Goal: Task Accomplishment & Management: Manage account settings

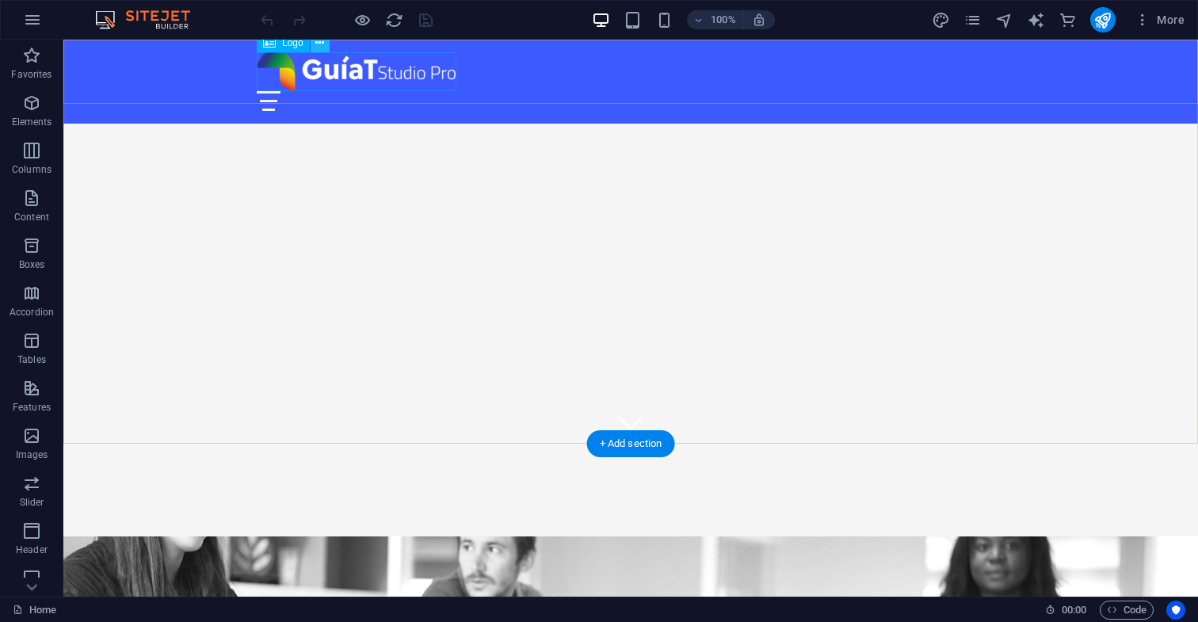
click at [319, 44] on icon at bounding box center [319, 43] width 9 height 17
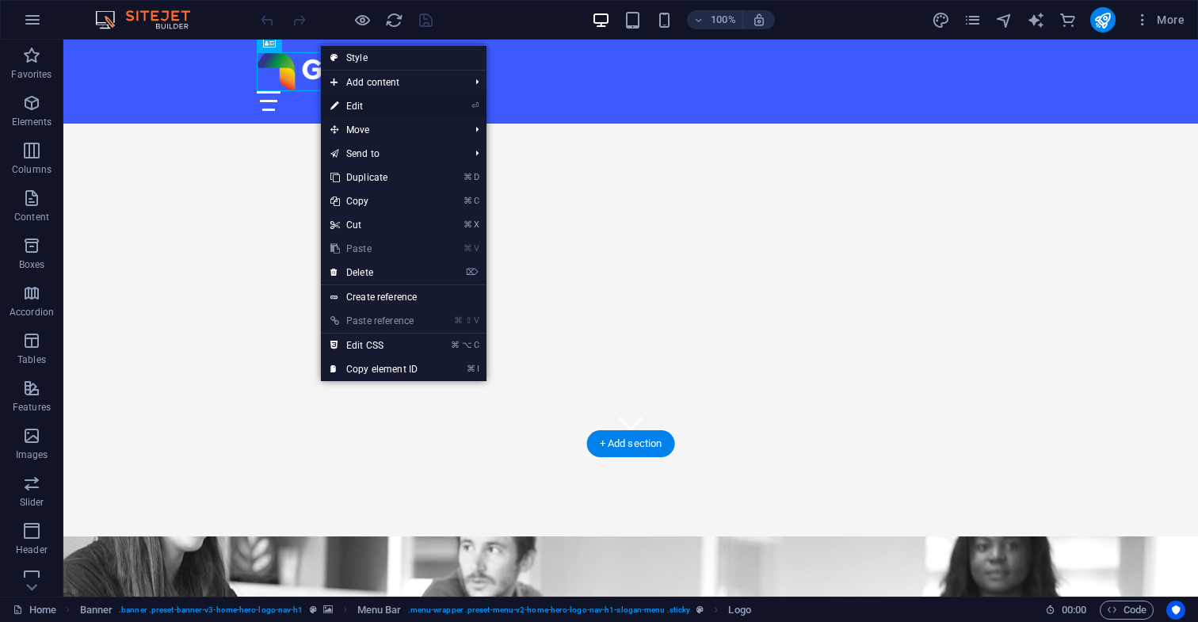
click at [368, 106] on link "⏎ Edit" at bounding box center [374, 106] width 106 height 24
select select "px"
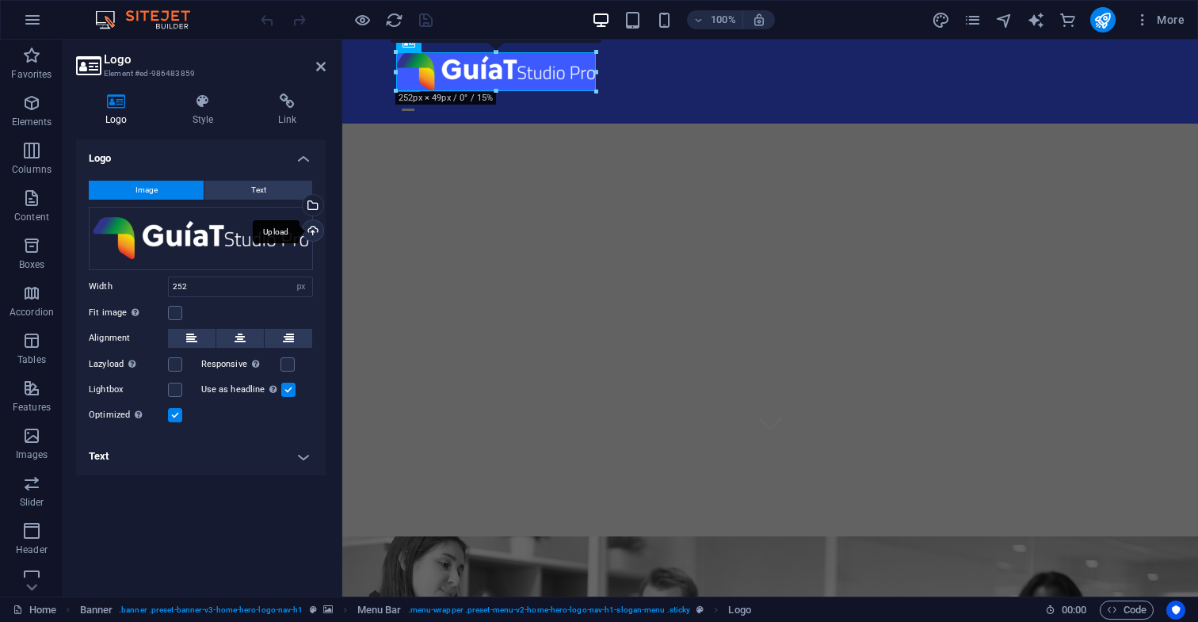
click at [312, 230] on div "Upload" at bounding box center [312, 232] width 24 height 24
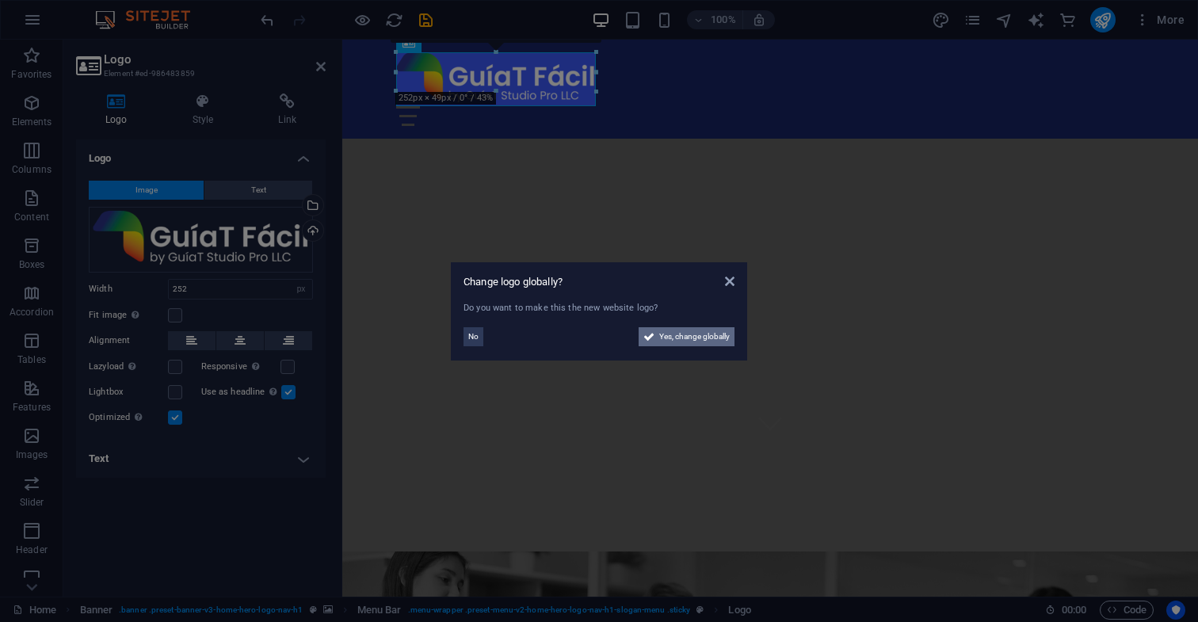
click at [696, 338] on span "Yes, change globally" at bounding box center [694, 336] width 71 height 19
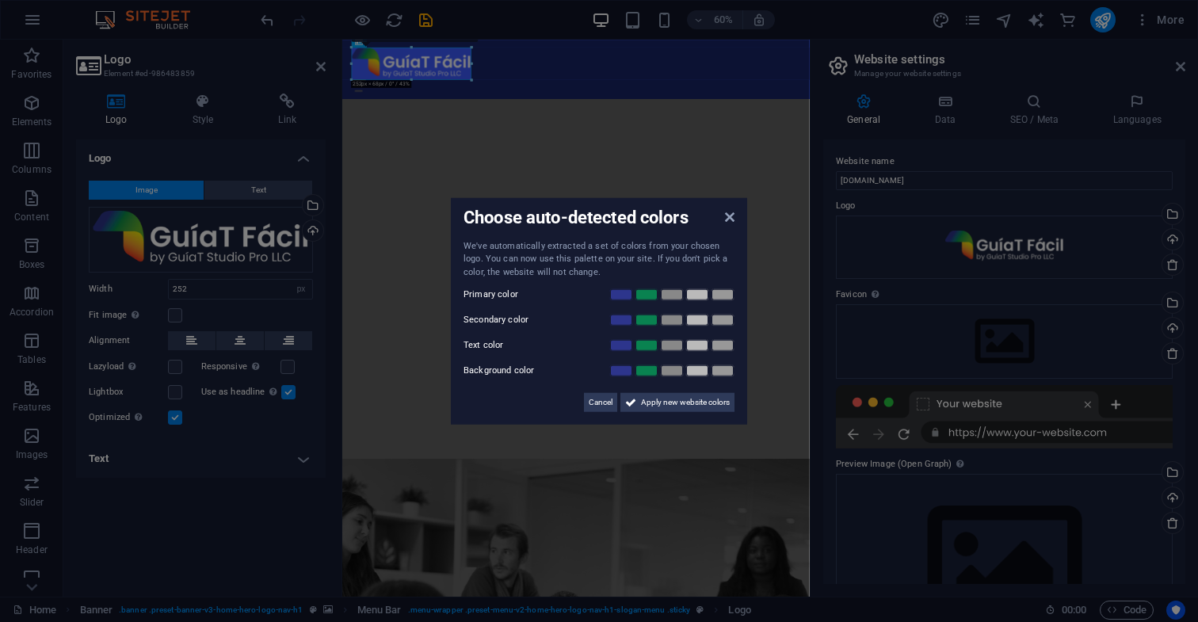
click at [730, 217] on div "Choose auto-detected colors We've automatically extracted a set of colors from …" at bounding box center [599, 310] width 296 height 227
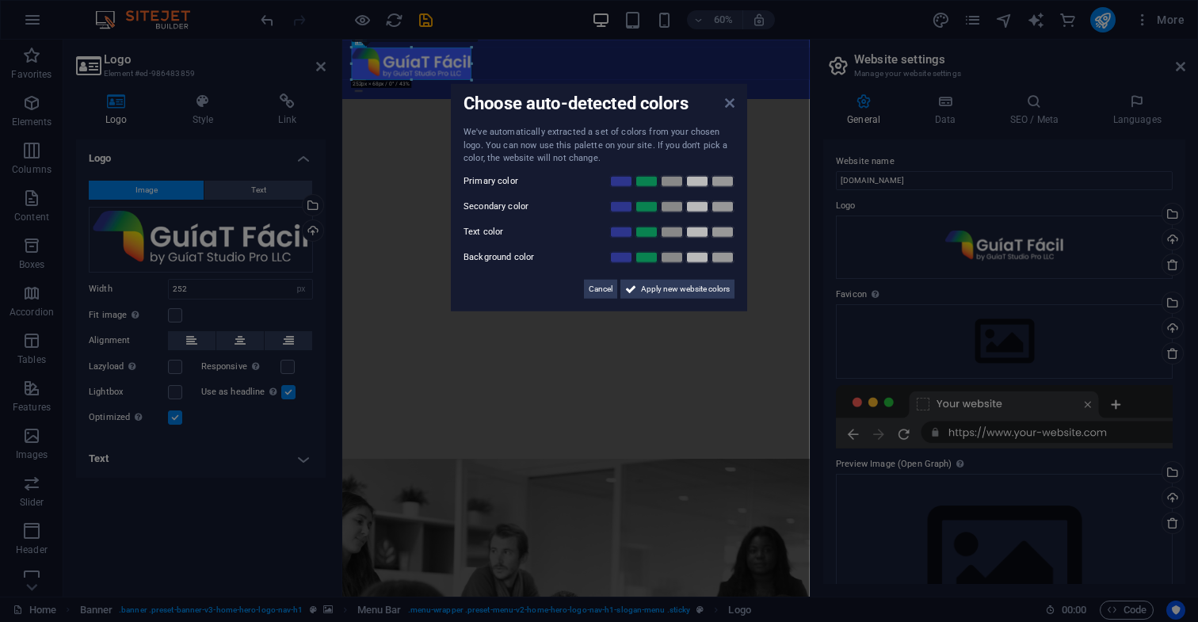
click at [731, 104] on icon at bounding box center [730, 103] width 10 height 13
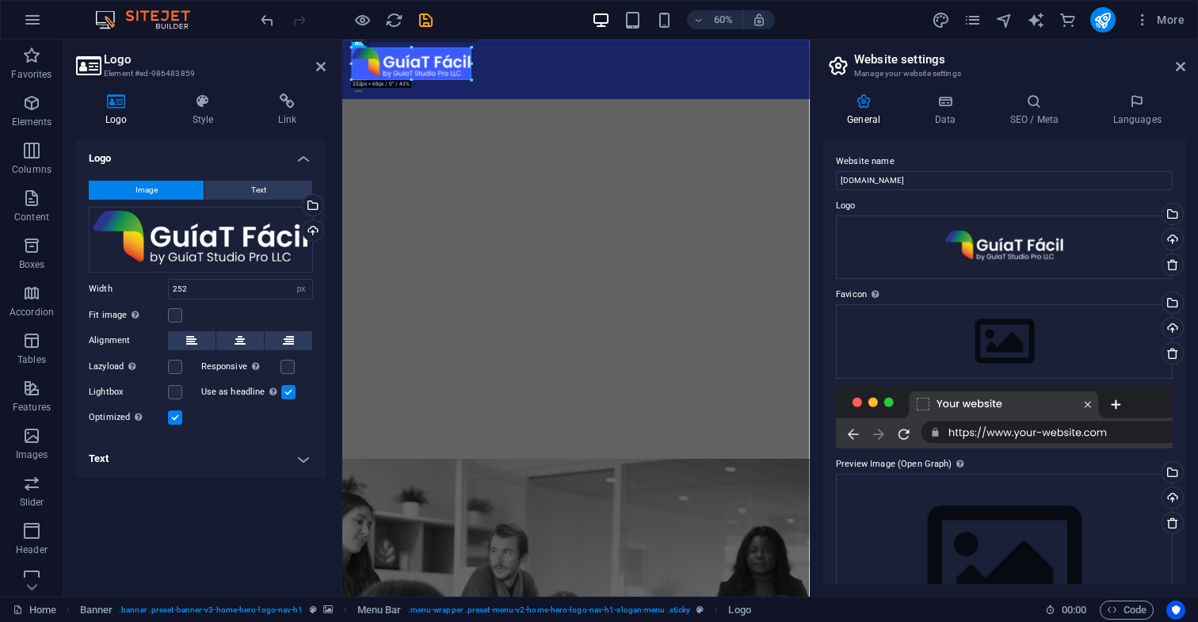
click at [287, 502] on div "Logo Image Text Drag files here, click to choose files or select files from Fil…" at bounding box center [201, 361] width 250 height 445
click at [527, 85] on div at bounding box center [732, 79] width 748 height 54
click at [279, 494] on div "Logo Image Text Drag files here, click to choose files or select files from Fil…" at bounding box center [201, 361] width 250 height 445
click at [304, 456] on h4 "Text" at bounding box center [201, 459] width 250 height 38
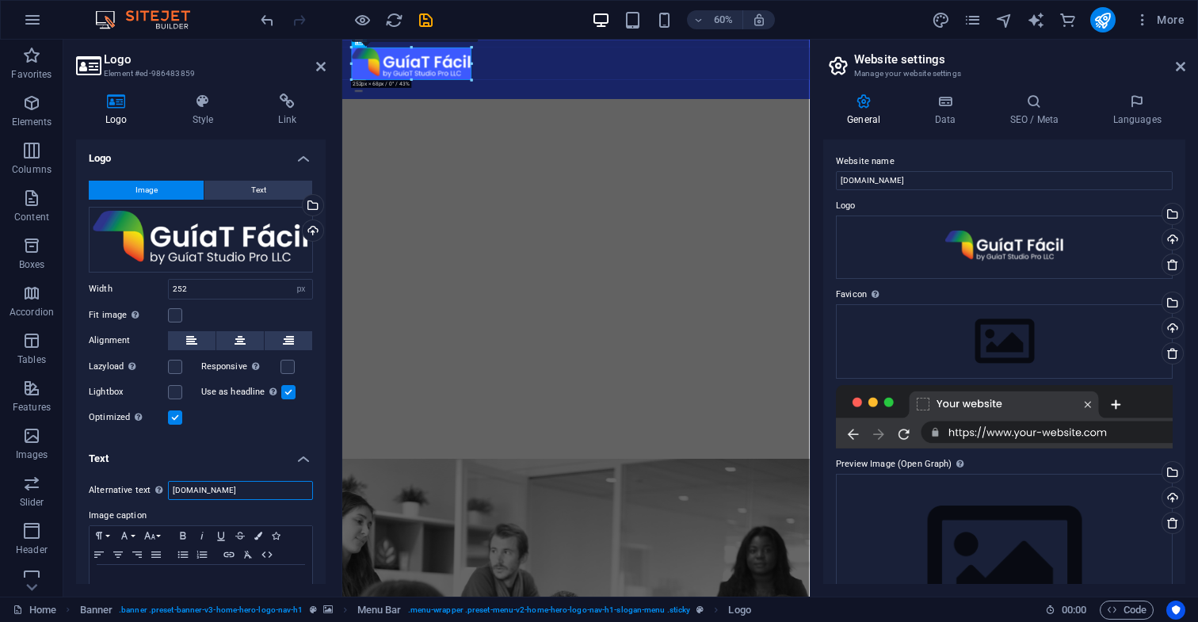
click at [245, 492] on input "[DOMAIN_NAME]" at bounding box center [240, 490] width 145 height 19
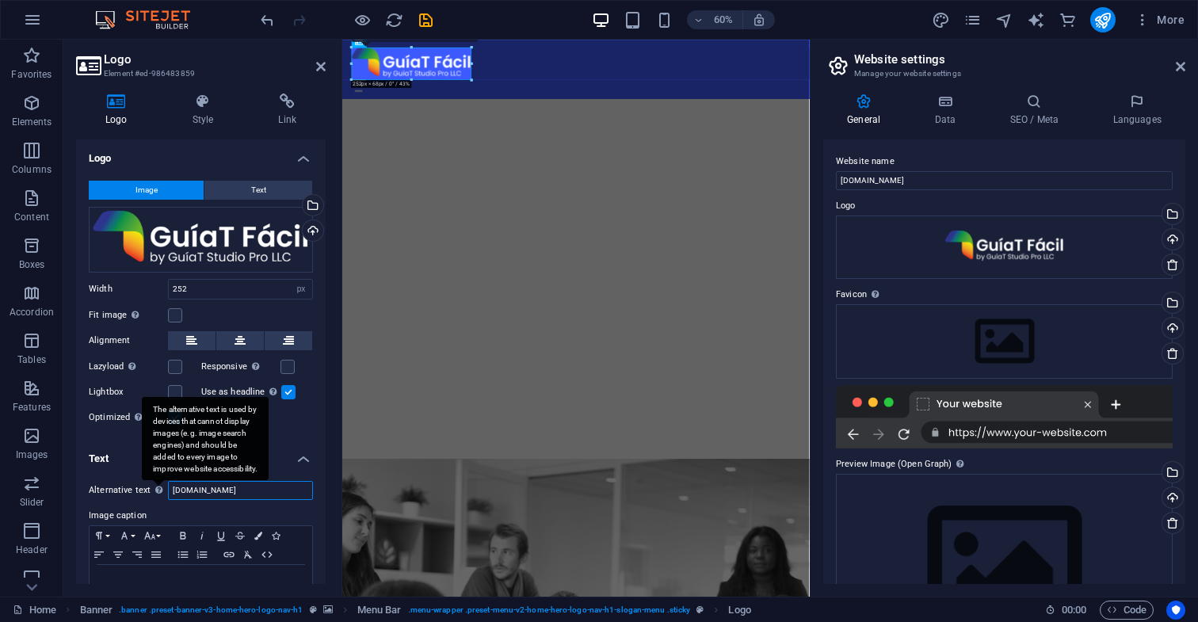
drag, startPoint x: 209, startPoint y: 493, endPoint x: 156, endPoint y: 485, distance: 53.7
click at [156, 485] on div "Alternative text The alternative text is used by devices that cannot display im…" at bounding box center [201, 490] width 224 height 19
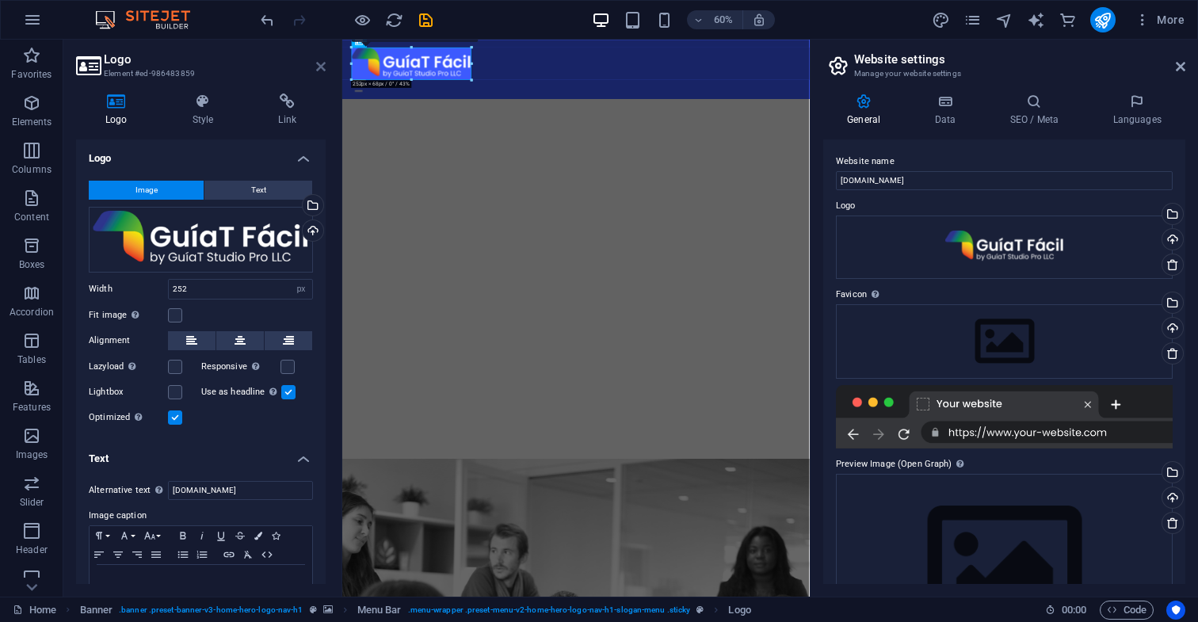
click at [320, 67] on icon at bounding box center [321, 66] width 10 height 13
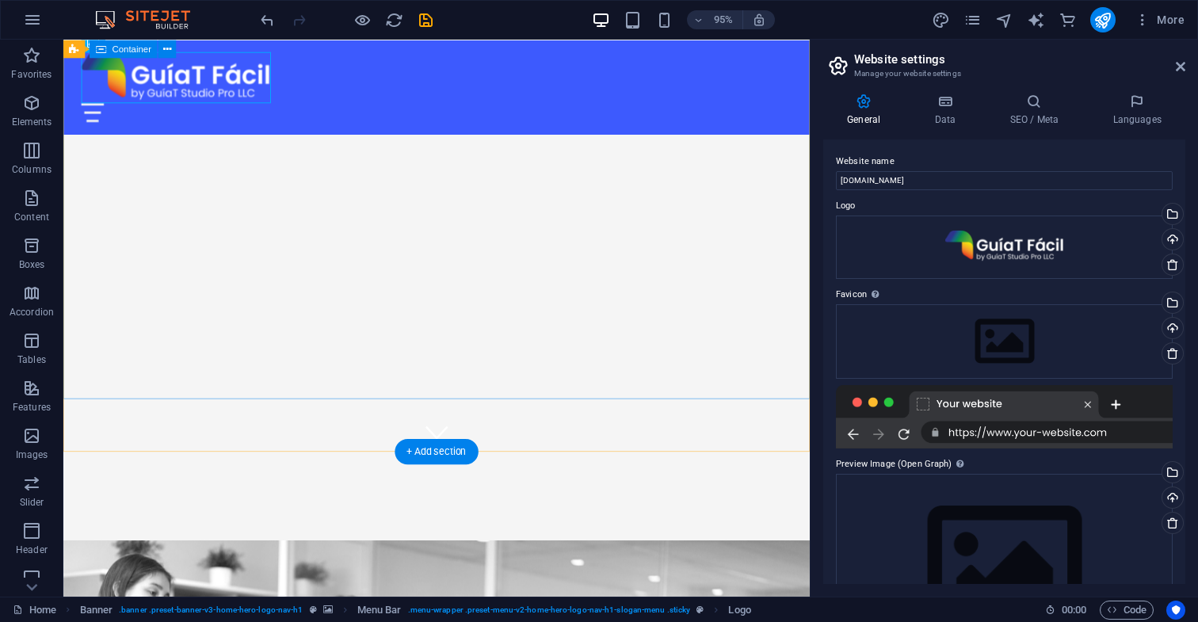
click at [337, 473] on div "Vive la Creatividad con guiatfacil.com" at bounding box center [456, 600] width 786 height 254
click at [249, 82] on div at bounding box center [456, 79] width 748 height 54
click at [168, 44] on icon at bounding box center [168, 43] width 8 height 16
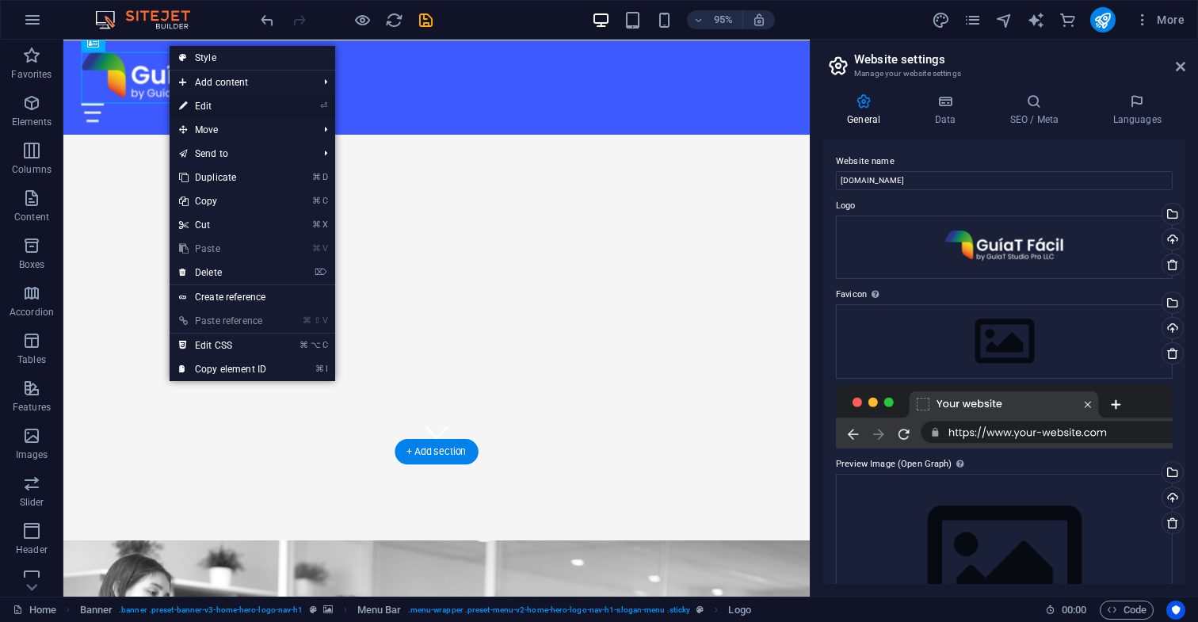
click at [208, 106] on link "⏎ Edit" at bounding box center [223, 106] width 106 height 24
select select "px"
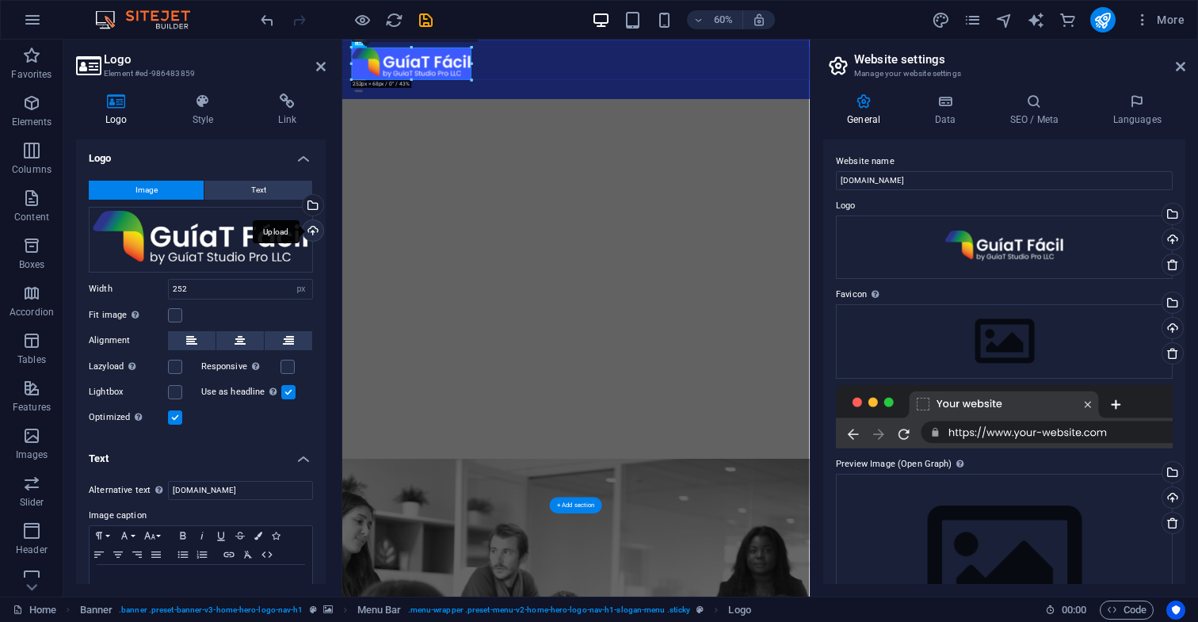
click at [311, 231] on div "Upload" at bounding box center [312, 232] width 24 height 24
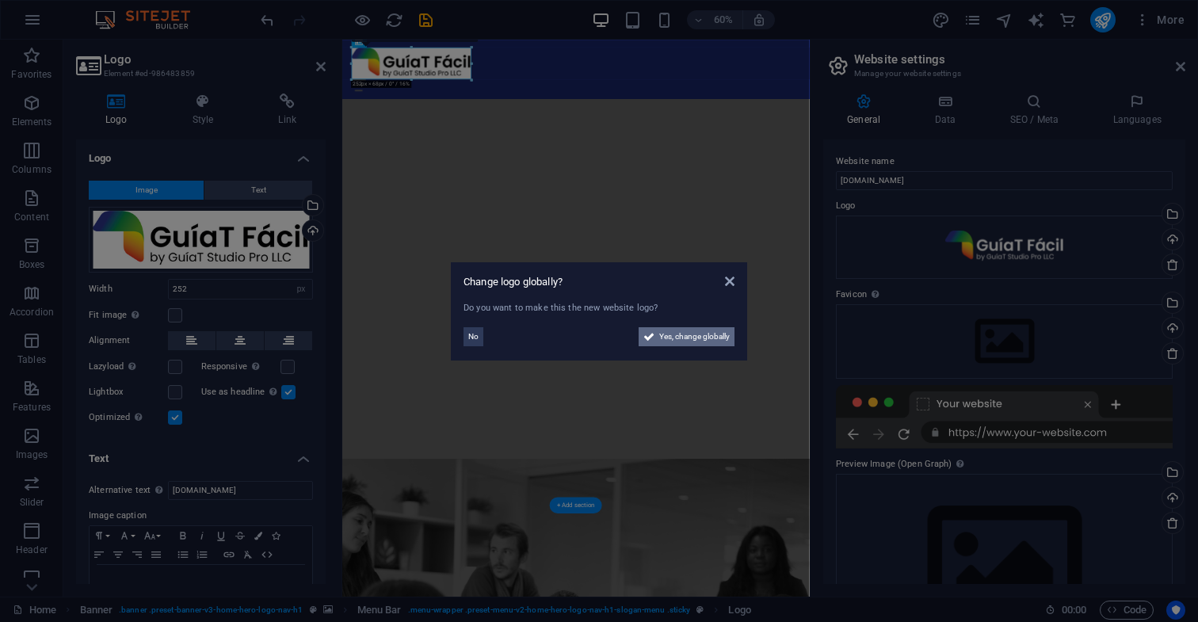
click at [715, 337] on span "Yes, change globally" at bounding box center [694, 336] width 71 height 19
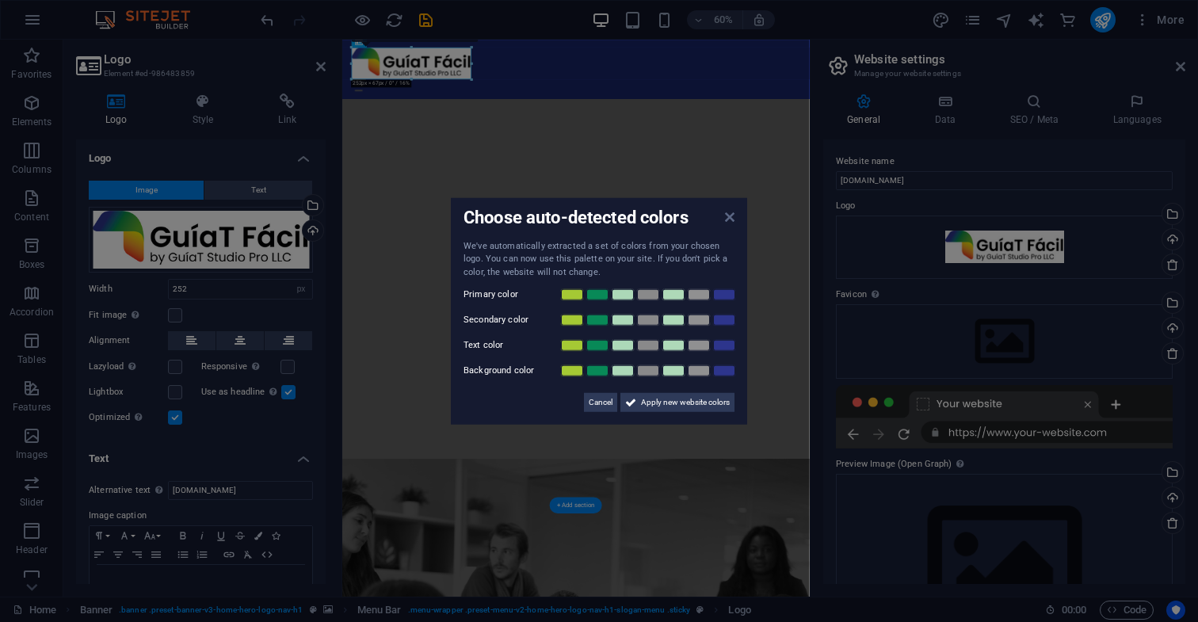
click at [730, 219] on icon at bounding box center [730, 216] width 10 height 13
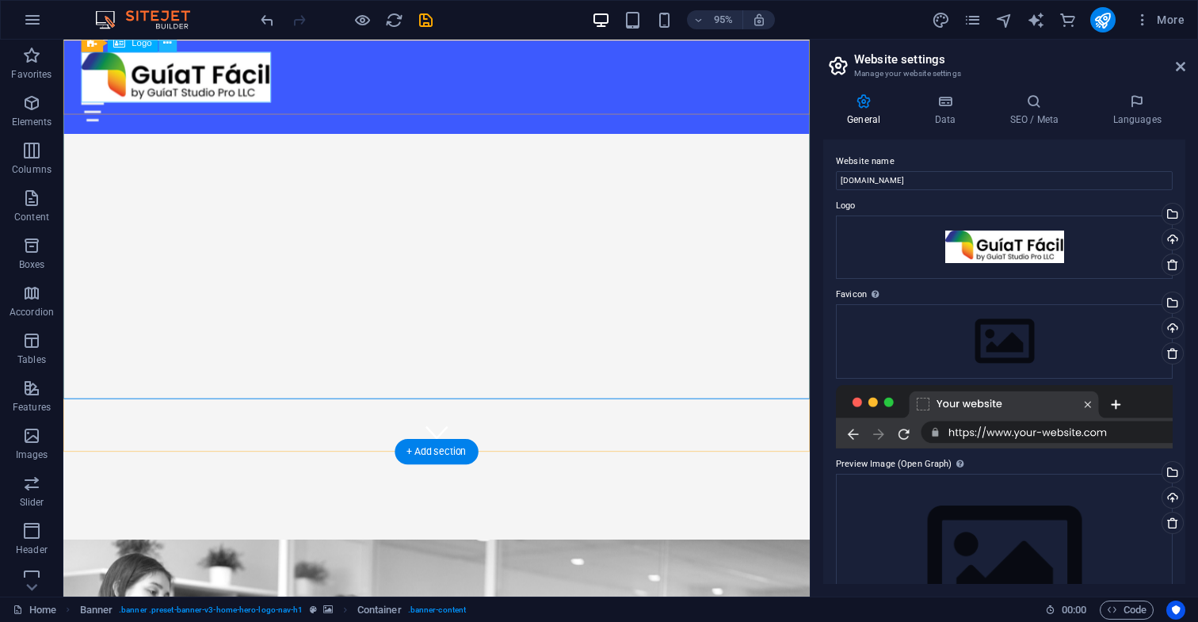
click at [169, 43] on icon at bounding box center [168, 43] width 8 height 16
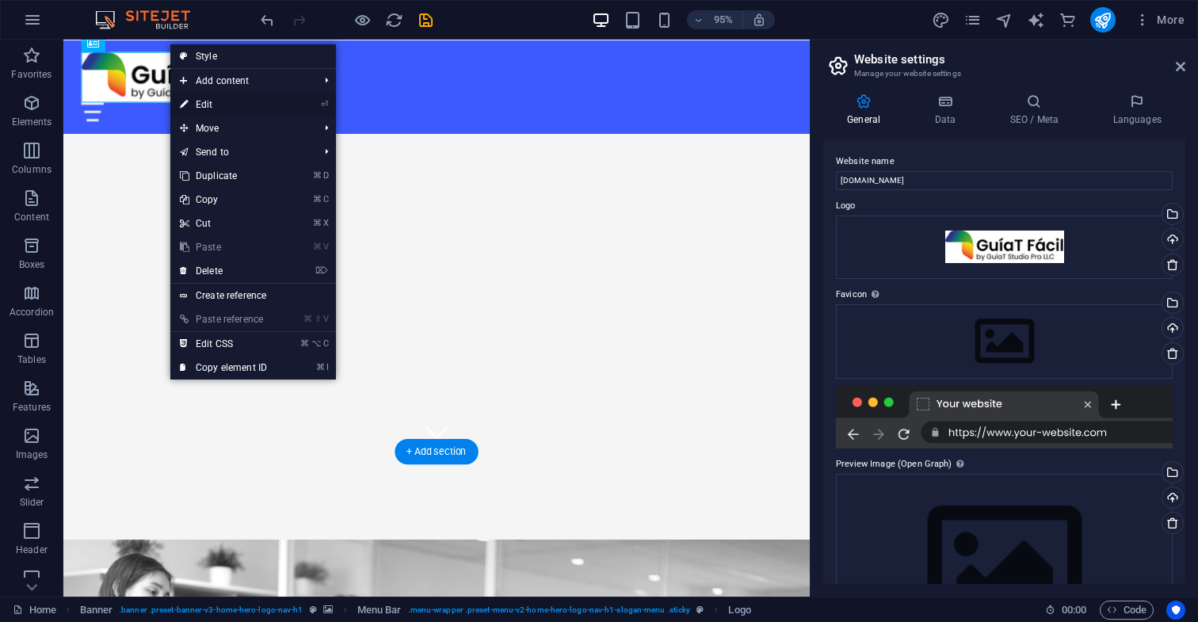
click at [214, 105] on link "⏎ Edit" at bounding box center [223, 105] width 106 height 24
select select "px"
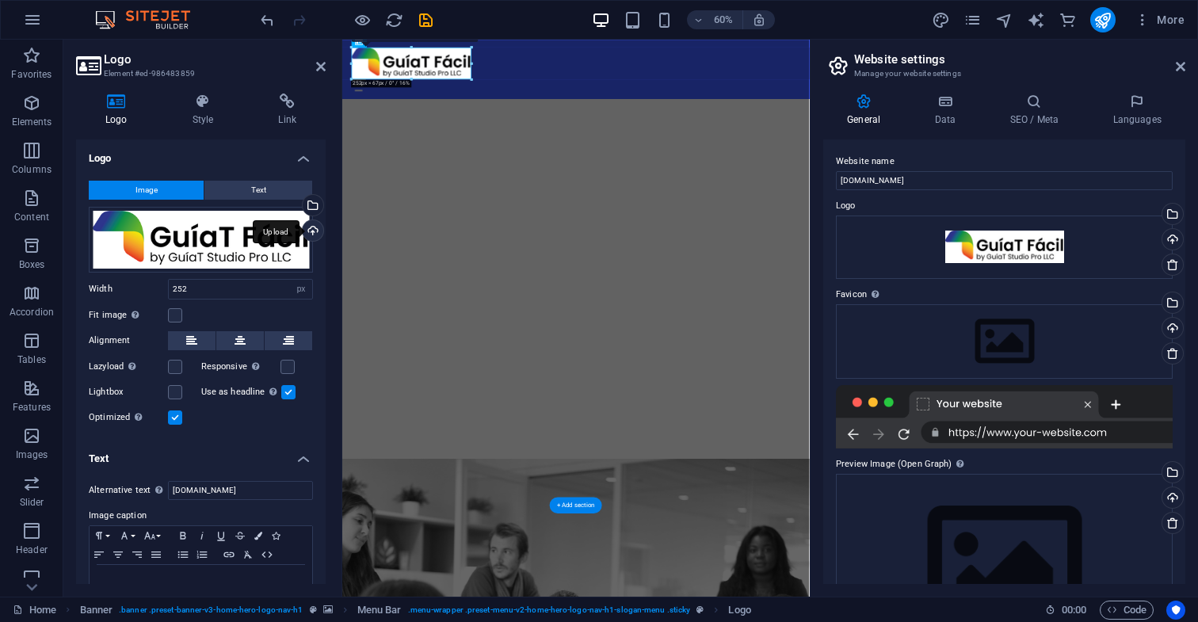
click at [309, 230] on div "Upload" at bounding box center [312, 232] width 24 height 24
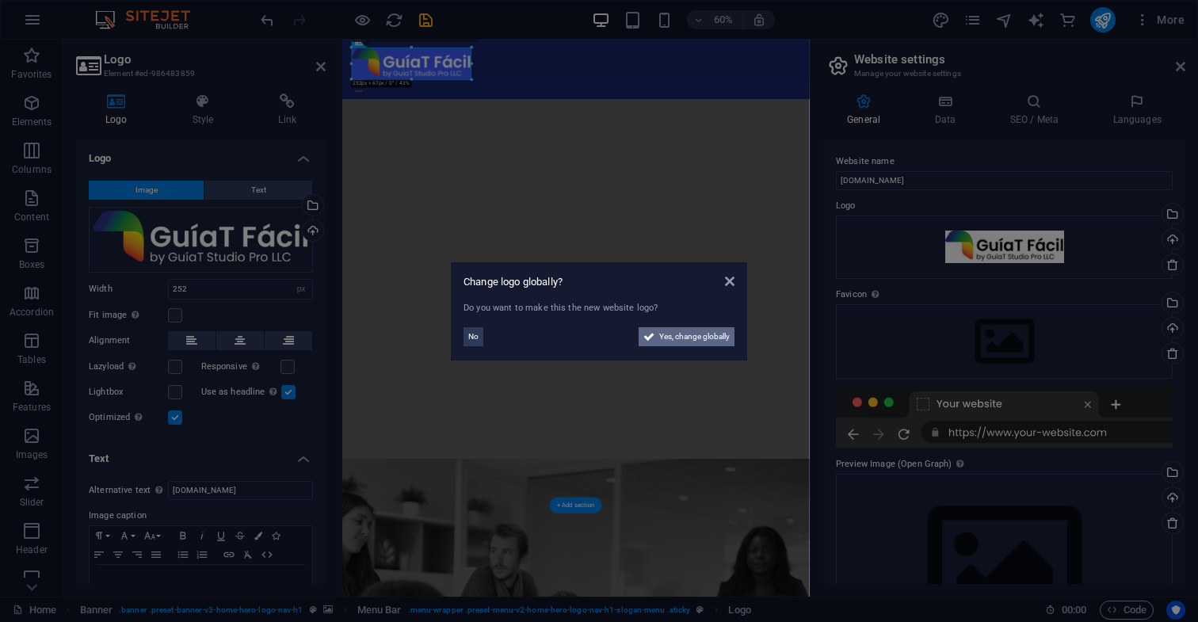
click at [700, 336] on span "Yes, change globally" at bounding box center [694, 336] width 71 height 19
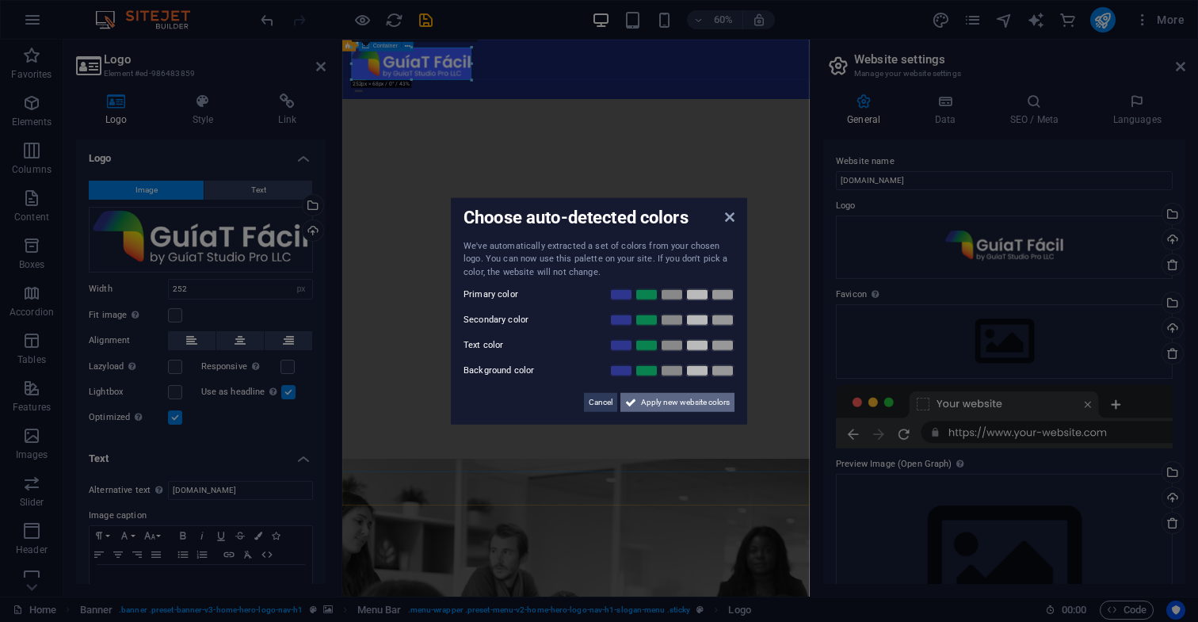
click at [701, 403] on span "Apply new website colors" at bounding box center [685, 402] width 89 height 19
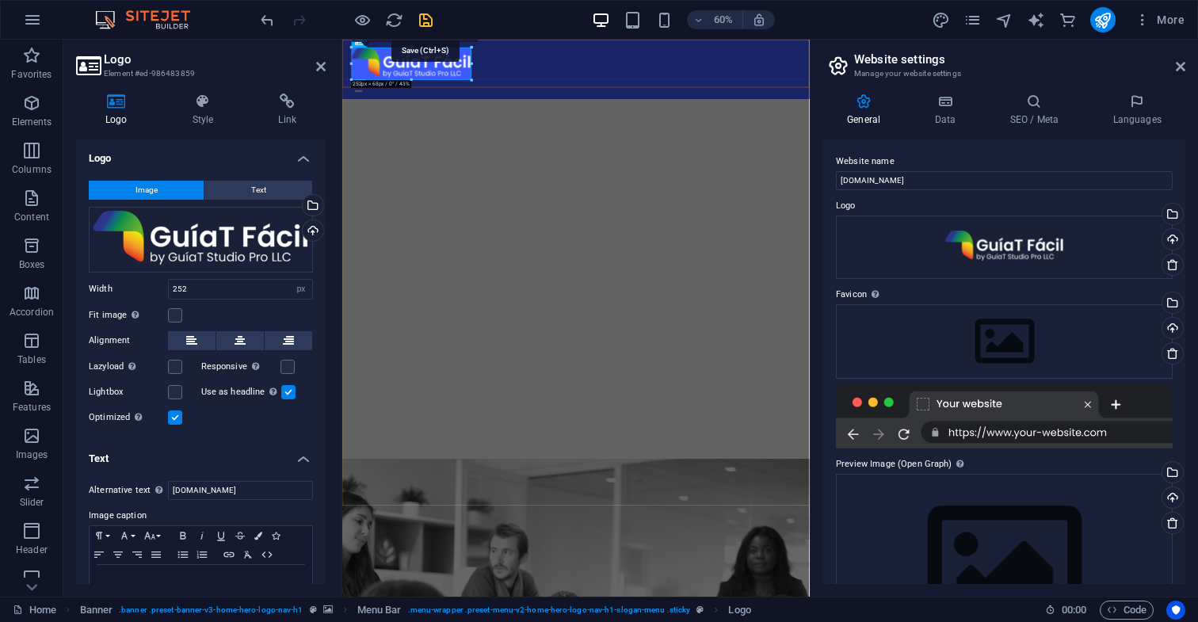
click at [426, 21] on icon "save" at bounding box center [426, 20] width 18 height 18
checkbox input "false"
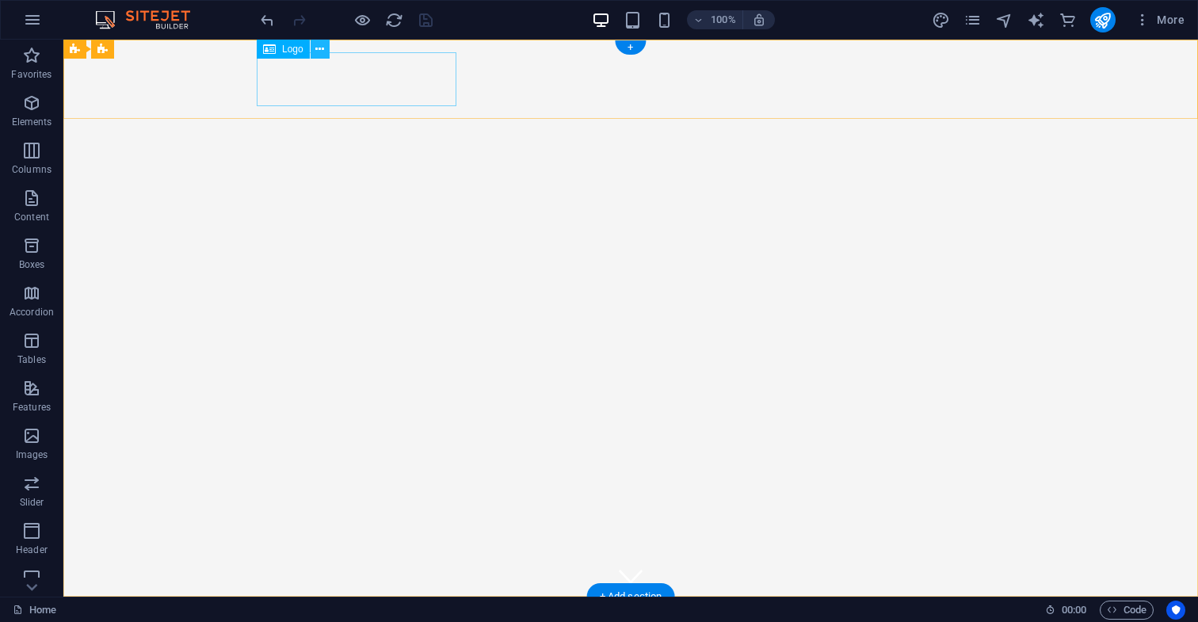
click at [322, 49] on icon at bounding box center [319, 49] width 9 height 17
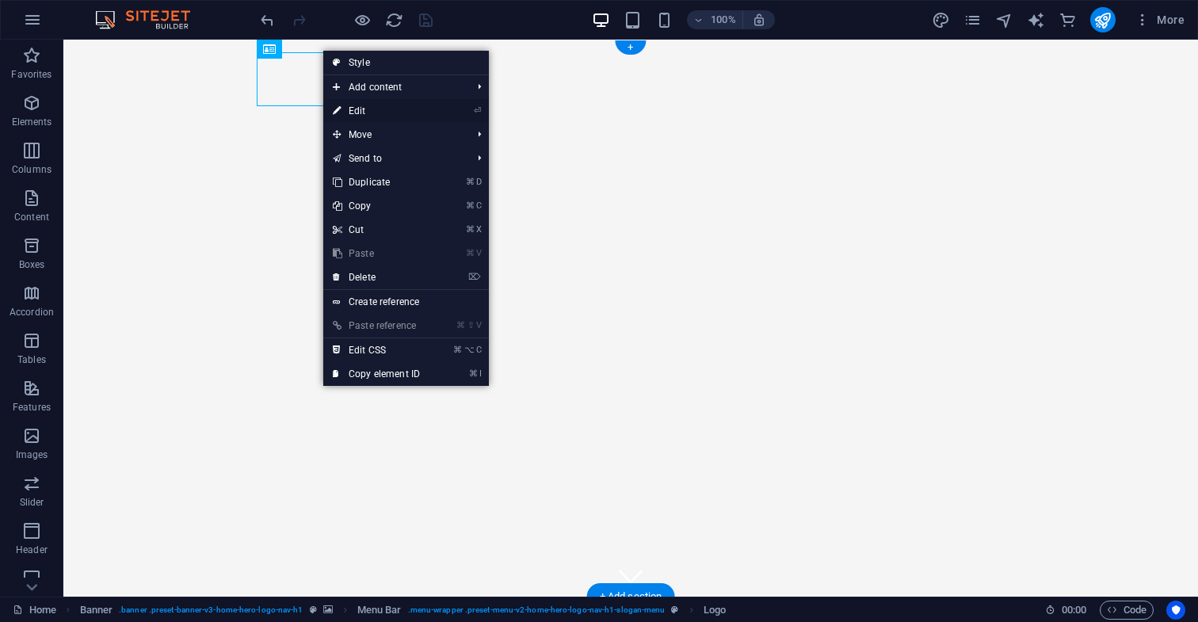
click at [363, 112] on link "⏎ Edit" at bounding box center [376, 111] width 106 height 24
select select "px"
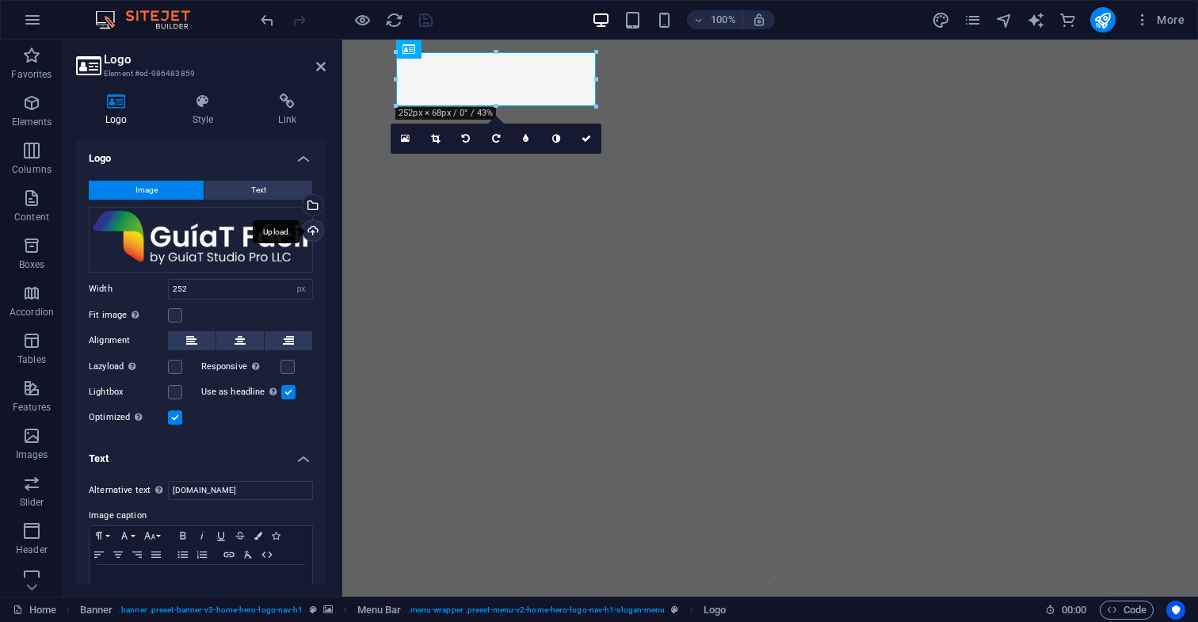
click at [310, 230] on div "Upload" at bounding box center [312, 232] width 24 height 24
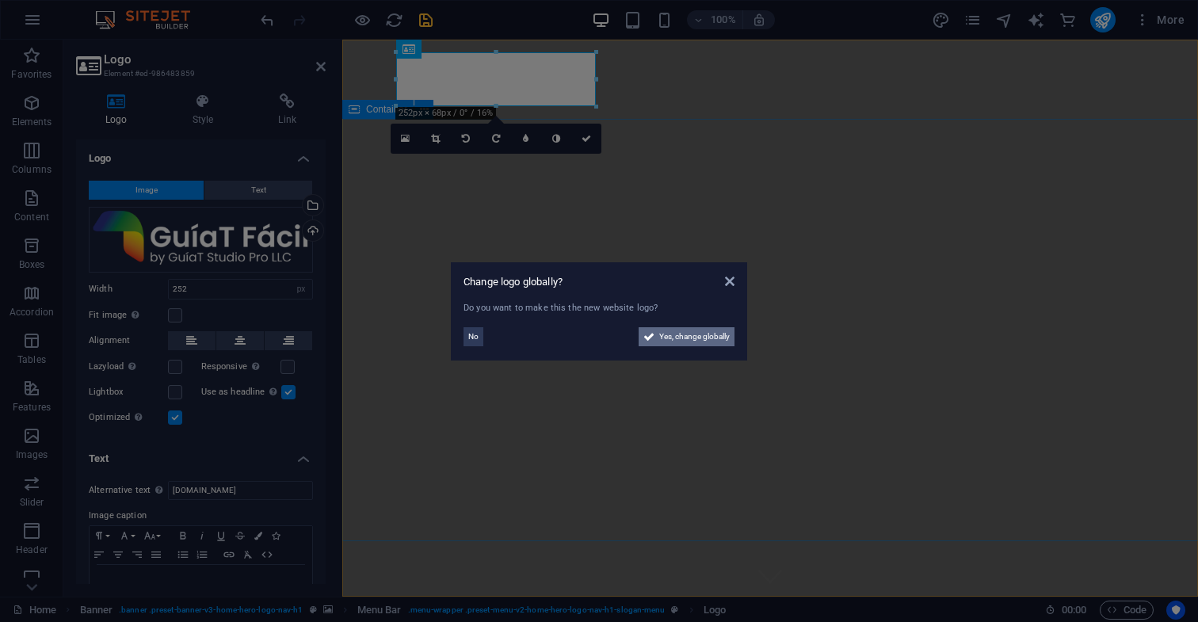
click at [703, 335] on span "Yes, change globally" at bounding box center [694, 336] width 71 height 19
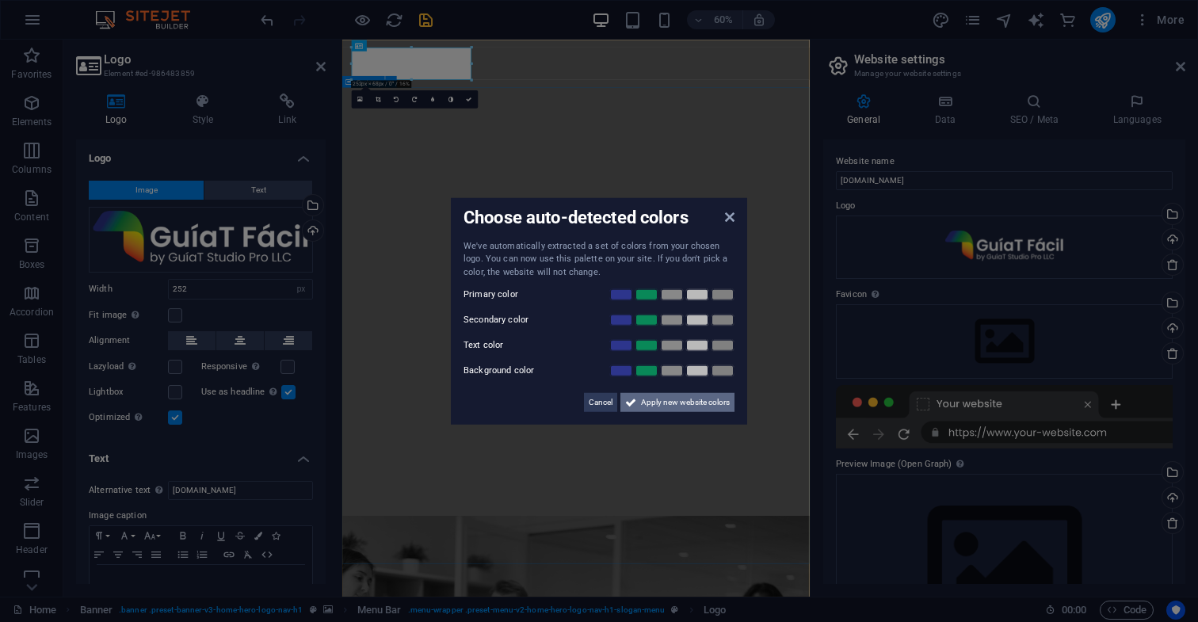
click at [693, 400] on span "Apply new website colors" at bounding box center [685, 402] width 89 height 19
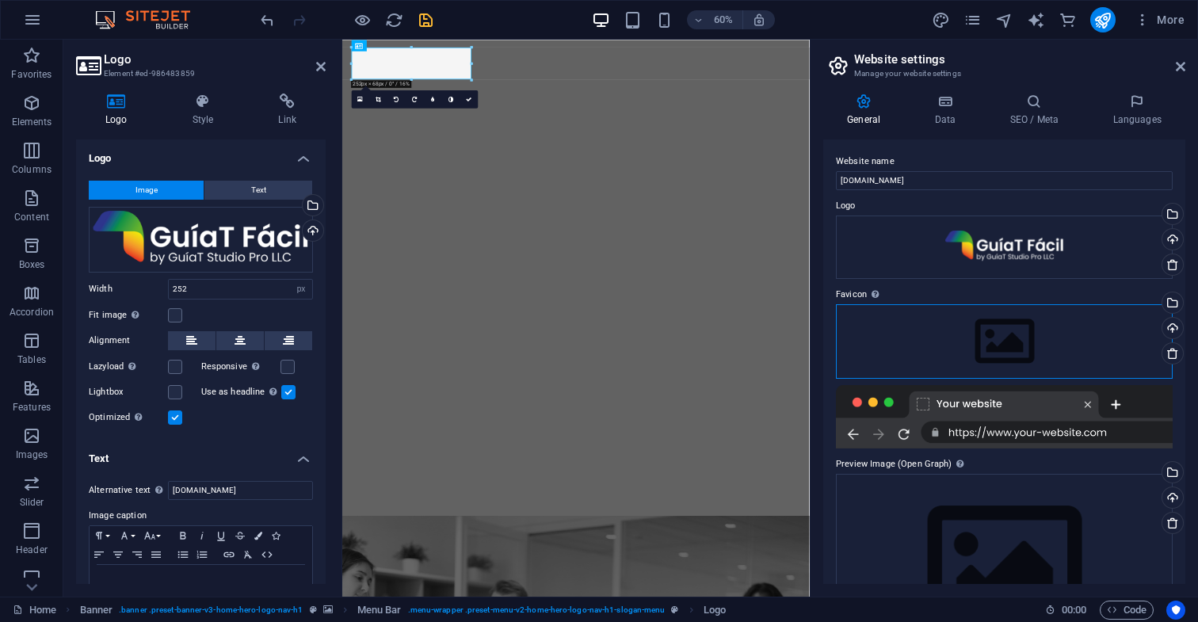
click at [1009, 344] on div "Drag files here, click to choose files or select files from Files or our free s…" at bounding box center [1004, 341] width 337 height 74
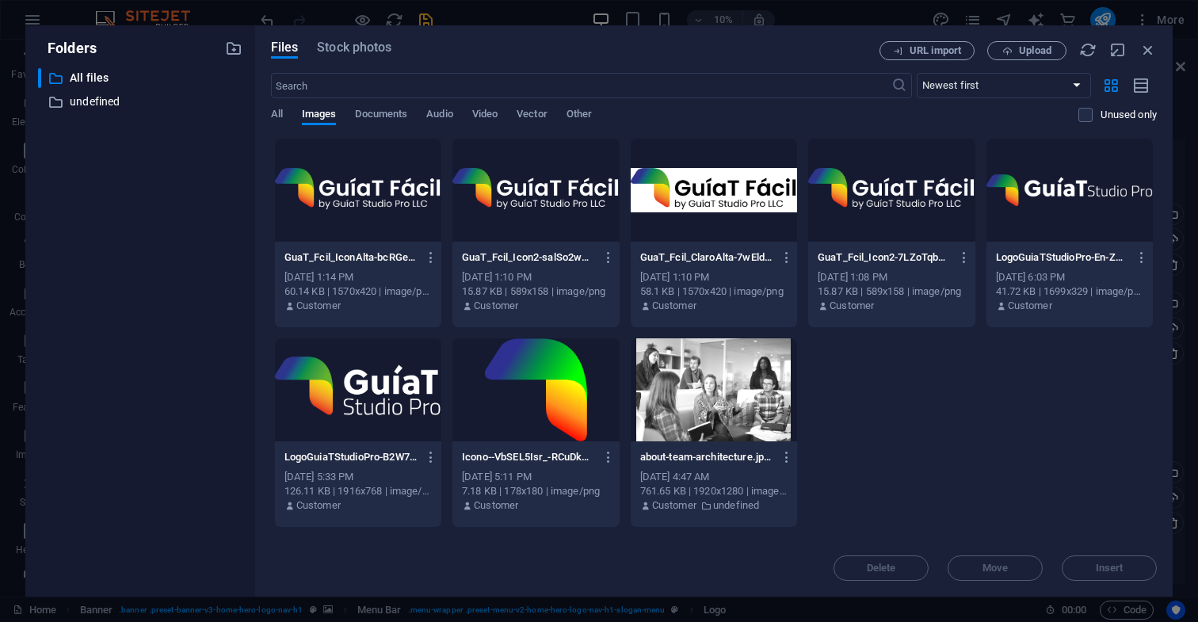
click at [732, 204] on div at bounding box center [714, 190] width 166 height 103
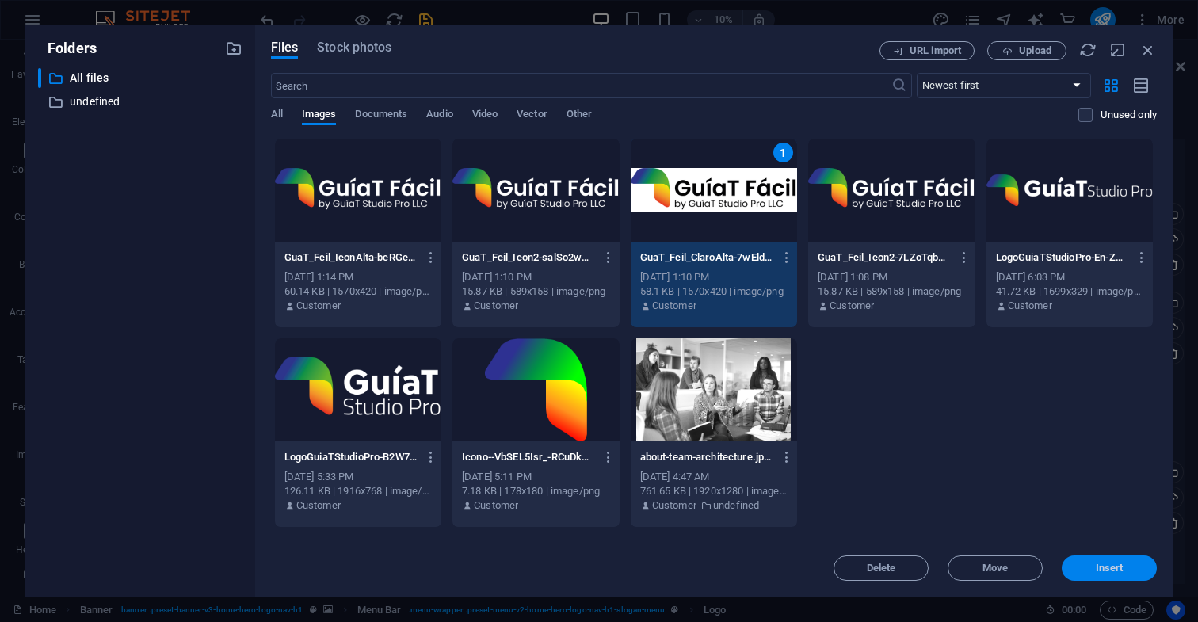
click at [1117, 568] on span "Insert" at bounding box center [1110, 568] width 28 height 10
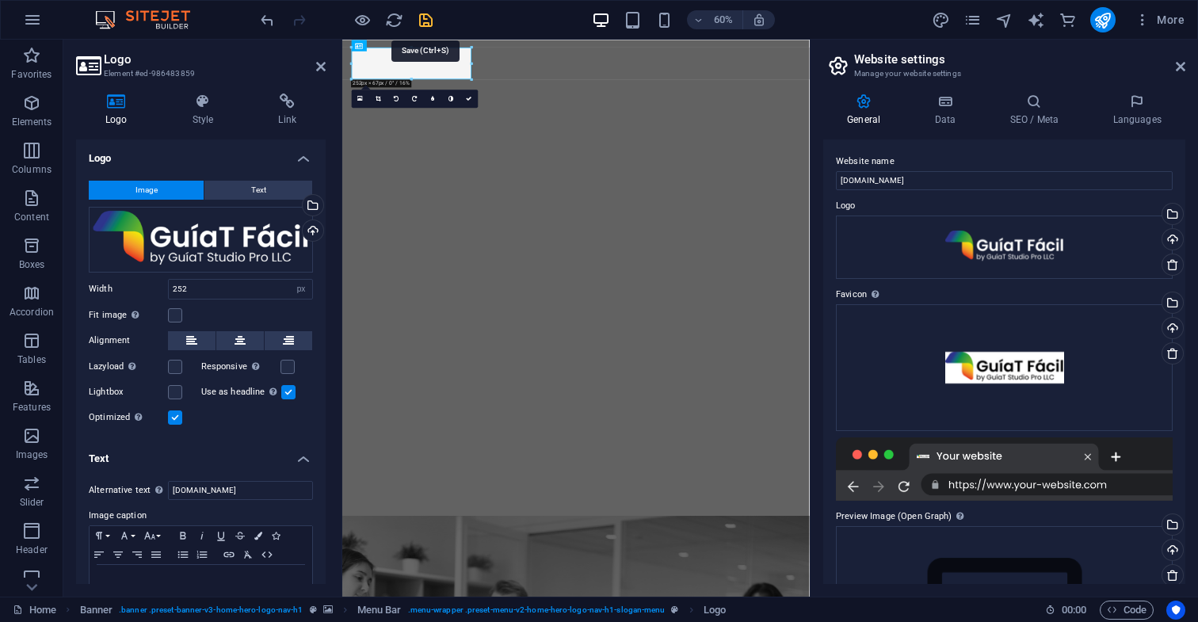
click at [424, 21] on icon "save" at bounding box center [426, 20] width 18 height 18
checkbox input "false"
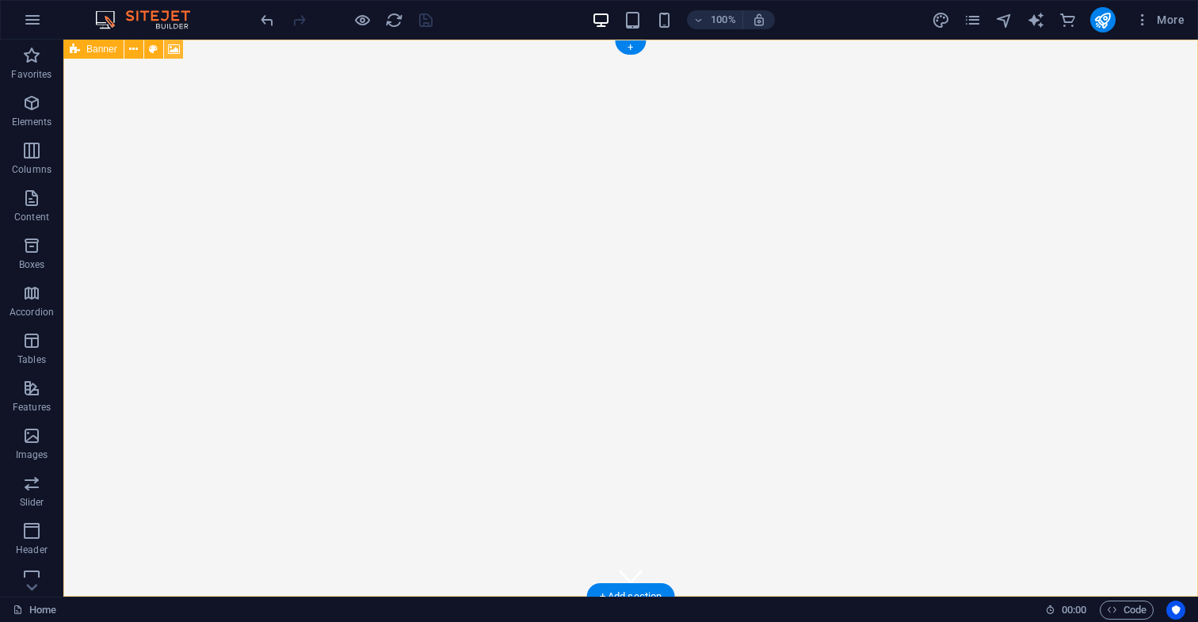
click at [175, 51] on icon at bounding box center [174, 49] width 12 height 17
select select "ms"
select select "s"
select select "progressive"
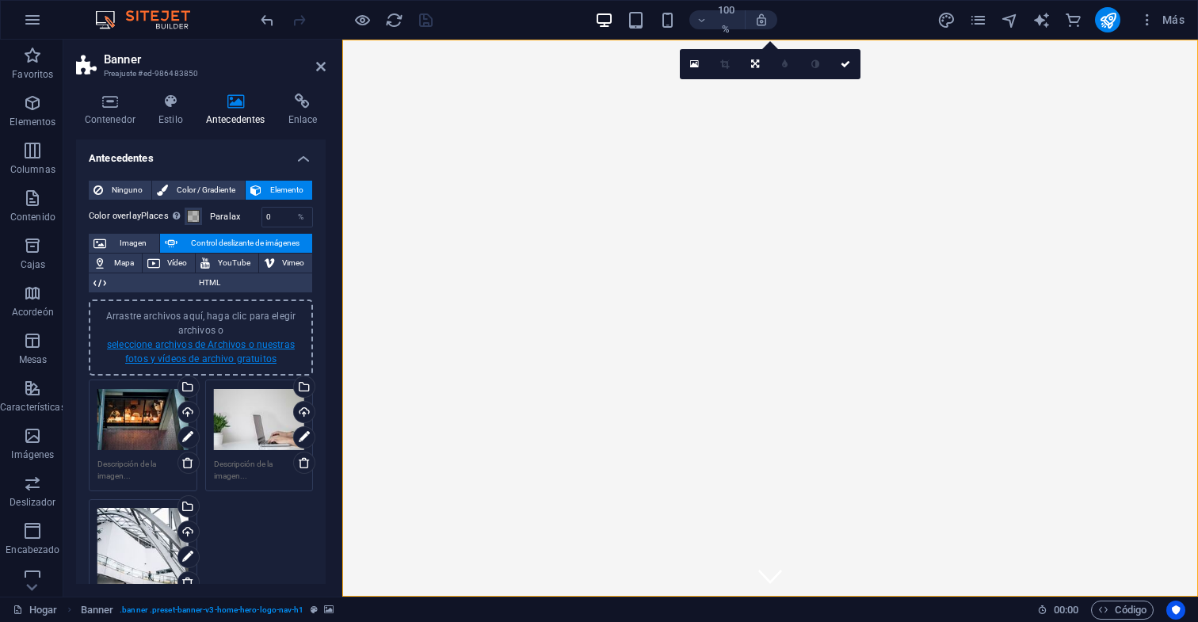
click at [248, 357] on link "seleccione archivos de Archivos o nuestras fotos y vídeos de archivo gratuitos" at bounding box center [201, 351] width 188 height 25
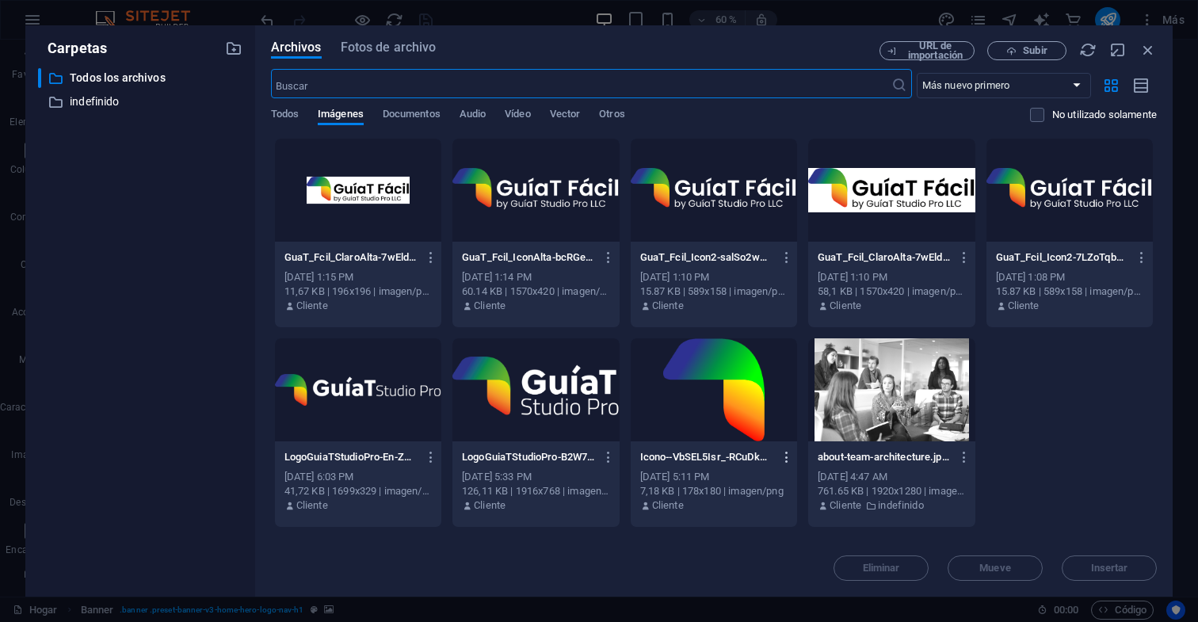
click at [787, 458] on icon "button" at bounding box center [787, 457] width 15 height 14
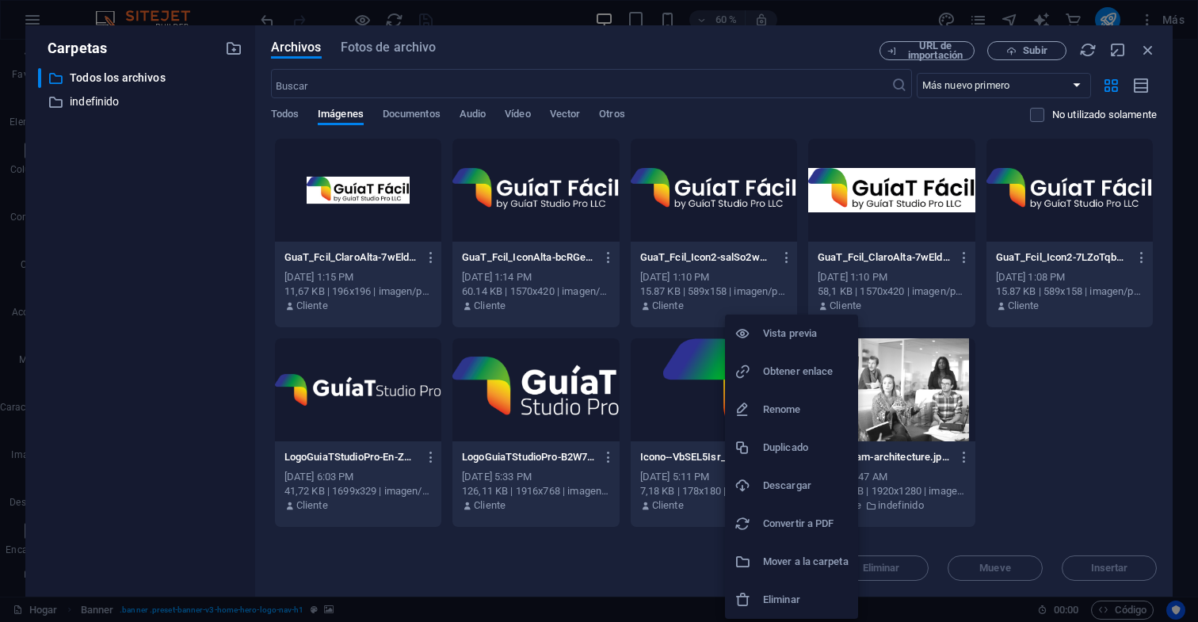
click at [793, 600] on h6 "Eliminar" at bounding box center [806, 599] width 86 height 19
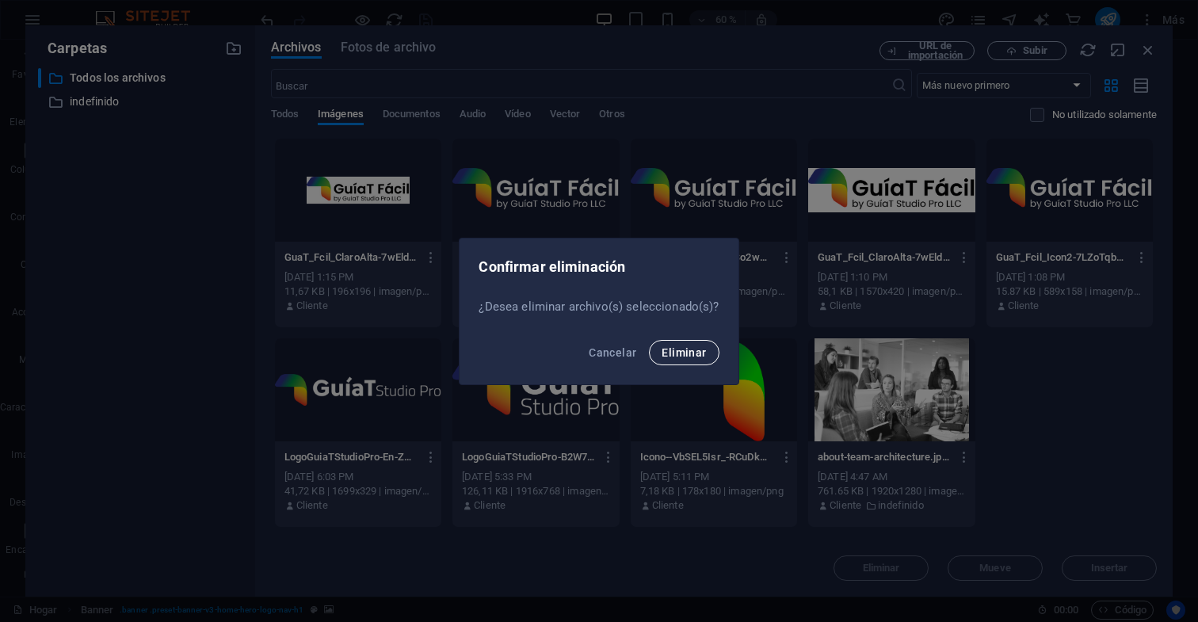
click at [693, 352] on span "Eliminar" at bounding box center [684, 352] width 44 height 13
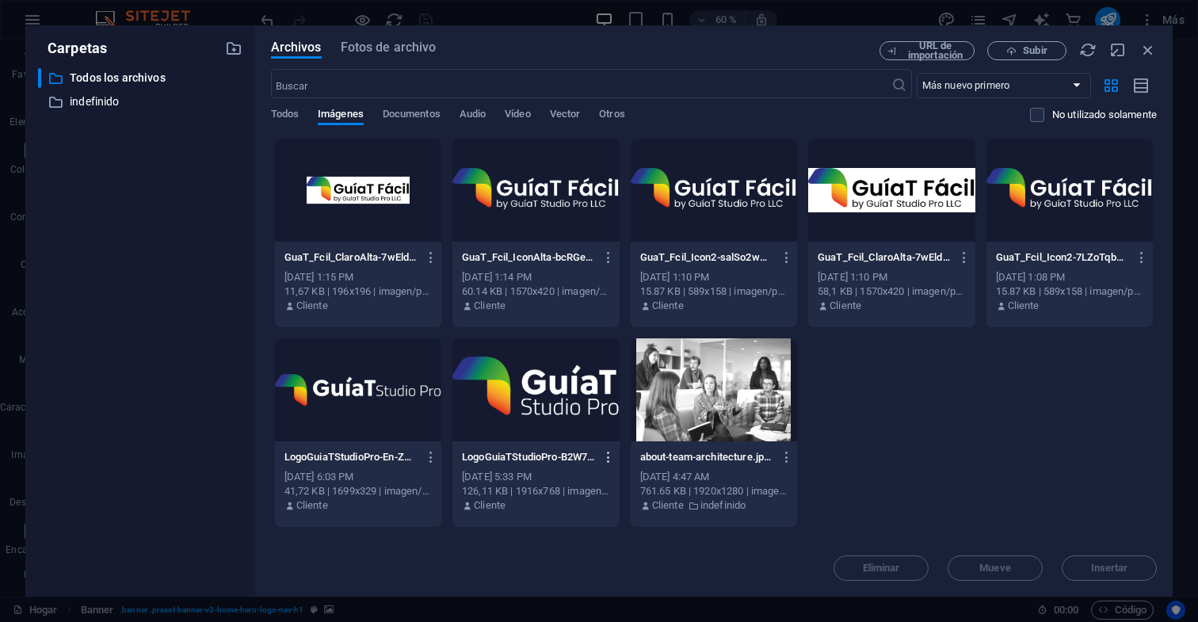
click at [606, 457] on icon "button" at bounding box center [608, 457] width 15 height 14
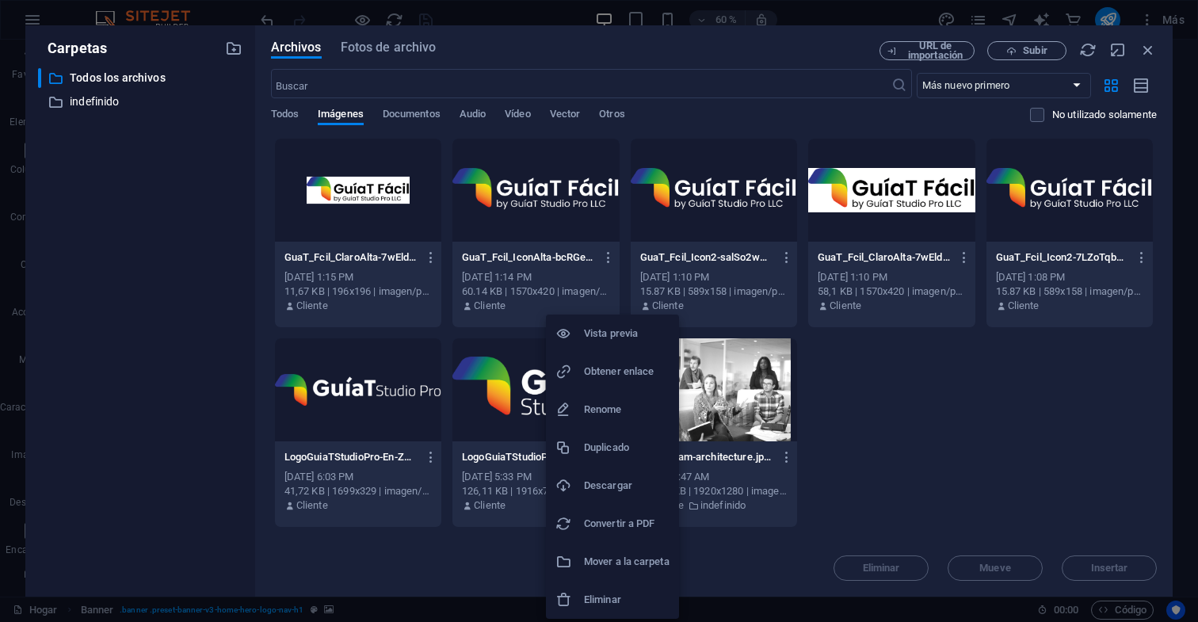
click at [624, 601] on h6 "Eliminar" at bounding box center [627, 599] width 86 height 19
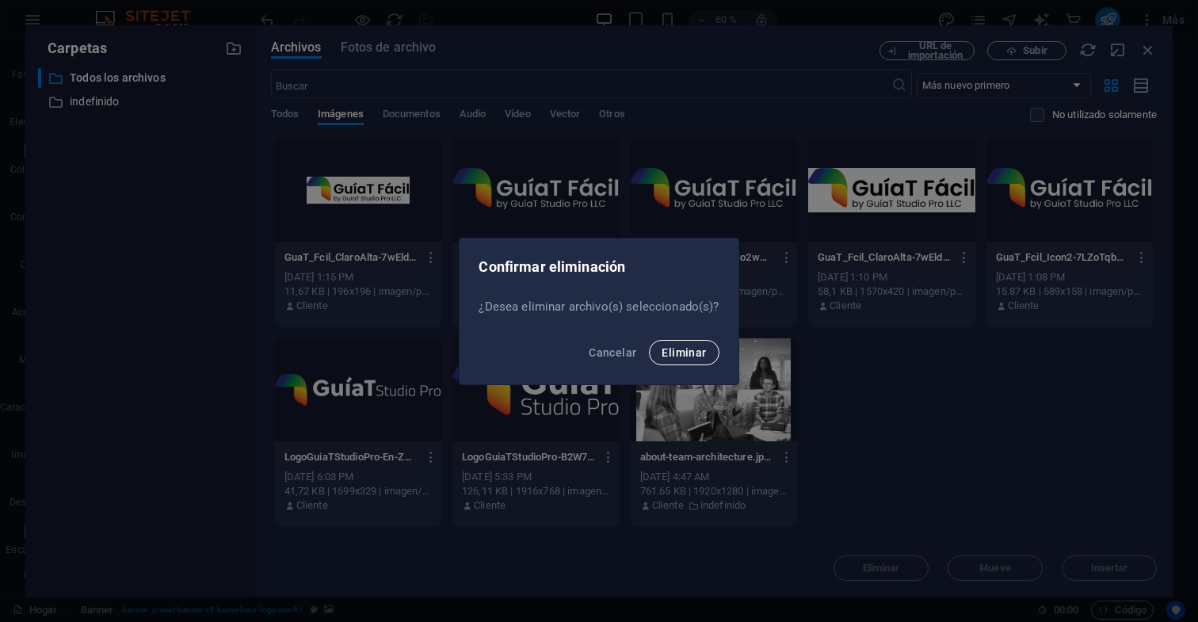
click at [693, 352] on span "Eliminar" at bounding box center [684, 352] width 44 height 13
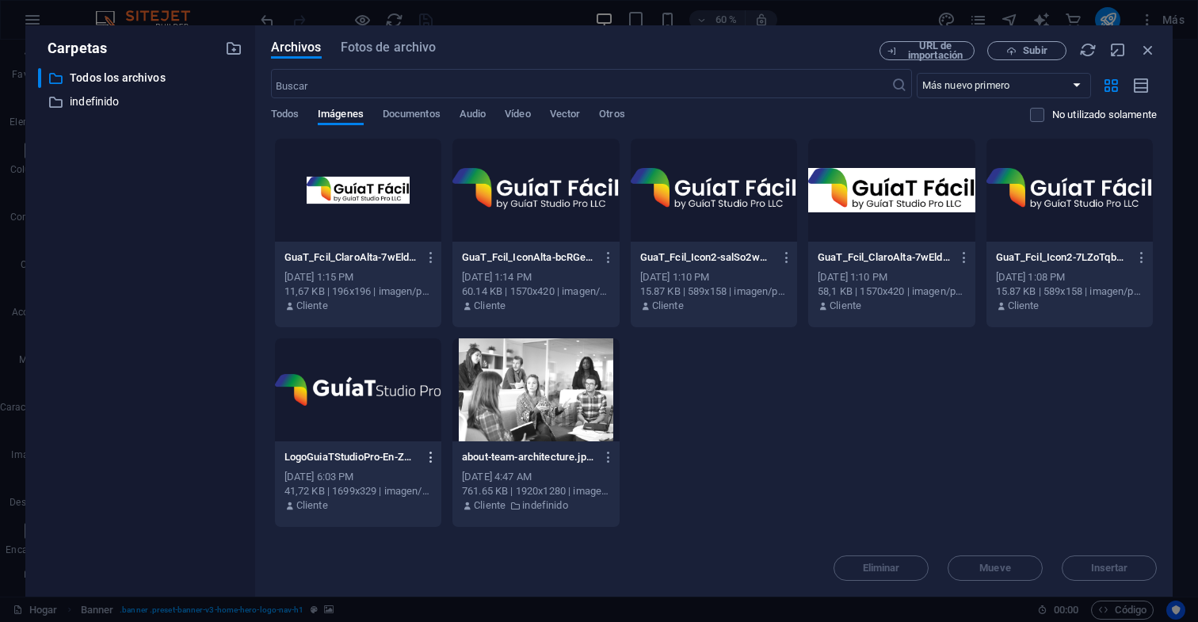
click at [428, 458] on icon "button" at bounding box center [431, 457] width 15 height 14
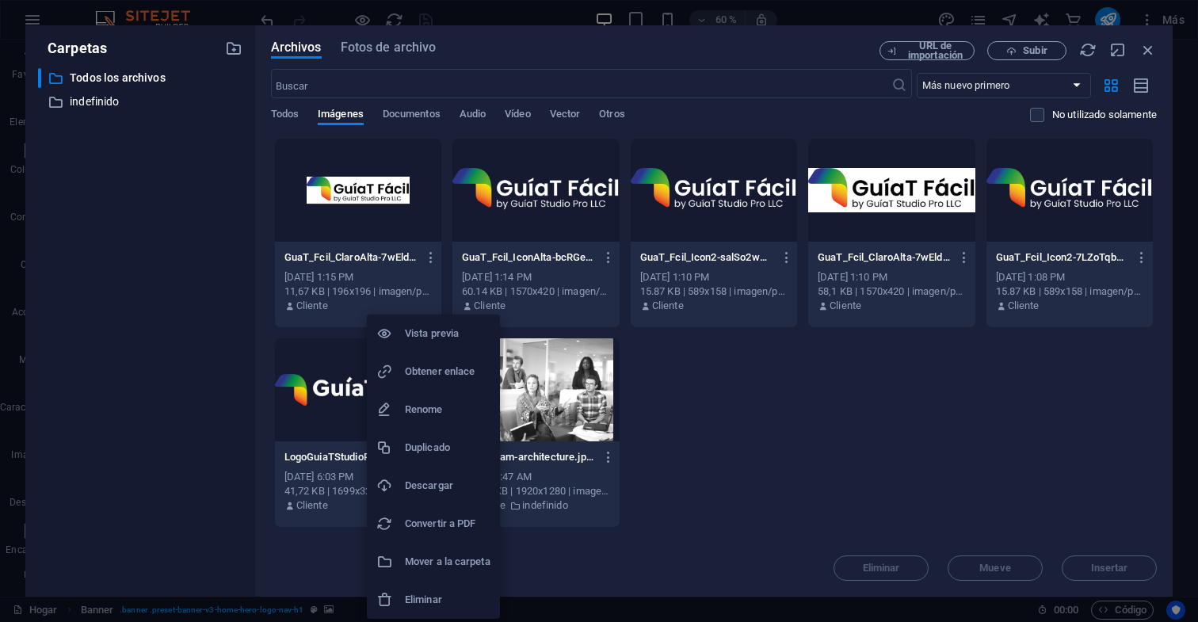
click at [444, 601] on h6 "Eliminar" at bounding box center [448, 599] width 86 height 19
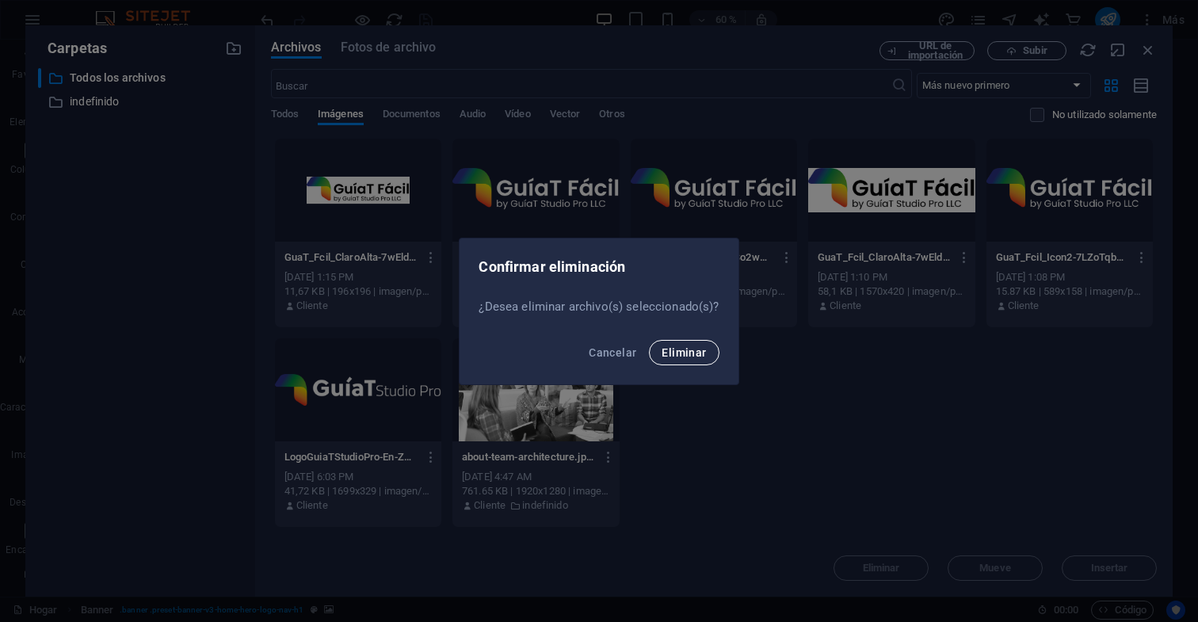
click at [692, 353] on span "Eliminar" at bounding box center [684, 352] width 44 height 13
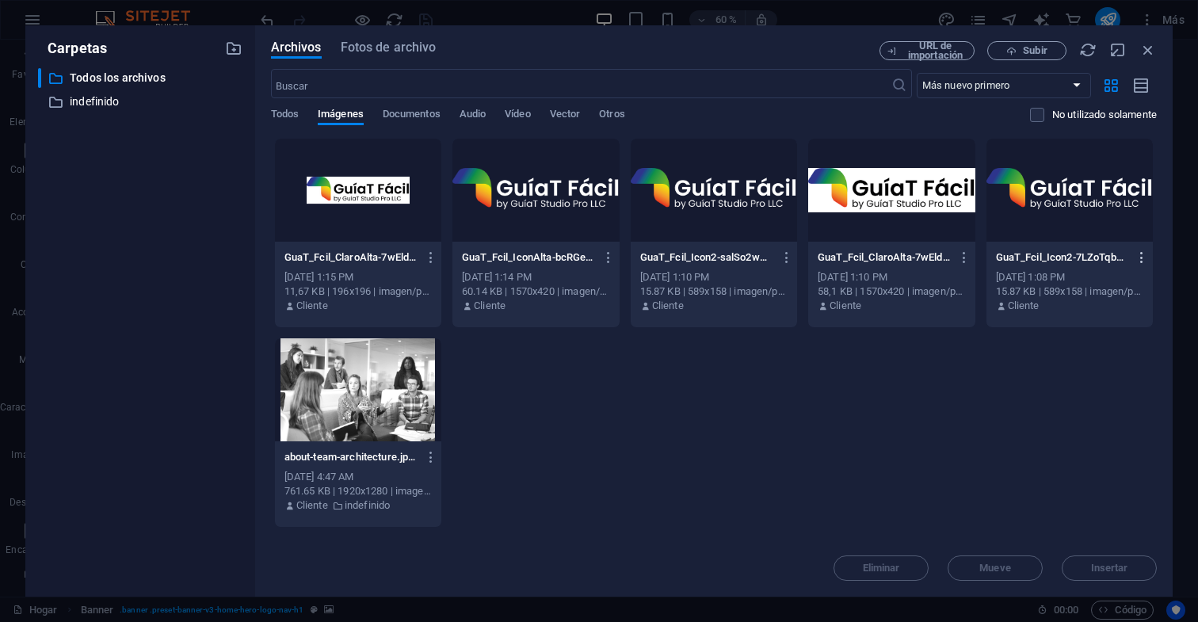
click at [1146, 259] on icon "button" at bounding box center [1142, 257] width 15 height 14
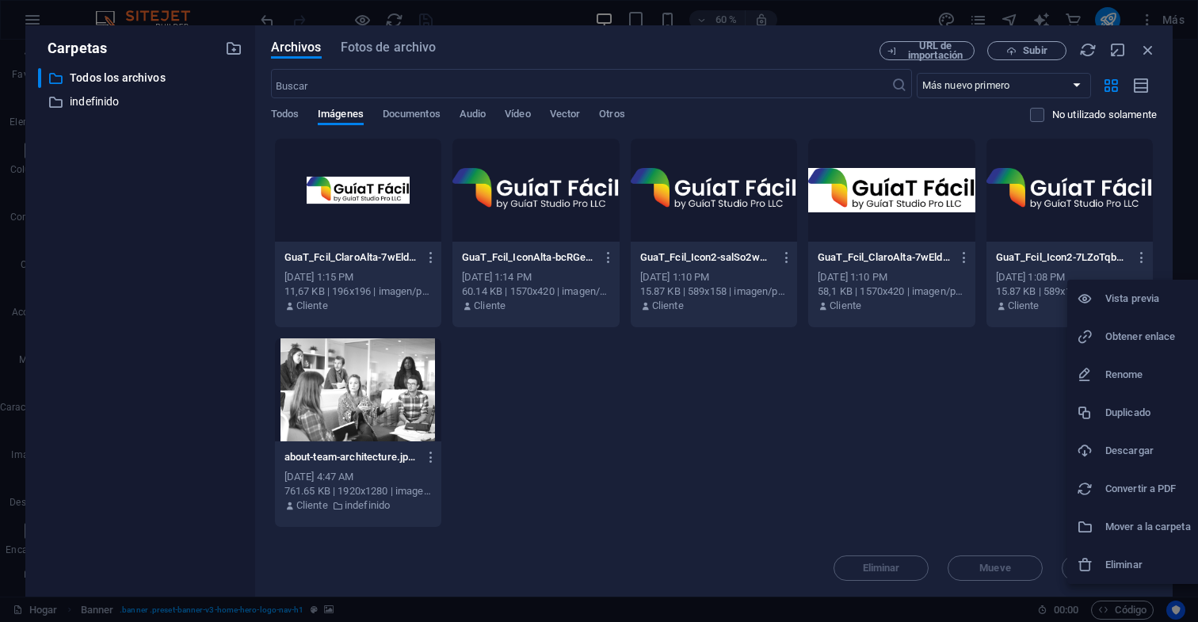
click at [1137, 566] on h6 "Eliminar" at bounding box center [1148, 565] width 86 height 19
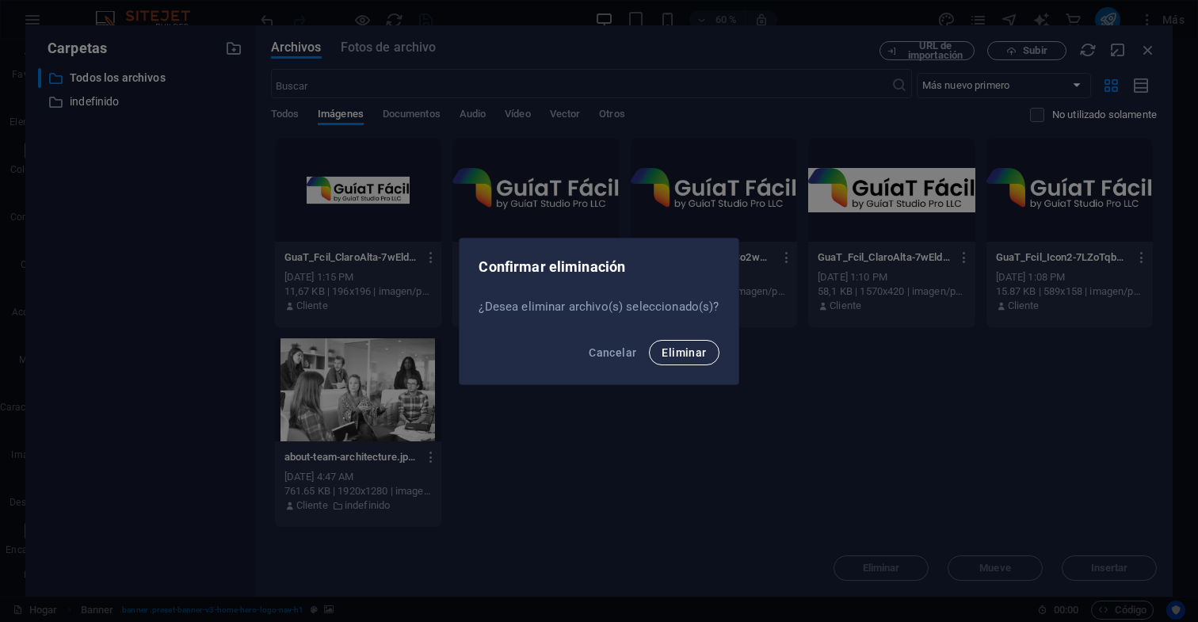
click at [693, 357] on span "Eliminar" at bounding box center [684, 352] width 44 height 13
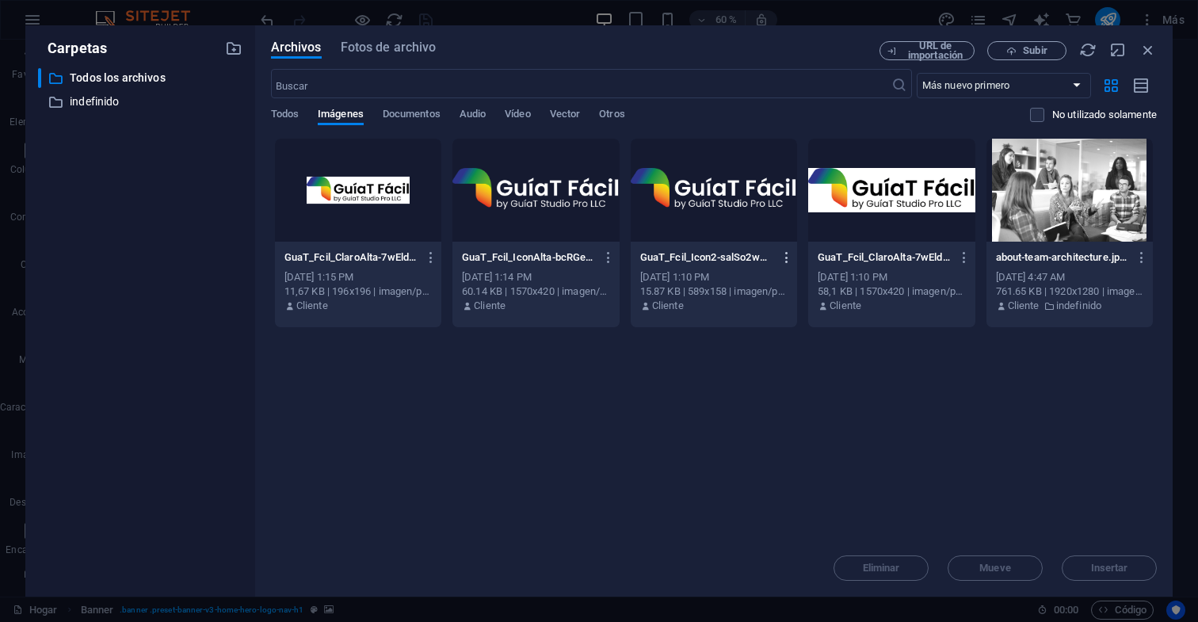
click at [785, 259] on icon "button" at bounding box center [787, 257] width 15 height 14
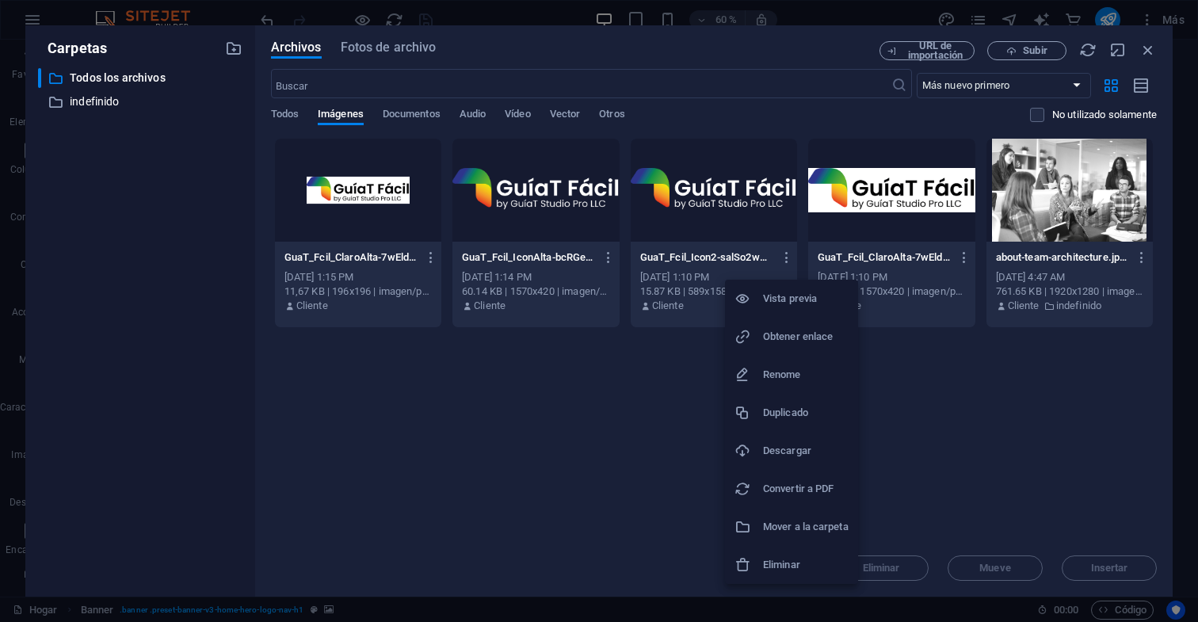
click at [793, 565] on h6 "Eliminar" at bounding box center [806, 565] width 86 height 19
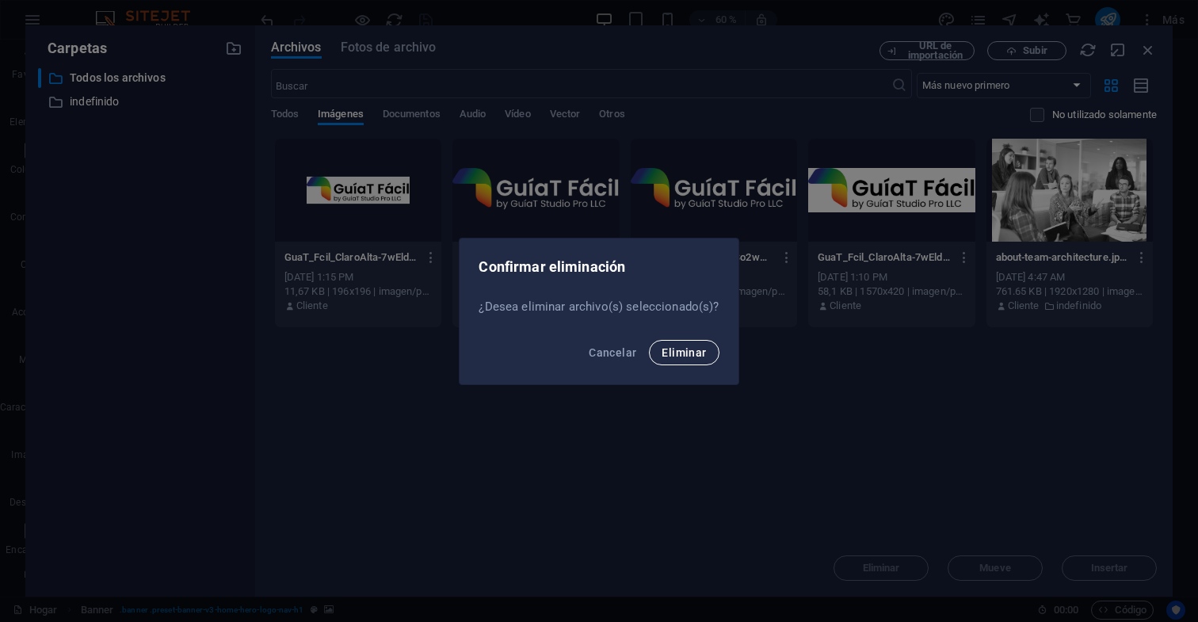
click at [692, 356] on span "Eliminar" at bounding box center [684, 352] width 44 height 13
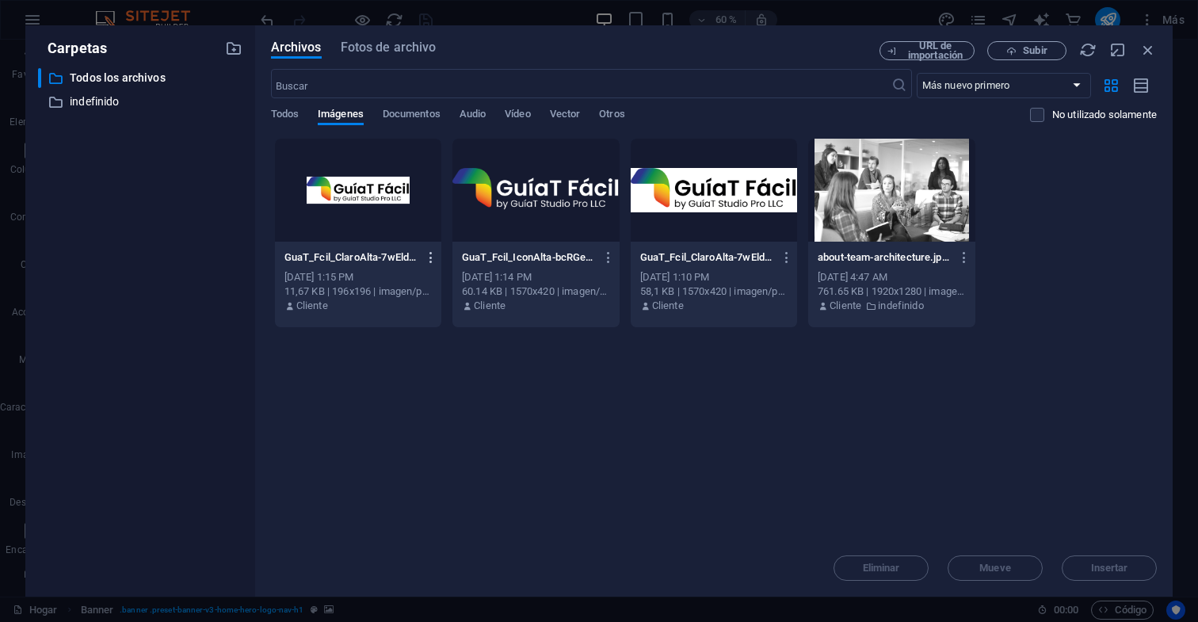
click at [427, 260] on icon "button" at bounding box center [431, 257] width 15 height 14
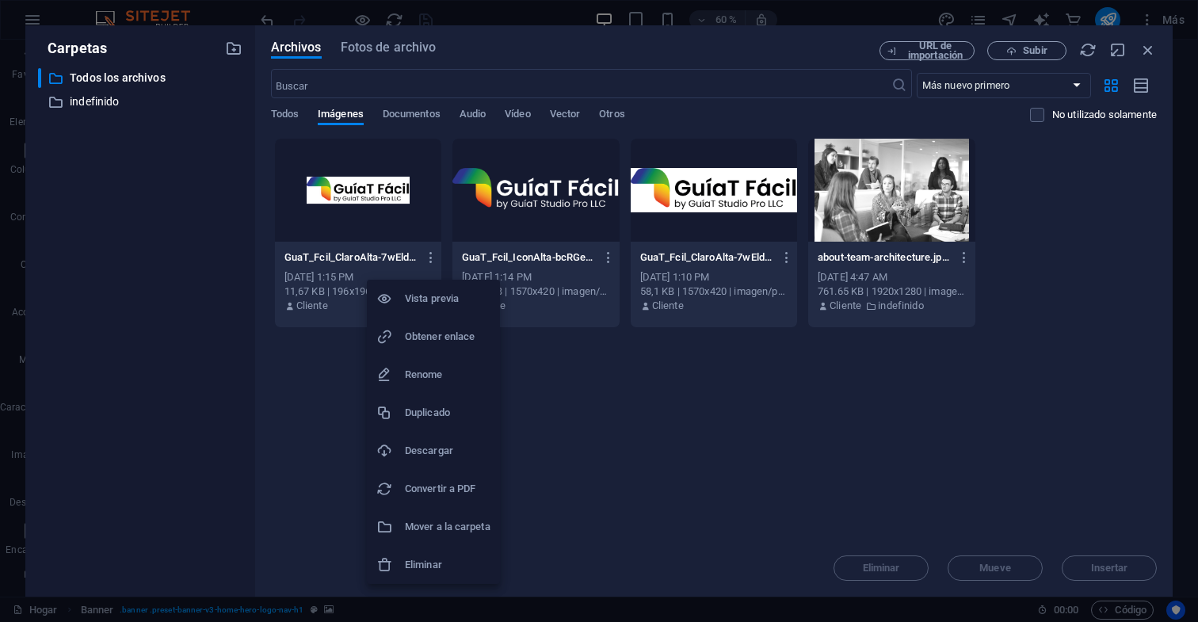
click at [440, 562] on h6 "Eliminar" at bounding box center [448, 565] width 86 height 19
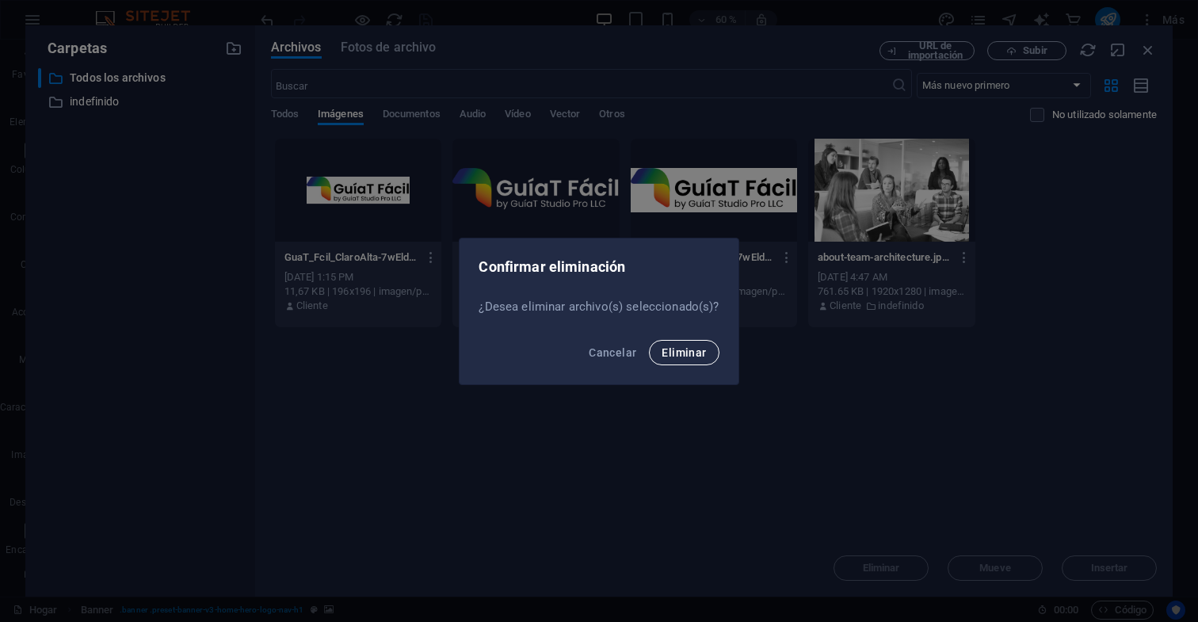
click at [685, 354] on span "Eliminar" at bounding box center [684, 352] width 44 height 13
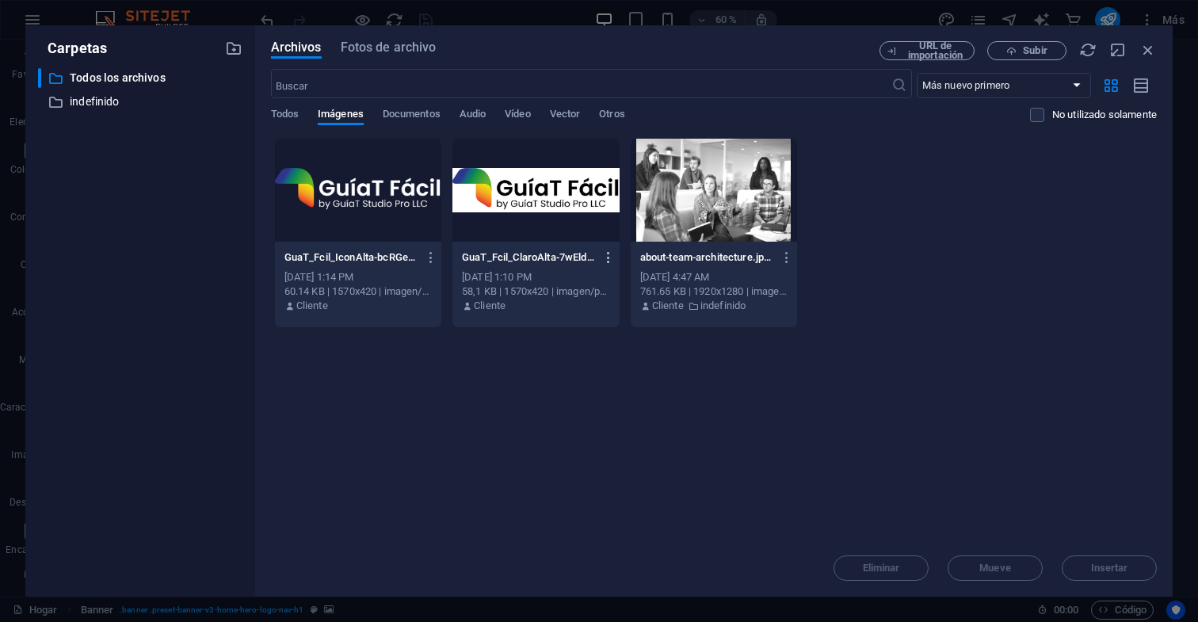
click at [609, 258] on icon "button" at bounding box center [608, 257] width 15 height 14
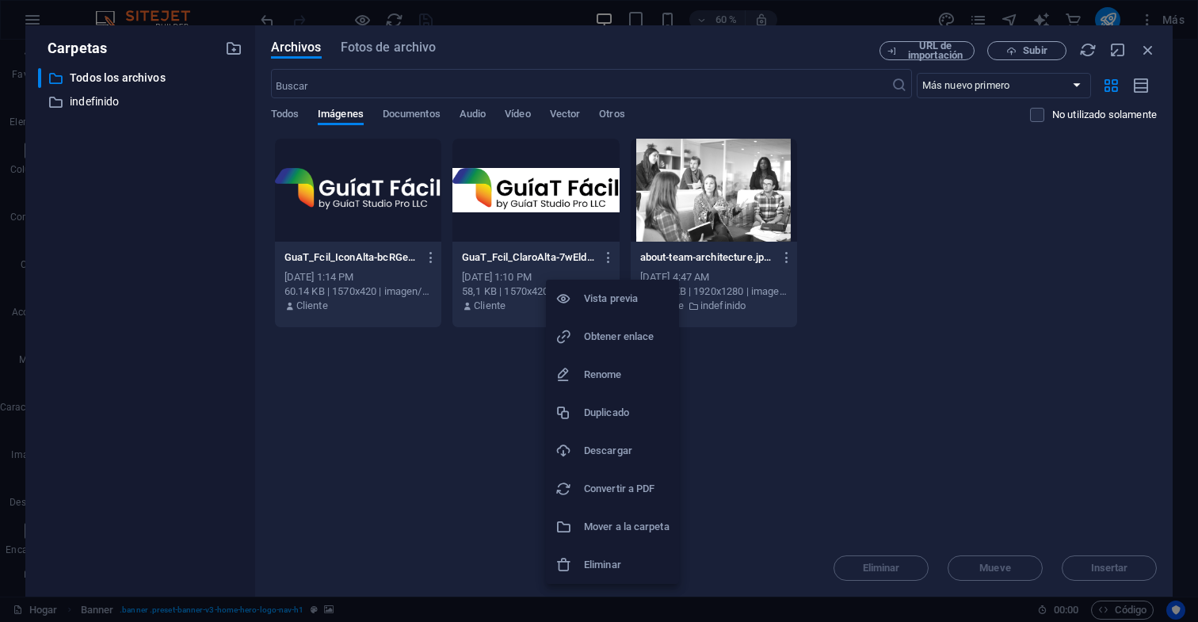
click at [618, 566] on h6 "Eliminar" at bounding box center [627, 565] width 86 height 19
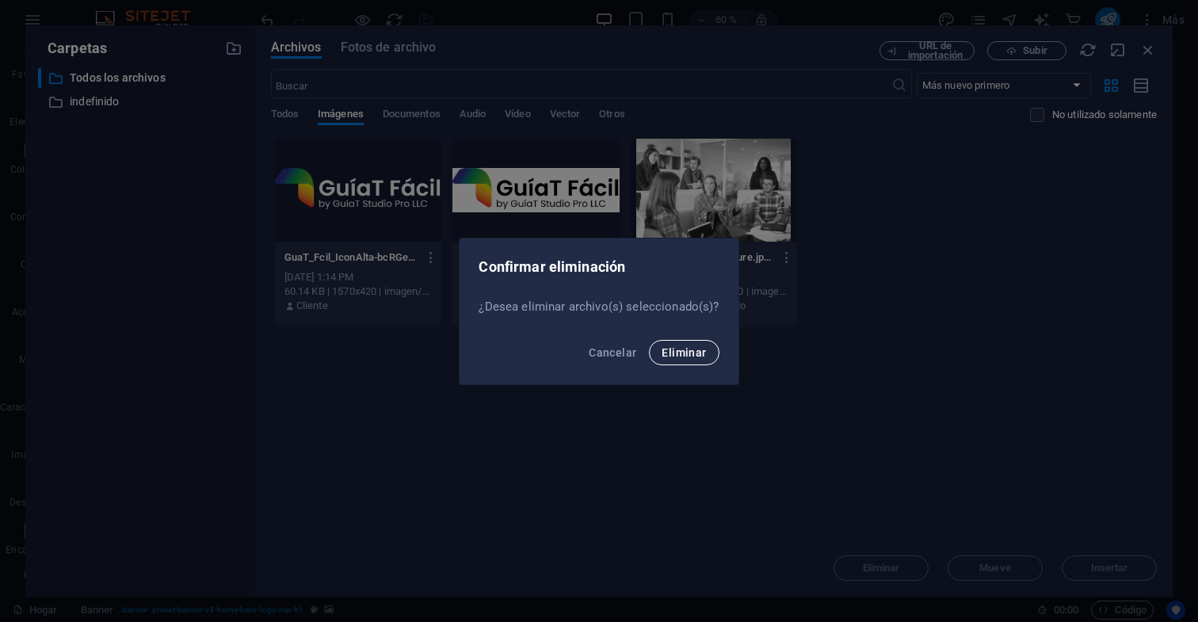
click at [703, 353] on span "Eliminar" at bounding box center [684, 352] width 44 height 13
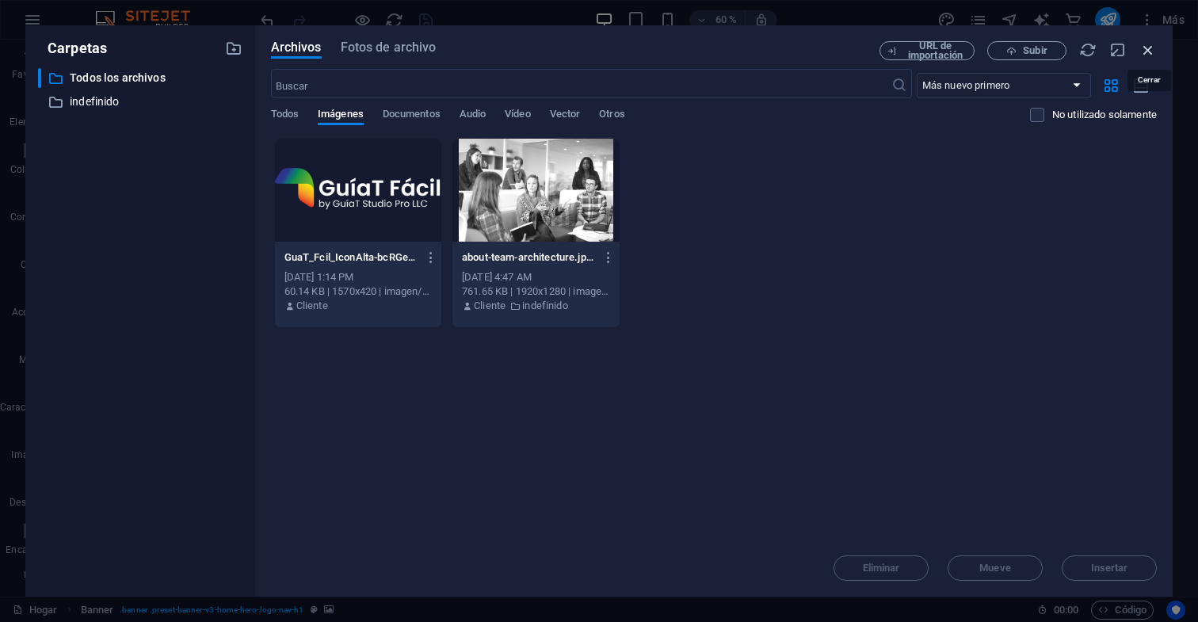
click at [1147, 52] on icon "button" at bounding box center [1148, 49] width 17 height 17
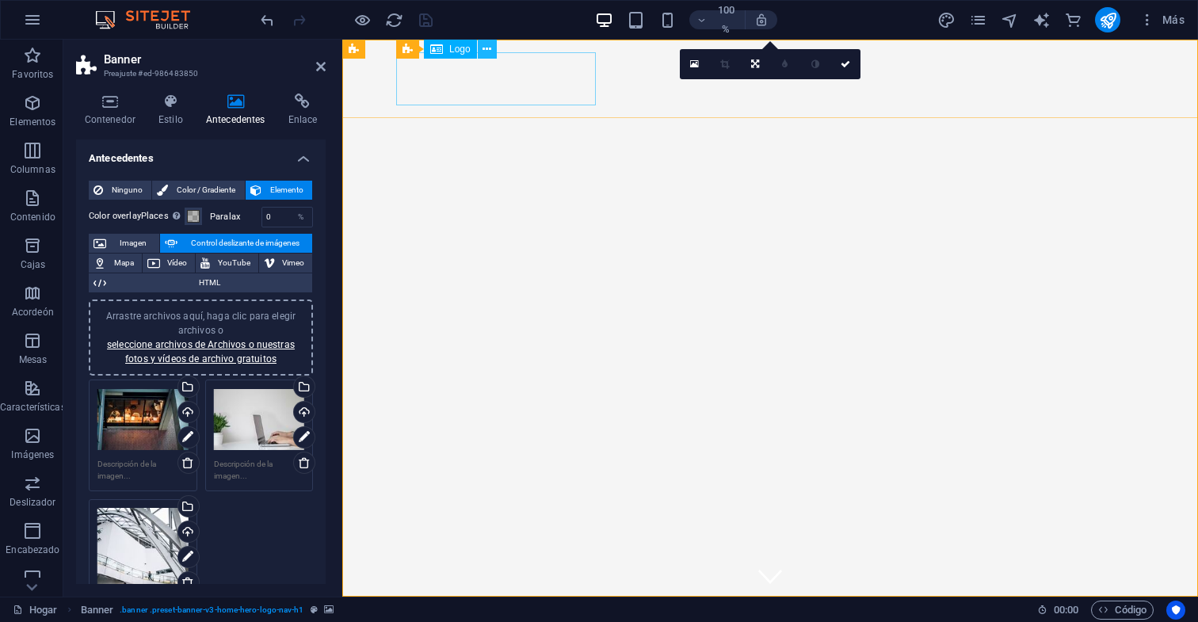
click at [487, 51] on icon at bounding box center [487, 49] width 9 height 17
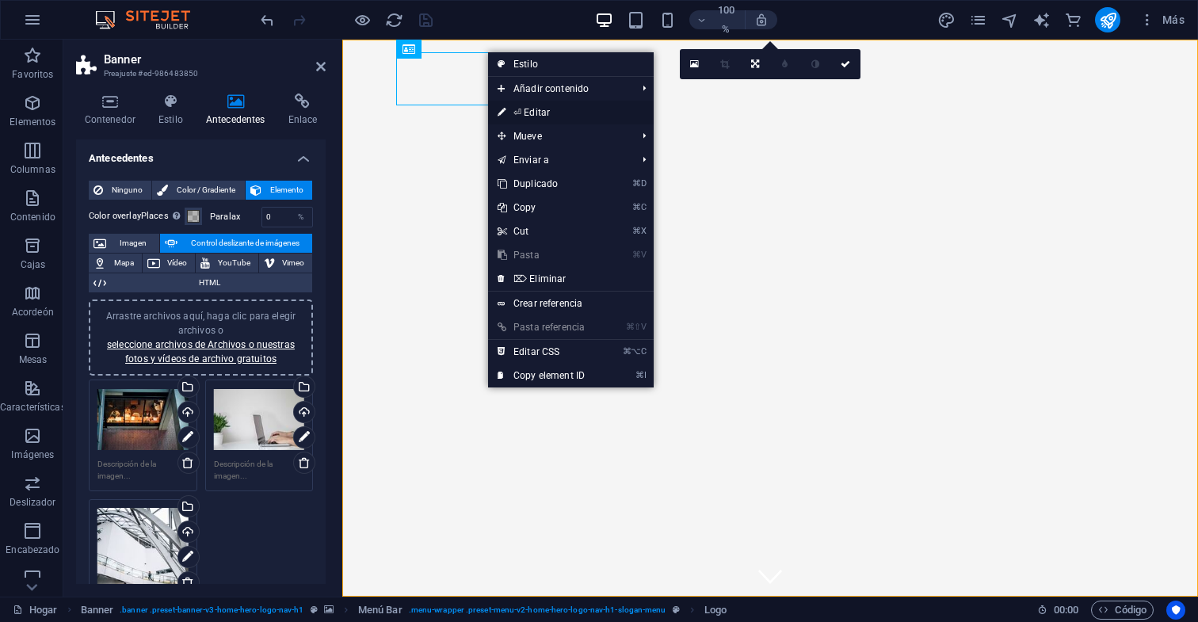
click at [540, 113] on link "⏎ Editar" at bounding box center [541, 113] width 106 height 24
select select "px"
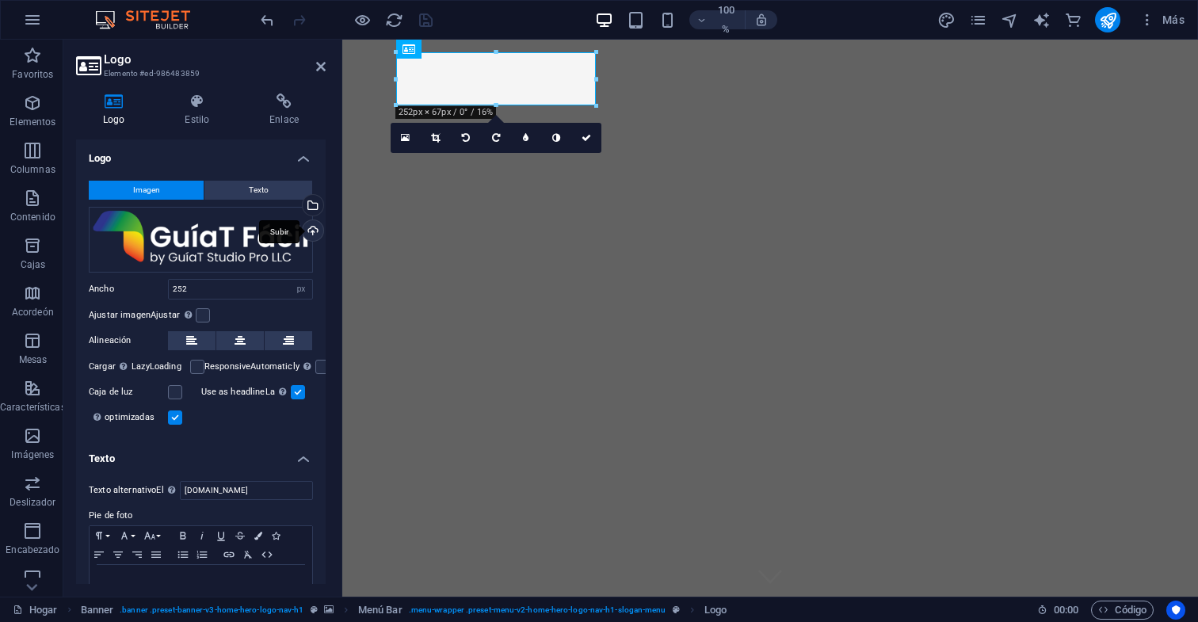
click at [310, 231] on div "Subir" at bounding box center [312, 232] width 24 height 24
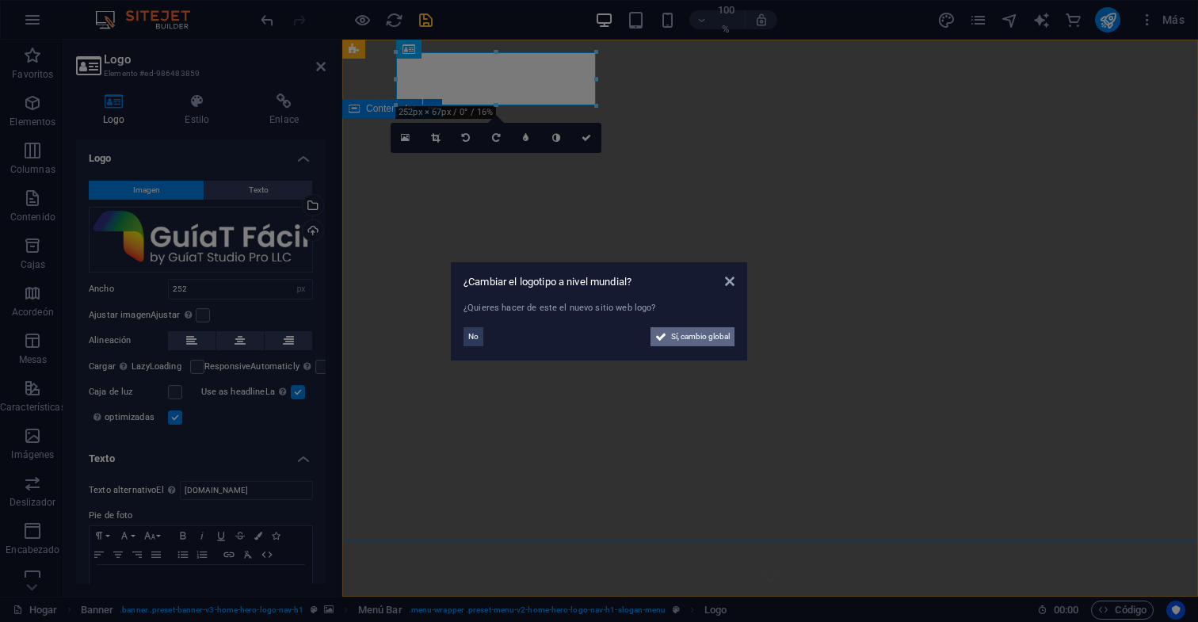
click at [712, 335] on span "Sí, cambio global" at bounding box center [700, 336] width 59 height 19
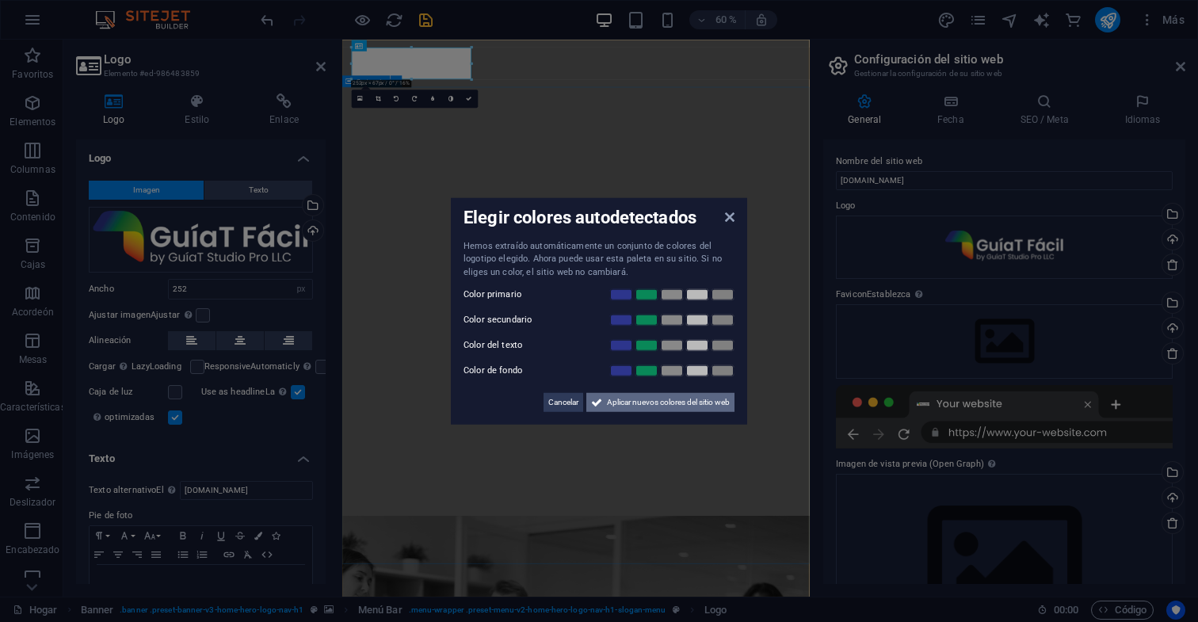
click at [689, 402] on span "Aplicar nuevos colores del sitio web" at bounding box center [668, 402] width 123 height 19
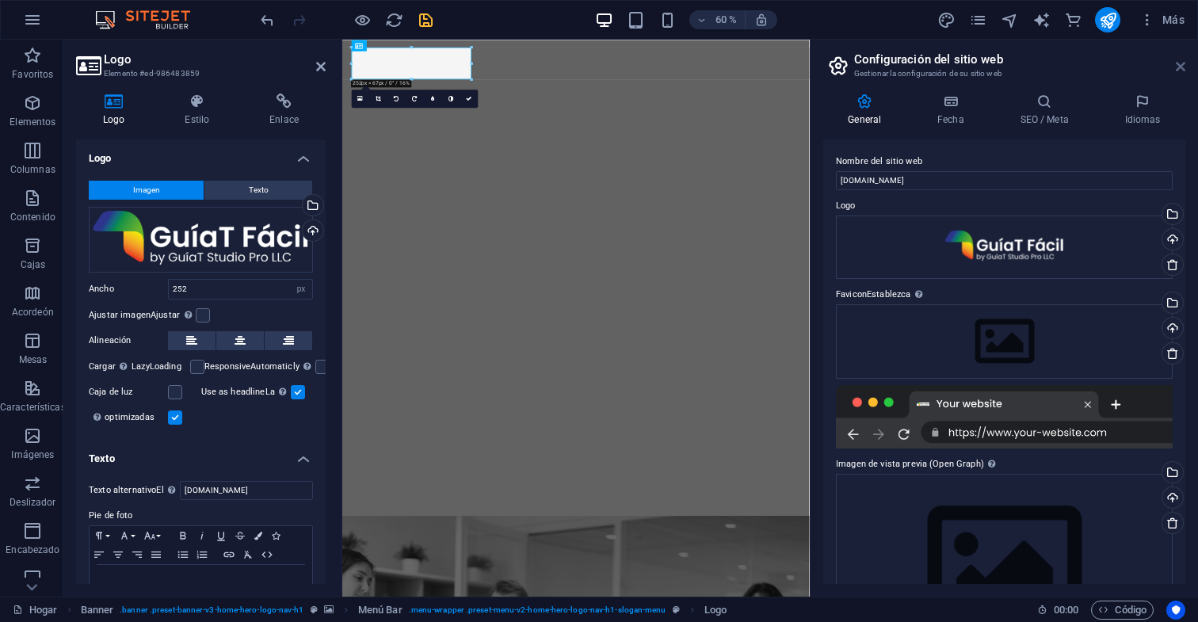
click at [1180, 68] on icon at bounding box center [1181, 66] width 10 height 13
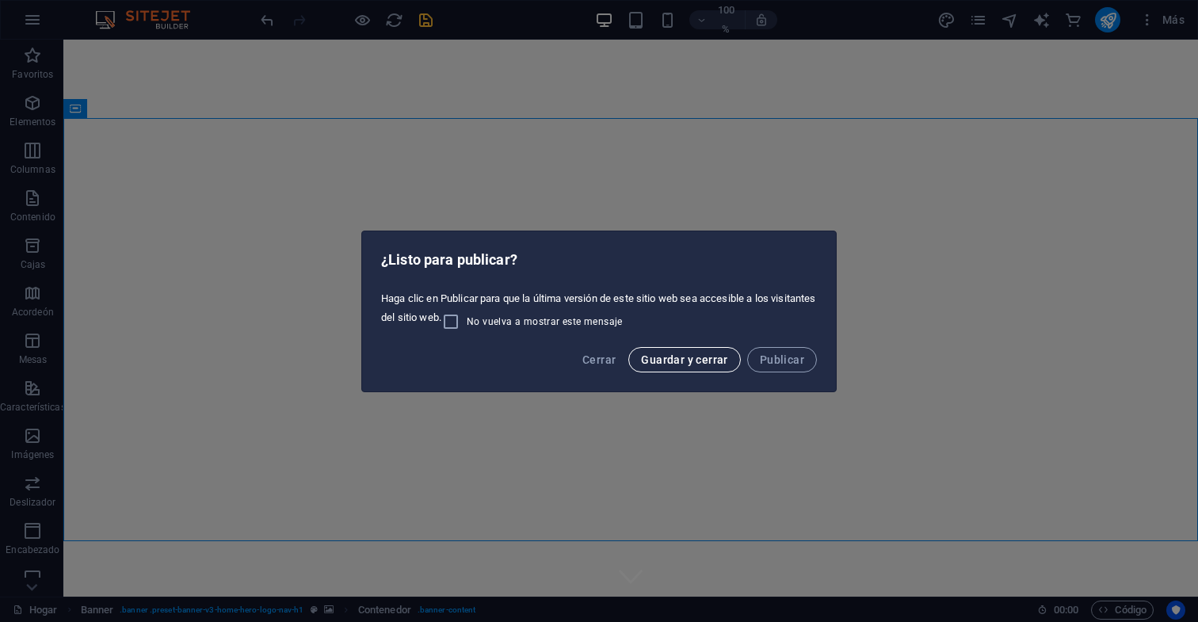
click at [712, 360] on span "Guardar y cerrar" at bounding box center [684, 359] width 86 height 13
checkbox input "false"
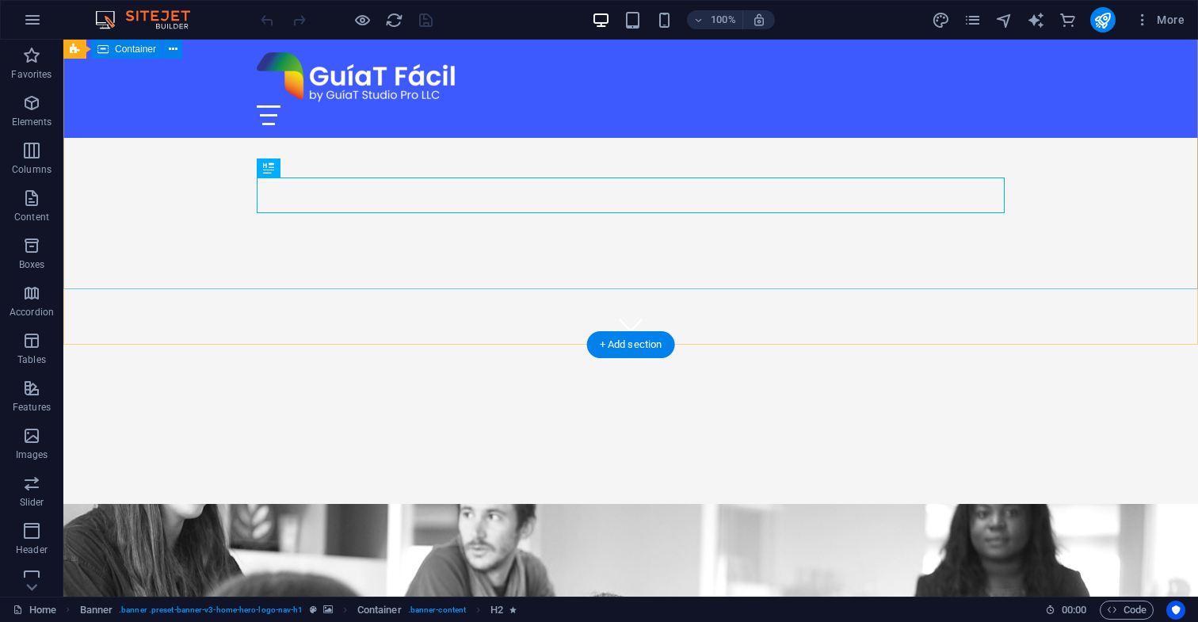
scroll to position [252, 0]
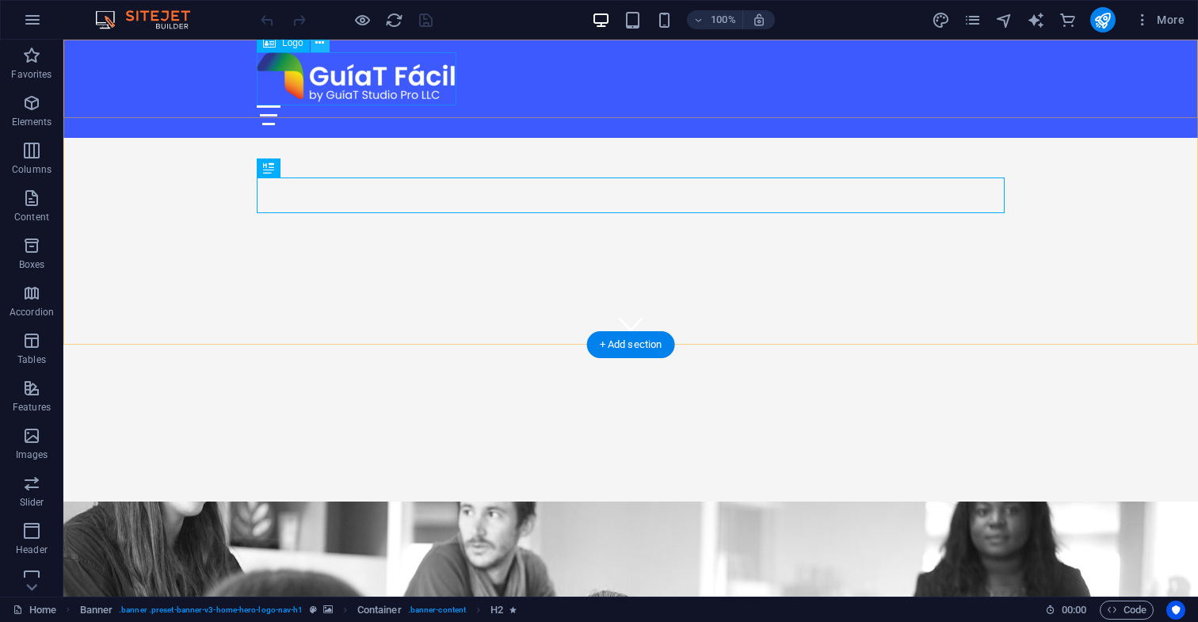
click at [320, 46] on icon at bounding box center [319, 43] width 9 height 17
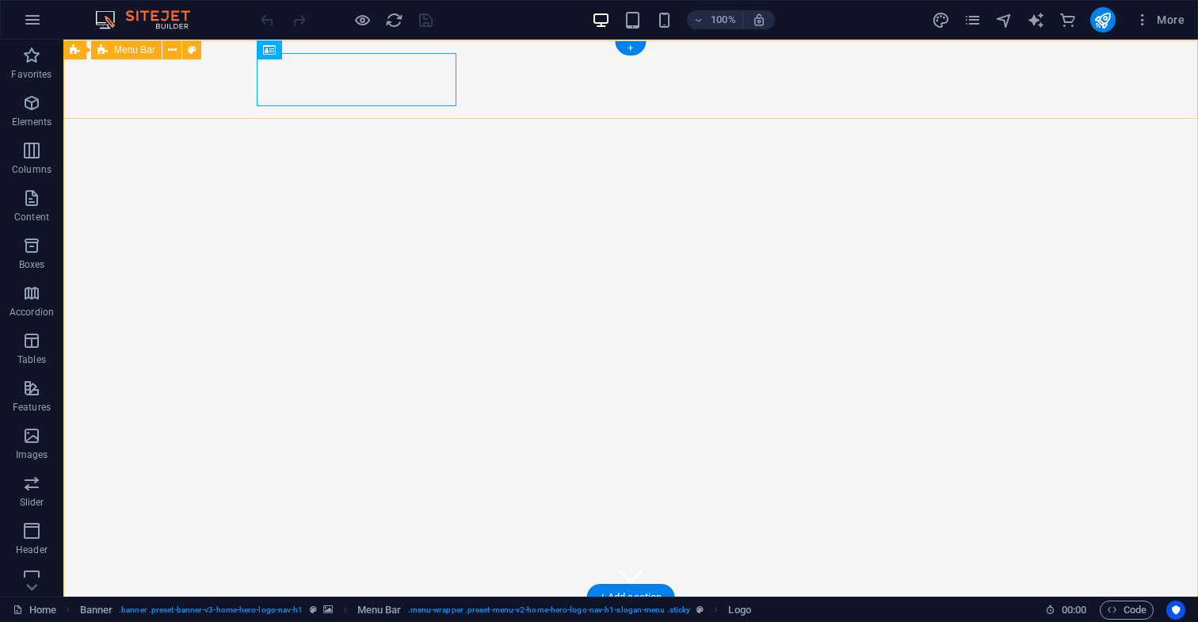
scroll to position [0, 0]
click at [319, 49] on icon at bounding box center [319, 49] width 9 height 17
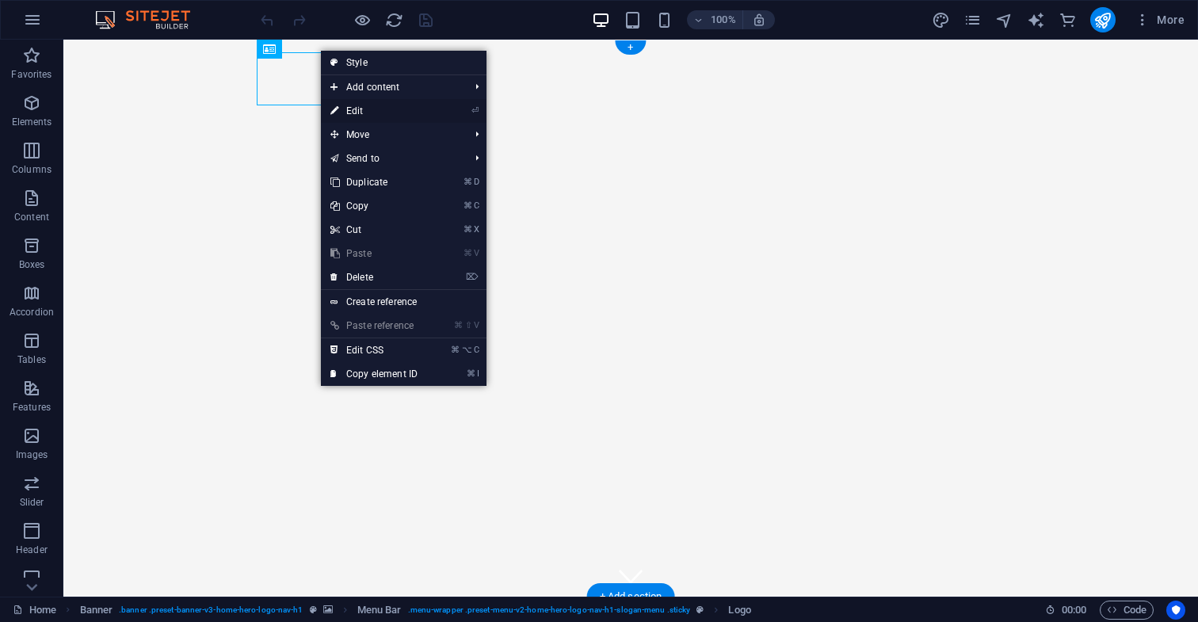
click at [369, 114] on link "⏎ Edit" at bounding box center [374, 111] width 106 height 24
select select "px"
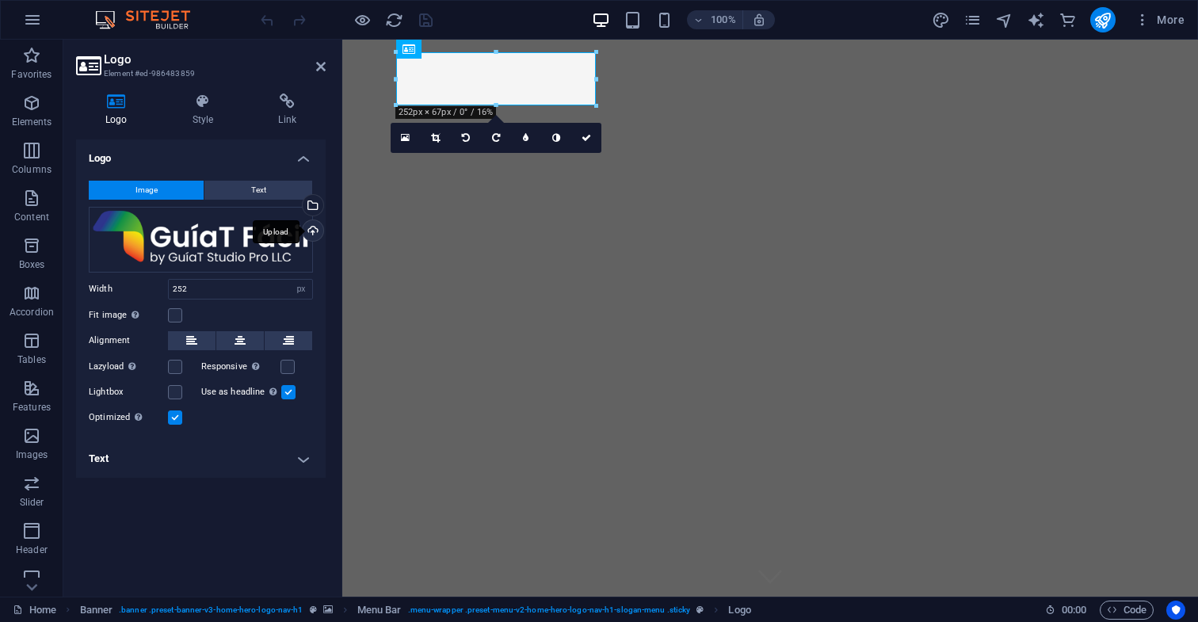
click at [313, 230] on div "Upload" at bounding box center [312, 232] width 24 height 24
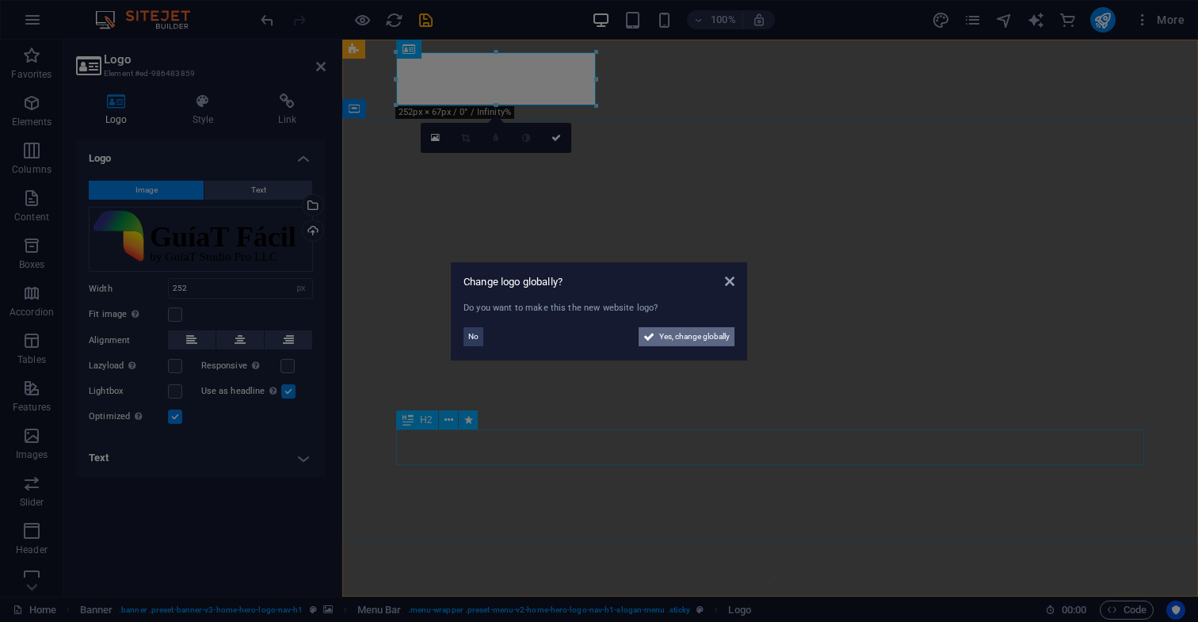
click at [704, 336] on span "Yes, change globally" at bounding box center [694, 336] width 71 height 19
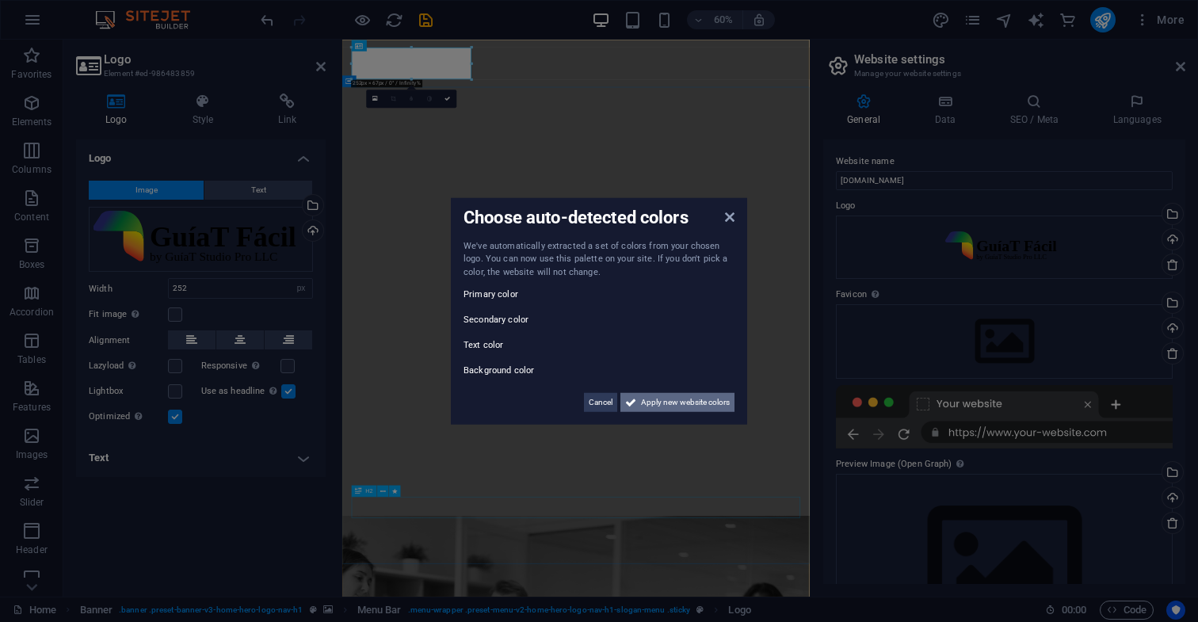
click at [698, 401] on span "Apply new website colors" at bounding box center [685, 402] width 89 height 19
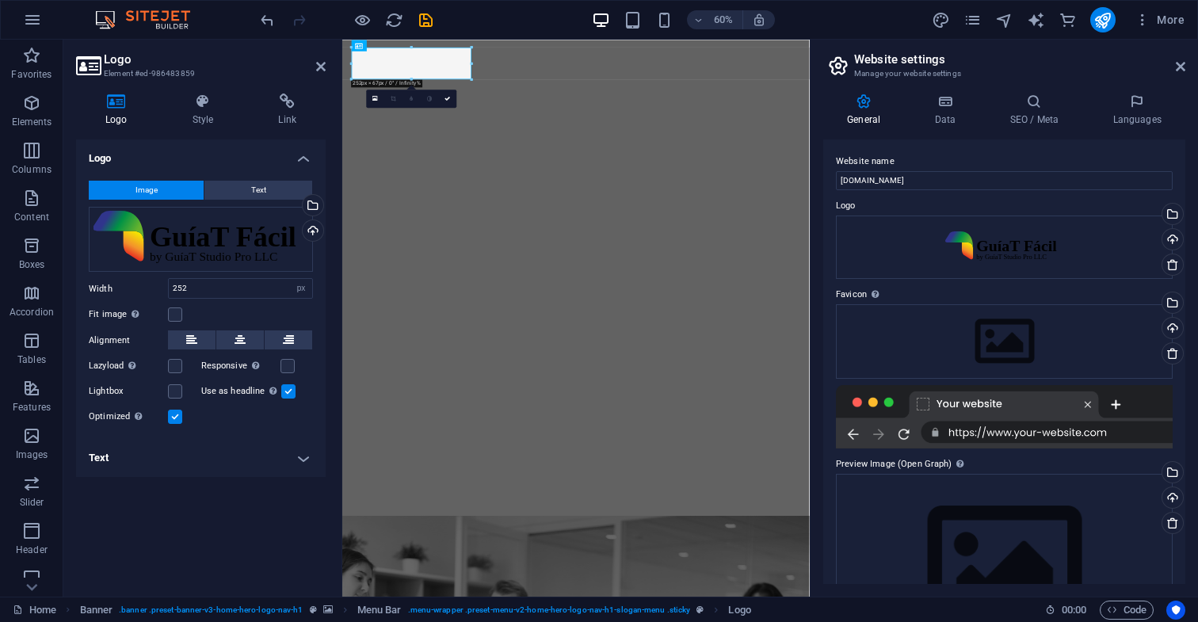
click at [301, 493] on div "Logo Image Text Drag files here, click to choose files or select files from Fil…" at bounding box center [201, 361] width 250 height 445
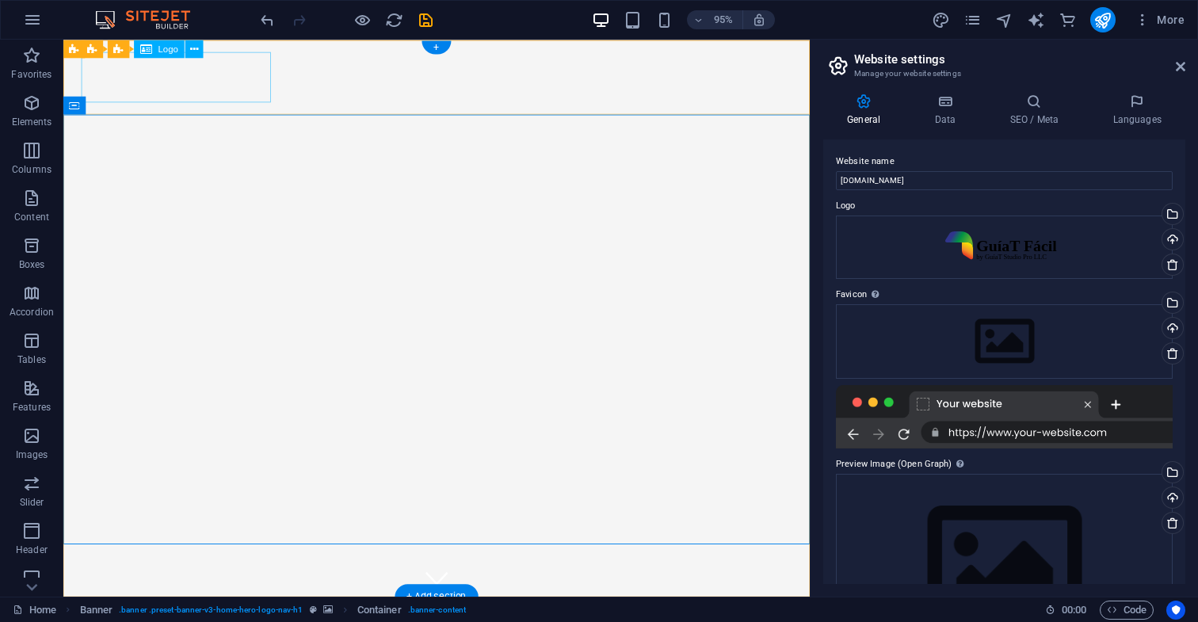
click at [196, 50] on icon at bounding box center [194, 48] width 8 height 16
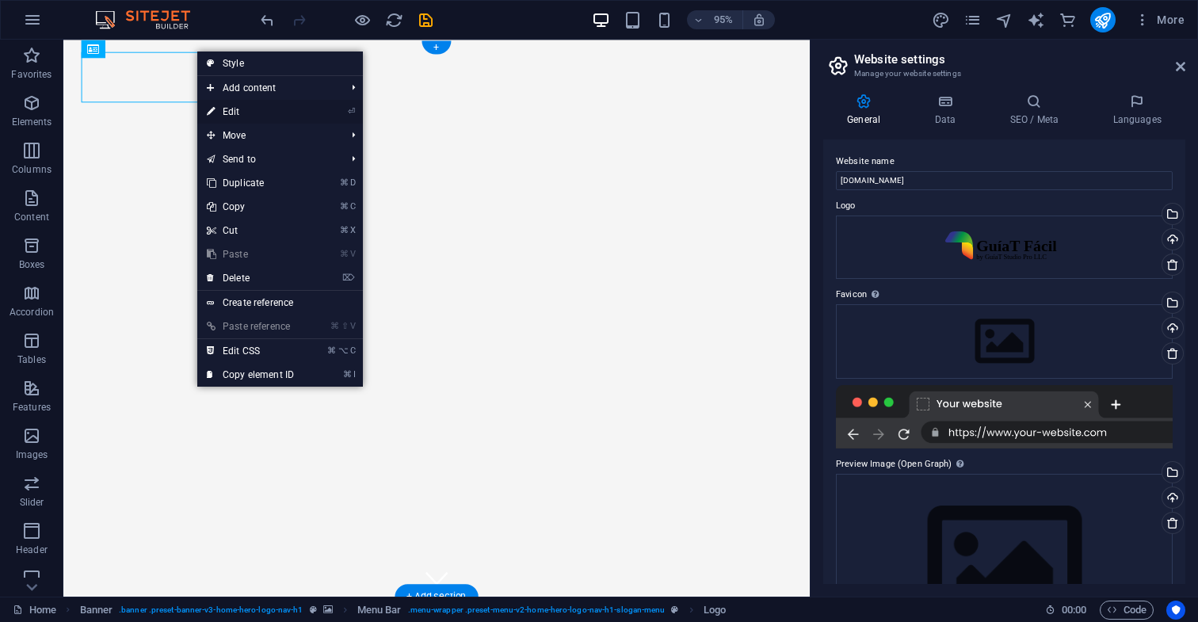
click at [256, 111] on link "⏎ Edit" at bounding box center [250, 112] width 106 height 24
select select "px"
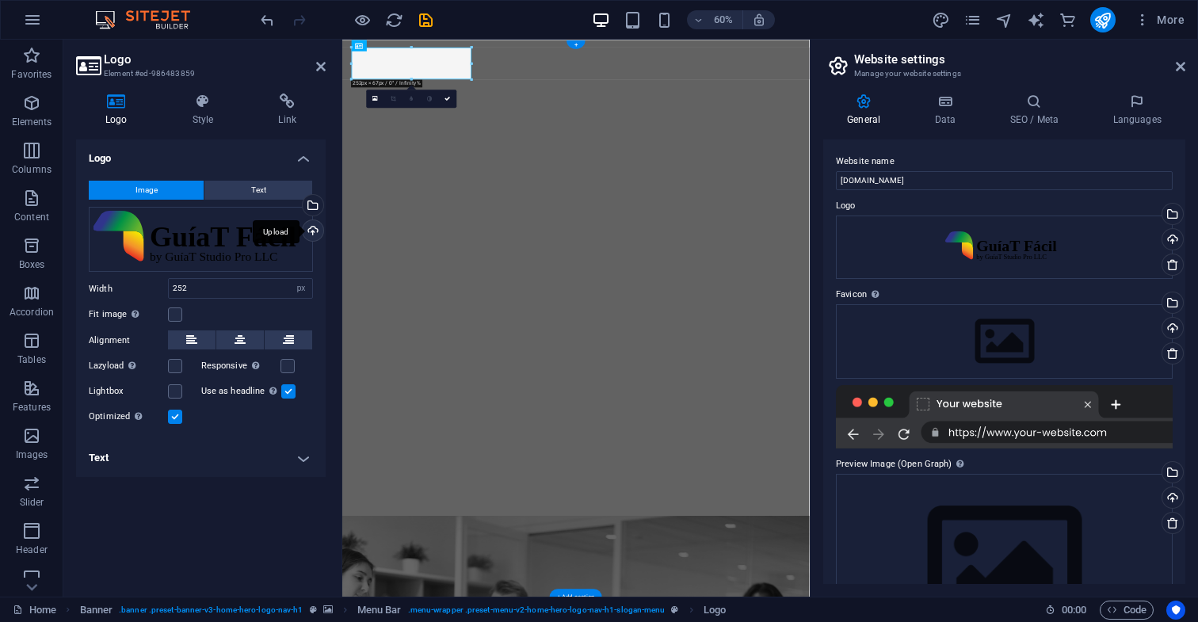
click at [313, 231] on div "Upload" at bounding box center [312, 232] width 24 height 24
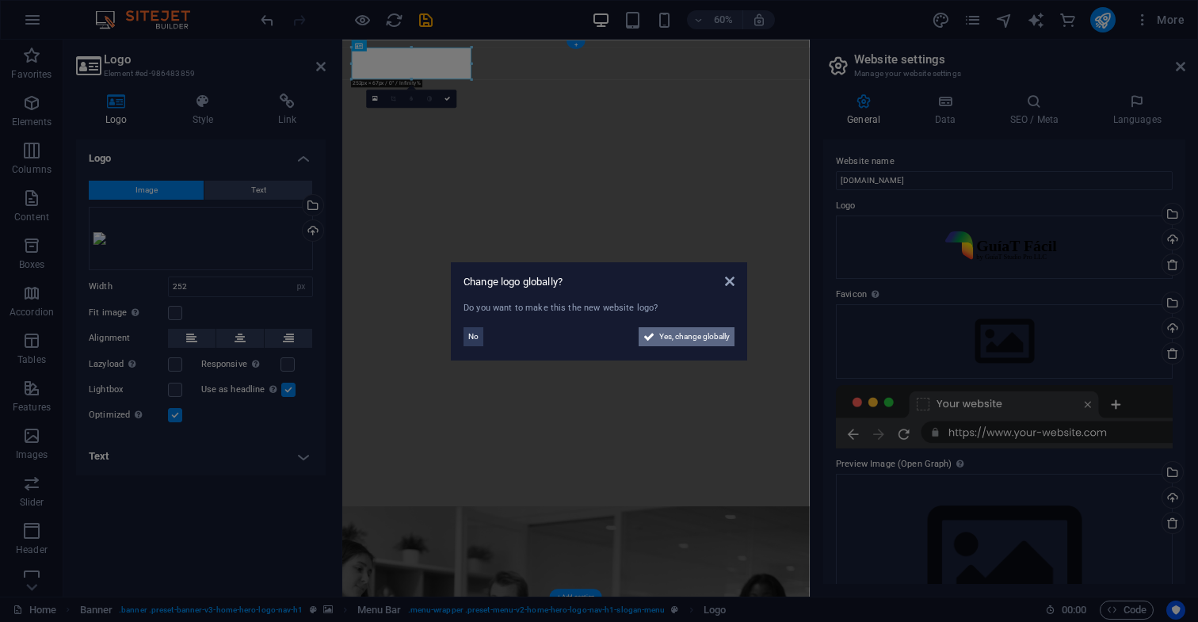
click at [708, 336] on span "Yes, change globally" at bounding box center [694, 336] width 71 height 19
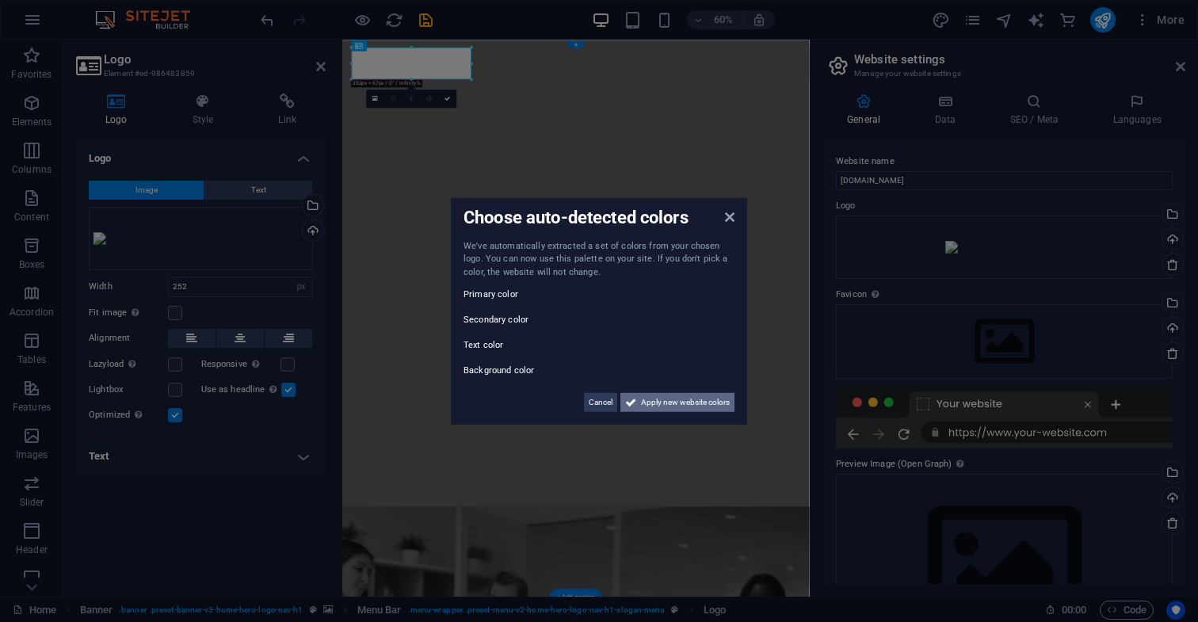
click at [703, 401] on span "Apply new website colors" at bounding box center [685, 402] width 89 height 19
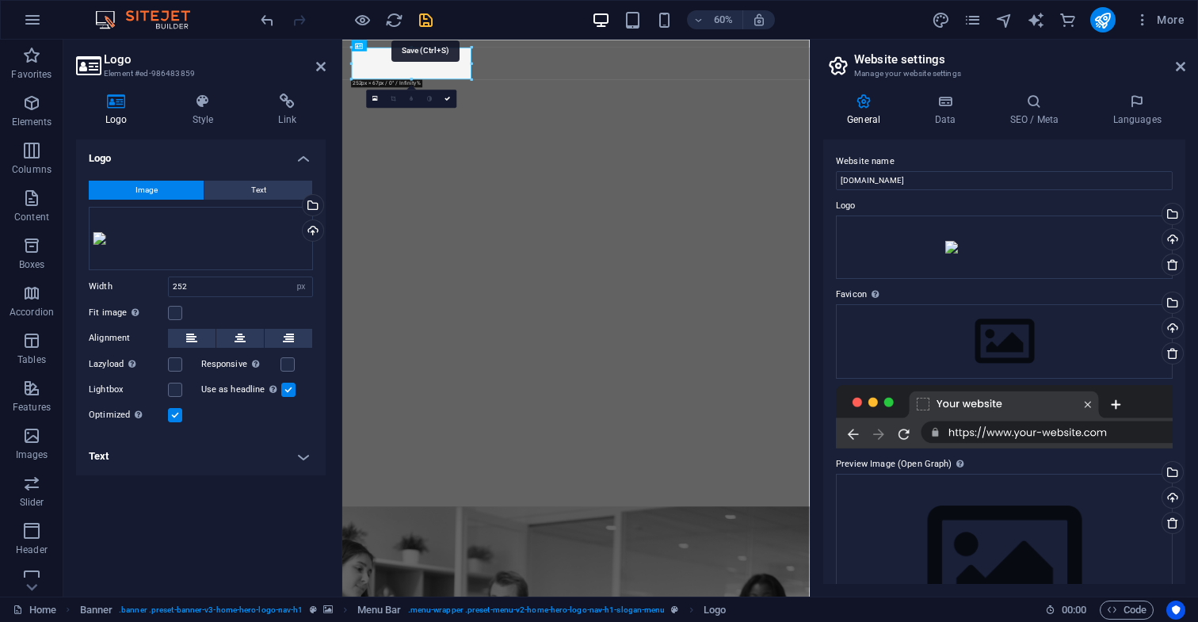
click at [426, 22] on icon "save" at bounding box center [426, 20] width 18 height 18
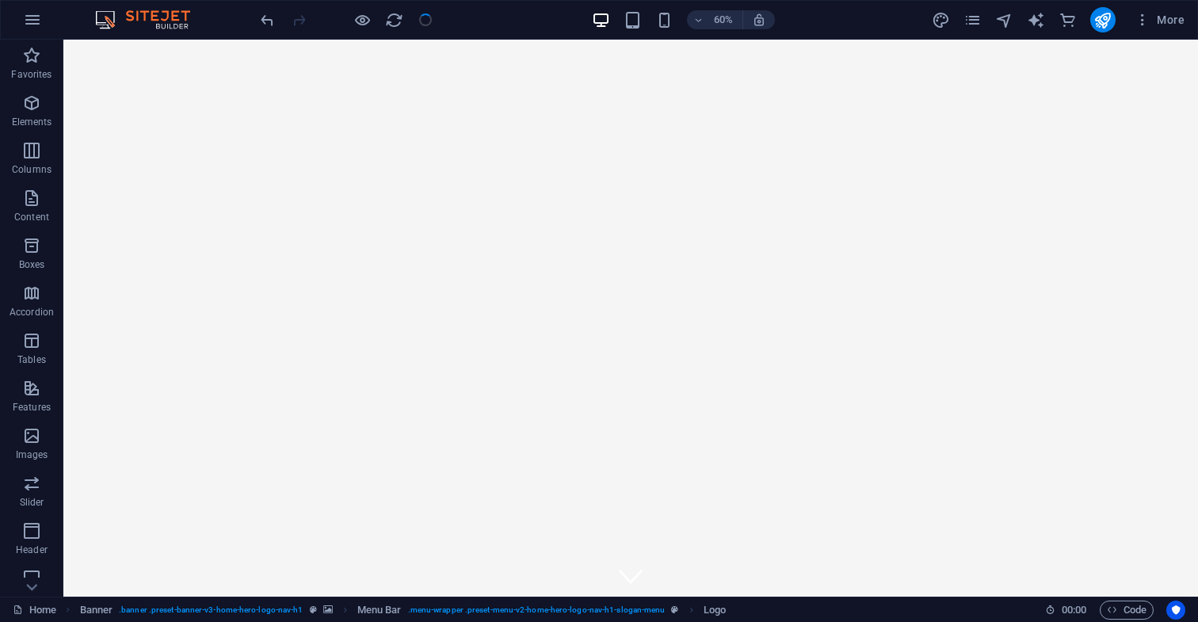
checkbox input "false"
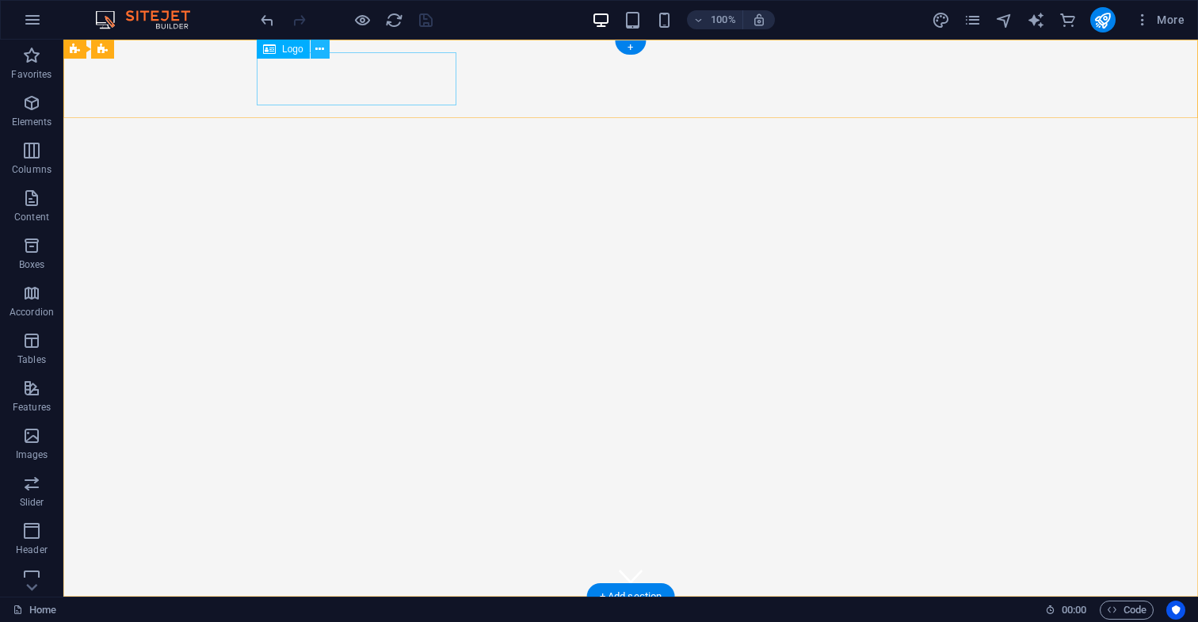
click at [320, 50] on icon at bounding box center [319, 49] width 9 height 17
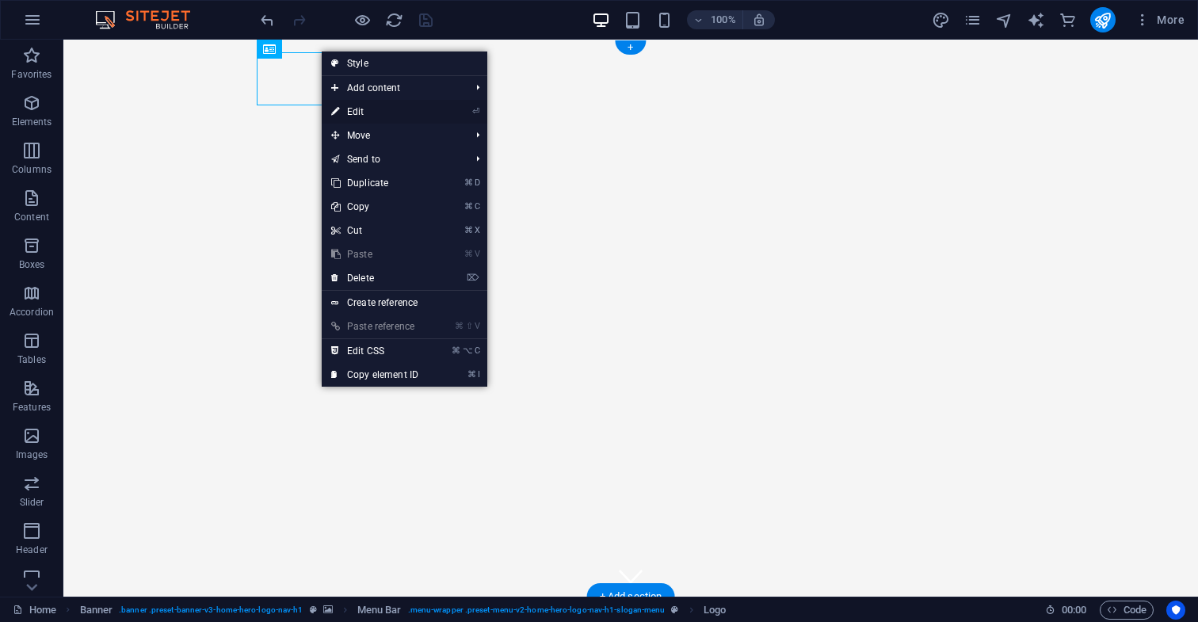
click at [368, 113] on link "⏎ Edit" at bounding box center [375, 112] width 106 height 24
select select "px"
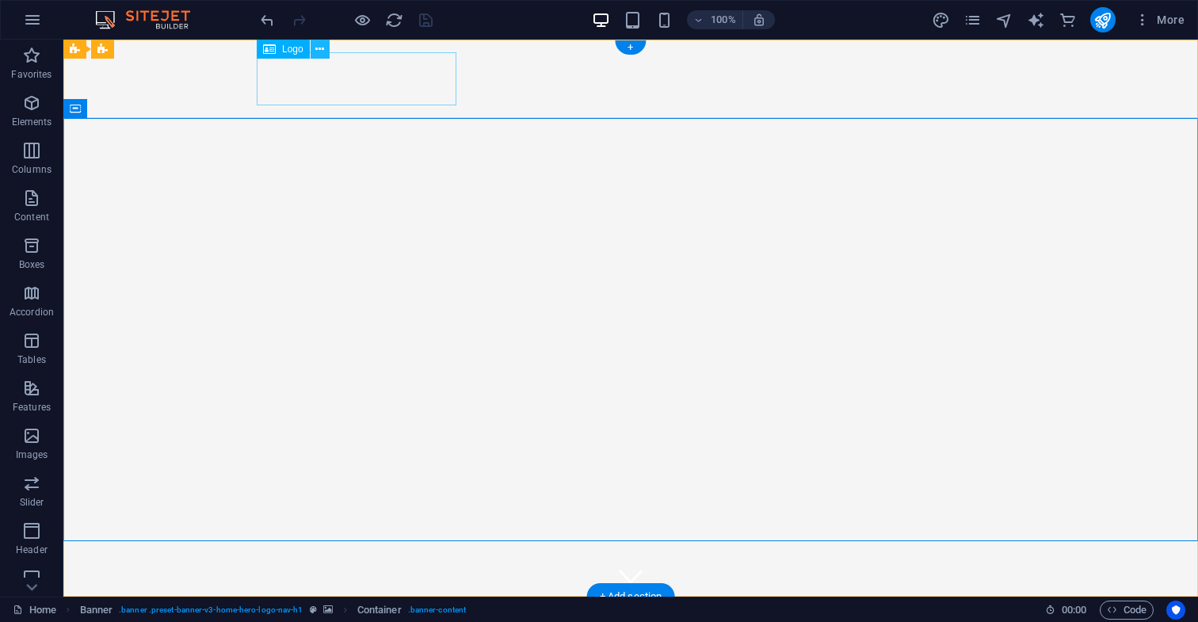
click at [319, 49] on icon at bounding box center [319, 49] width 9 height 17
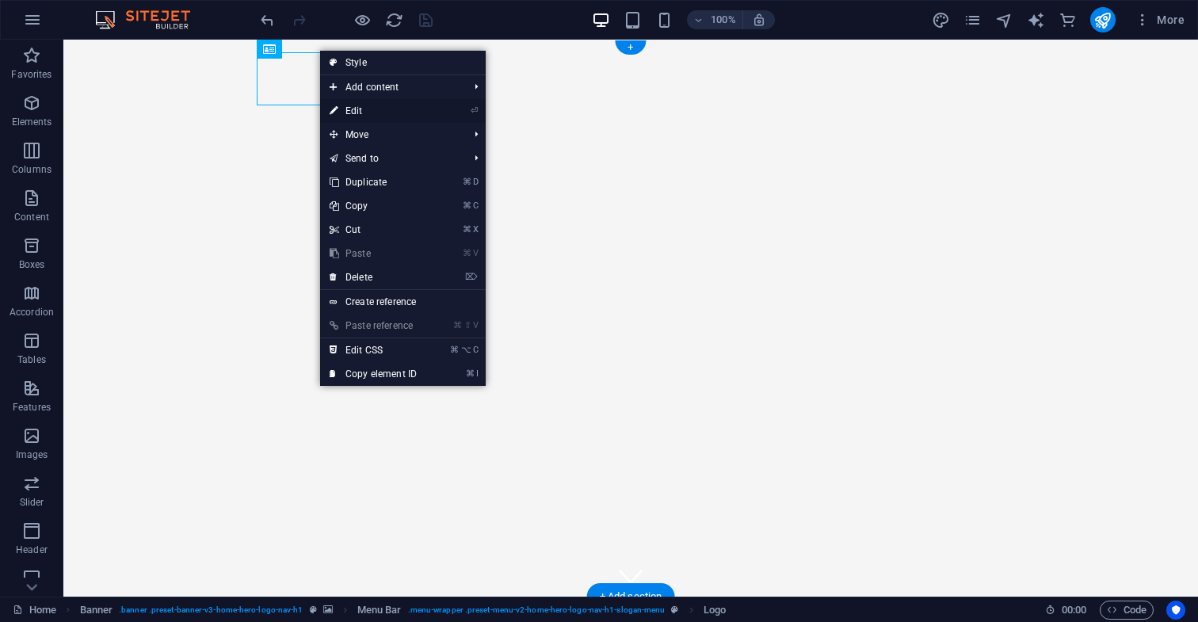
click at [362, 111] on link "⏎ Edit" at bounding box center [373, 111] width 106 height 24
select select "px"
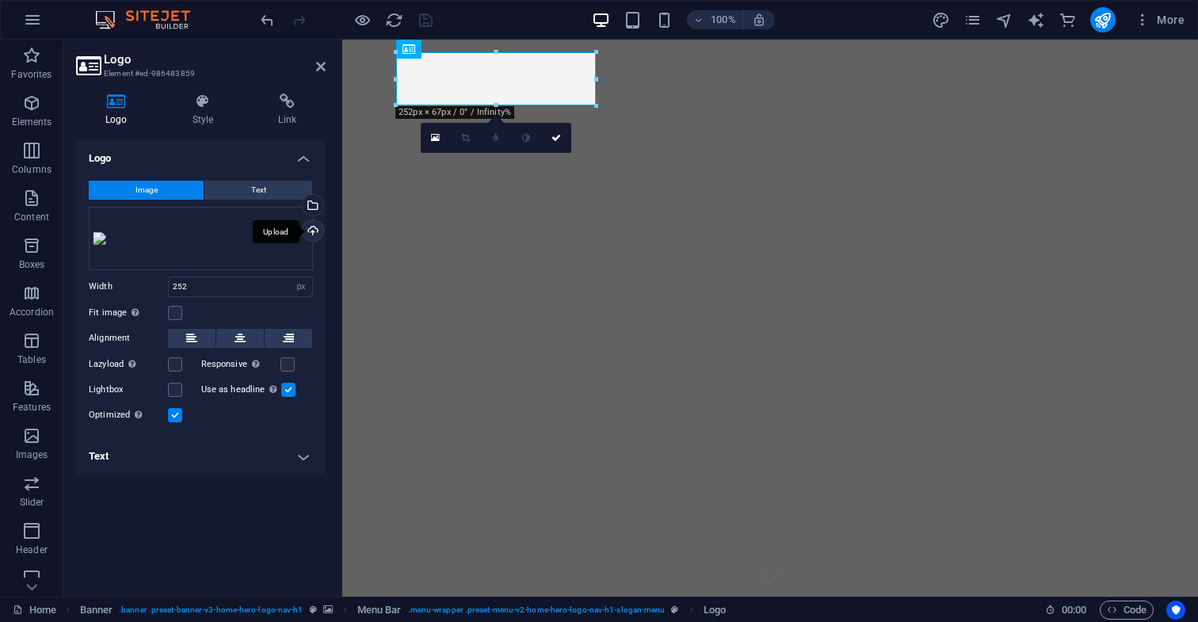
click at [311, 231] on div "Upload" at bounding box center [312, 232] width 24 height 24
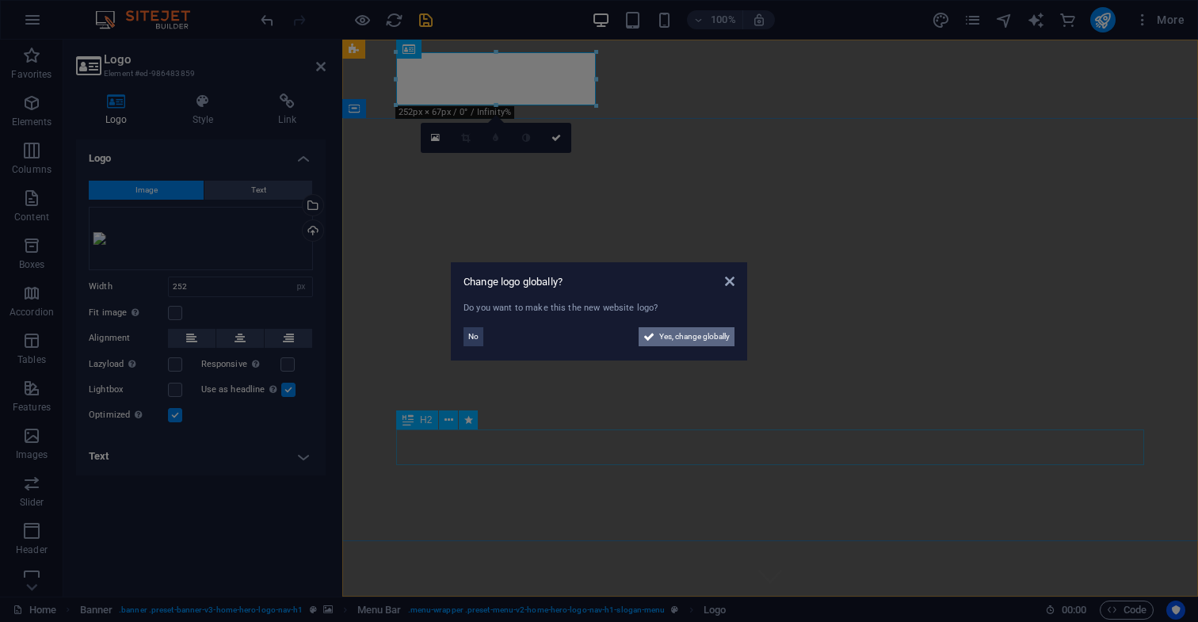
click at [701, 338] on span "Yes, change globally" at bounding box center [694, 336] width 71 height 19
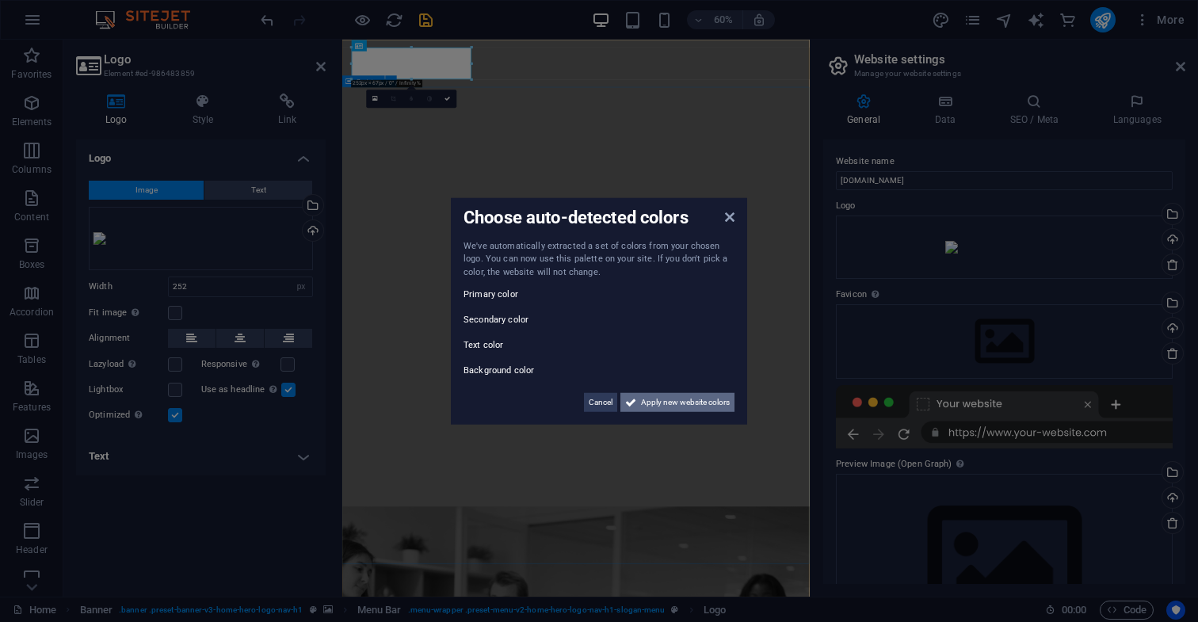
click at [692, 401] on span "Apply new website colors" at bounding box center [685, 402] width 89 height 19
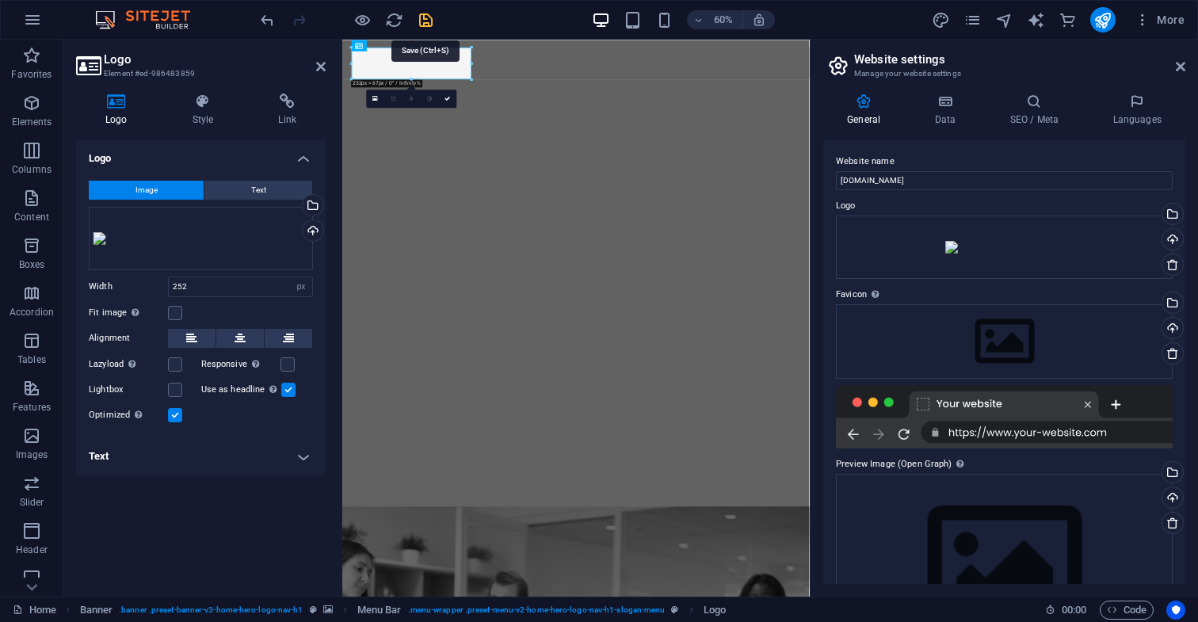
click at [426, 21] on icon "save" at bounding box center [426, 20] width 18 height 18
checkbox input "false"
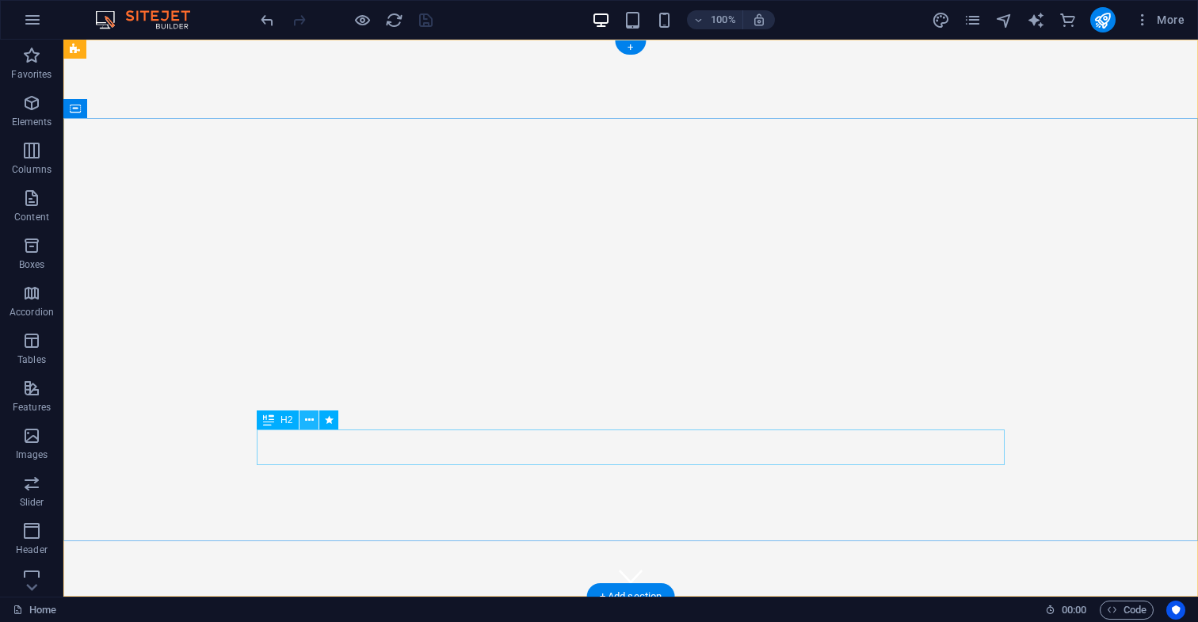
click at [310, 421] on icon at bounding box center [309, 420] width 9 height 17
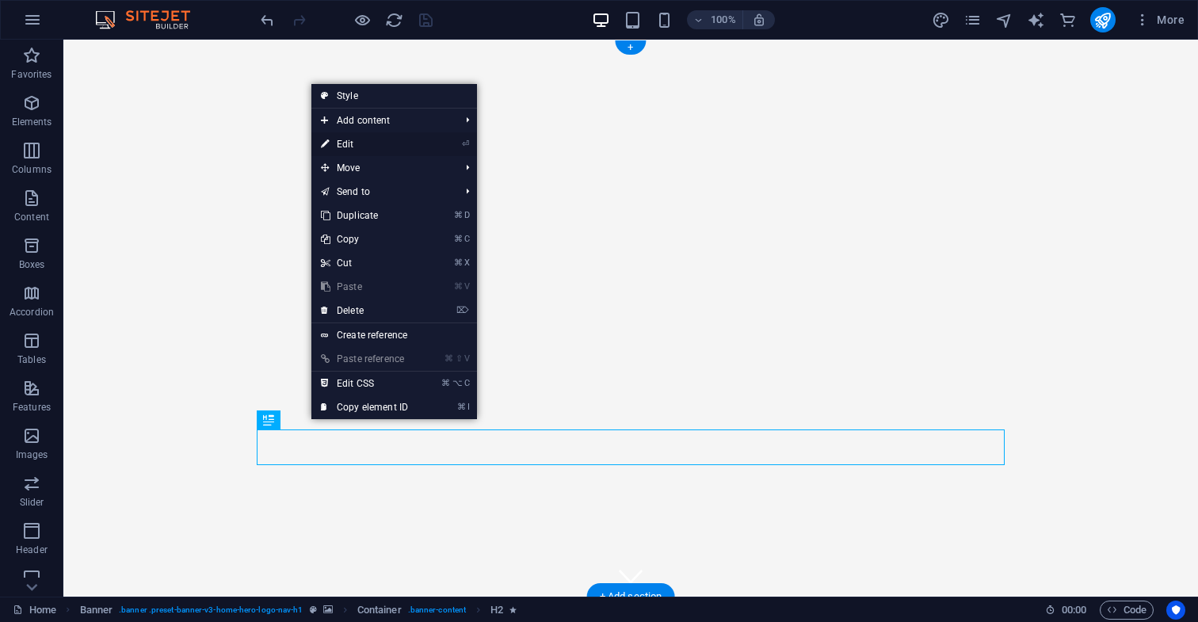
click at [352, 144] on link "⏎ Edit" at bounding box center [364, 144] width 106 height 24
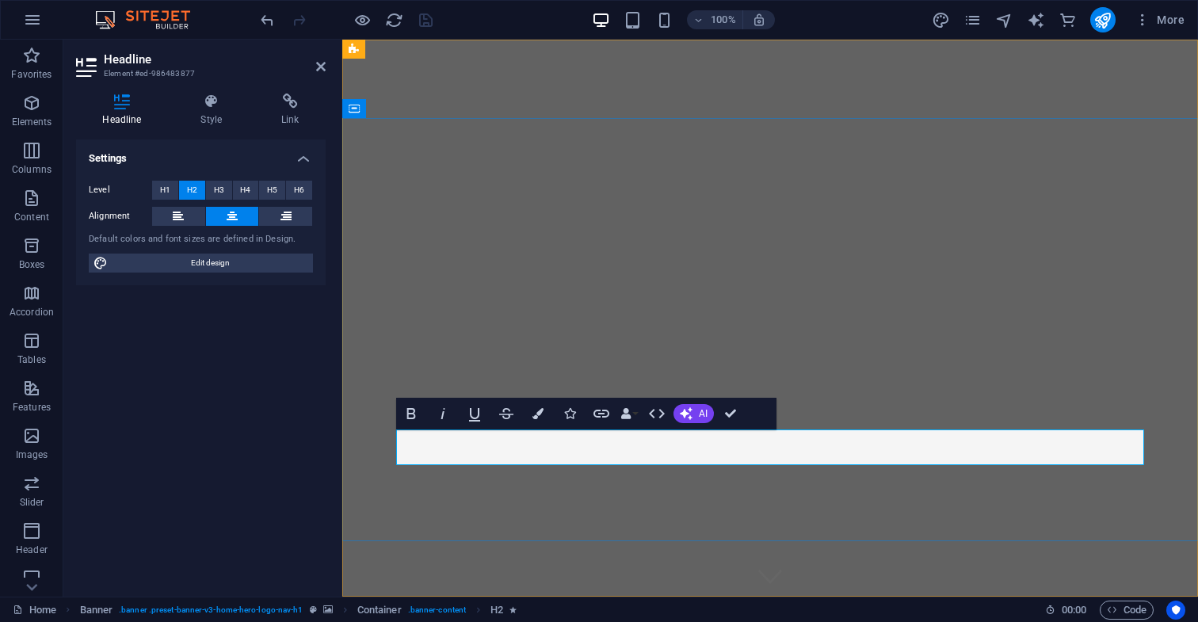
drag, startPoint x: 817, startPoint y: 449, endPoint x: 541, endPoint y: 441, distance: 275.9
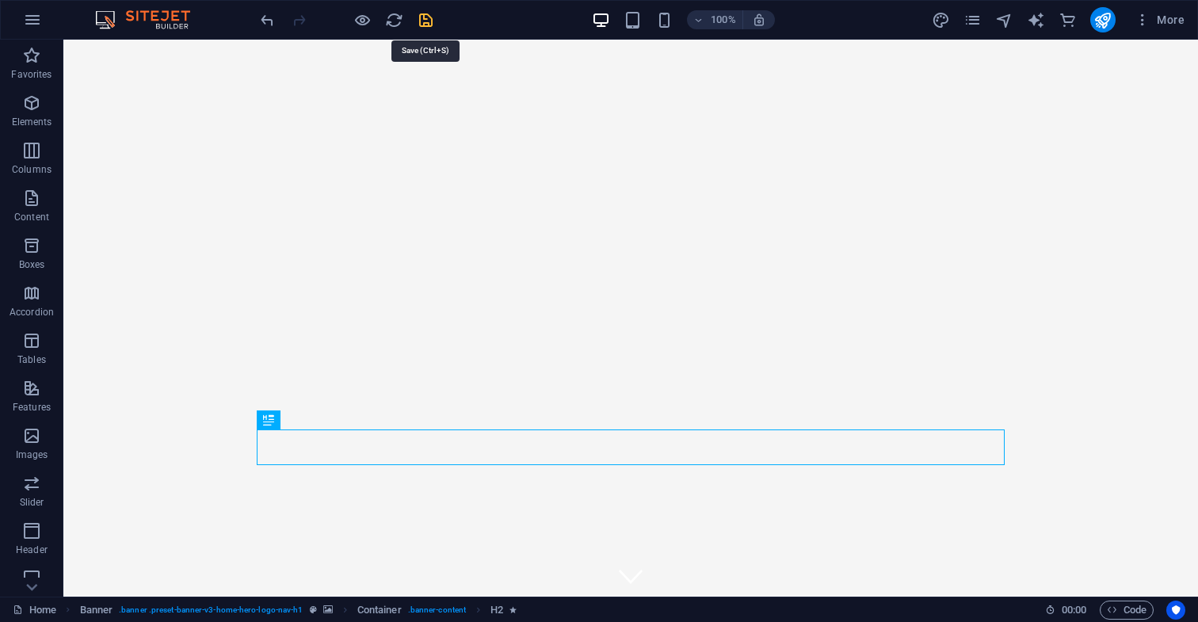
click at [426, 20] on icon "save" at bounding box center [426, 20] width 18 height 18
checkbox input "false"
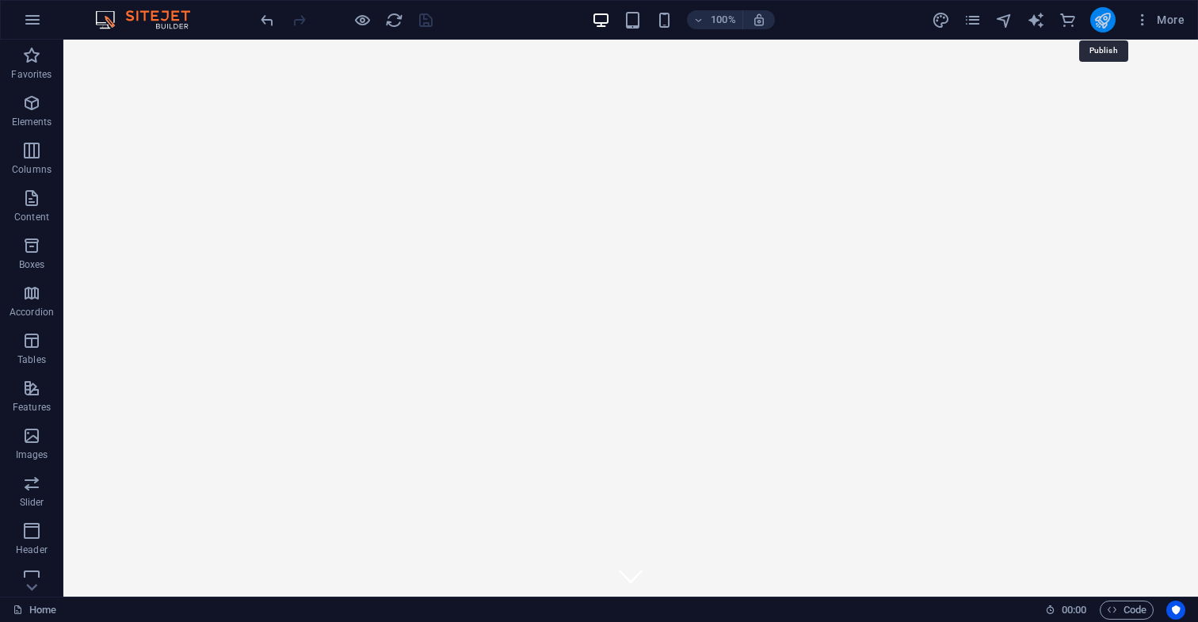
click at [1105, 19] on icon "publish" at bounding box center [1103, 20] width 18 height 18
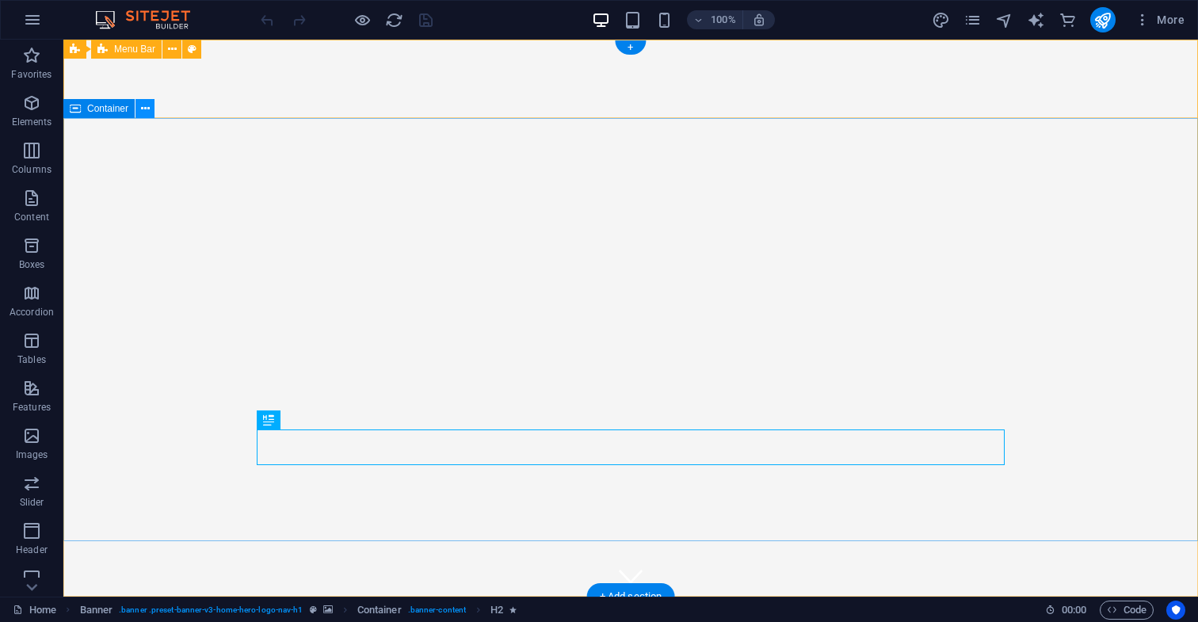
click at [146, 109] on icon at bounding box center [145, 109] width 9 height 17
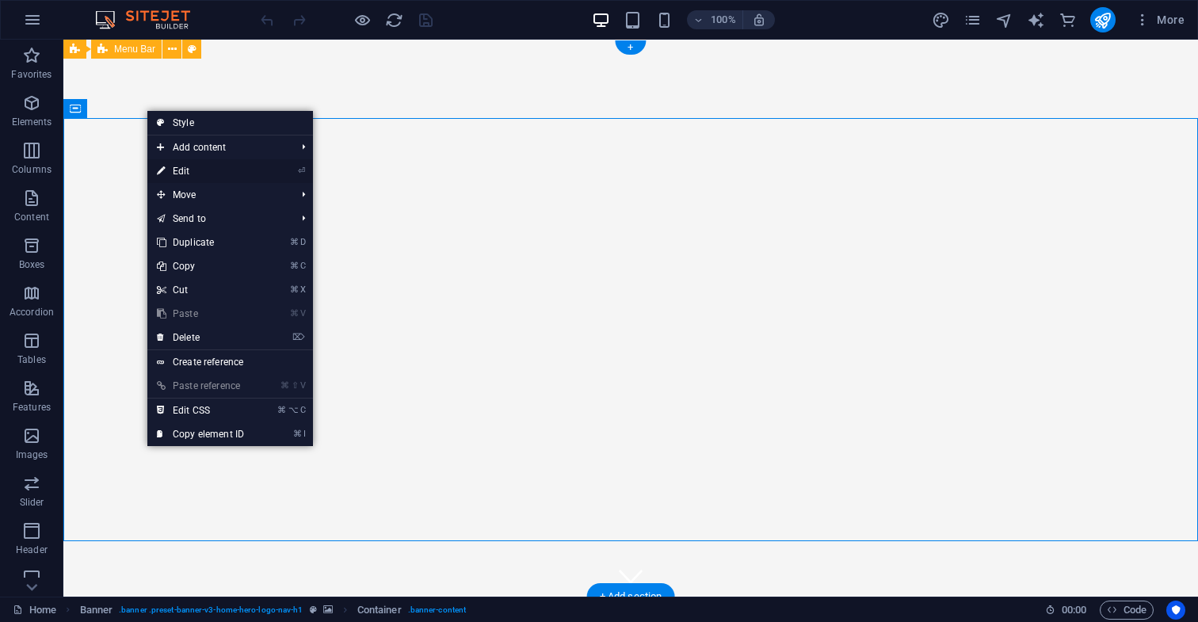
click at [191, 173] on link "⏎ Edit" at bounding box center [200, 171] width 106 height 24
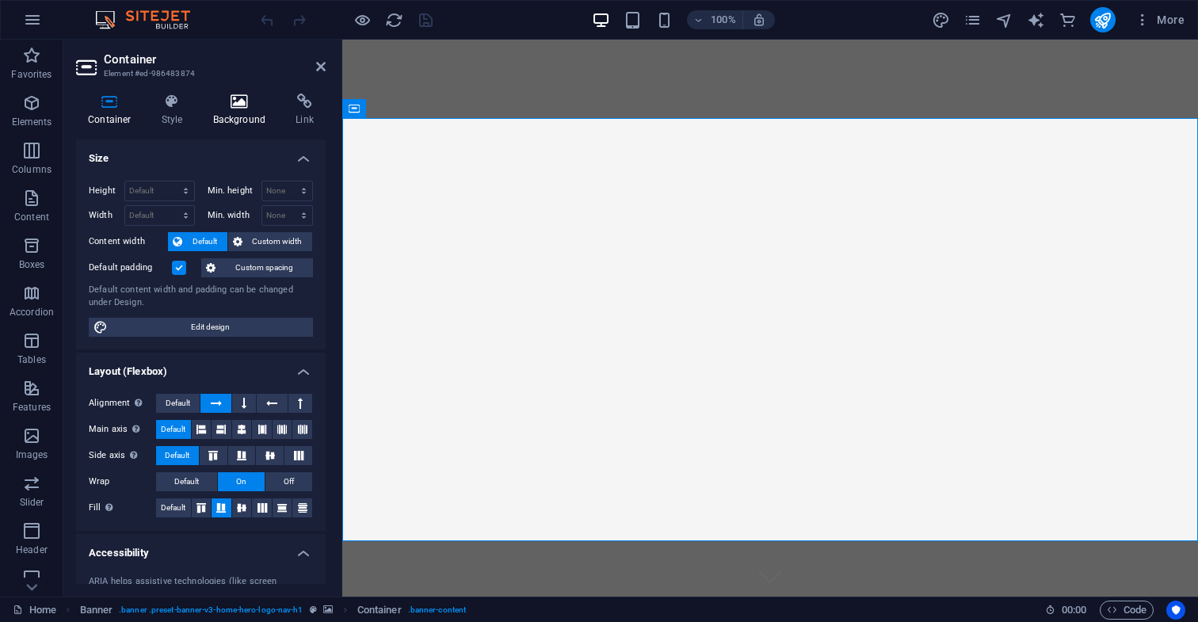
click at [239, 104] on icon at bounding box center [239, 102] width 77 height 16
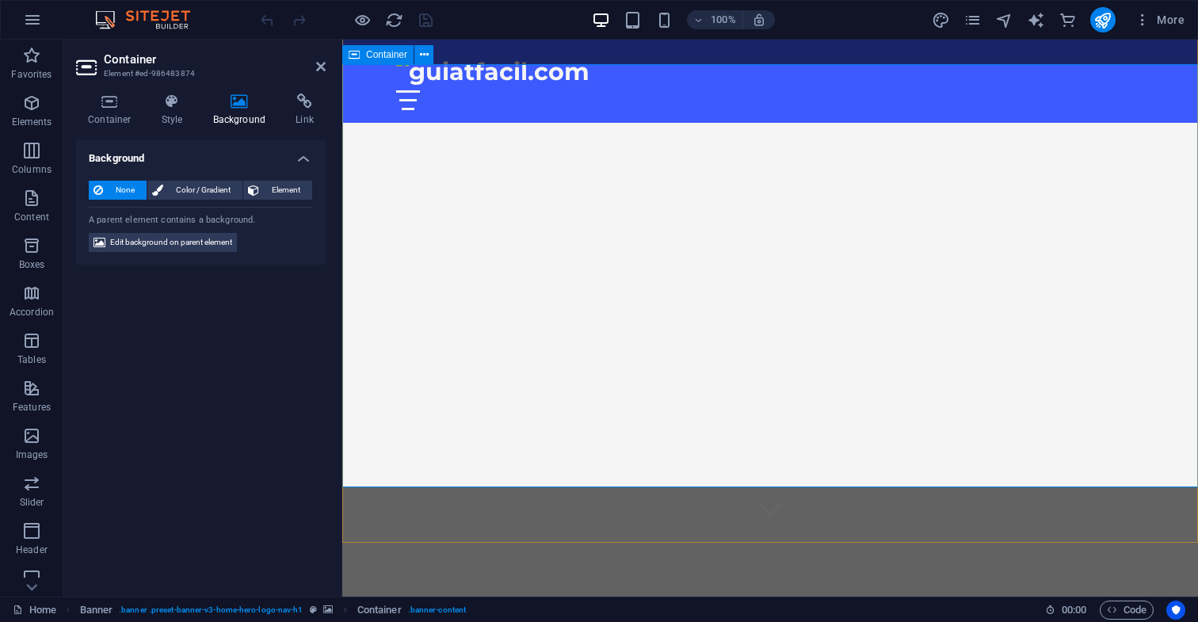
scroll to position [98, 0]
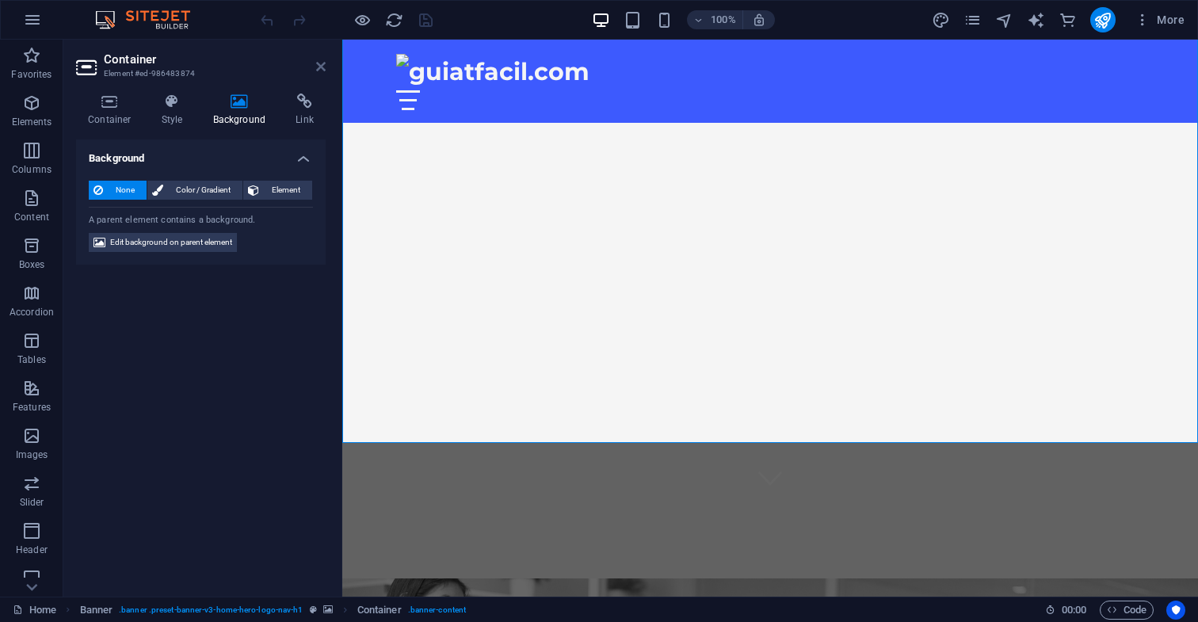
click at [323, 67] on icon at bounding box center [321, 66] width 10 height 13
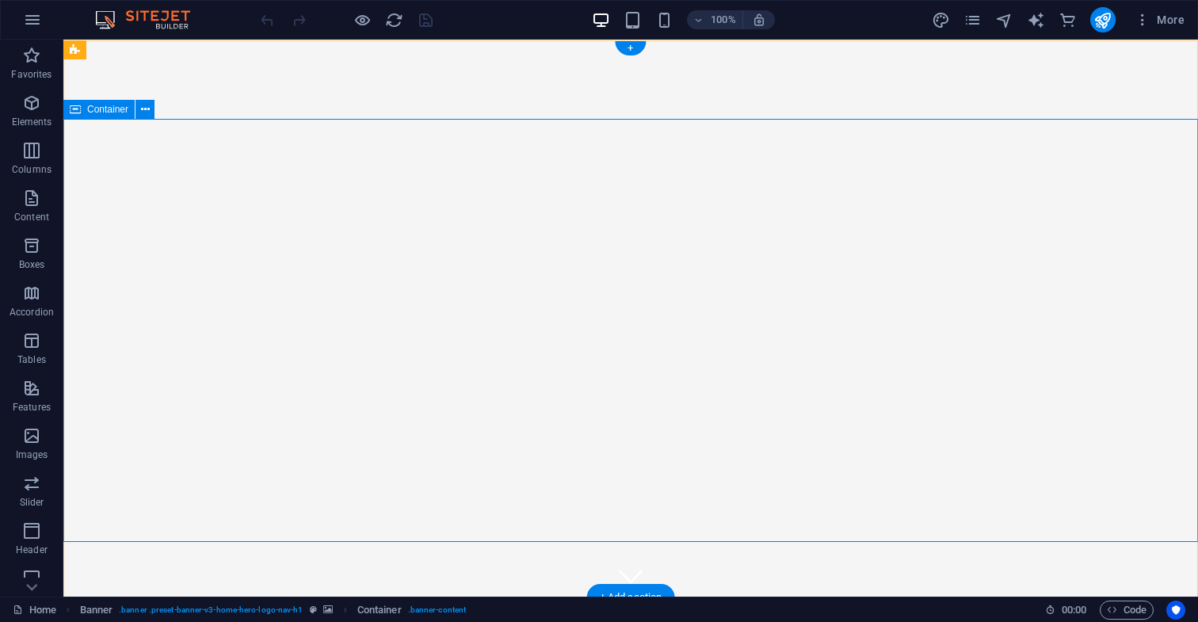
scroll to position [0, 0]
click at [173, 49] on icon at bounding box center [172, 49] width 9 height 17
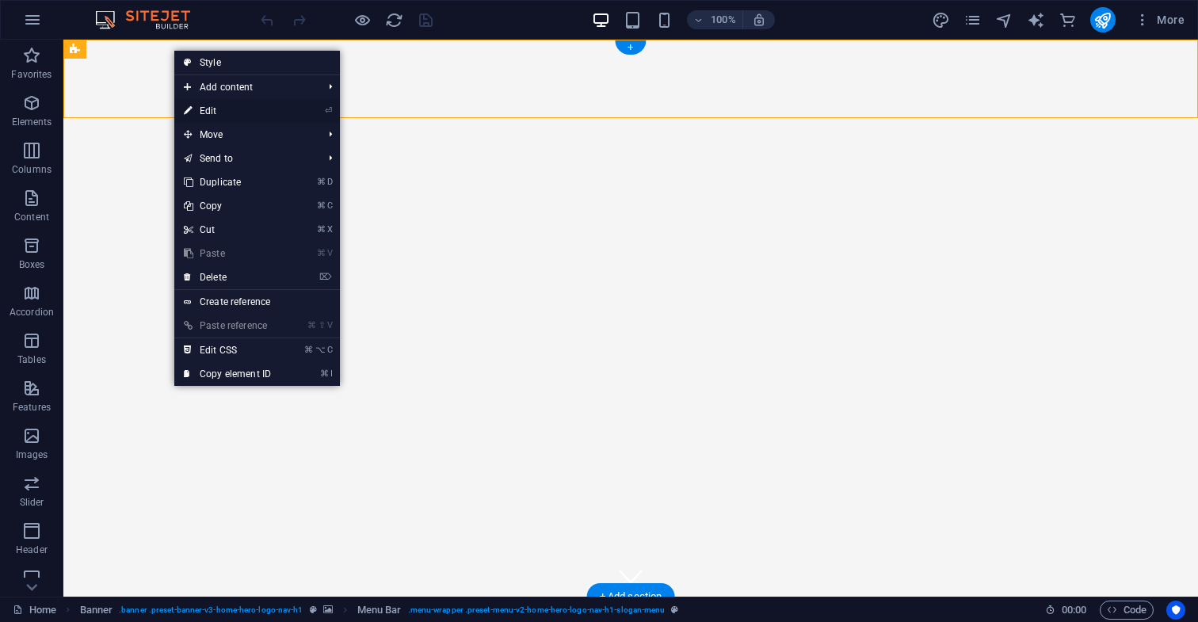
click at [212, 111] on link "⏎ Edit" at bounding box center [227, 111] width 106 height 24
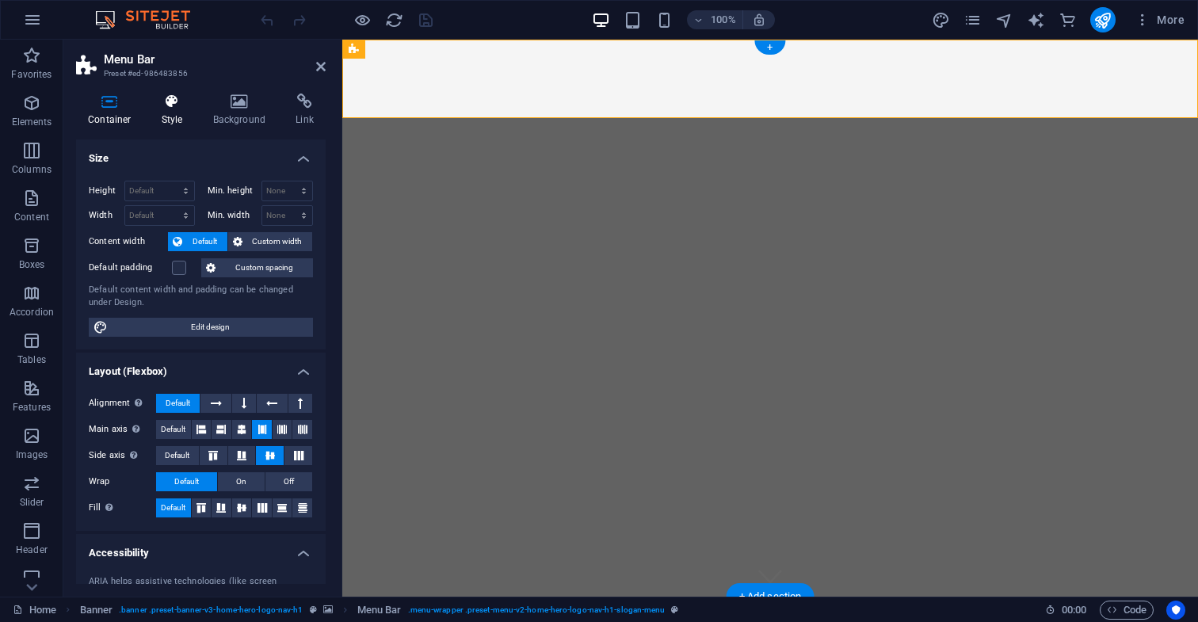
click at [170, 101] on icon at bounding box center [172, 102] width 45 height 16
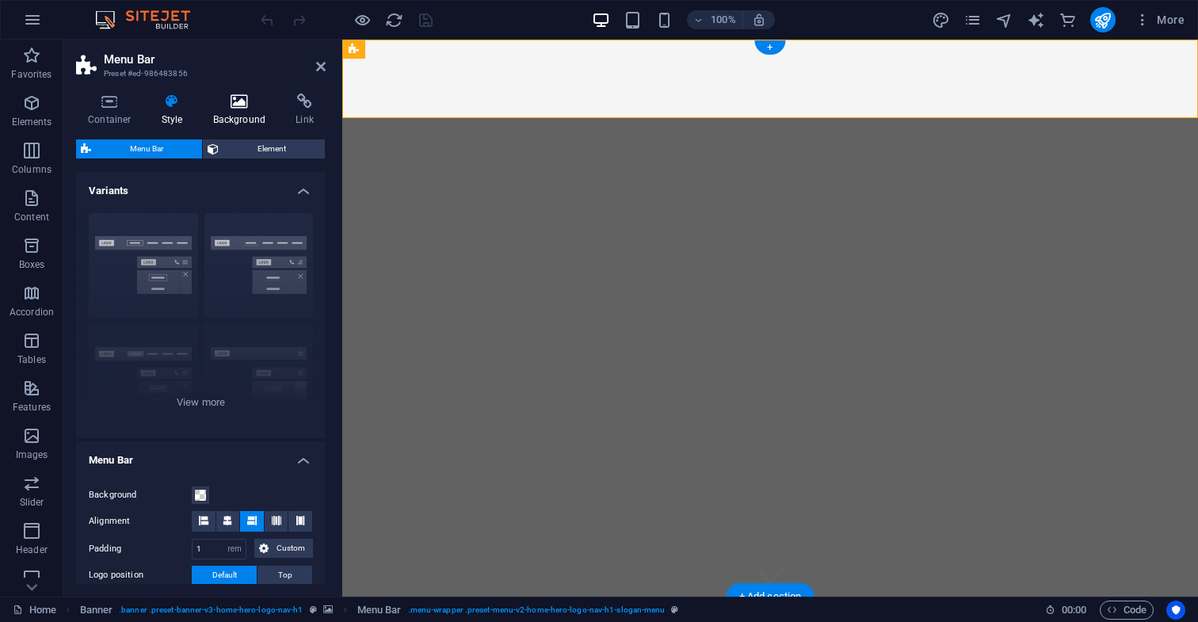
click at [242, 102] on icon at bounding box center [239, 102] width 77 height 16
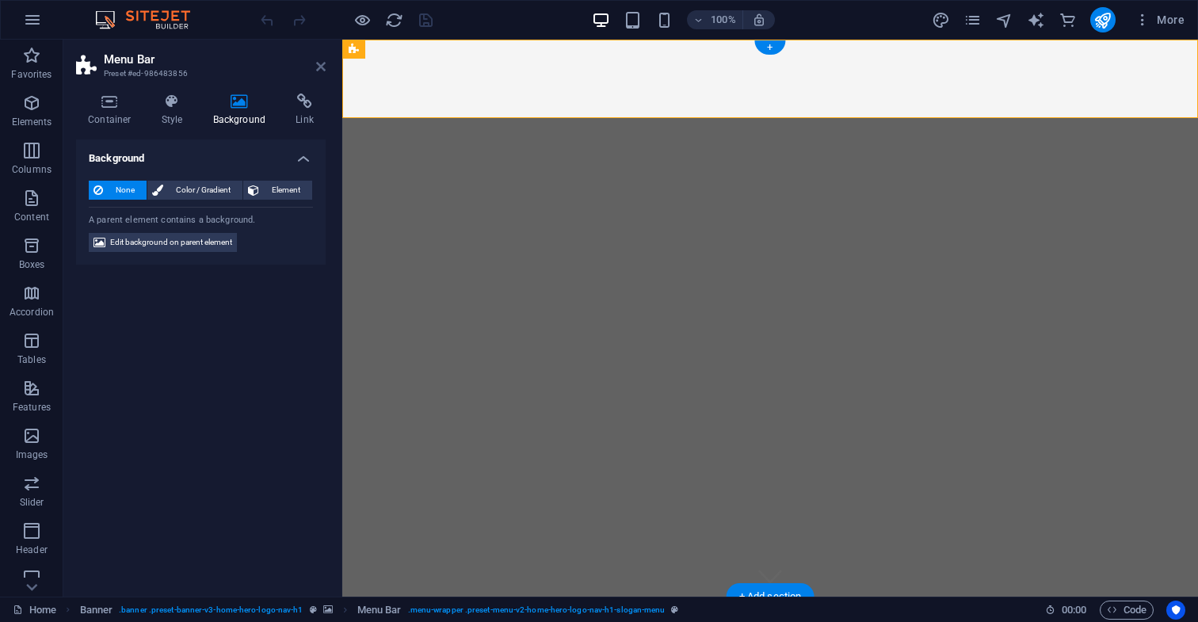
click at [319, 67] on icon at bounding box center [321, 66] width 10 height 13
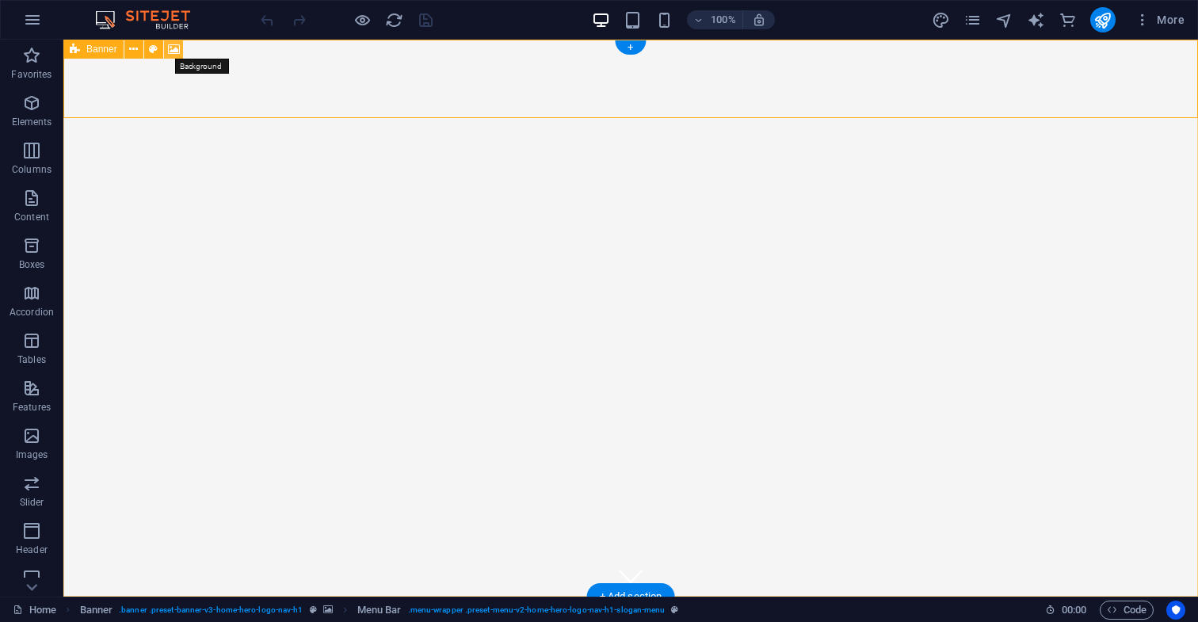
click at [174, 52] on icon at bounding box center [174, 49] width 12 height 17
select select "ms"
select select "s"
select select "progressive"
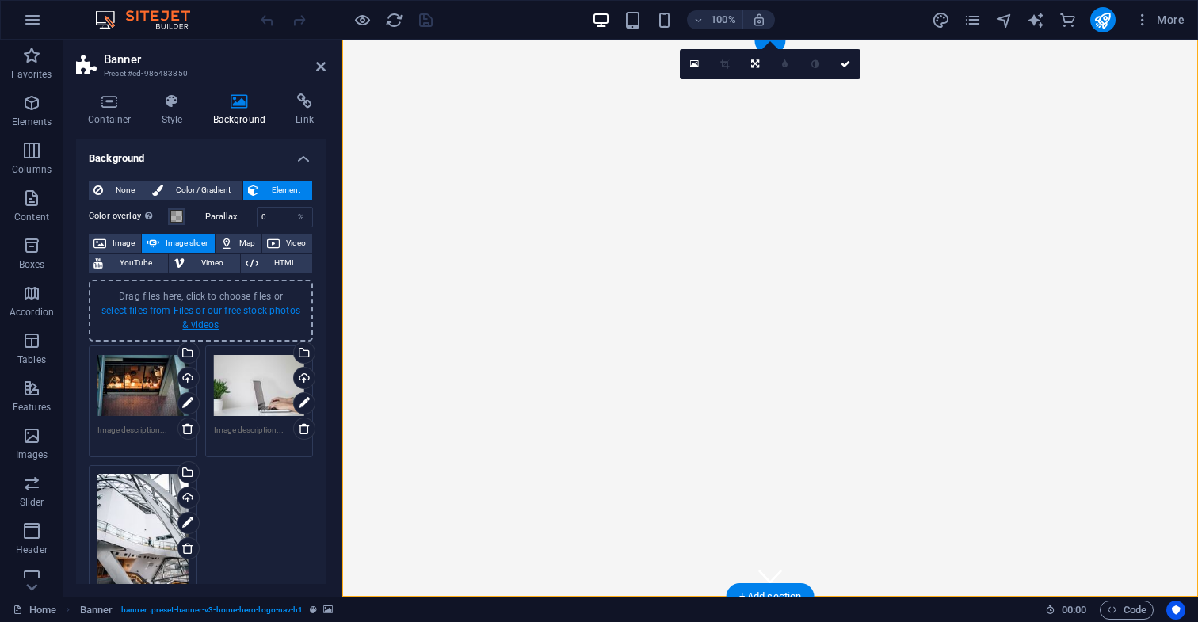
click at [208, 323] on link "select files from Files or our free stock photos & videos" at bounding box center [200, 317] width 199 height 25
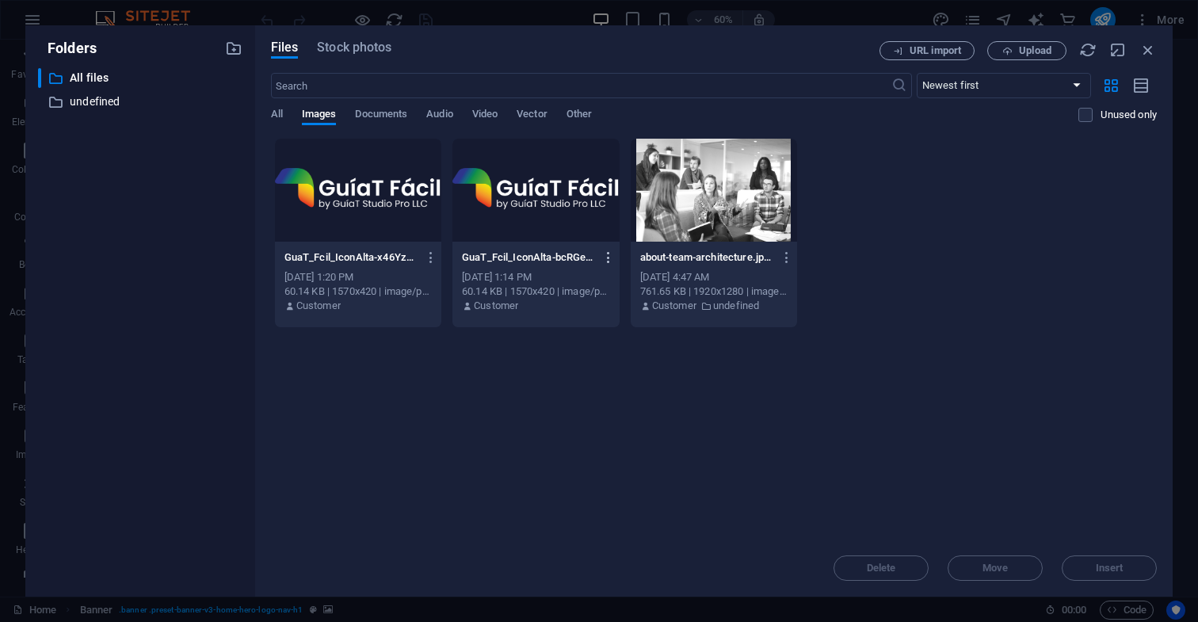
click at [607, 259] on icon "button" at bounding box center [608, 257] width 15 height 14
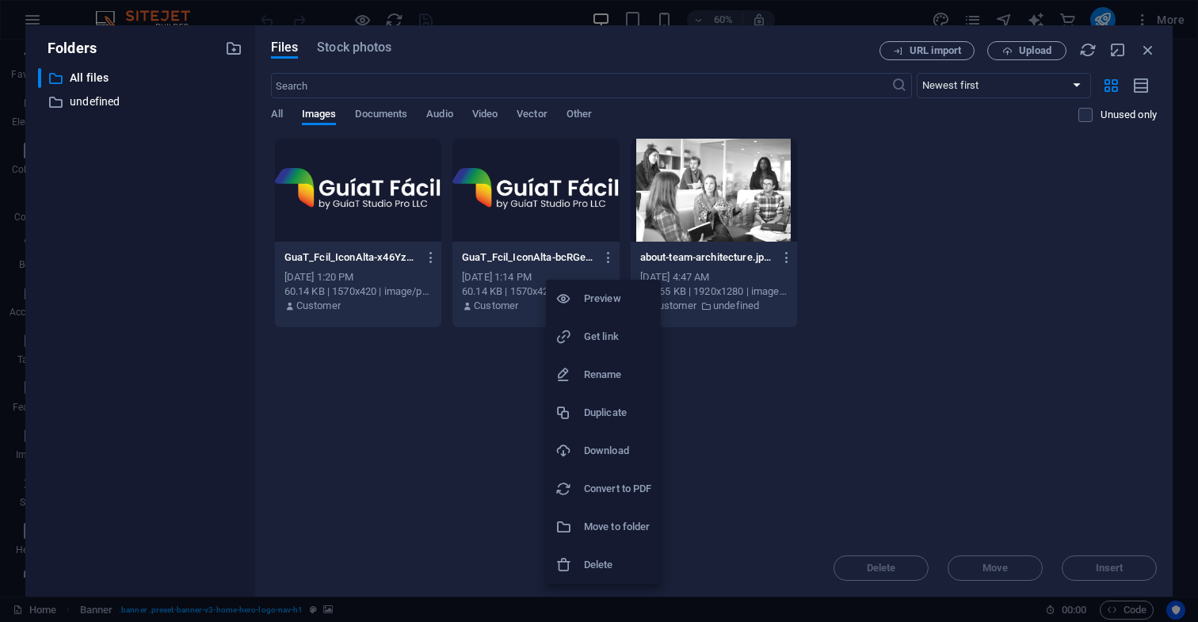
click at [602, 563] on h6 "Delete" at bounding box center [617, 565] width 67 height 19
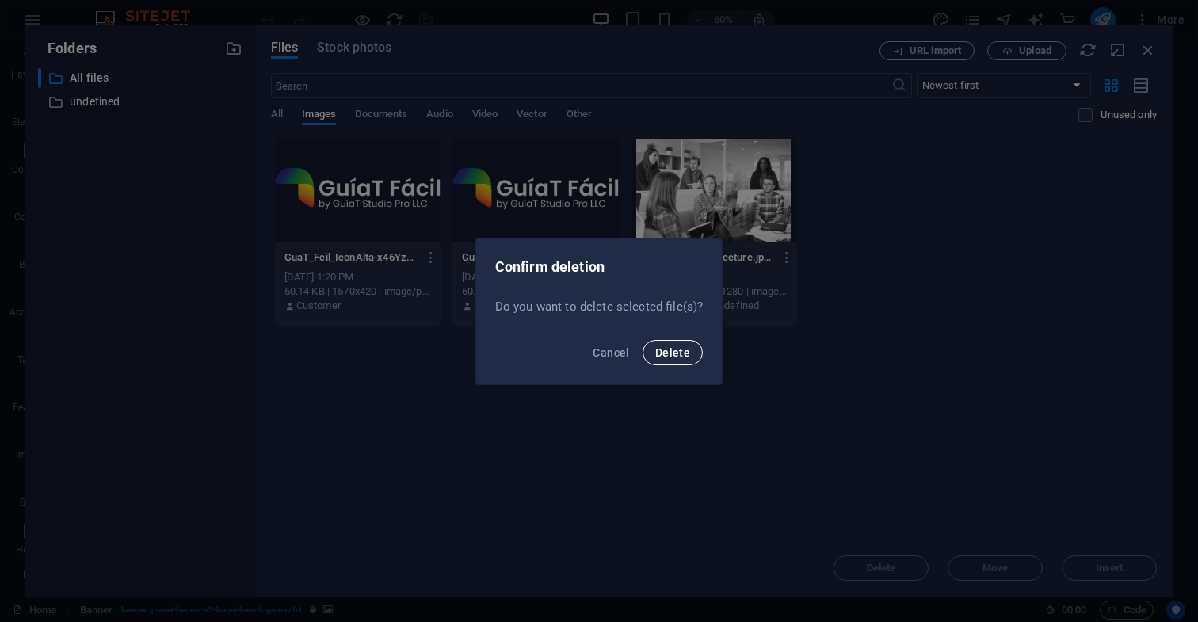
click at [678, 353] on span "Delete" at bounding box center [672, 352] width 35 height 13
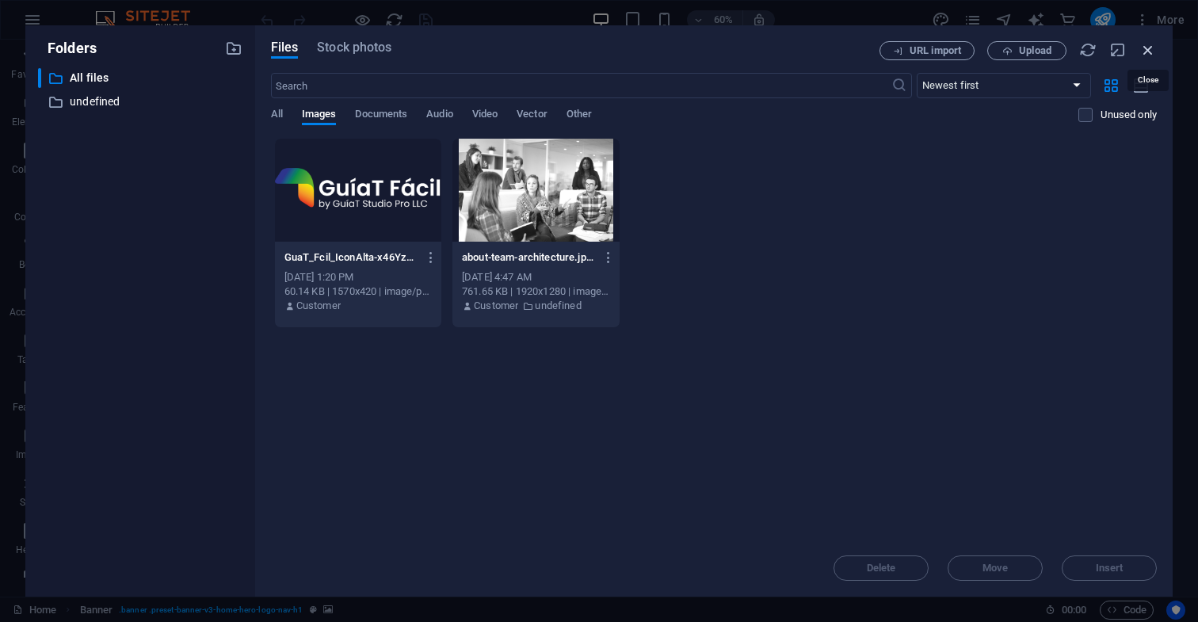
click at [1147, 50] on icon "button" at bounding box center [1148, 49] width 17 height 17
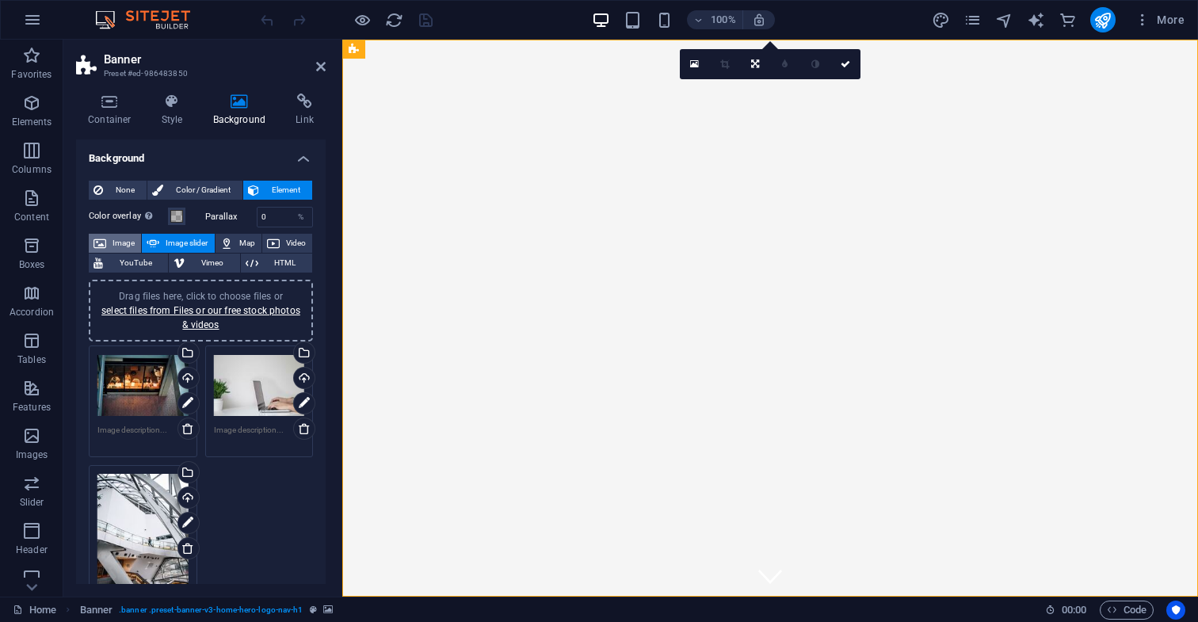
click at [116, 242] on span "Image" at bounding box center [123, 243] width 25 height 19
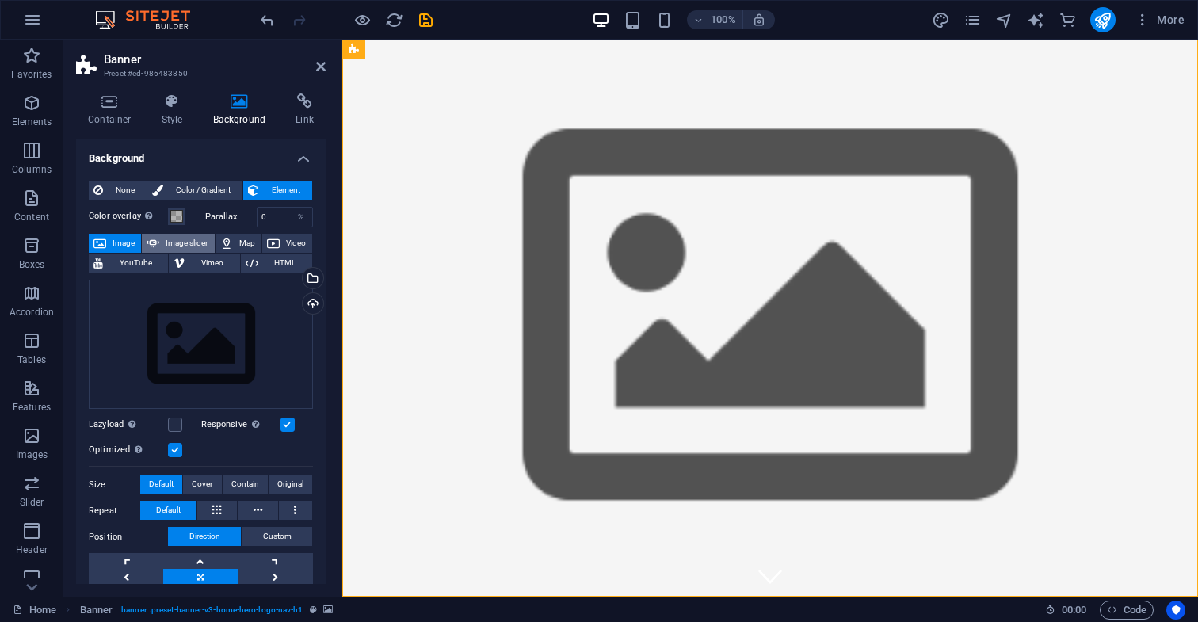
click at [185, 242] on span "Image slider" at bounding box center [186, 243] width 45 height 19
select select "ms"
select select "s"
select select "progressive"
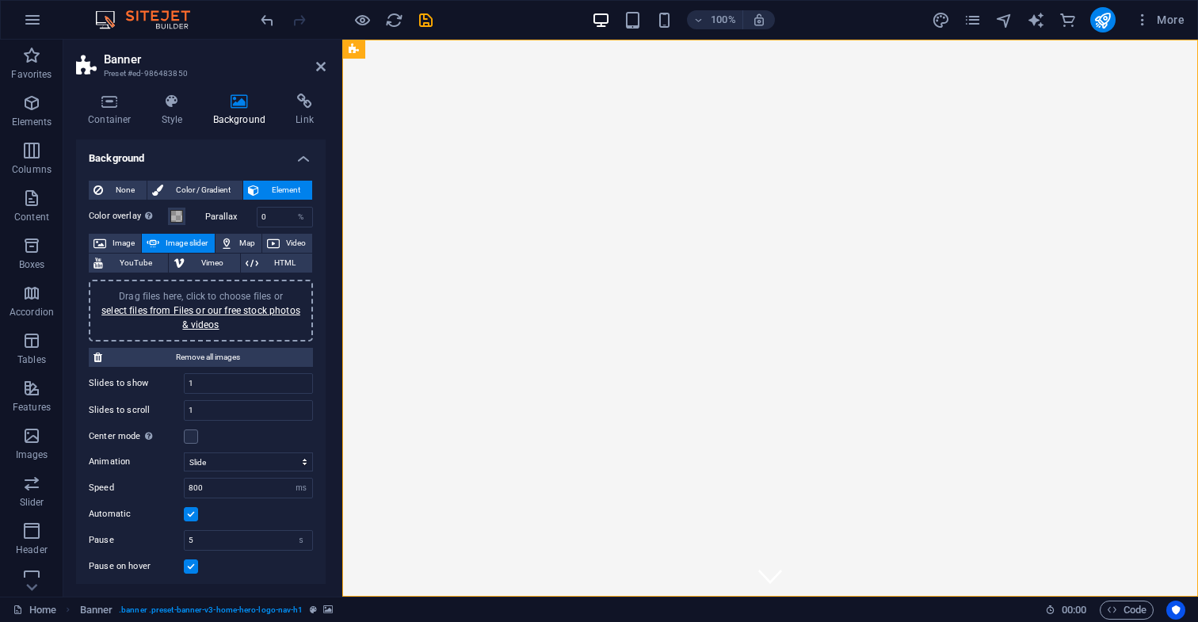
click at [185, 242] on span "Image slider" at bounding box center [186, 243] width 45 height 19
click at [323, 67] on icon at bounding box center [321, 66] width 10 height 13
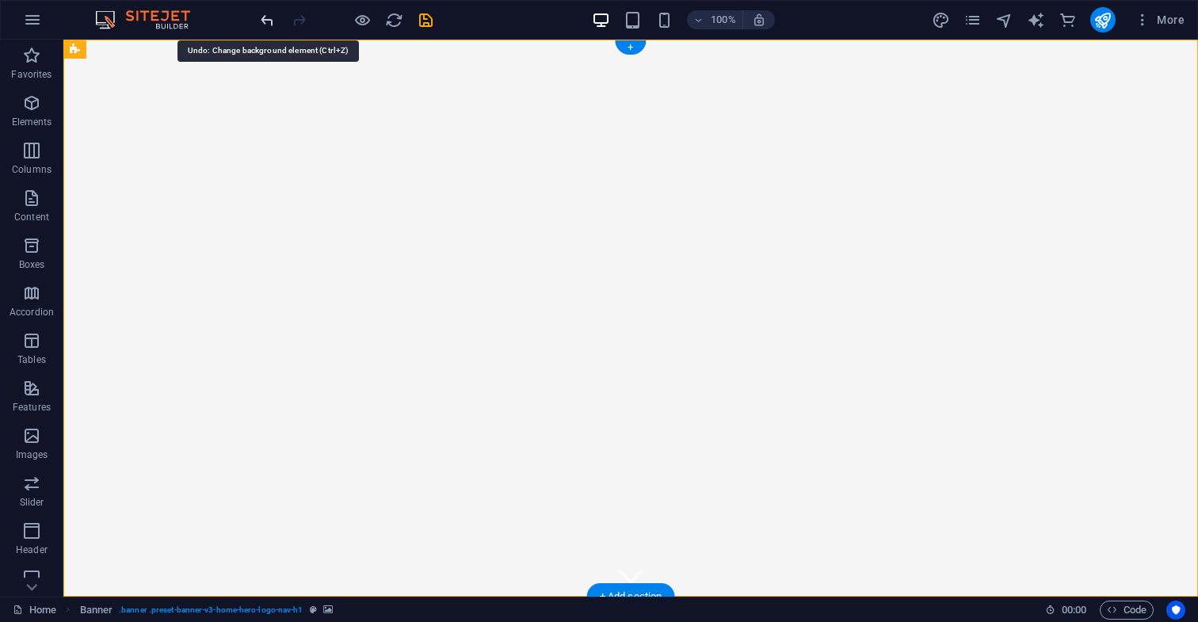
click at [268, 20] on icon "undo" at bounding box center [267, 20] width 18 height 18
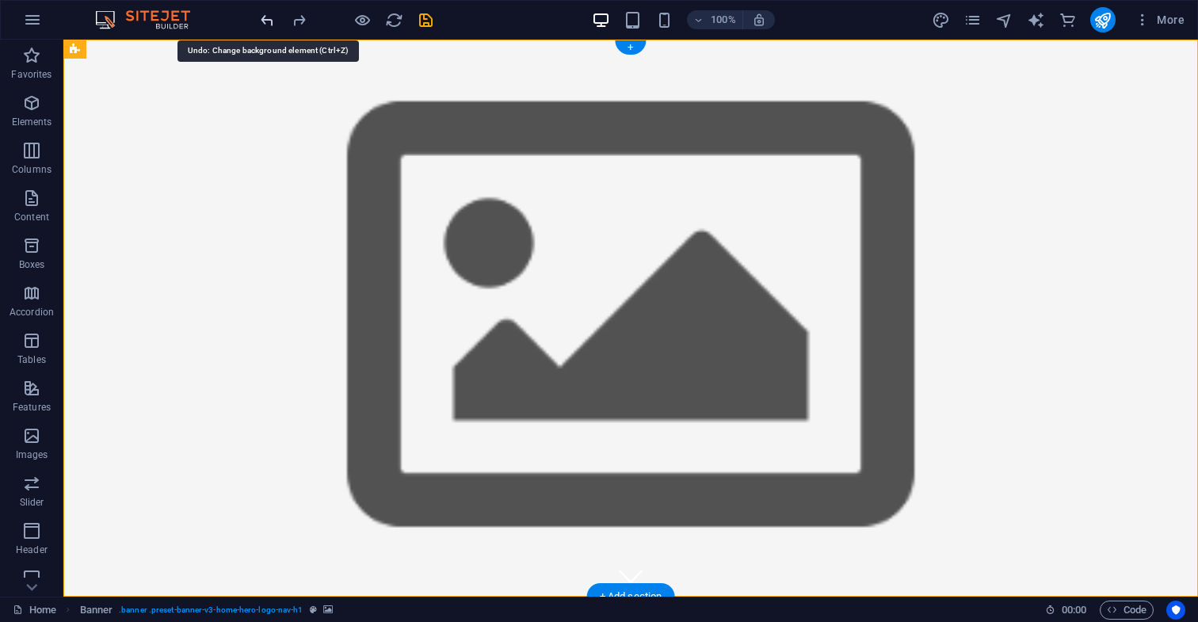
click at [268, 20] on icon "undo" at bounding box center [267, 20] width 18 height 18
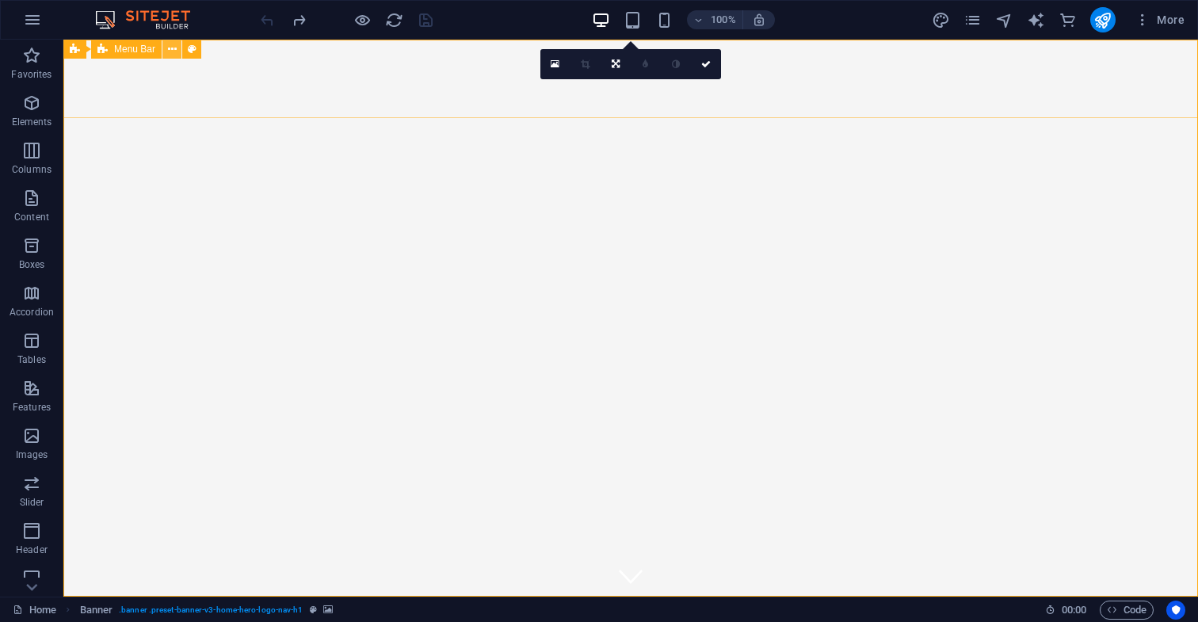
click at [174, 49] on icon at bounding box center [172, 49] width 9 height 17
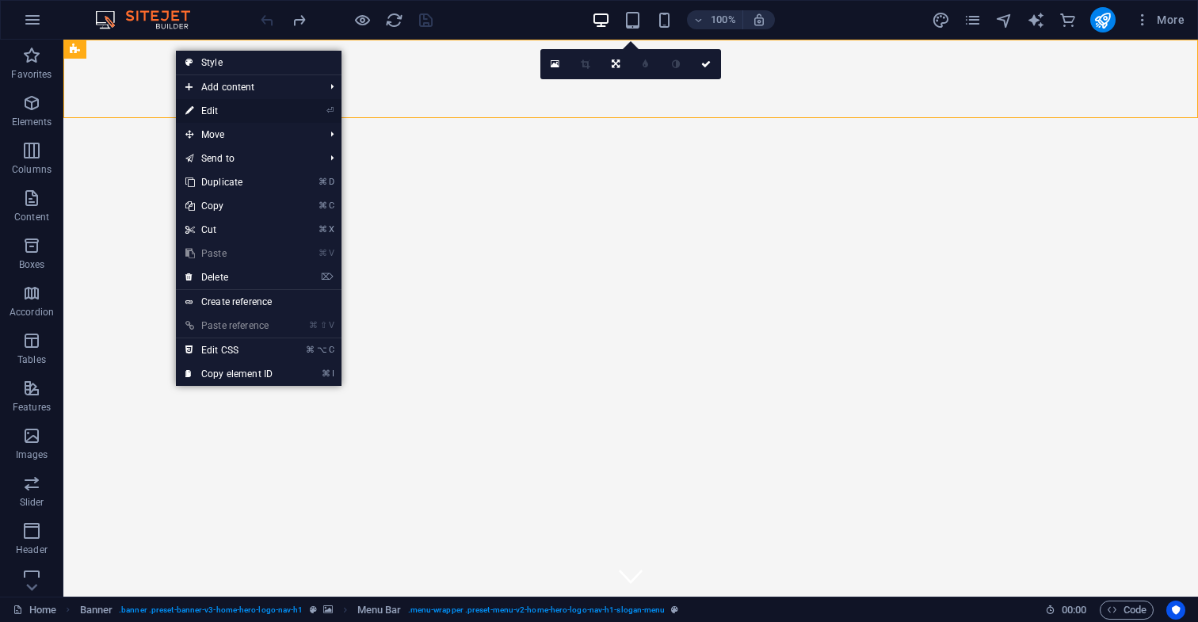
click at [217, 112] on link "⏎ Edit" at bounding box center [229, 111] width 106 height 24
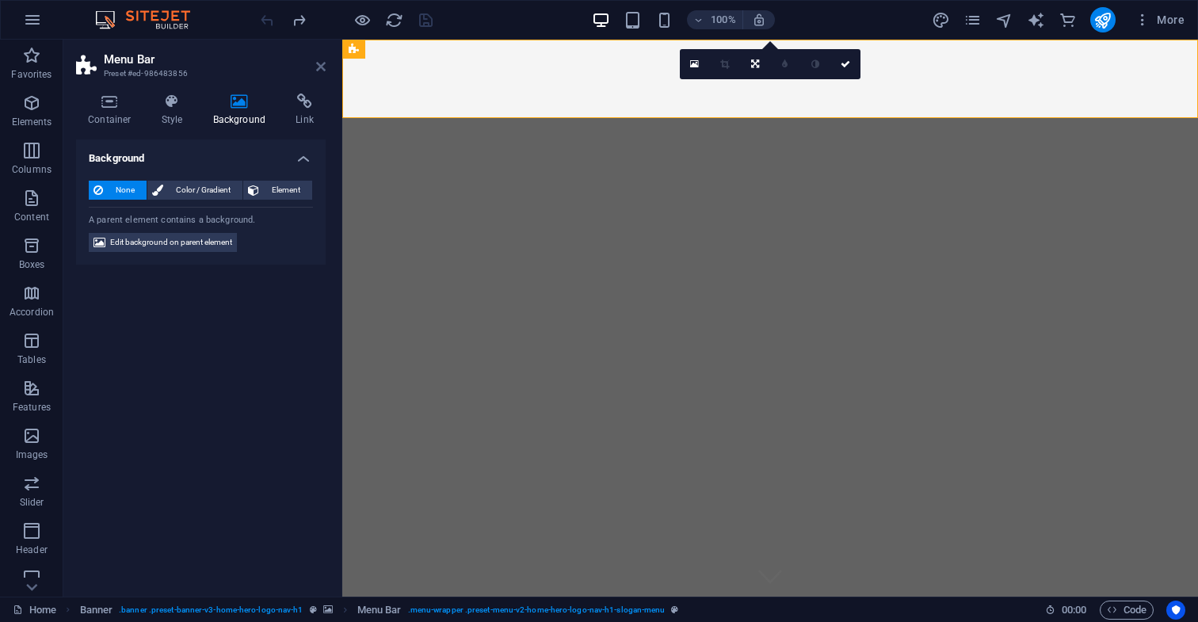
click at [321, 67] on icon at bounding box center [321, 66] width 10 height 13
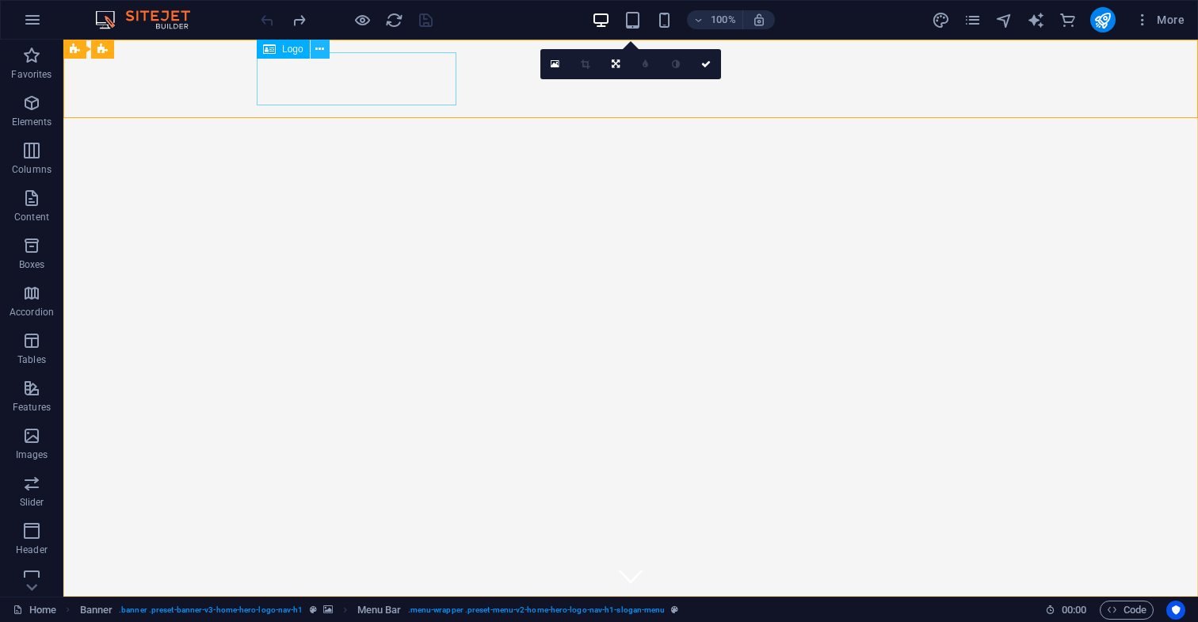
click at [319, 49] on icon at bounding box center [319, 49] width 9 height 17
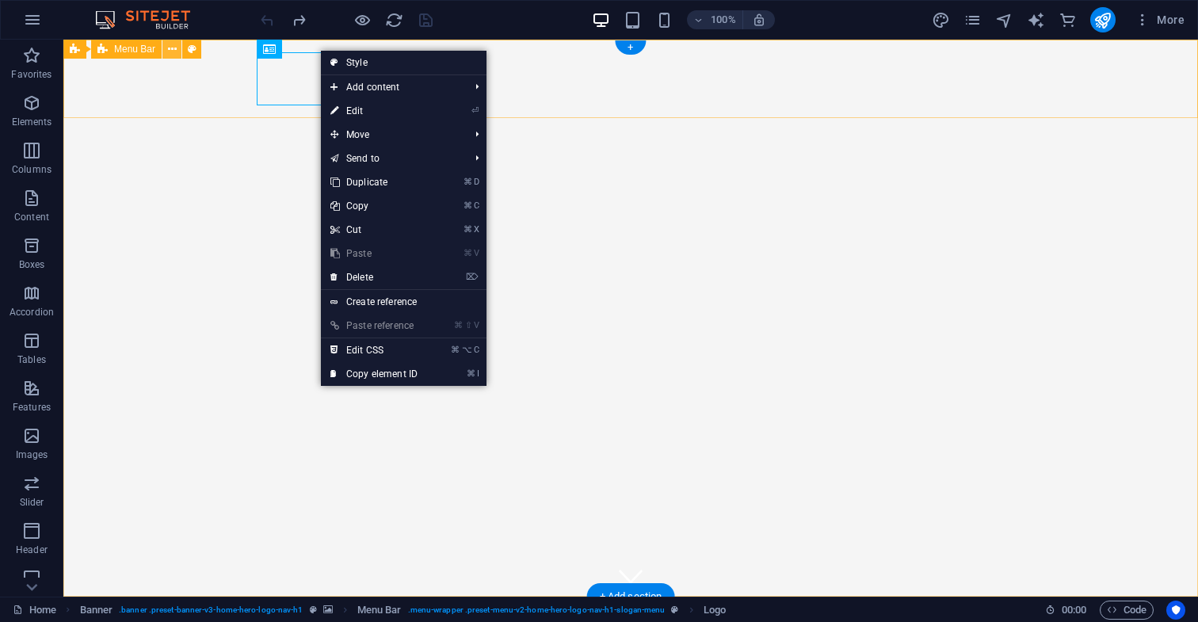
click at [176, 52] on icon at bounding box center [172, 49] width 9 height 17
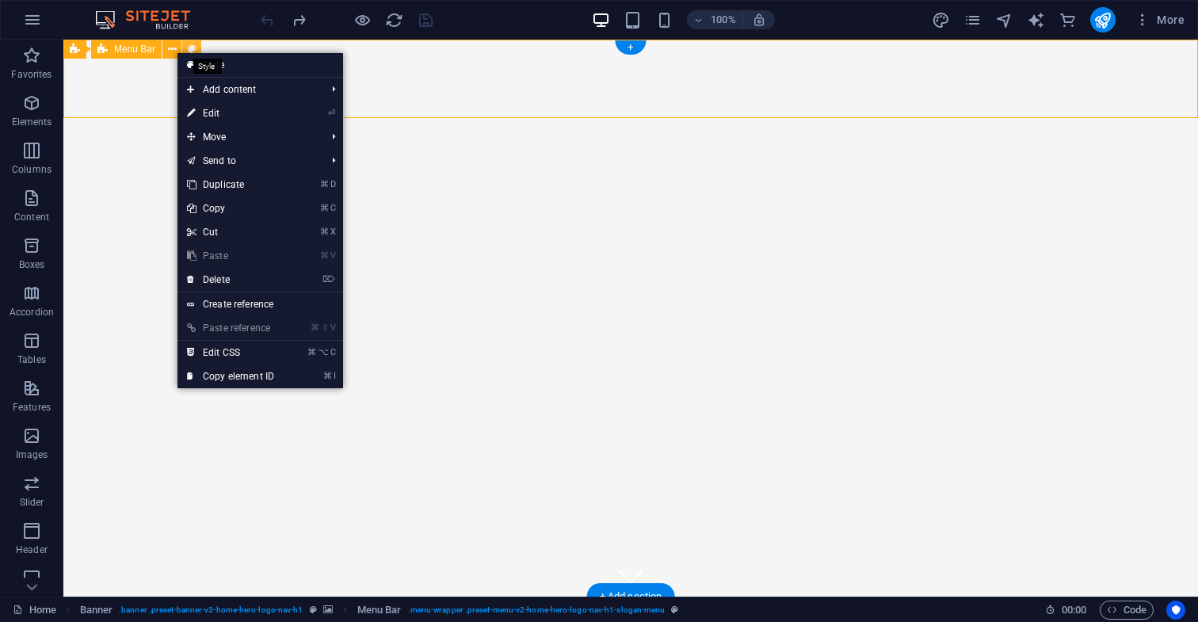
click at [191, 47] on icon at bounding box center [192, 49] width 9 height 17
select select "rem"
select select "preset-menu-v2-home-hero-logo-nav-h1-slogan-menu"
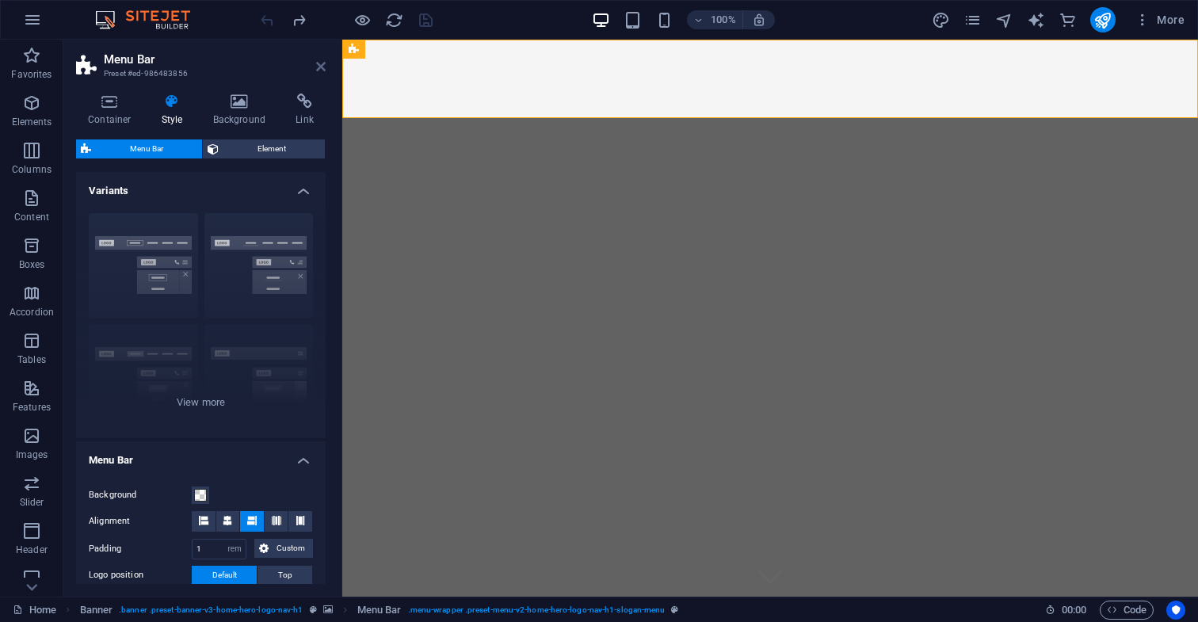
click at [321, 67] on icon at bounding box center [321, 66] width 10 height 13
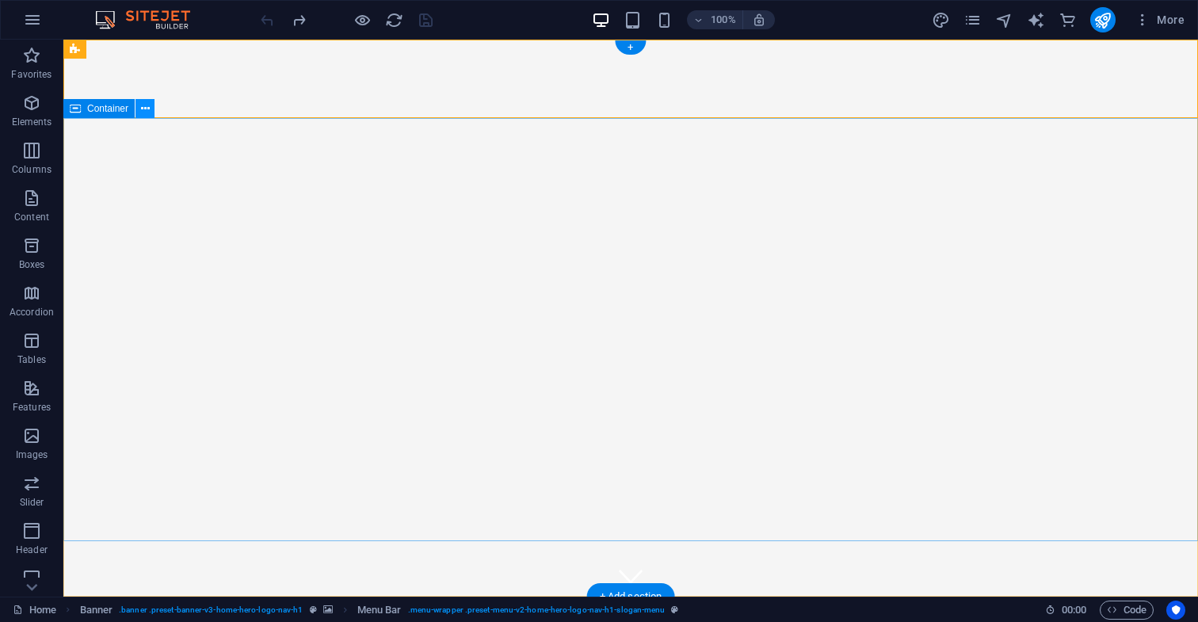
click at [144, 108] on icon at bounding box center [145, 109] width 9 height 17
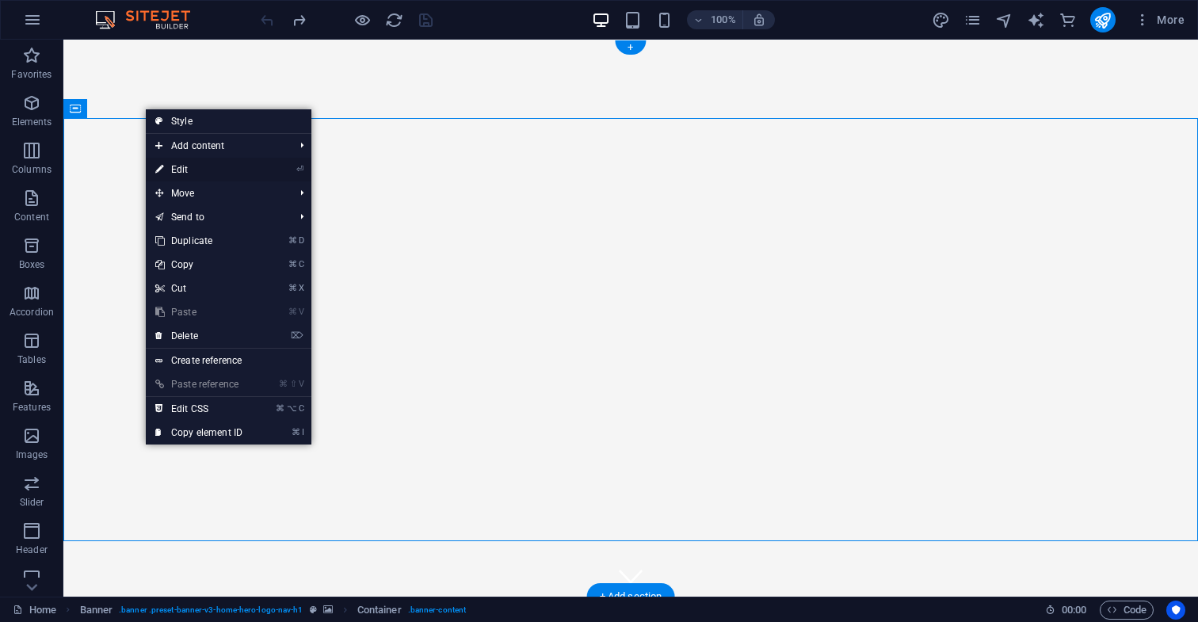
click at [184, 170] on link "⏎ Edit" at bounding box center [199, 170] width 106 height 24
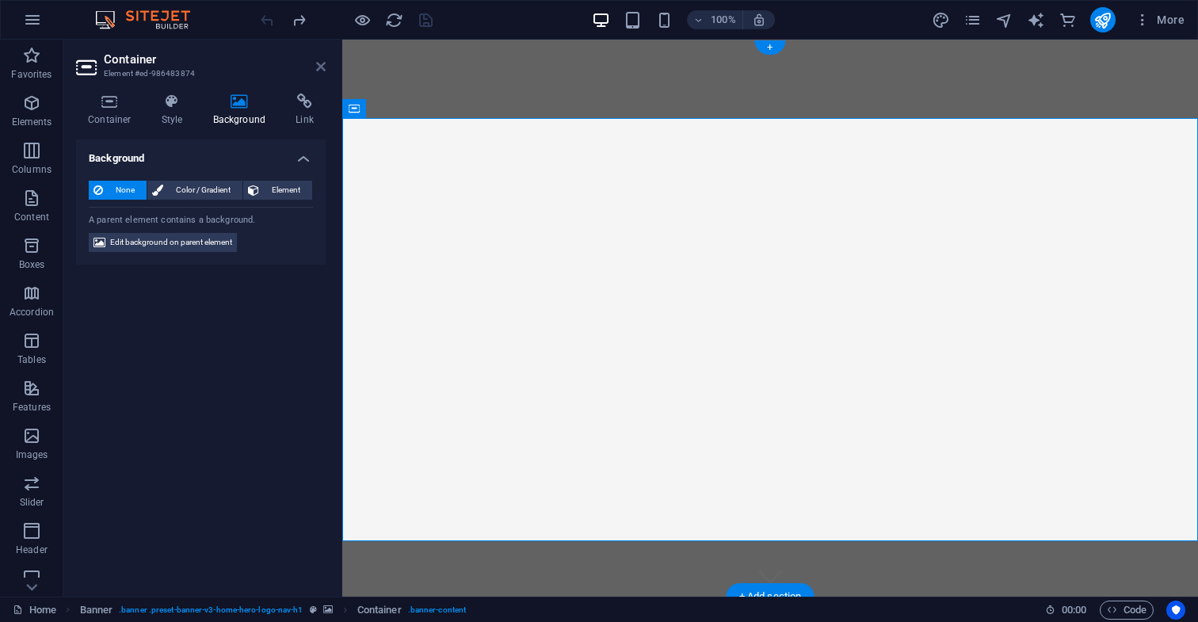
click at [319, 67] on icon at bounding box center [321, 66] width 10 height 13
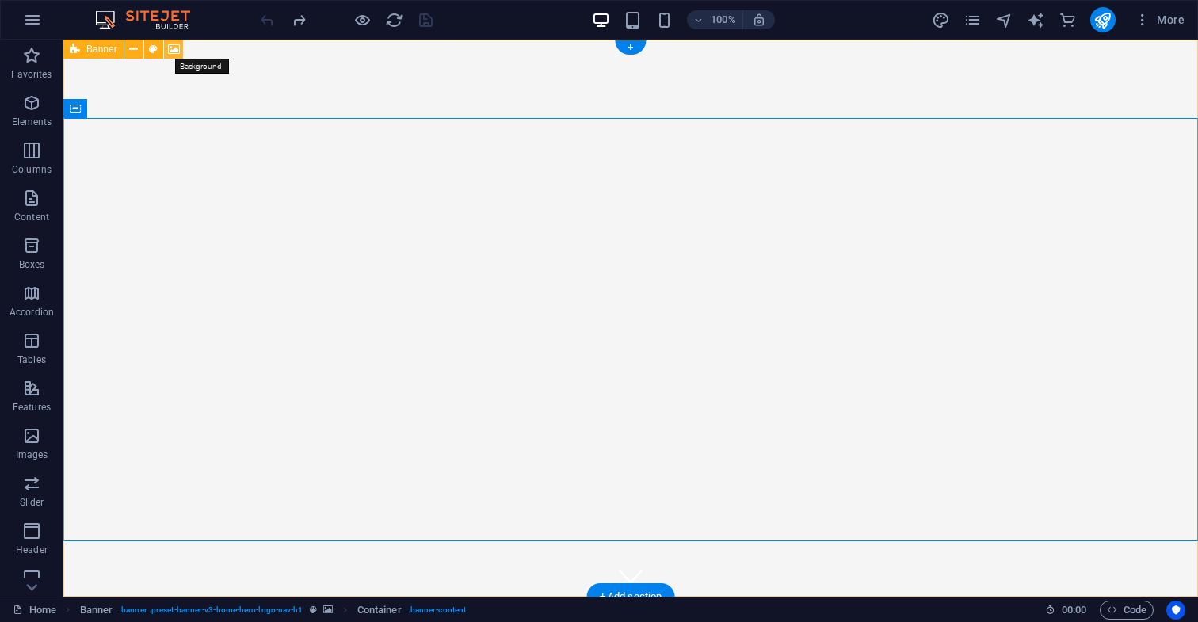
click at [174, 51] on icon at bounding box center [174, 49] width 12 height 17
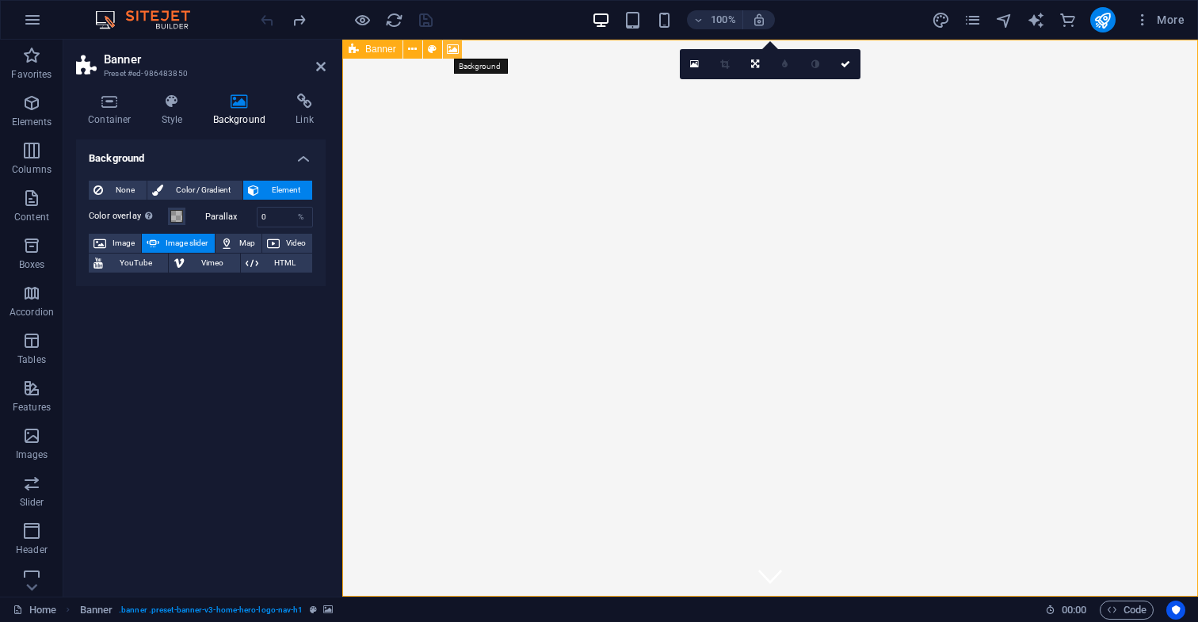
click at [453, 49] on icon at bounding box center [453, 49] width 12 height 17
click at [411, 48] on icon at bounding box center [412, 49] width 9 height 17
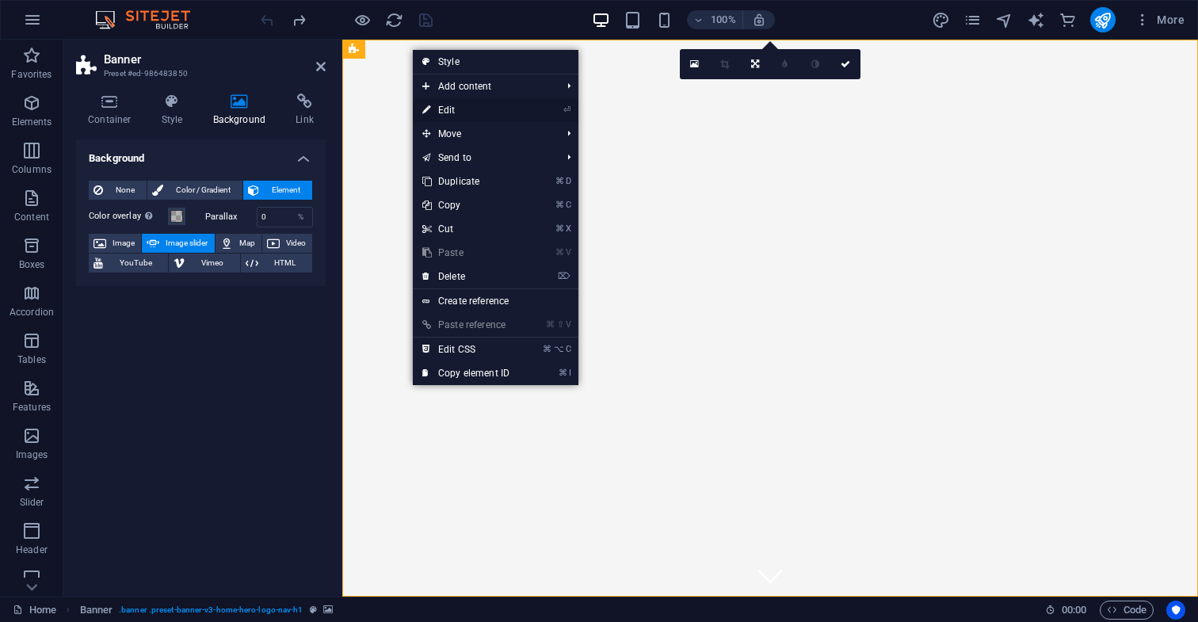
drag, startPoint x: 449, startPoint y: 110, endPoint x: 107, endPoint y: 71, distance: 344.6
click at [449, 110] on link "⏎ Edit" at bounding box center [466, 110] width 106 height 24
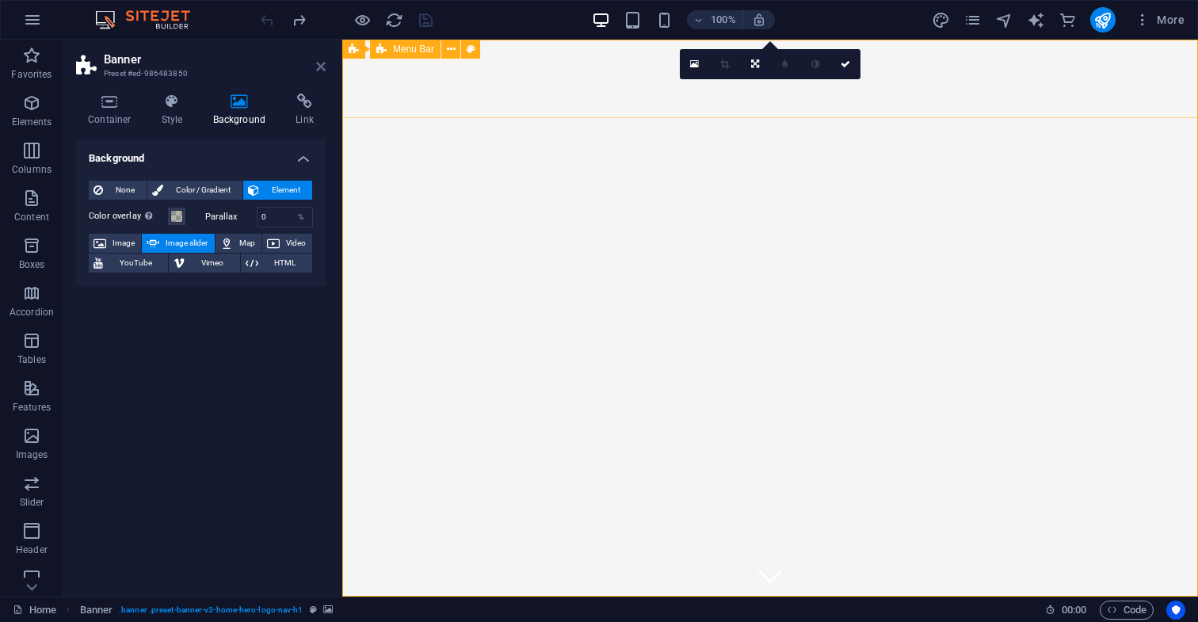
click at [318, 68] on icon at bounding box center [321, 66] width 10 height 13
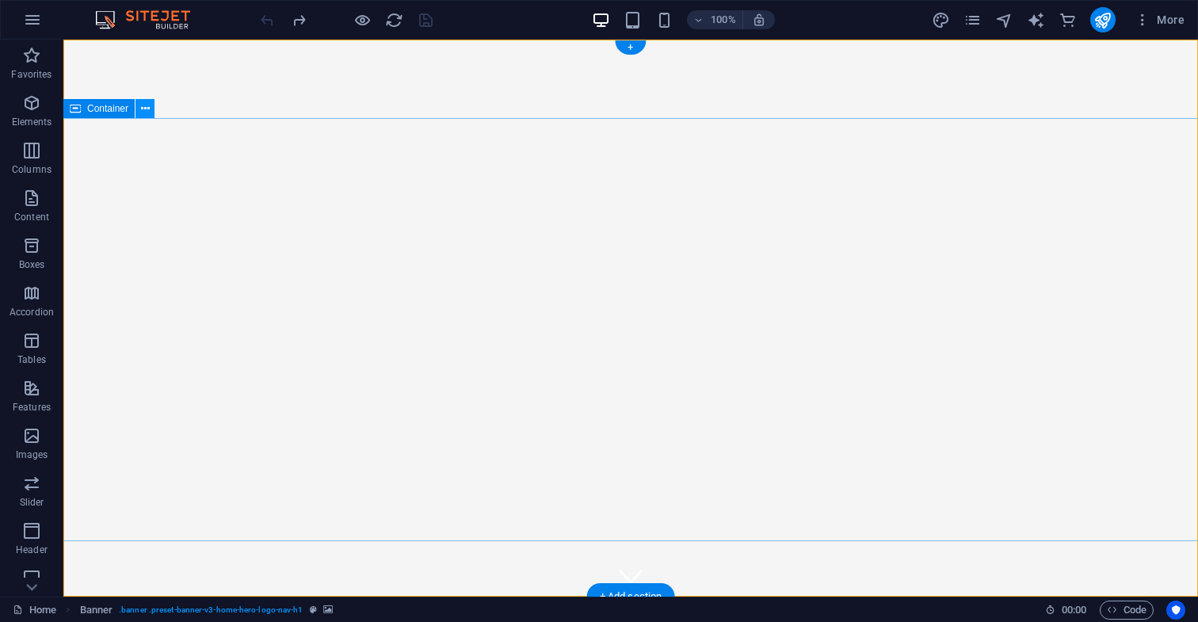
click at [146, 109] on icon at bounding box center [145, 109] width 9 height 17
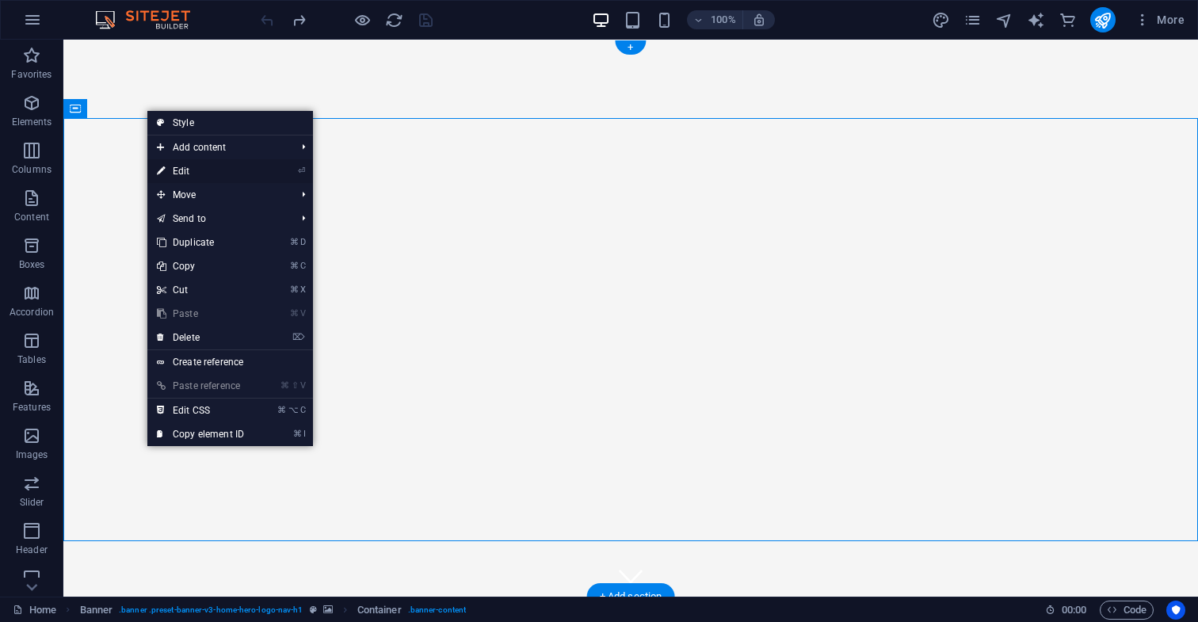
click at [184, 173] on link "⏎ Edit" at bounding box center [200, 171] width 106 height 24
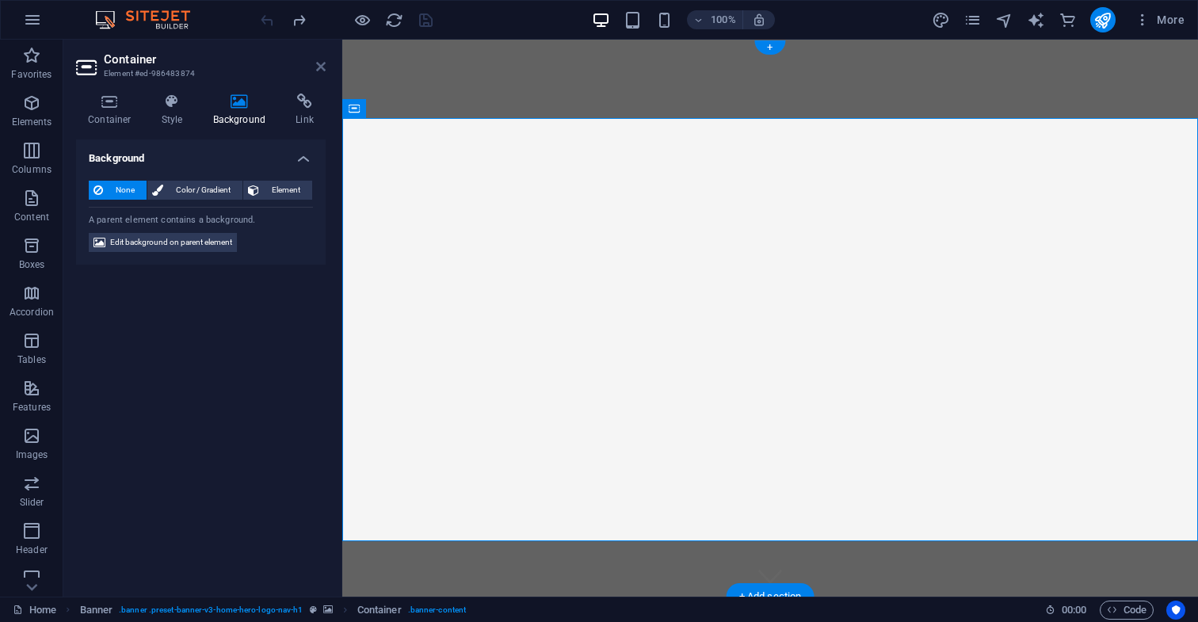
click at [318, 66] on icon at bounding box center [321, 66] width 10 height 13
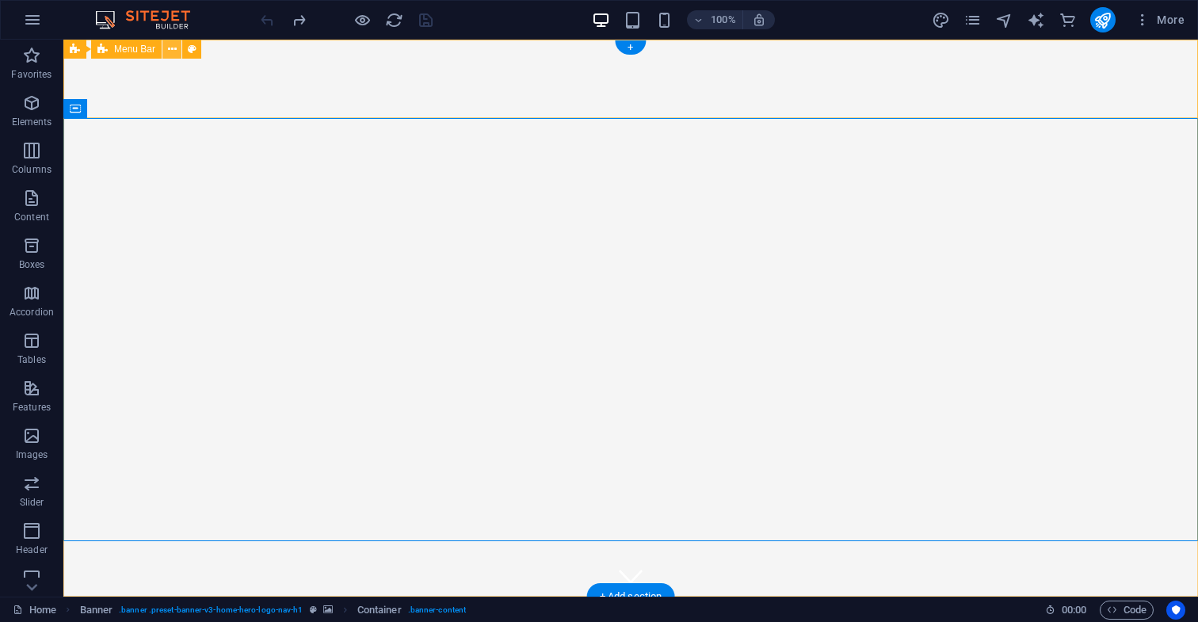
click at [174, 49] on icon at bounding box center [172, 49] width 9 height 17
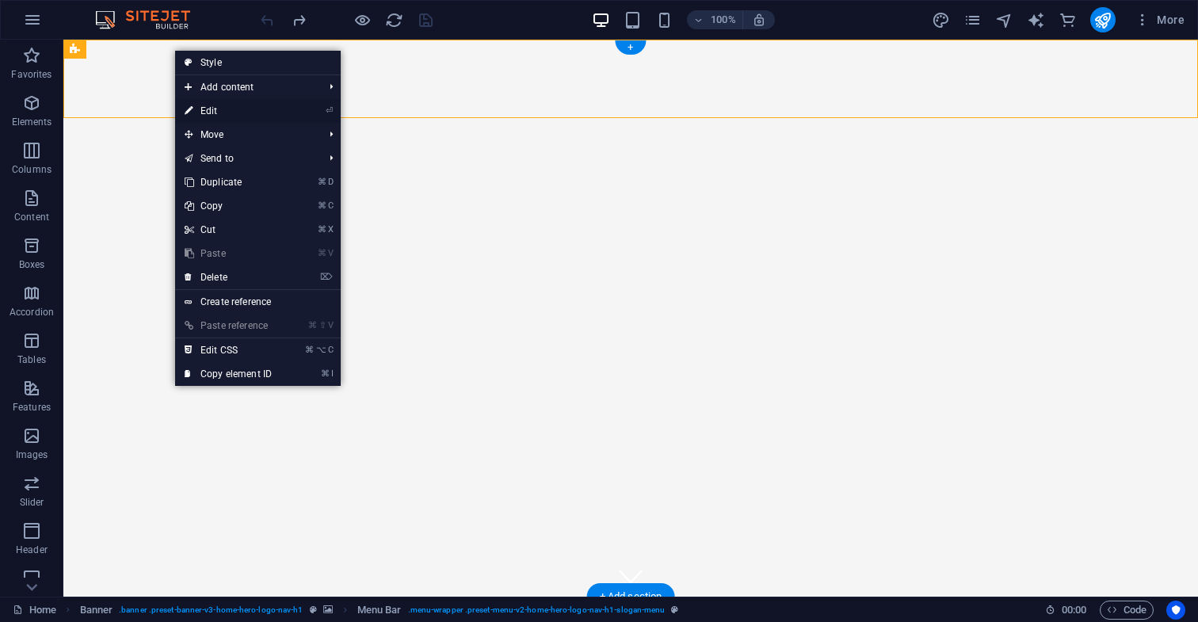
click at [216, 113] on link "⏎ Edit" at bounding box center [228, 111] width 106 height 24
select select "rem"
select select "preset-menu-v2-home-hero-logo-nav-h1-slogan-menu"
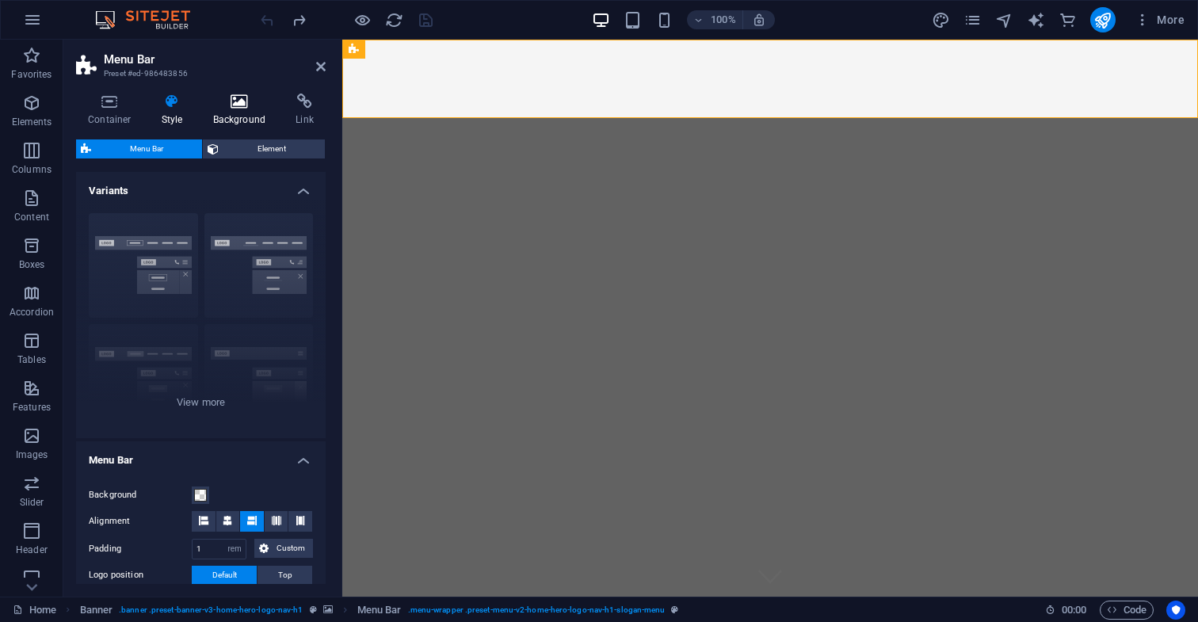
click at [238, 102] on icon at bounding box center [239, 102] width 77 height 16
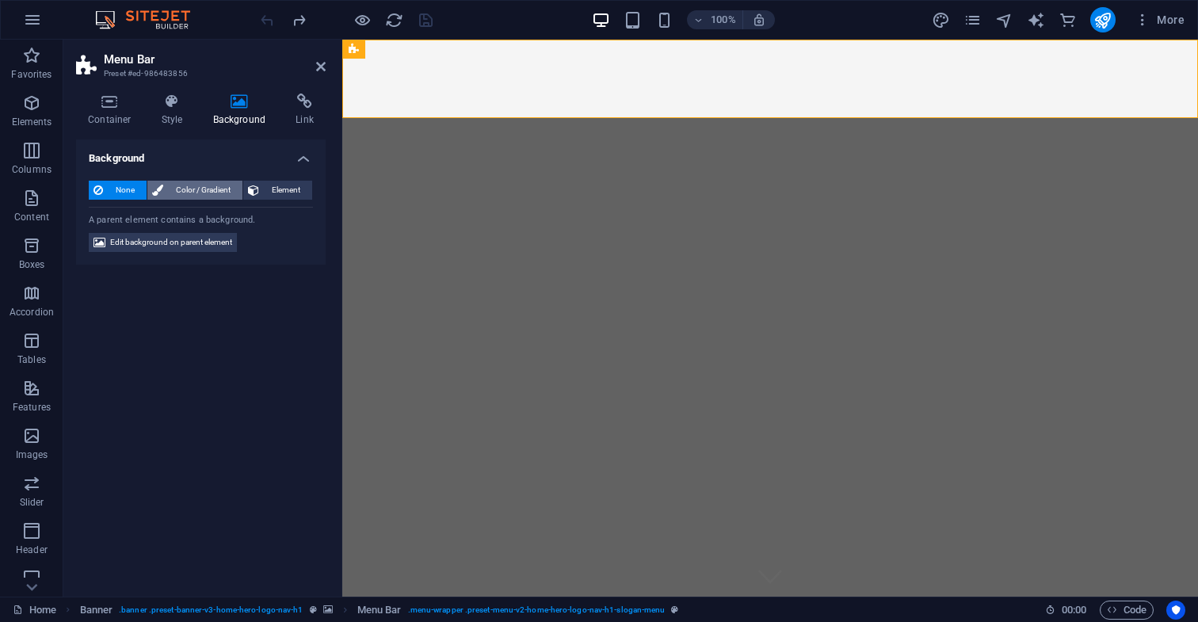
click at [211, 188] on span "Color / Gradient" at bounding box center [203, 190] width 70 height 19
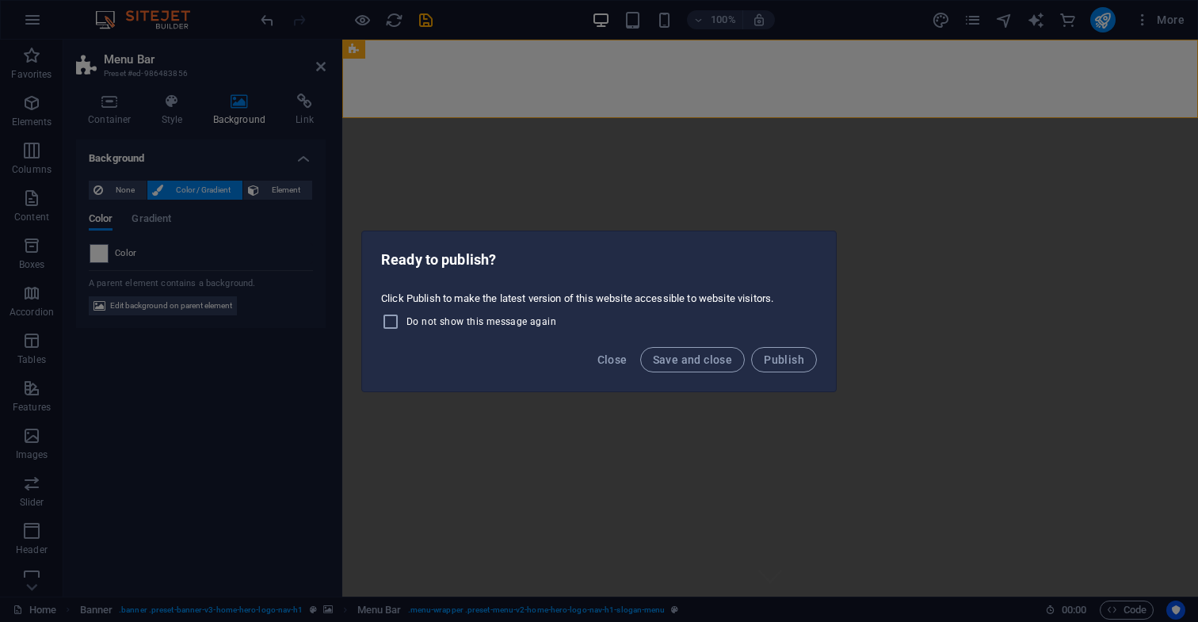
click at [475, 181] on div "Ready to publish? Click Publish to make the latest version of this website acce…" at bounding box center [599, 311] width 1198 height 622
click at [125, 190] on div "Ready to publish? Click Publish to make the latest version of this website acce…" at bounding box center [599, 311] width 1198 height 622
click at [266, 22] on div "Ready to publish? Click Publish to make the latest version of this website acce…" at bounding box center [599, 311] width 1198 height 622
click at [786, 365] on span "Publish" at bounding box center [784, 359] width 40 height 13
checkbox input "false"
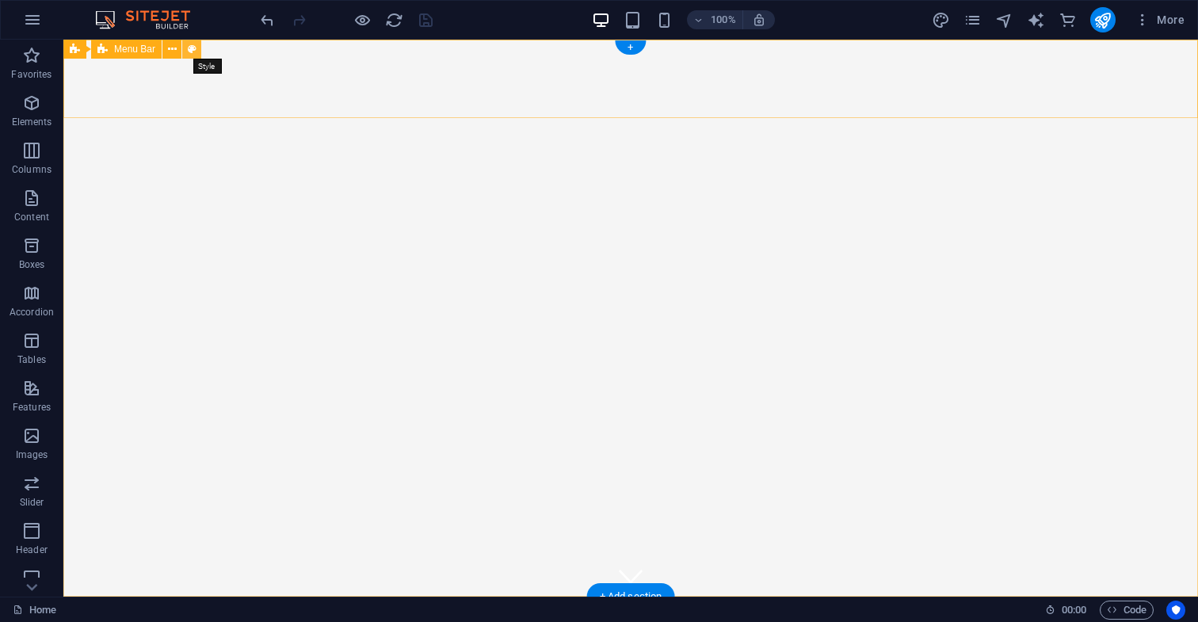
click at [191, 49] on icon at bounding box center [192, 49] width 9 height 17
select select "rem"
select select "preset-menu-v2-home-hero-logo-nav-h1-slogan-menu"
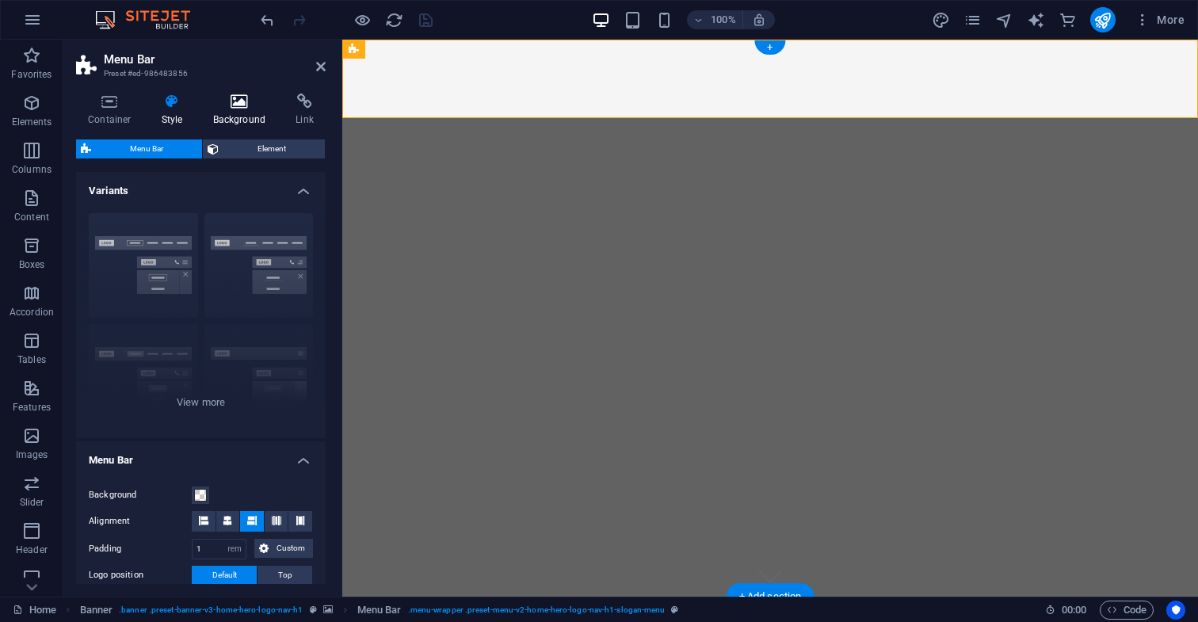
click at [239, 106] on icon at bounding box center [239, 102] width 77 height 16
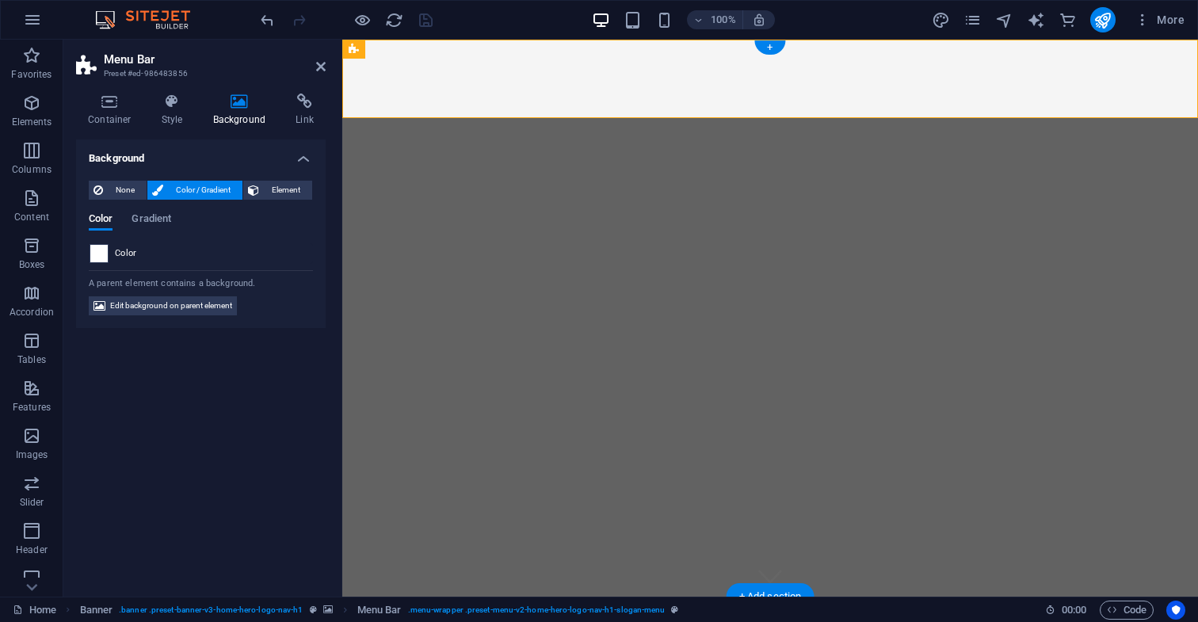
click at [101, 254] on span at bounding box center [98, 253] width 17 height 17
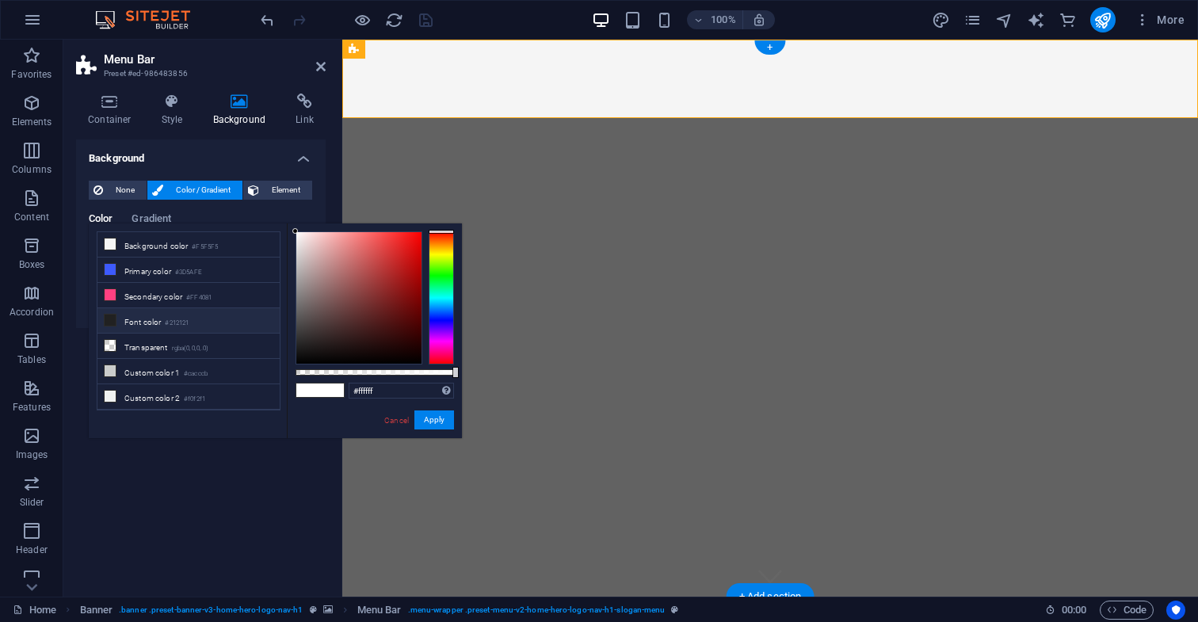
click at [147, 322] on li "Font color #212121" at bounding box center [188, 320] width 182 height 25
type input "#212121"
click at [435, 422] on button "Apply" at bounding box center [434, 419] width 40 height 19
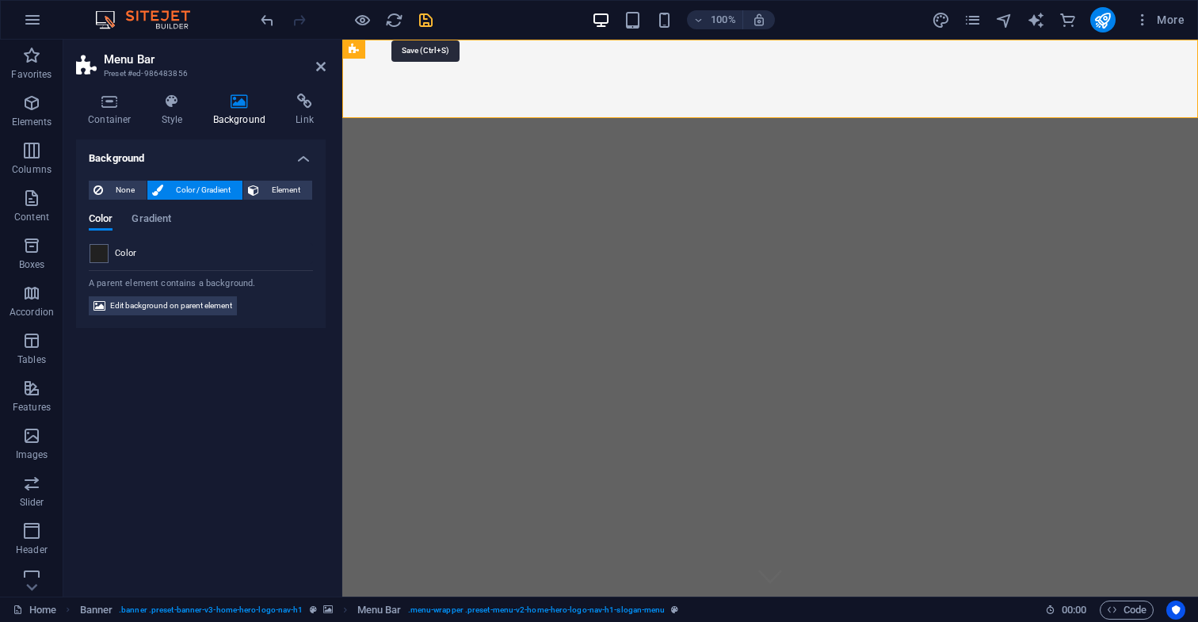
click at [427, 21] on icon "save" at bounding box center [426, 20] width 18 height 18
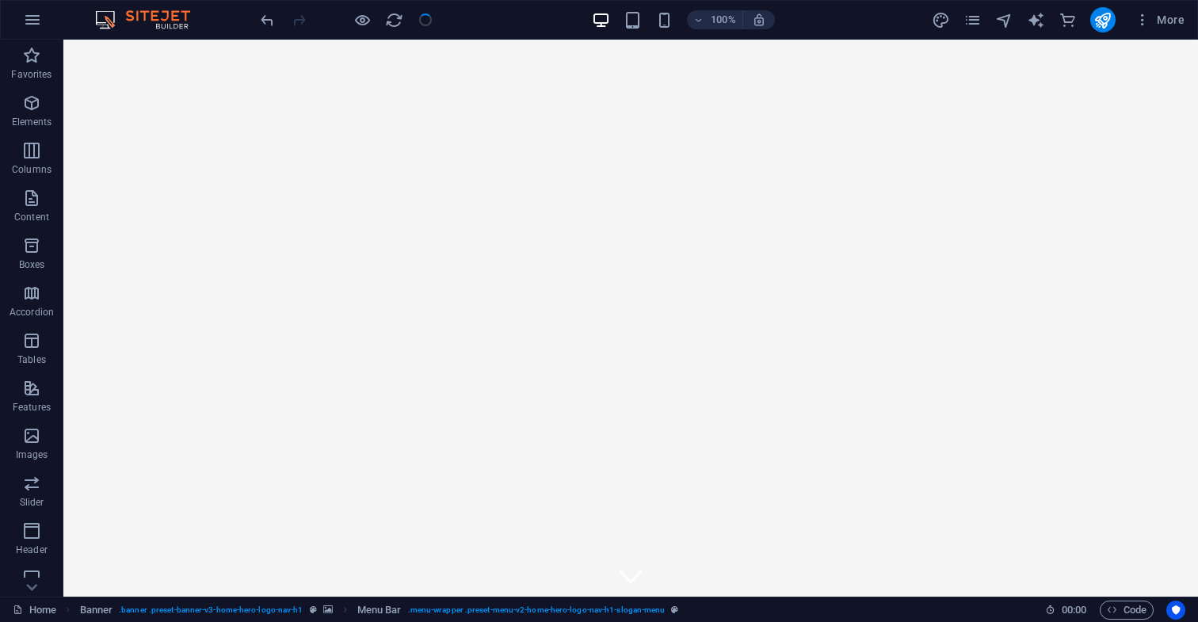
checkbox input "false"
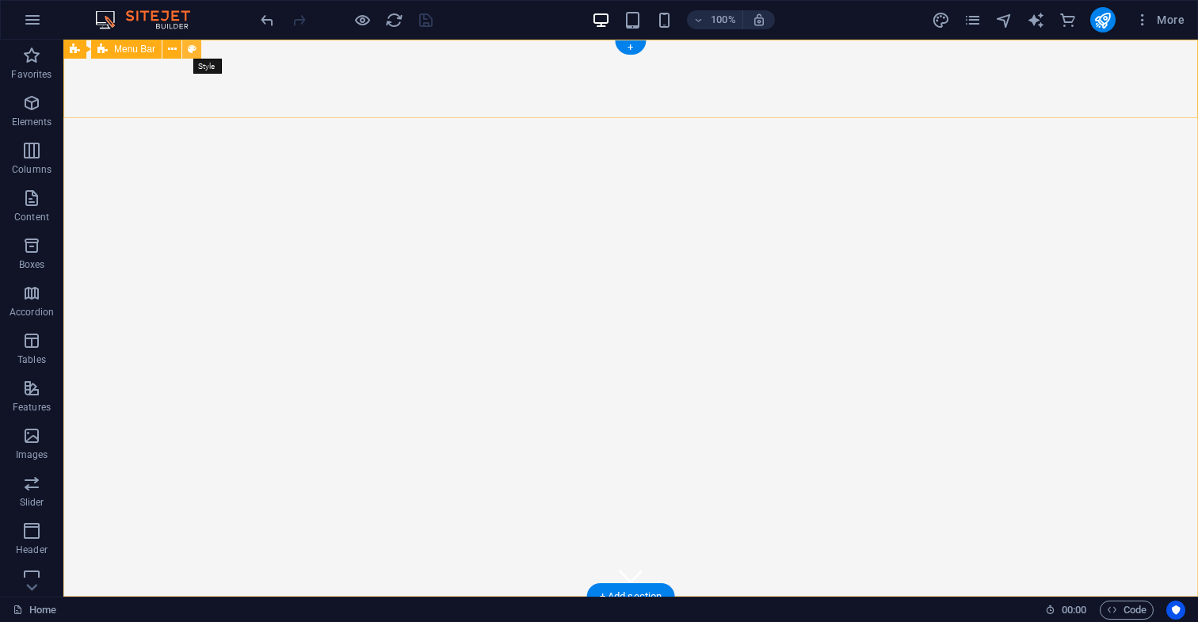
click at [191, 51] on icon at bounding box center [192, 49] width 9 height 17
select select "rem"
select select "preset-menu-v2-home-hero-logo-nav-h1-slogan-menu"
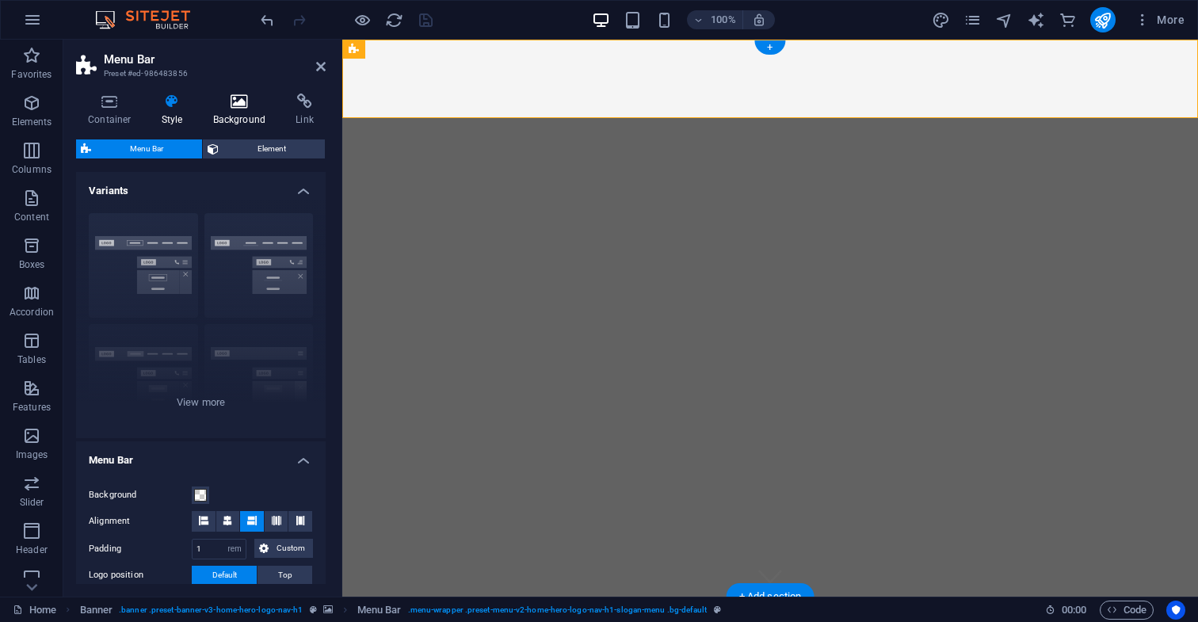
click at [243, 101] on icon at bounding box center [239, 102] width 77 height 16
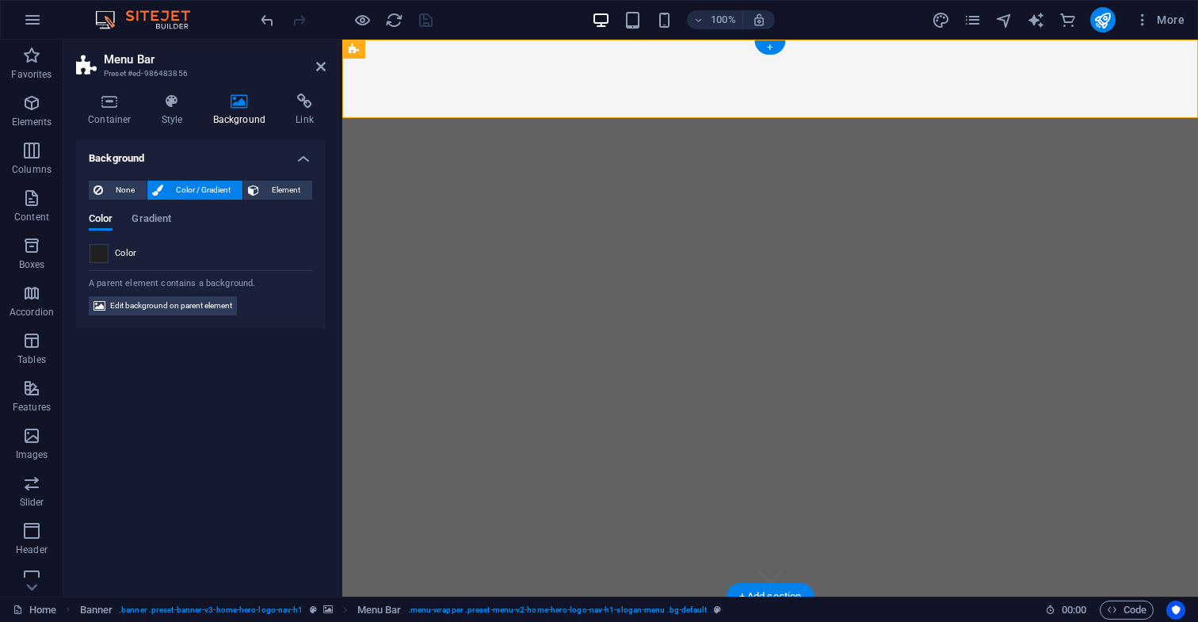
click at [102, 253] on span at bounding box center [98, 253] width 17 height 17
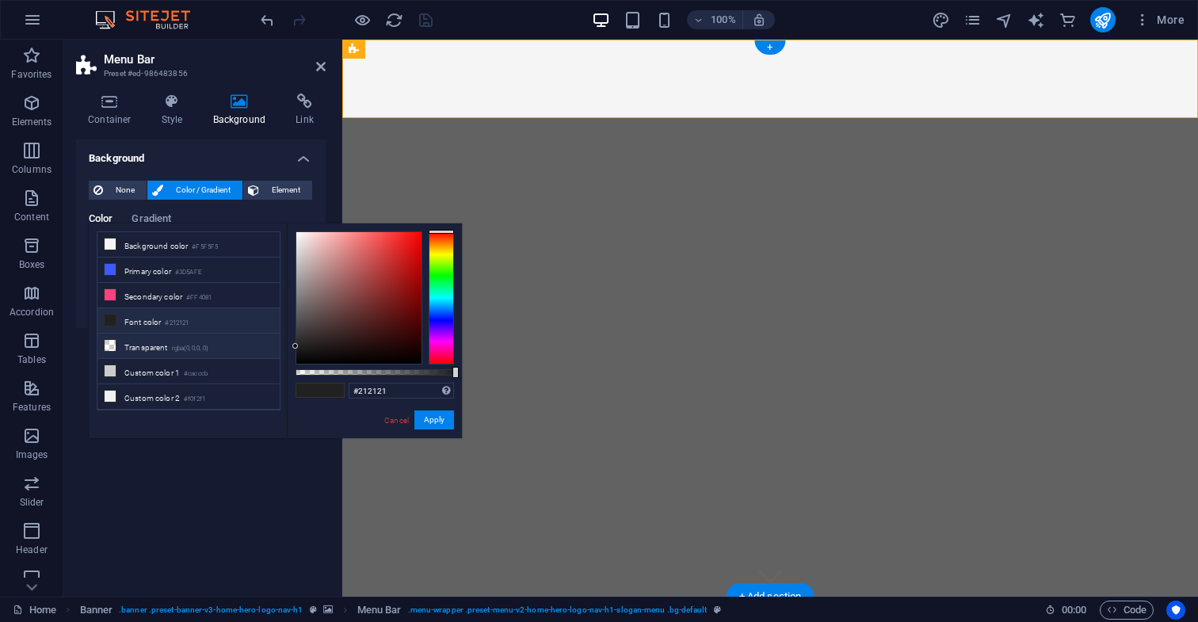
click at [167, 351] on li "Transparent rgba(0,0,0,.0)" at bounding box center [188, 346] width 182 height 25
click at [145, 271] on li "Primary color #3D5AFE" at bounding box center [188, 270] width 182 height 25
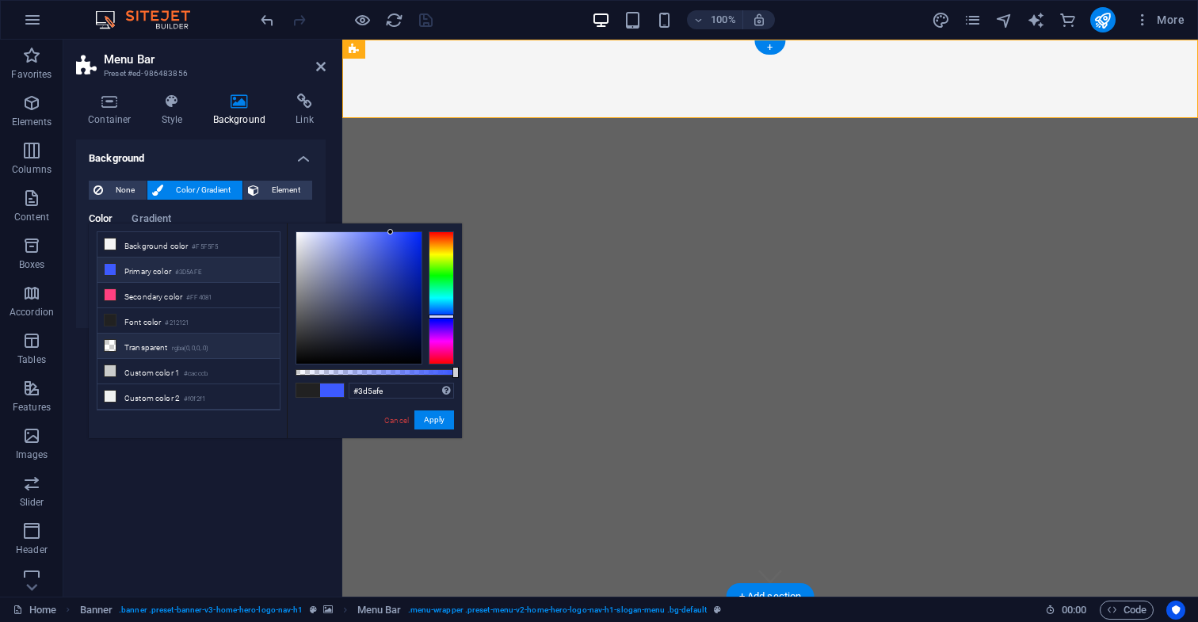
click at [159, 349] on li "Transparent rgba(0,0,0,.0)" at bounding box center [188, 346] width 182 height 25
type input "rgba(0, 0, 0, 0)"
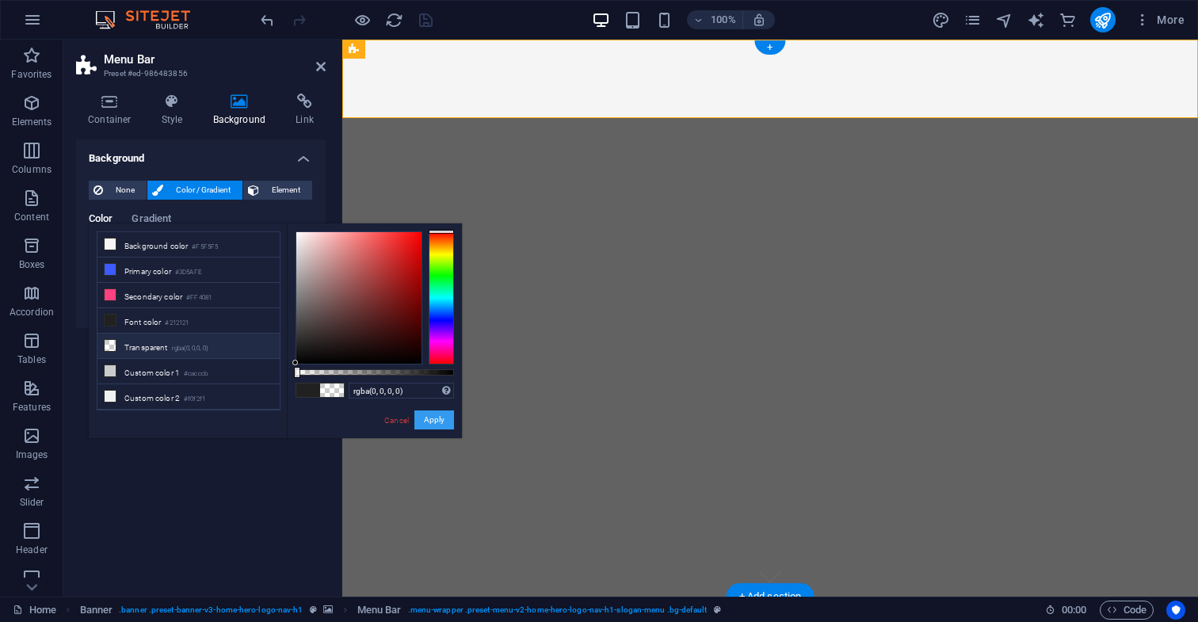
click at [433, 424] on button "Apply" at bounding box center [434, 419] width 40 height 19
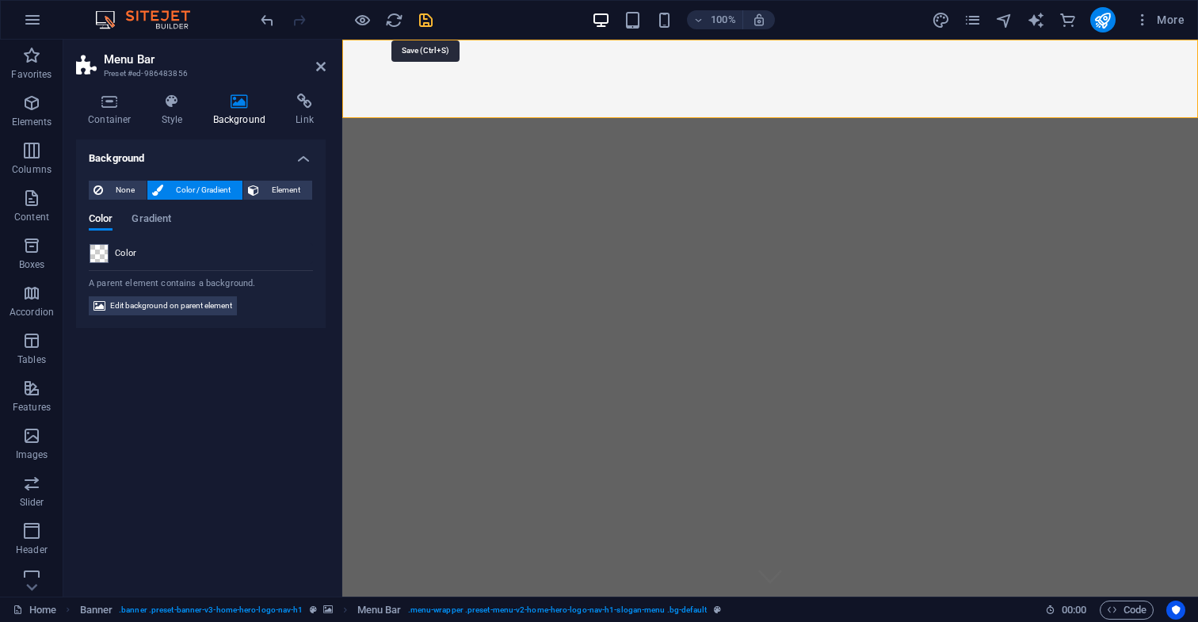
click at [427, 22] on icon "save" at bounding box center [426, 20] width 18 height 18
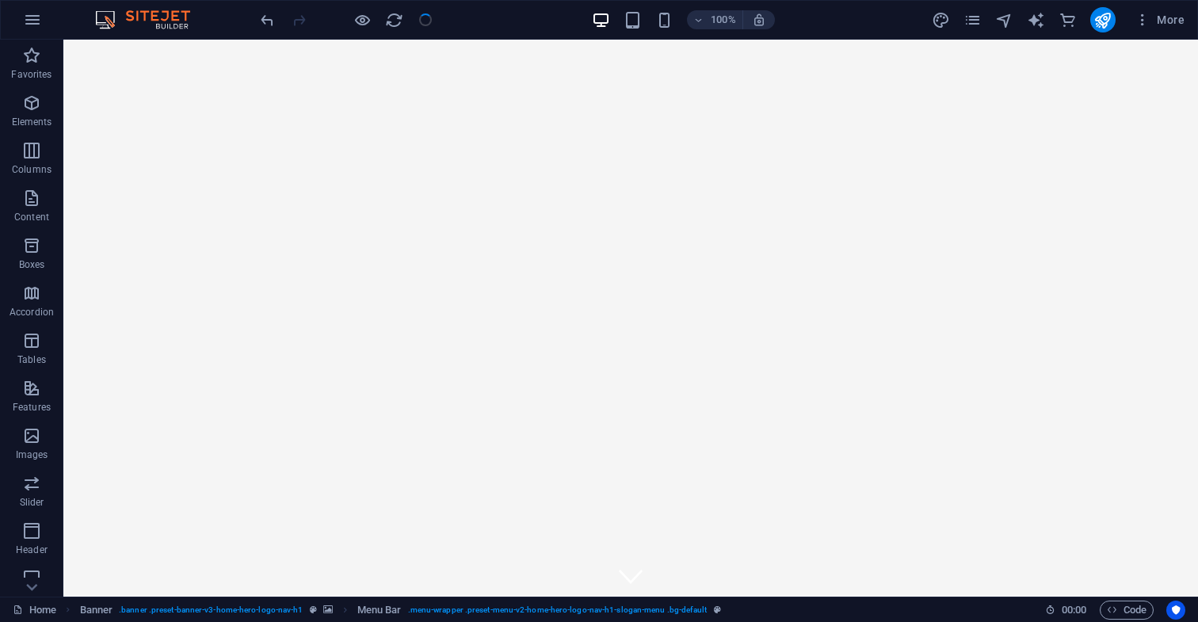
checkbox input "false"
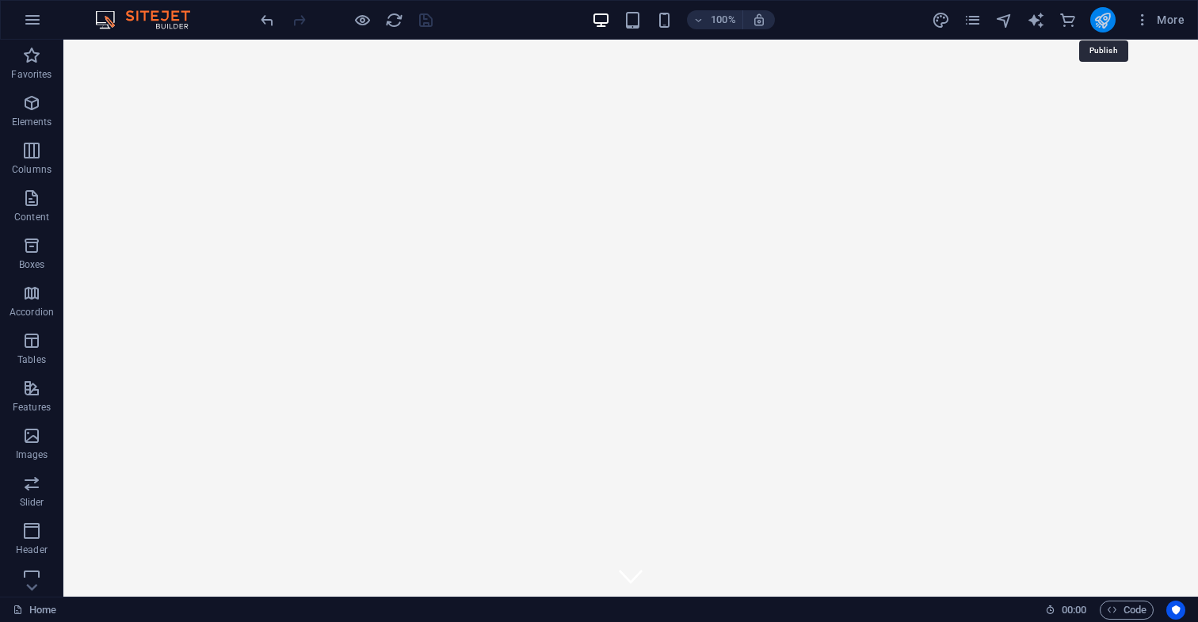
click at [1101, 19] on icon "publish" at bounding box center [1103, 20] width 18 height 18
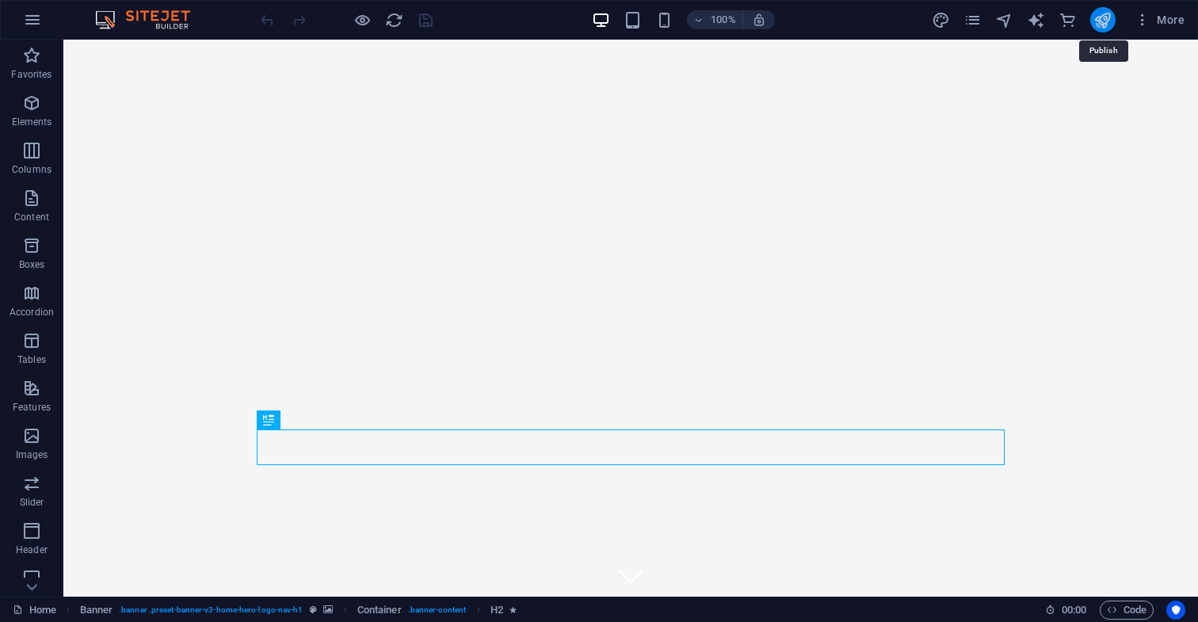
click at [1105, 22] on icon "publish" at bounding box center [1103, 20] width 18 height 18
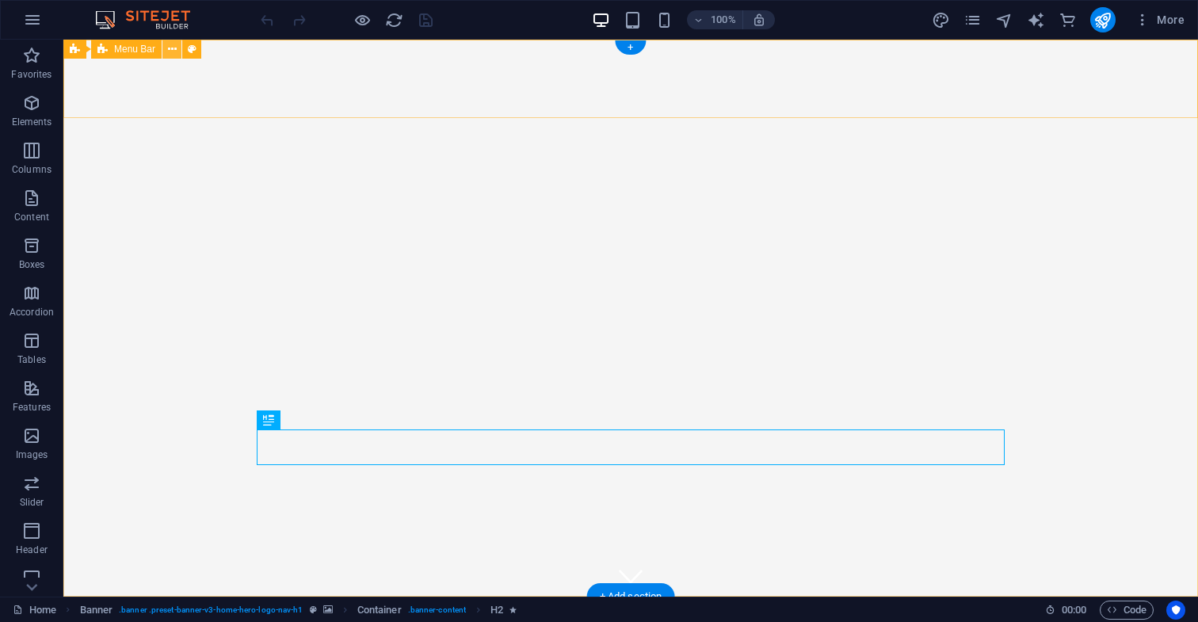
click at [173, 49] on icon at bounding box center [172, 49] width 9 height 17
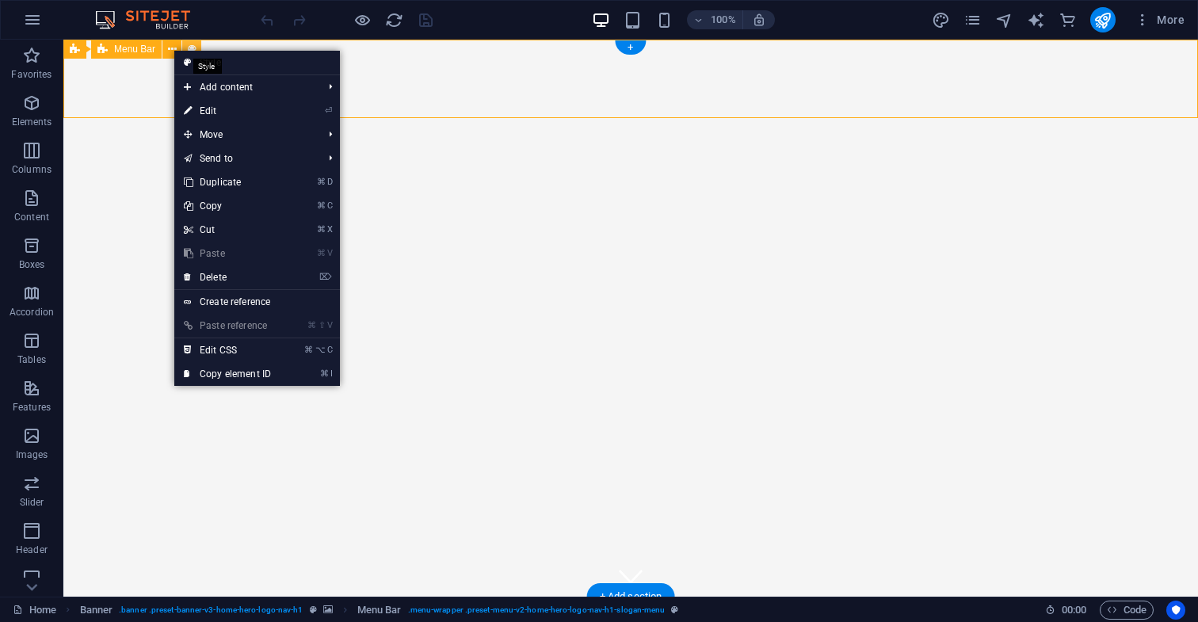
click at [193, 47] on icon at bounding box center [192, 49] width 9 height 17
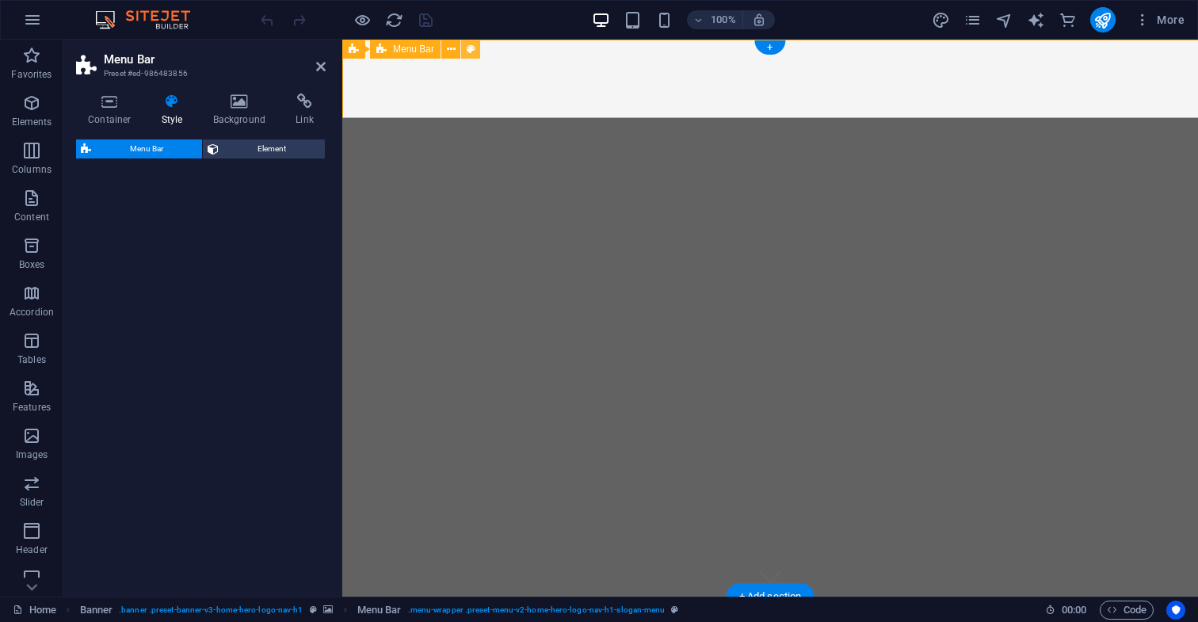
select select "rem"
select select "preset-menu-v2-home-hero-logo-nav-h1-slogan-menu"
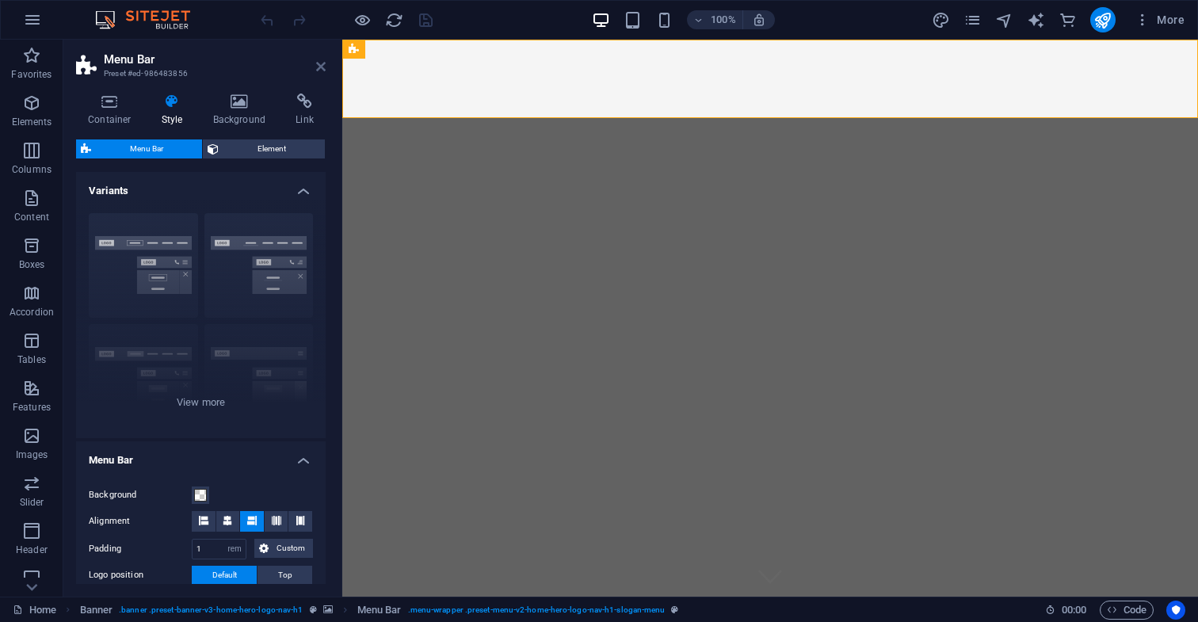
drag, startPoint x: 320, startPoint y: 68, endPoint x: 258, endPoint y: 32, distance: 71.4
click at [320, 68] on icon at bounding box center [321, 66] width 10 height 13
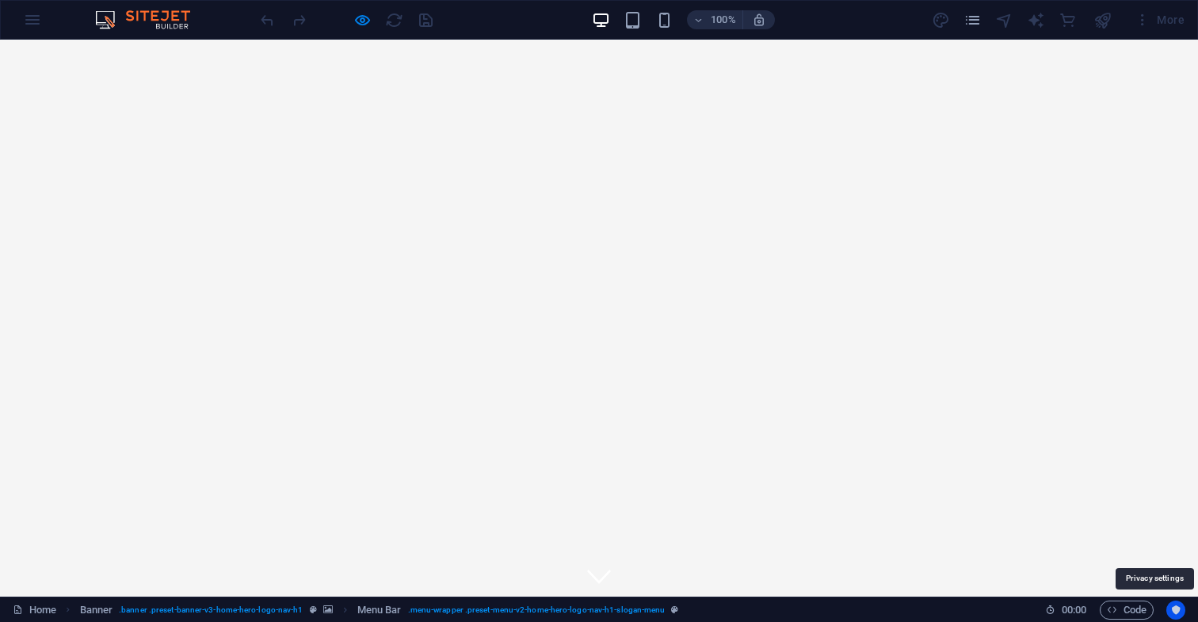
click at [1176, 611] on icon "Usercentrics" at bounding box center [1175, 610] width 11 height 11
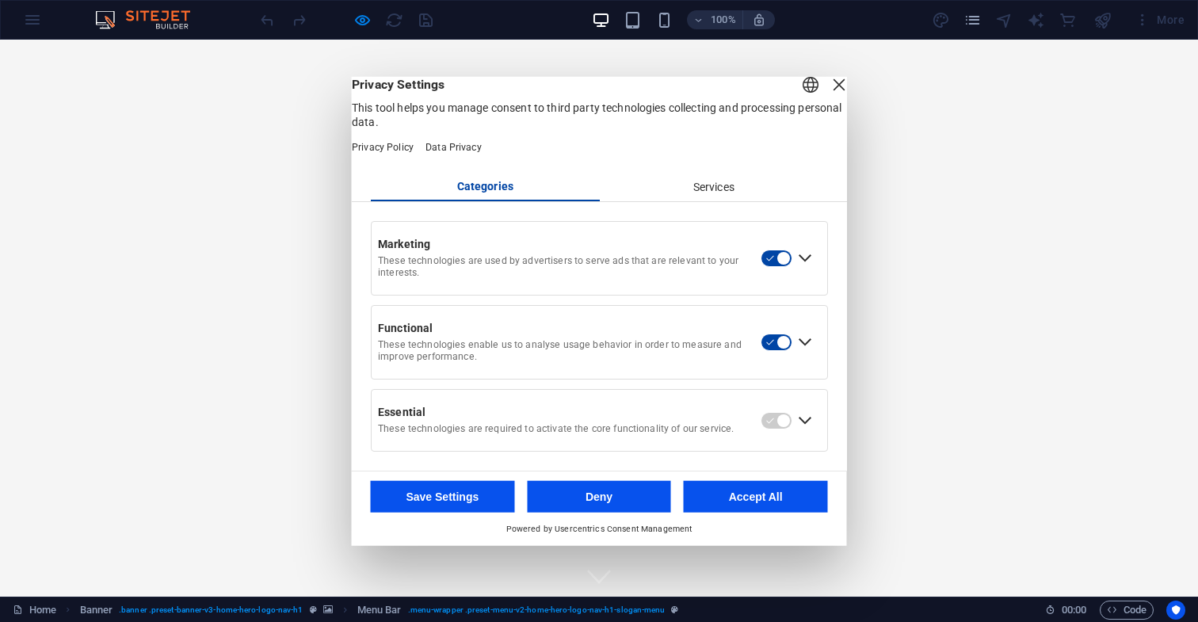
click at [755, 507] on button "Accept All" at bounding box center [756, 497] width 144 height 32
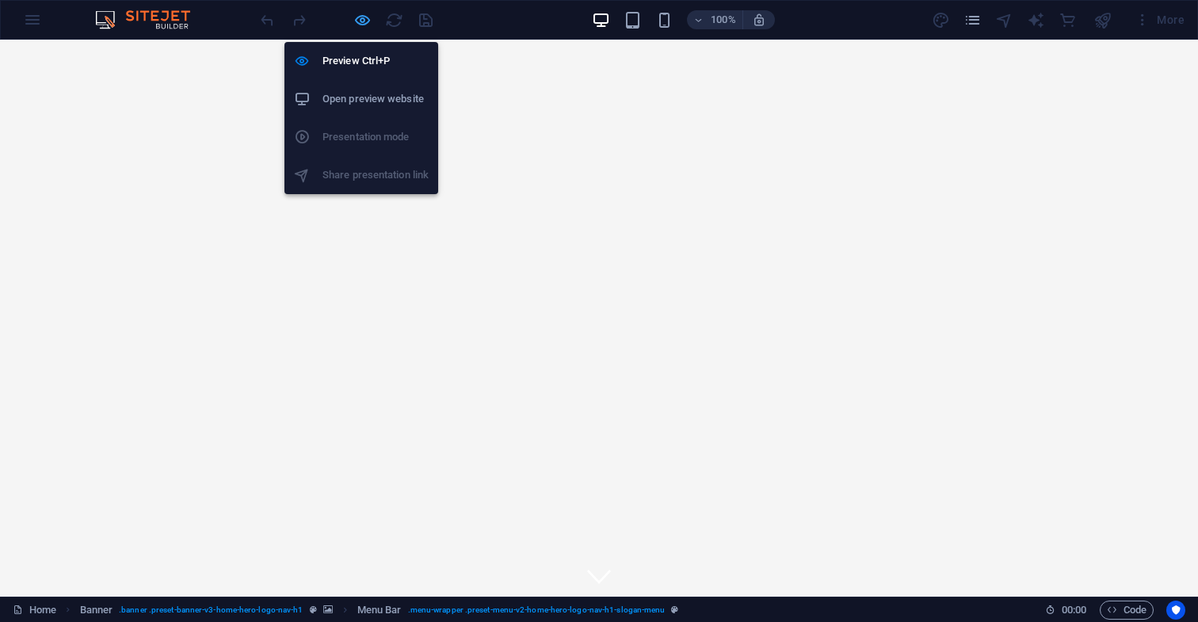
click at [363, 20] on icon "button" at bounding box center [362, 20] width 18 height 18
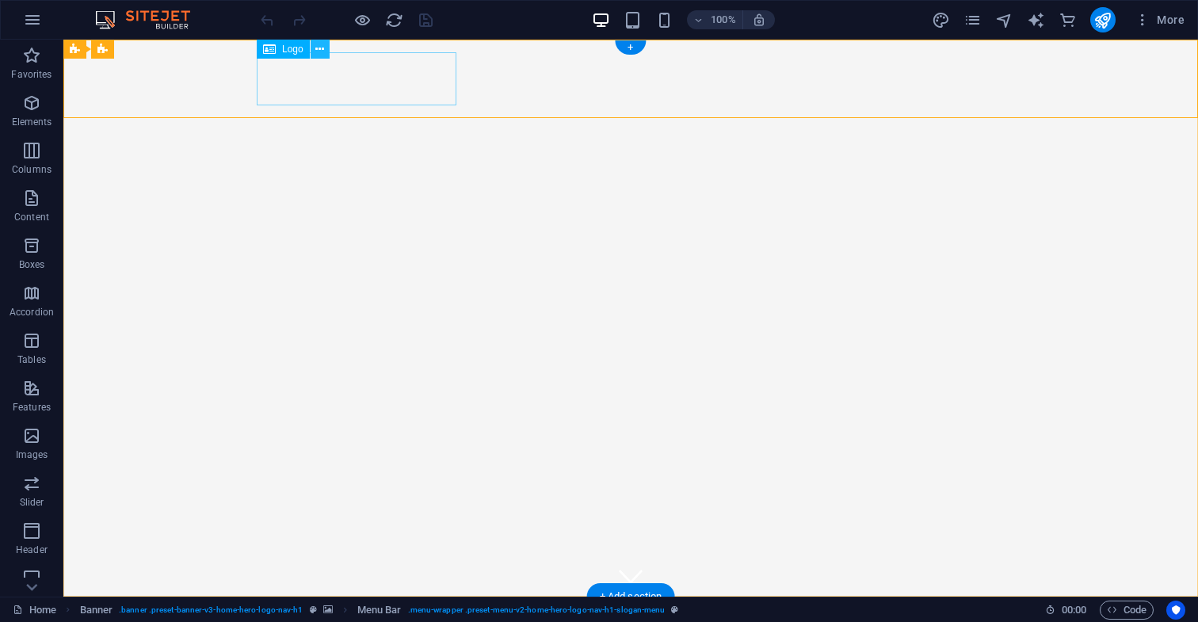
click at [321, 50] on icon at bounding box center [319, 49] width 9 height 17
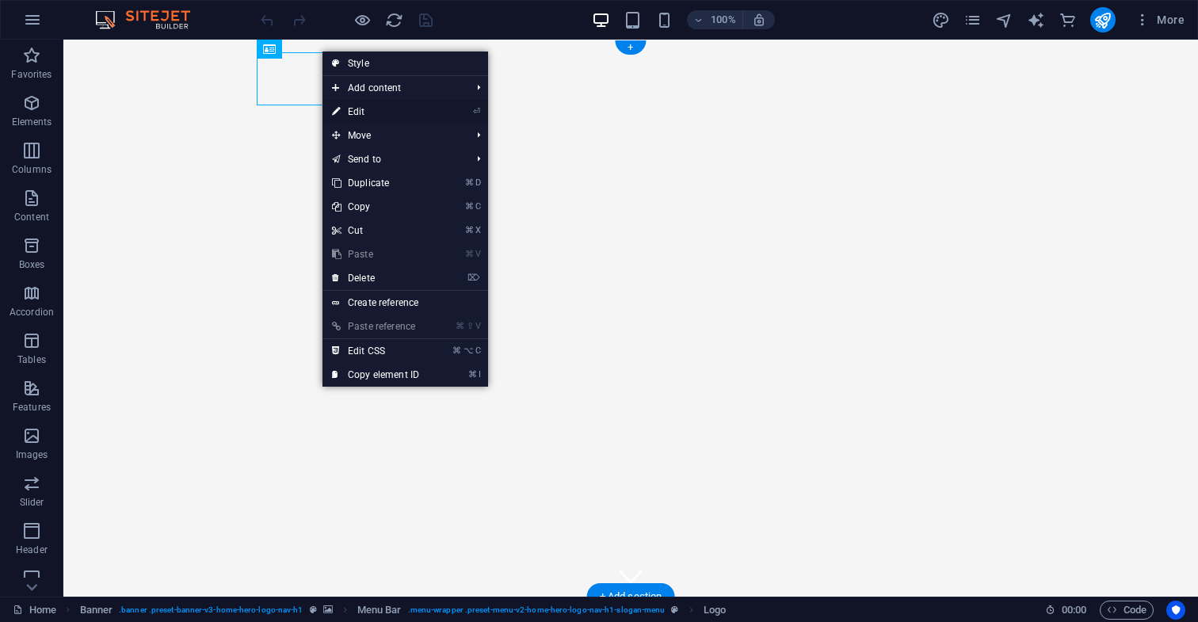
click at [360, 113] on link "⏎ Edit" at bounding box center [376, 112] width 106 height 24
select select "px"
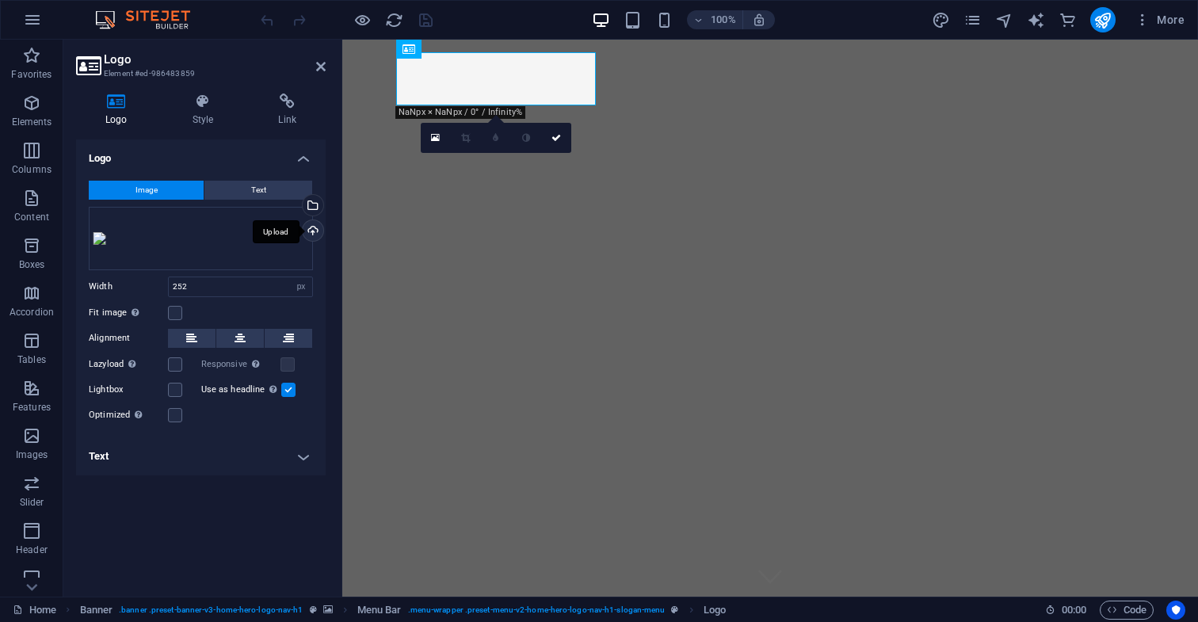
click at [313, 231] on div "Upload" at bounding box center [312, 232] width 24 height 24
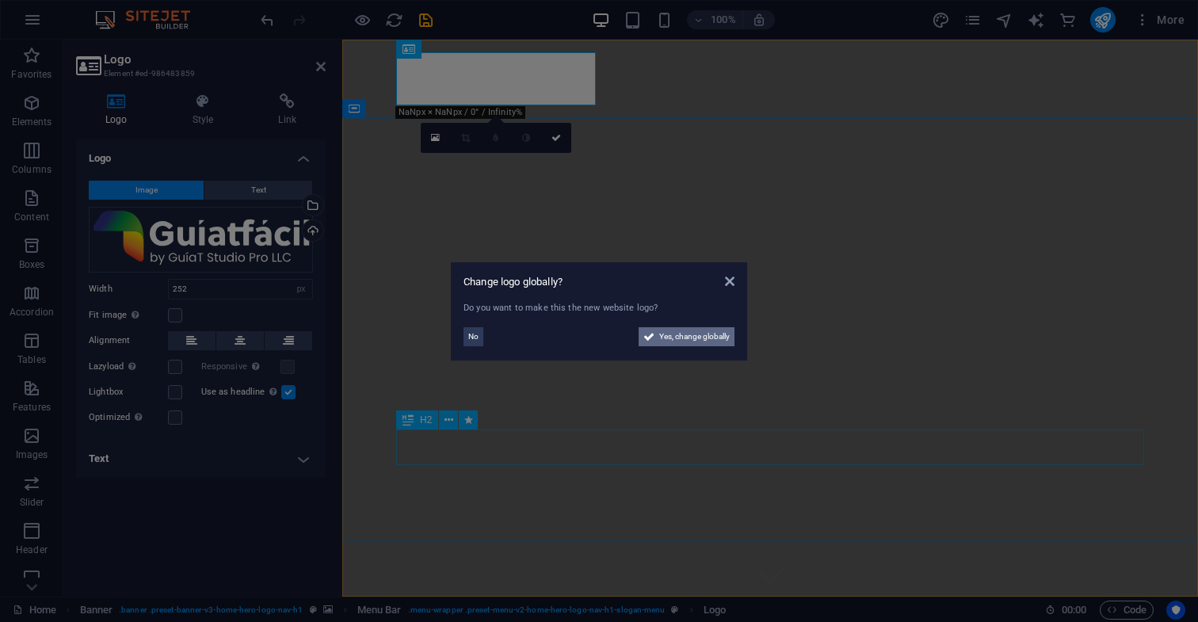
click at [698, 336] on span "Yes, change globally" at bounding box center [694, 336] width 71 height 19
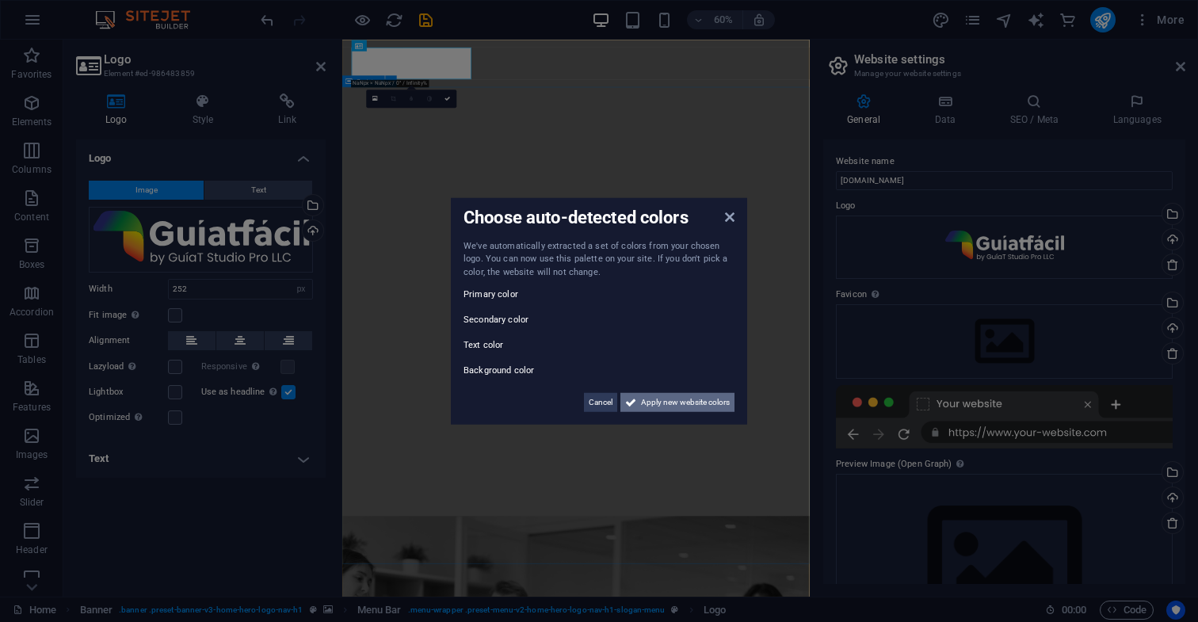
click at [696, 401] on span "Apply new website colors" at bounding box center [685, 402] width 89 height 19
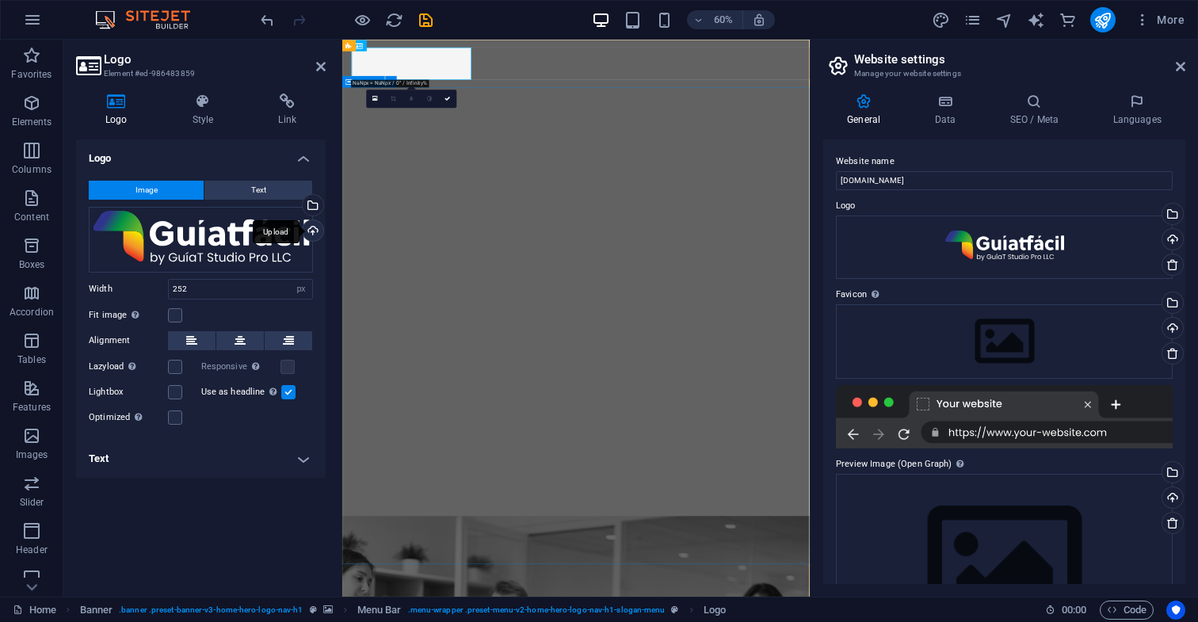
click at [315, 230] on div "Upload" at bounding box center [312, 232] width 24 height 24
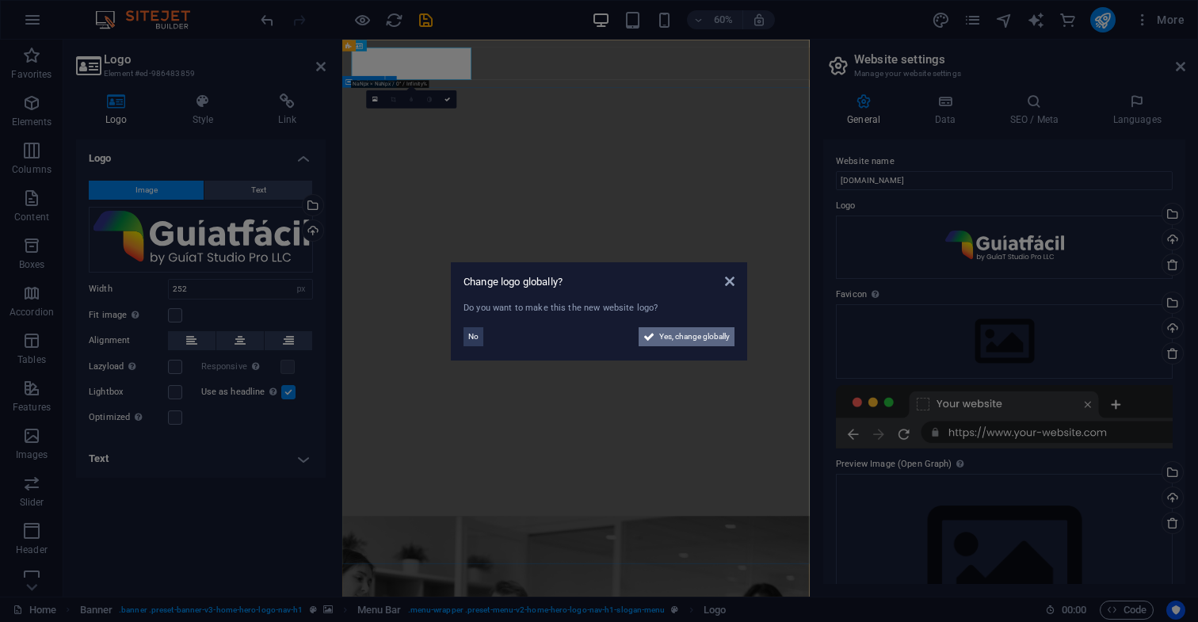
click at [675, 336] on span "Yes, change globally" at bounding box center [694, 336] width 71 height 19
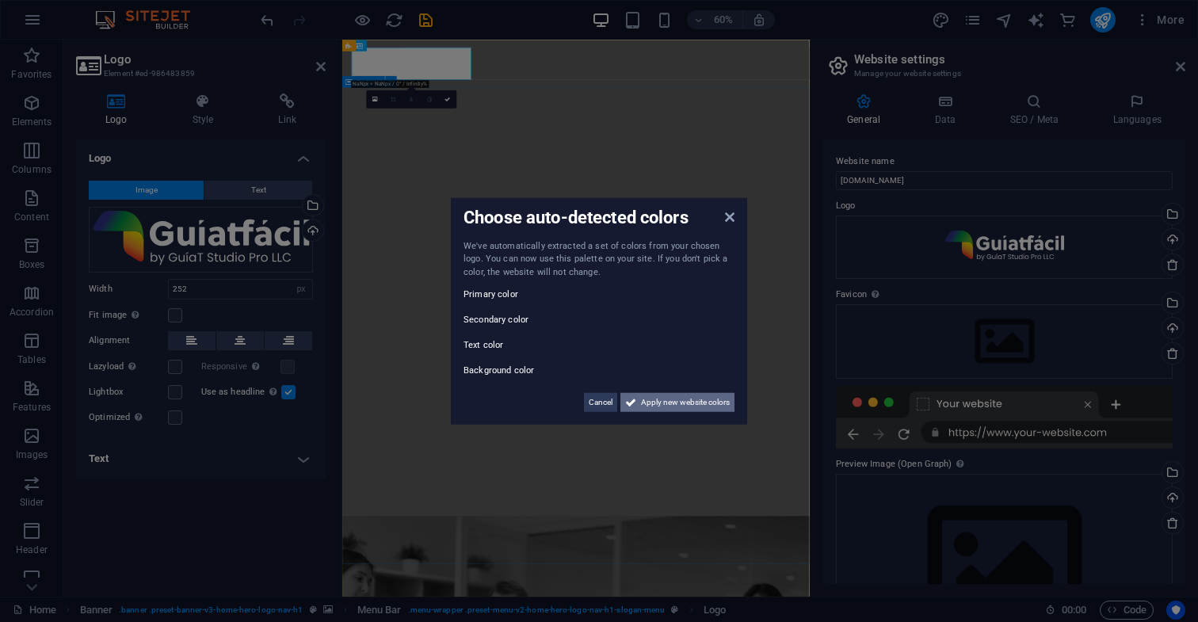
click at [688, 400] on span "Apply new website colors" at bounding box center [685, 402] width 89 height 19
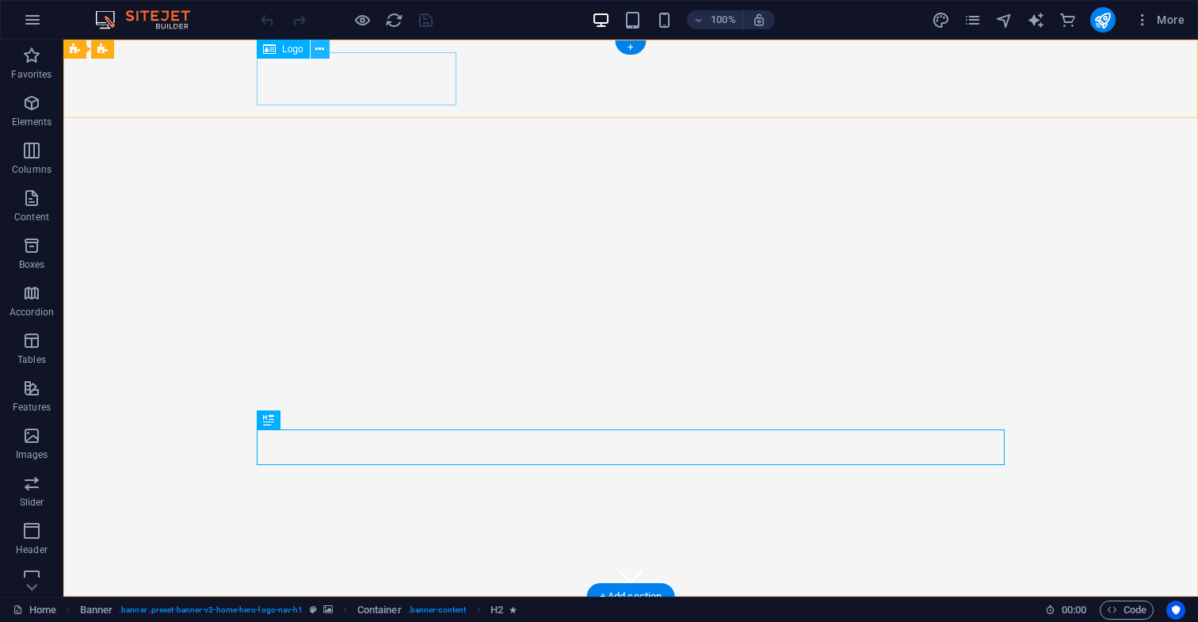
click at [319, 48] on icon at bounding box center [319, 49] width 9 height 17
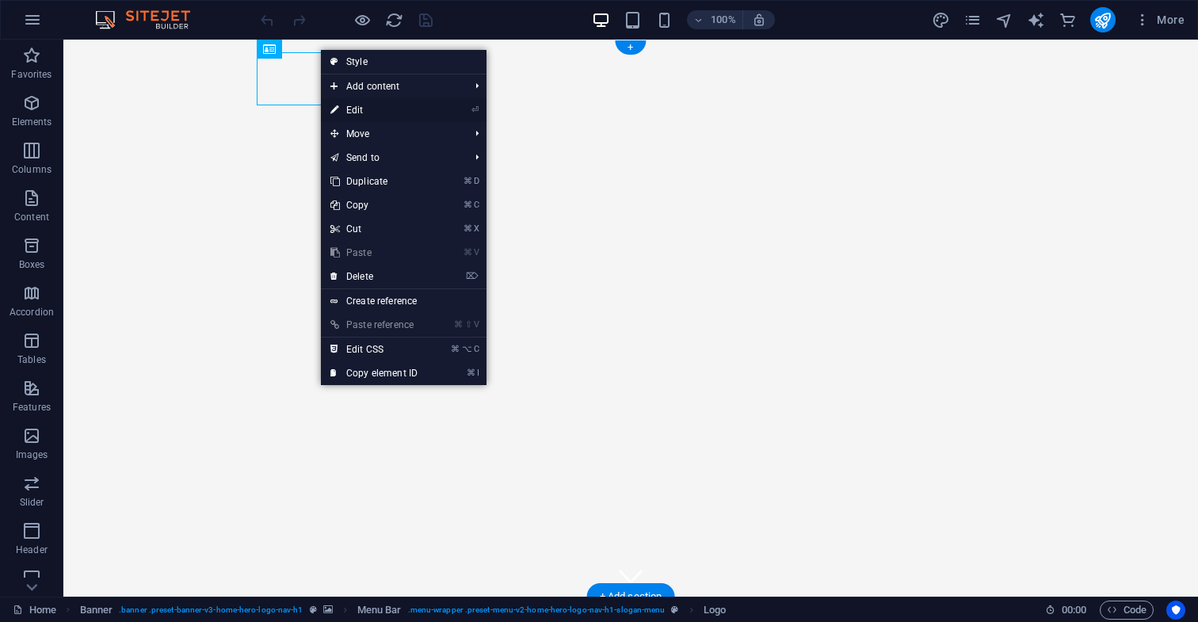
click at [359, 111] on link "⏎ Edit" at bounding box center [374, 110] width 106 height 24
select select "px"
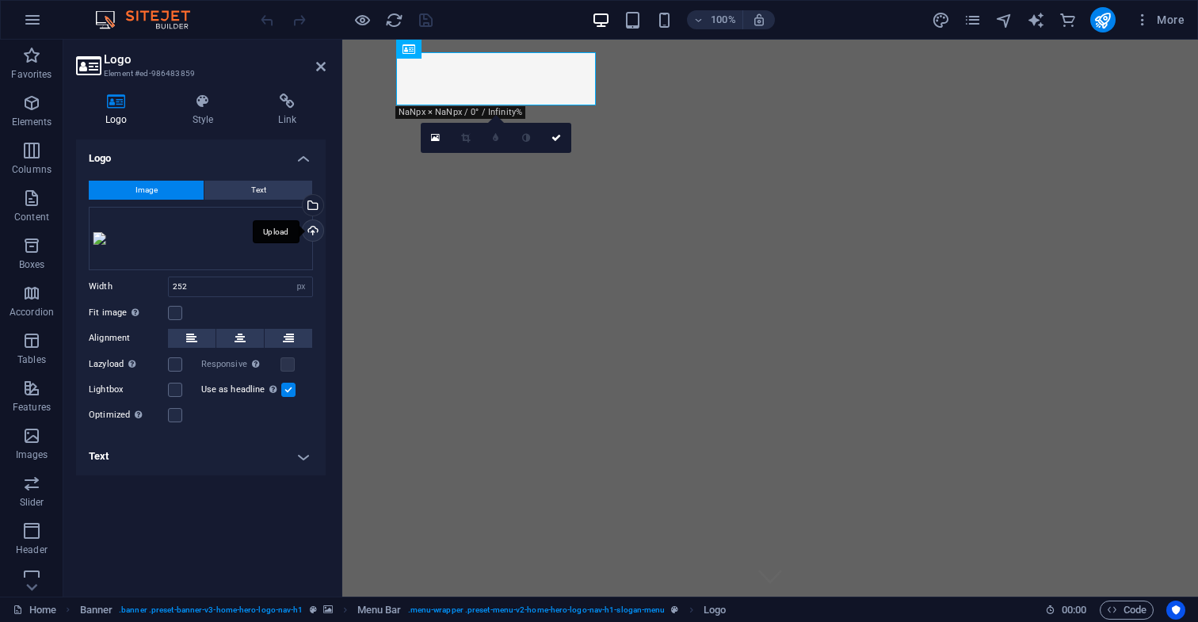
click at [314, 230] on div "Upload" at bounding box center [312, 232] width 24 height 24
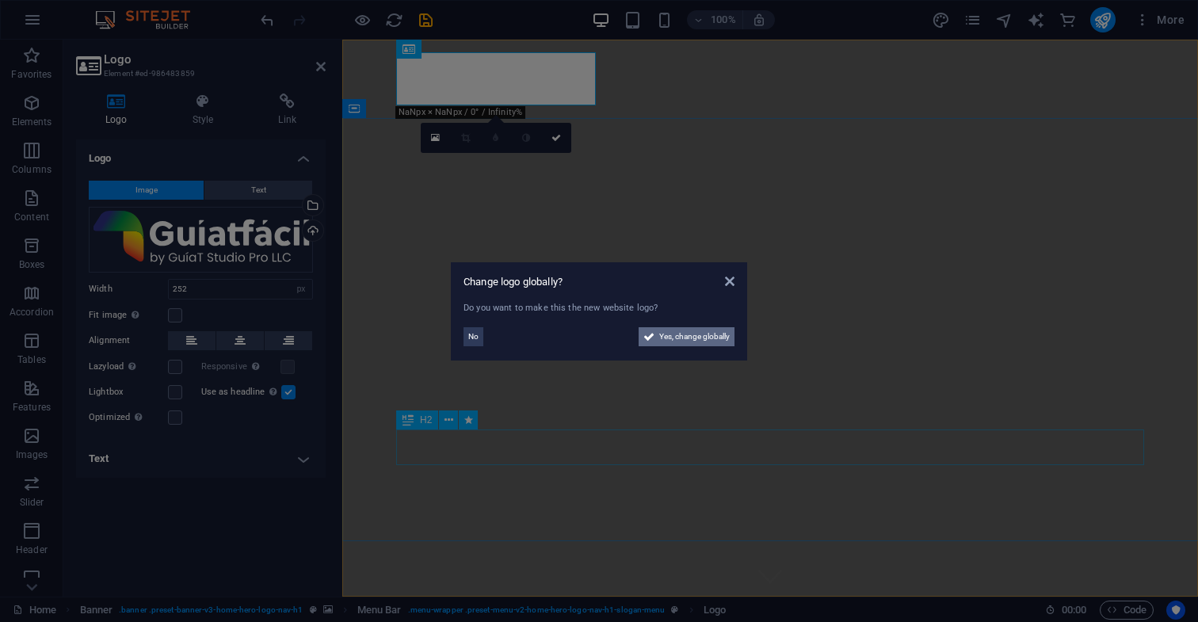
click at [705, 336] on span "Yes, change globally" at bounding box center [694, 336] width 71 height 19
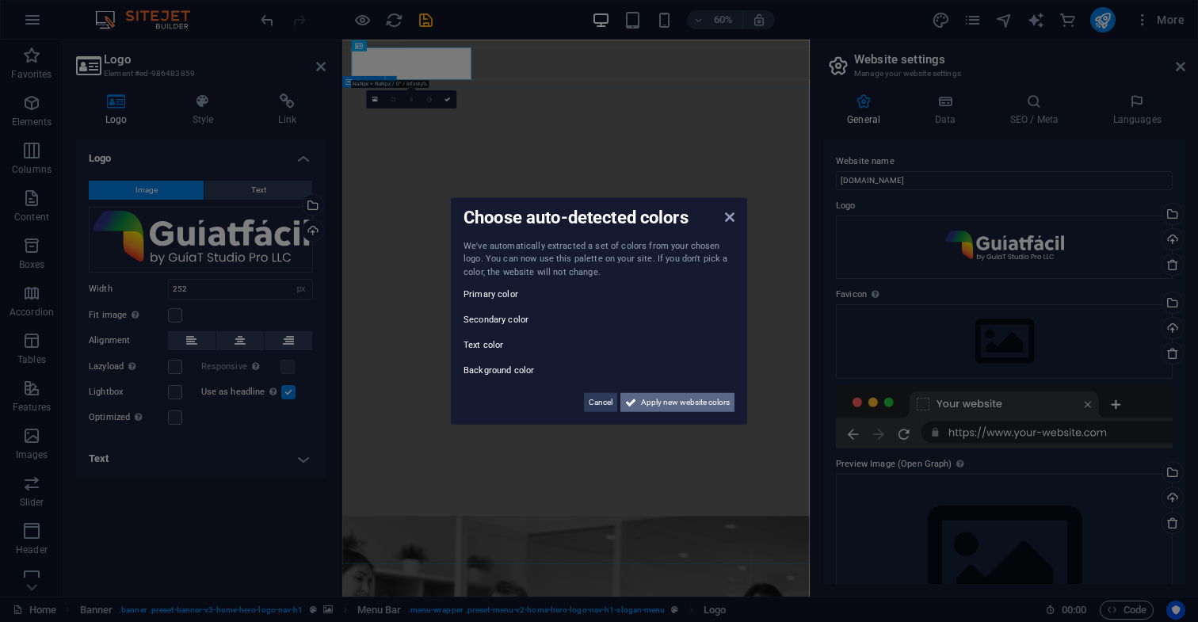
click at [697, 397] on span "Apply new website colors" at bounding box center [685, 402] width 89 height 19
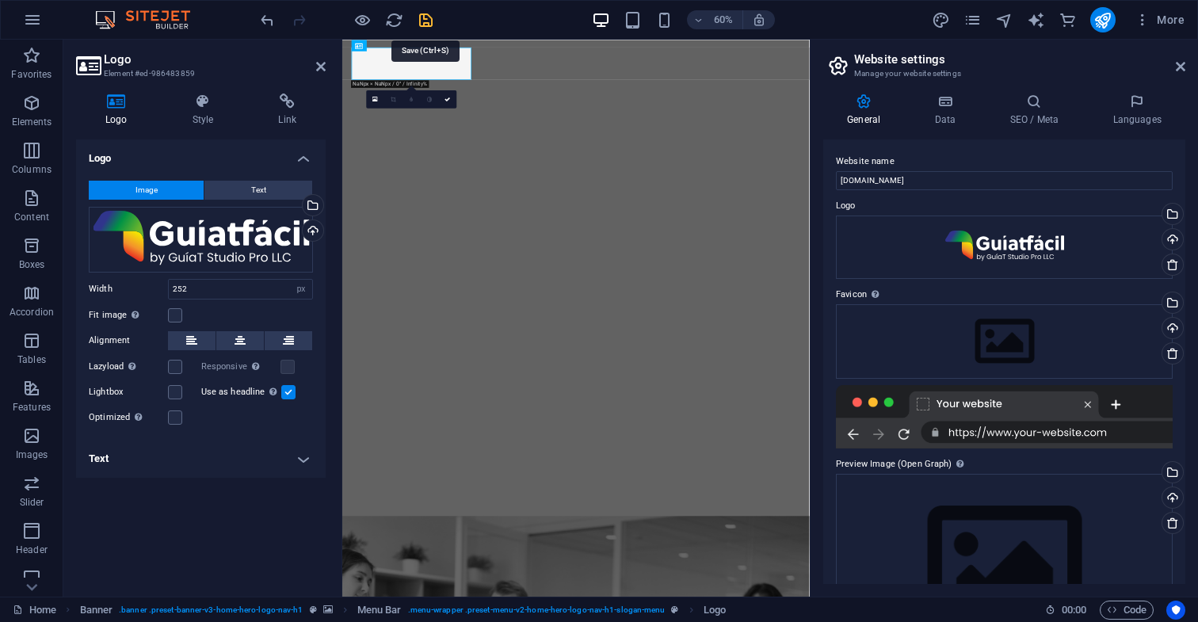
click at [425, 21] on icon "save" at bounding box center [426, 20] width 18 height 18
checkbox input "false"
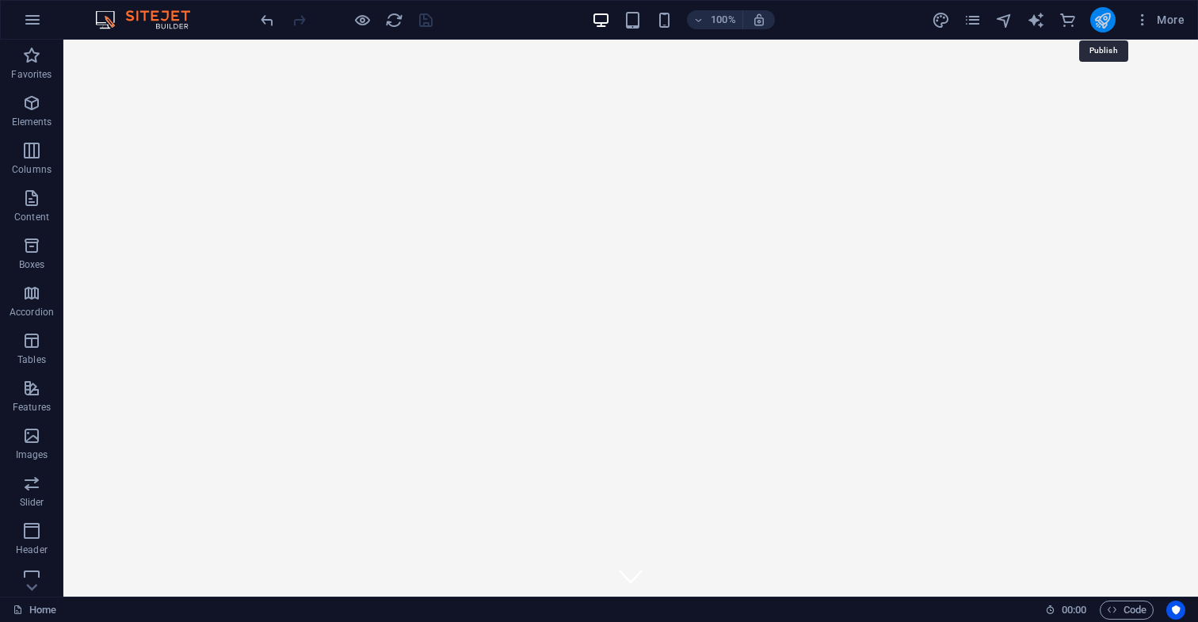
click at [1102, 21] on icon "publish" at bounding box center [1103, 20] width 18 height 18
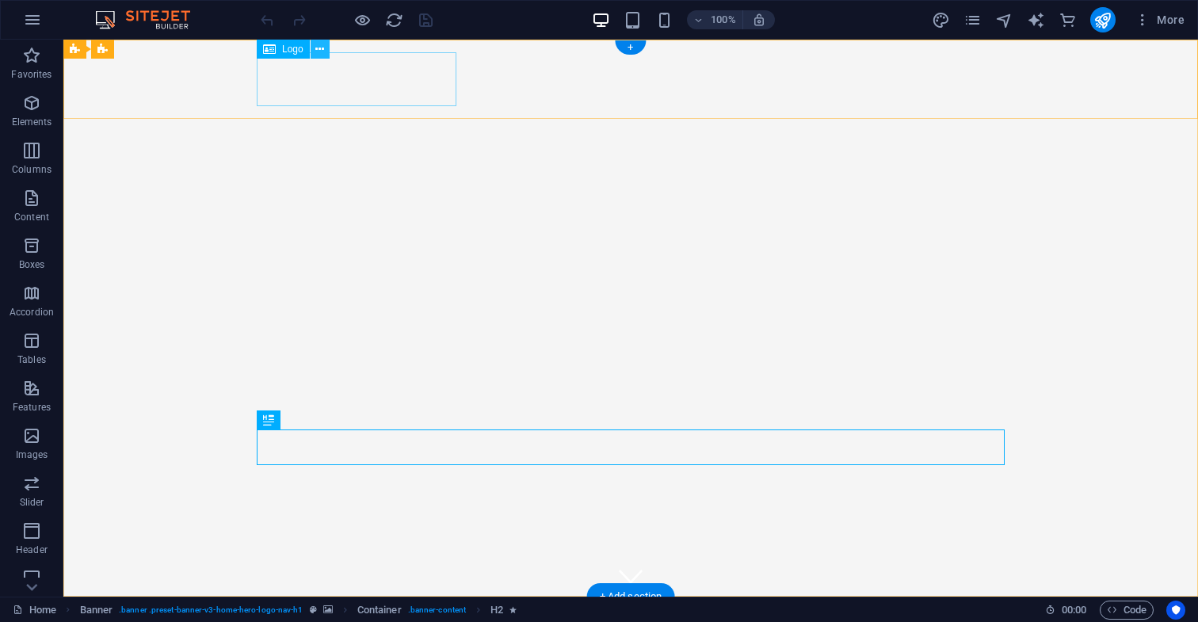
click at [320, 51] on icon at bounding box center [319, 49] width 9 height 17
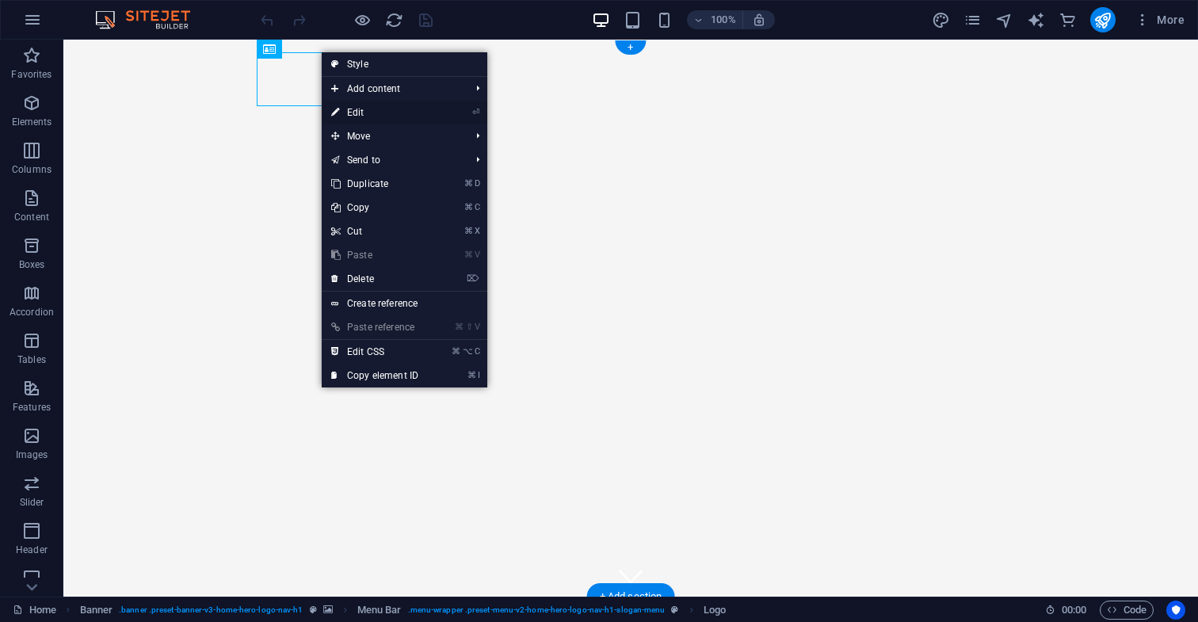
click at [357, 113] on link "⏎ Edit" at bounding box center [375, 113] width 106 height 24
select select "px"
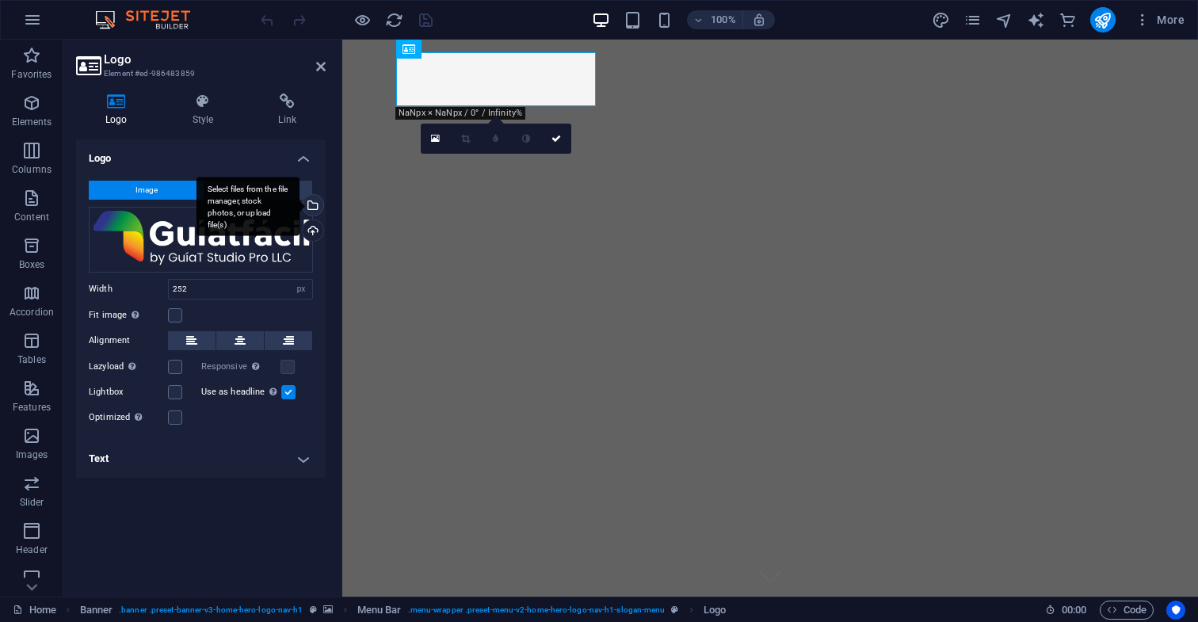
click at [311, 204] on div "Select files from the file manager, stock photos, or upload file(s)" at bounding box center [312, 207] width 24 height 24
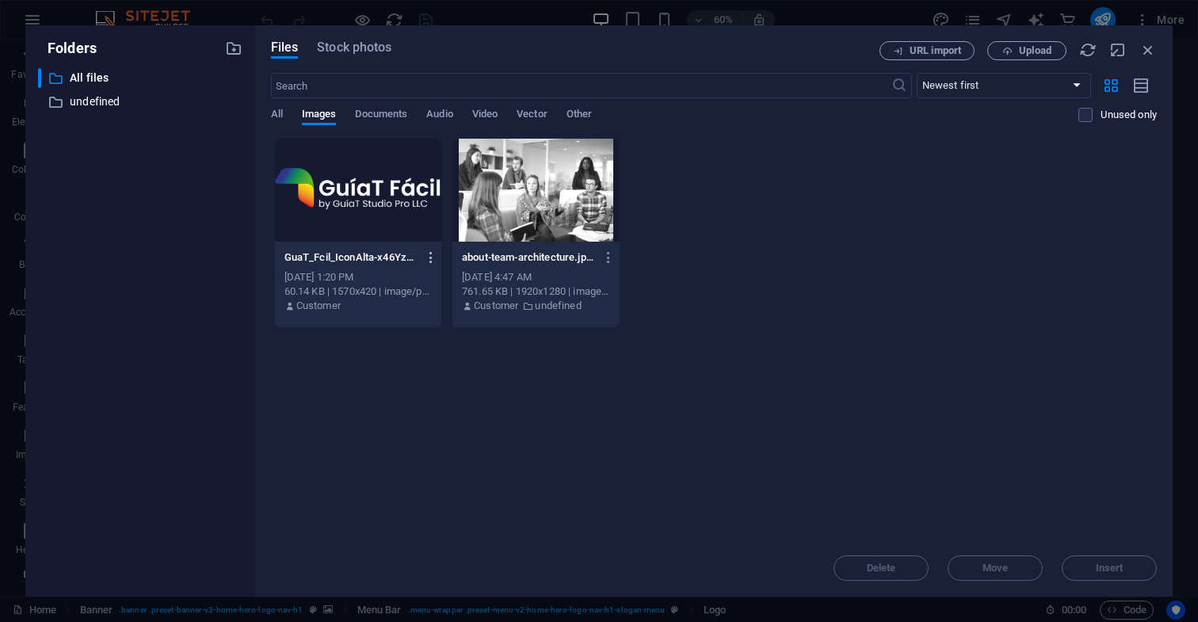
click at [428, 259] on icon "button" at bounding box center [431, 257] width 15 height 14
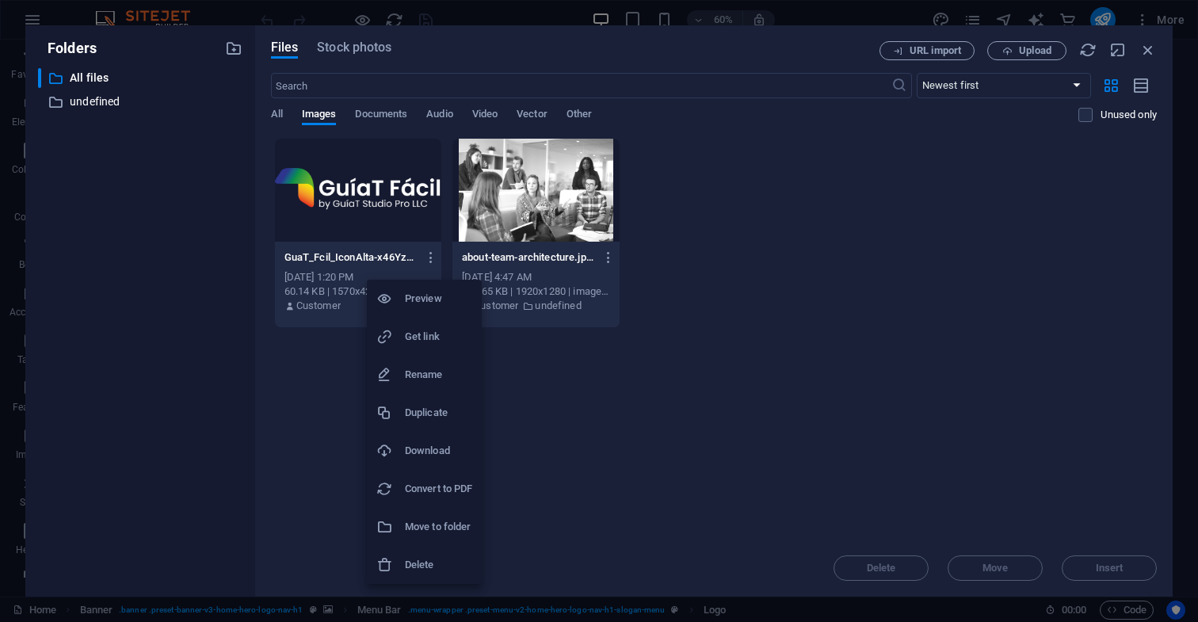
click at [422, 567] on h6 "Delete" at bounding box center [438, 565] width 67 height 19
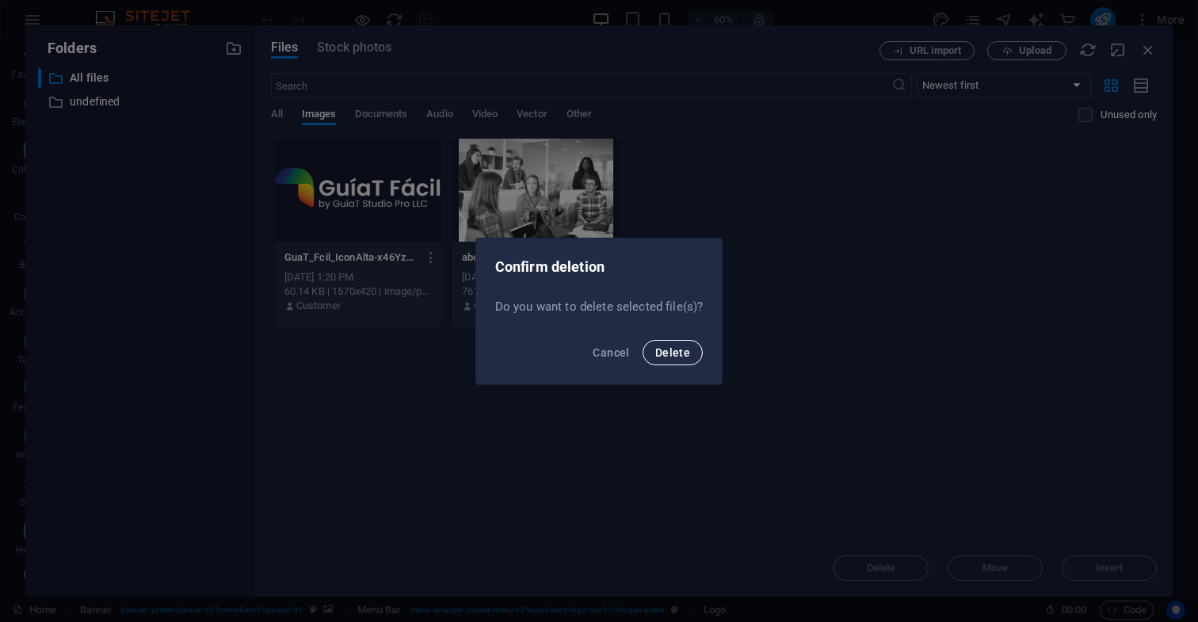
click at [675, 351] on span "Delete" at bounding box center [672, 352] width 35 height 13
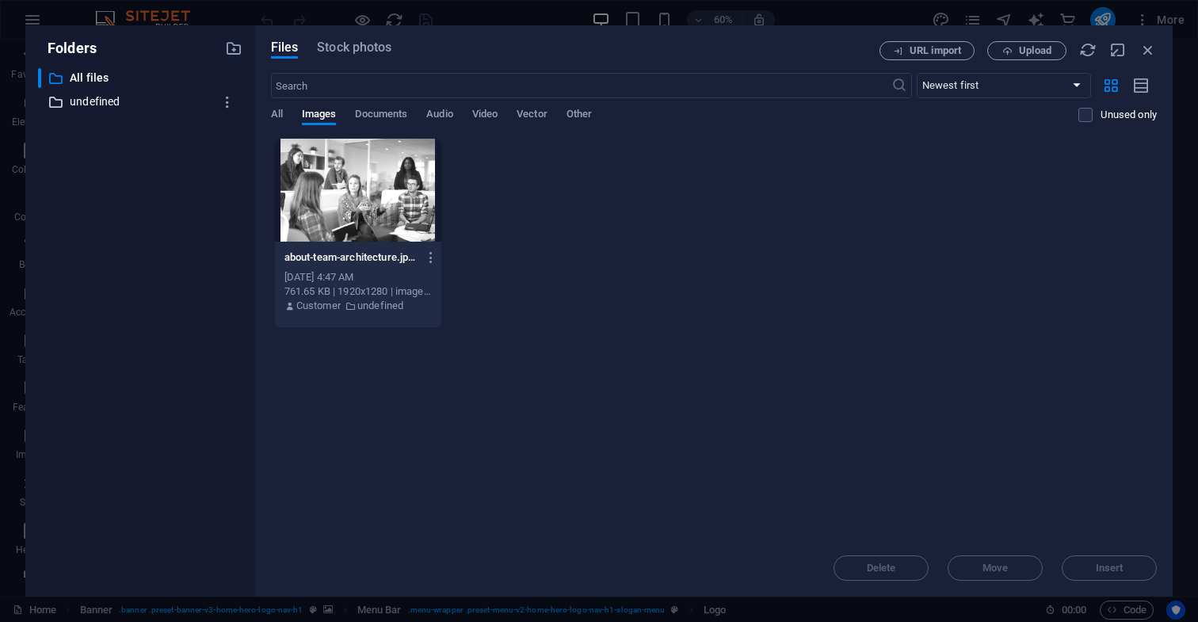
click at [101, 103] on p "undefined" at bounding box center [141, 102] width 143 height 18
click at [93, 78] on p "All files" at bounding box center [141, 78] width 143 height 18
click at [1033, 49] on span "Upload" at bounding box center [1035, 51] width 32 height 10
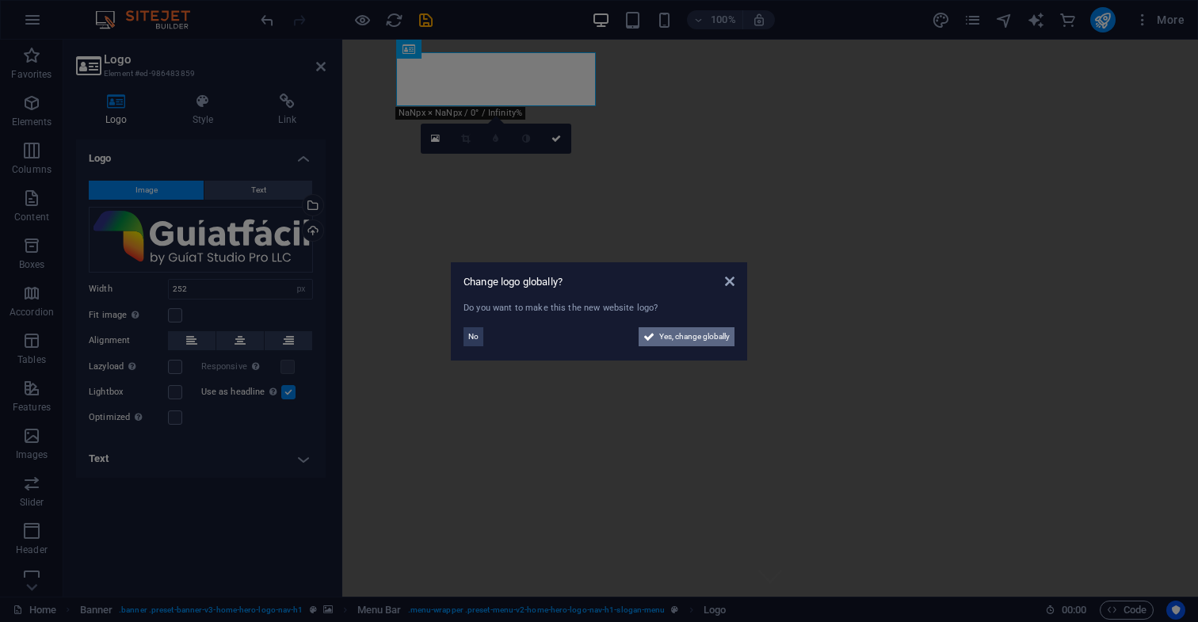
click at [684, 336] on span "Yes, change globally" at bounding box center [694, 336] width 71 height 19
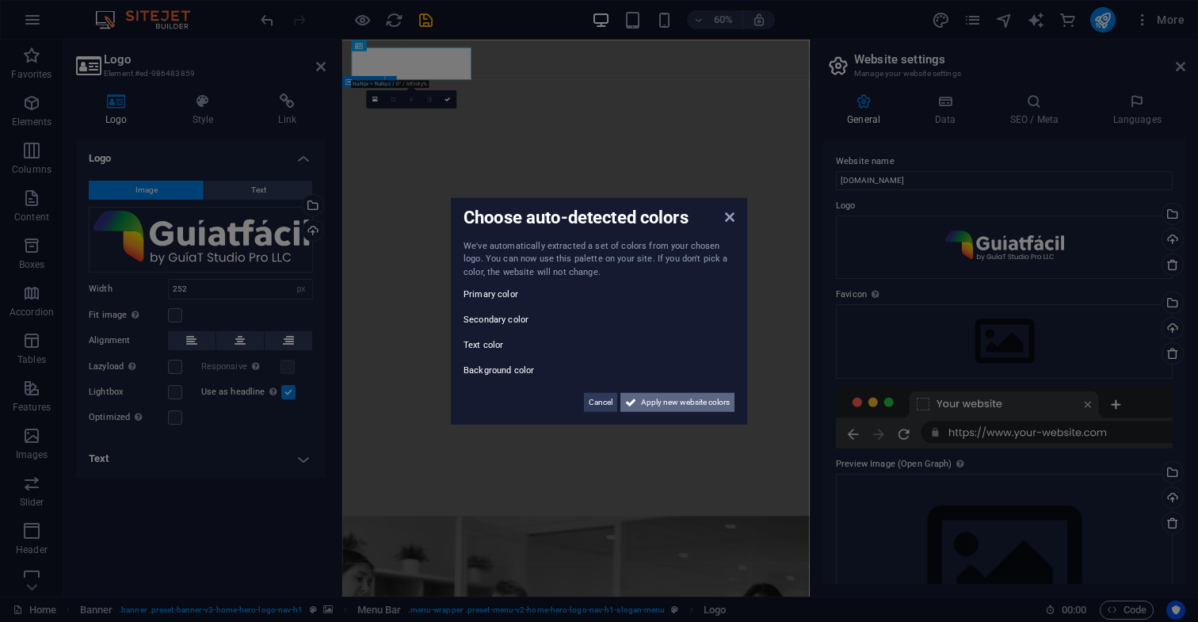
click at [688, 403] on span "Apply new website colors" at bounding box center [685, 402] width 89 height 19
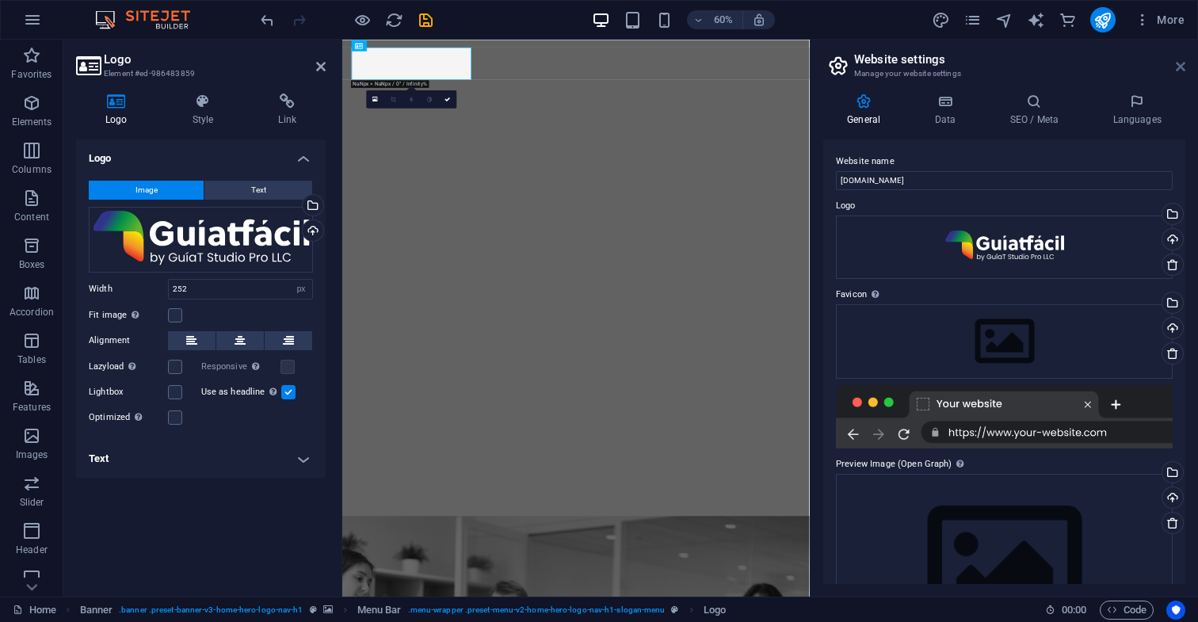
click at [1182, 68] on icon at bounding box center [1181, 66] width 10 height 13
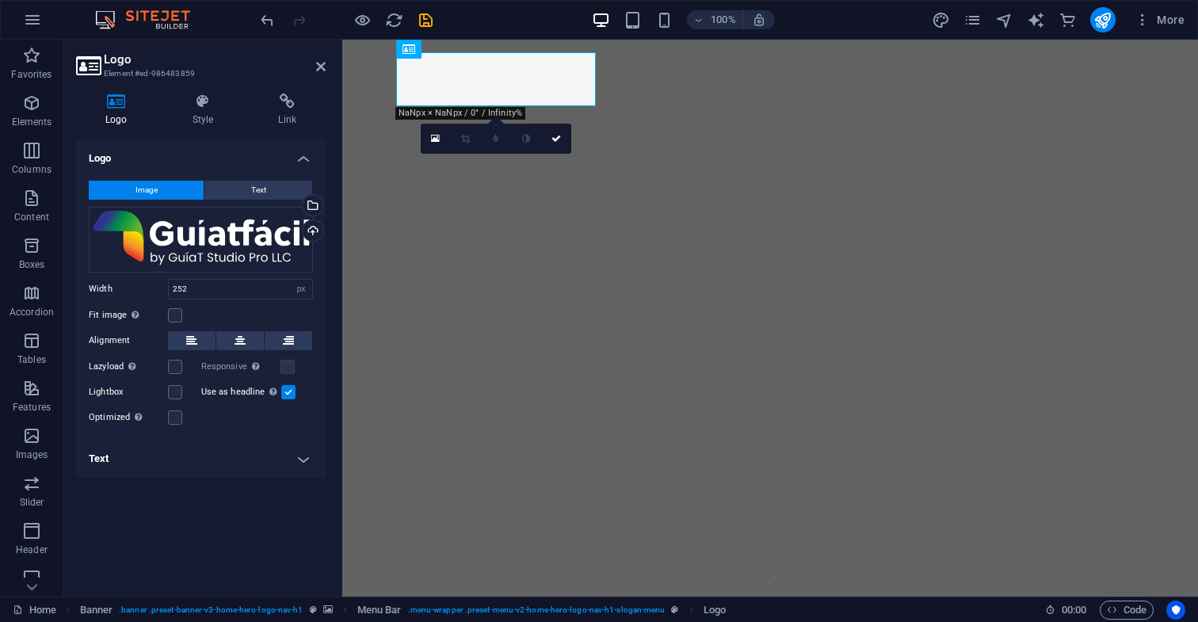
click at [291, 515] on div "Logo Image Text Drag files here, click to choose files or select files from Fil…" at bounding box center [201, 361] width 250 height 445
click at [269, 189] on button "Text" at bounding box center [258, 190] width 108 height 19
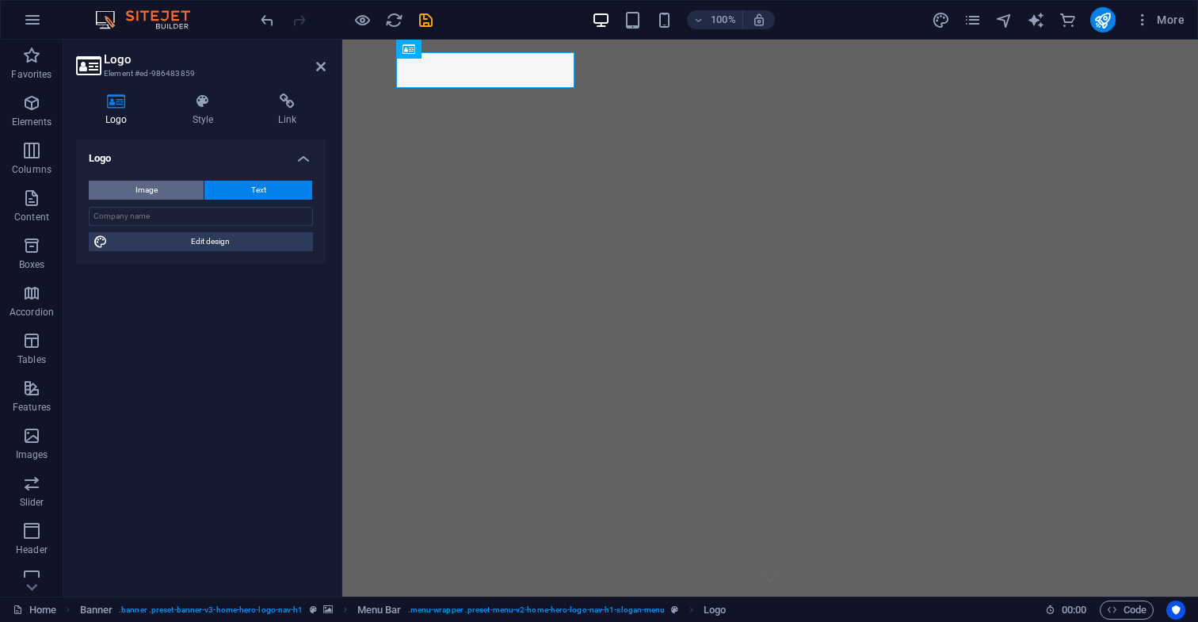
click at [163, 189] on button "Image" at bounding box center [146, 190] width 115 height 19
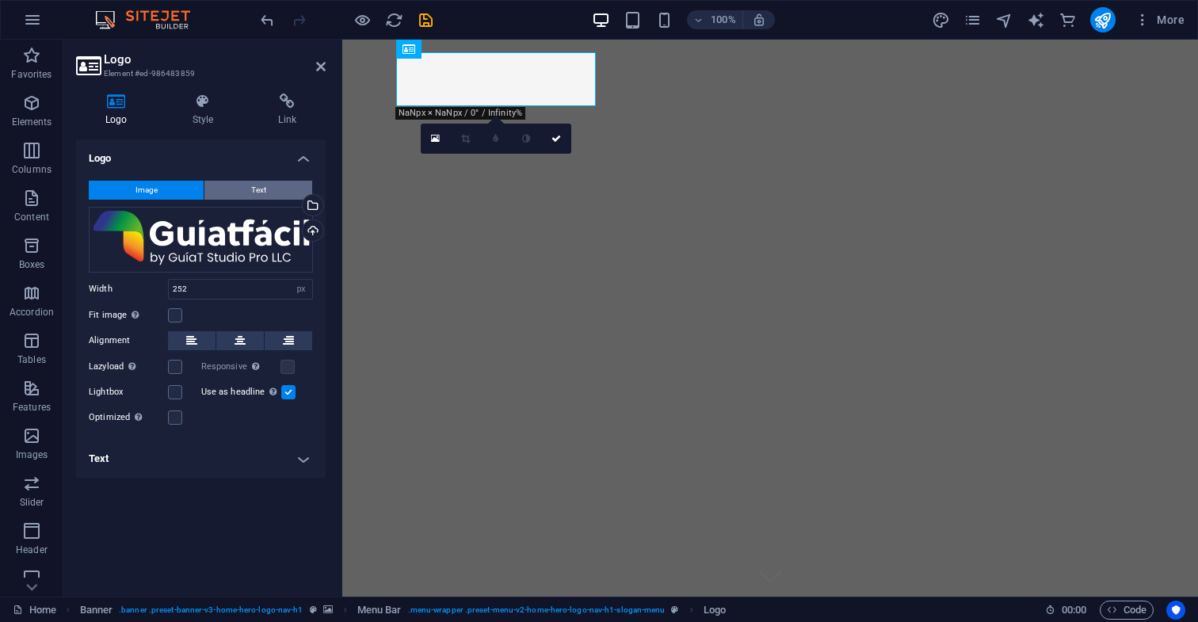
click at [257, 191] on span "Text" at bounding box center [258, 190] width 15 height 19
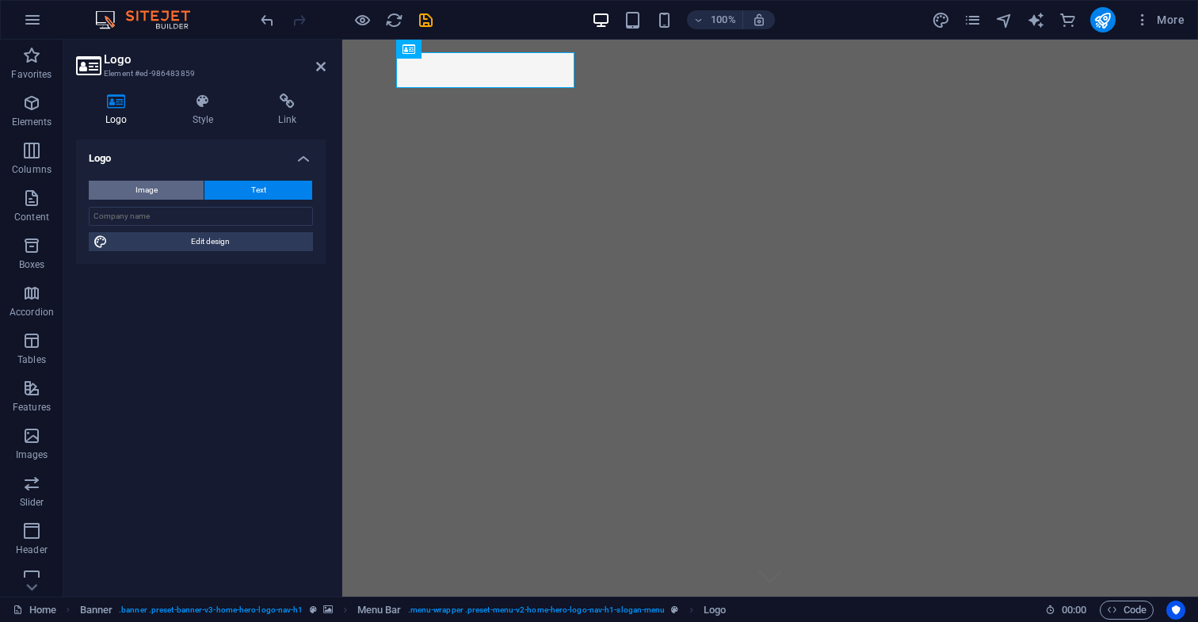
click at [162, 189] on button "Image" at bounding box center [146, 190] width 115 height 19
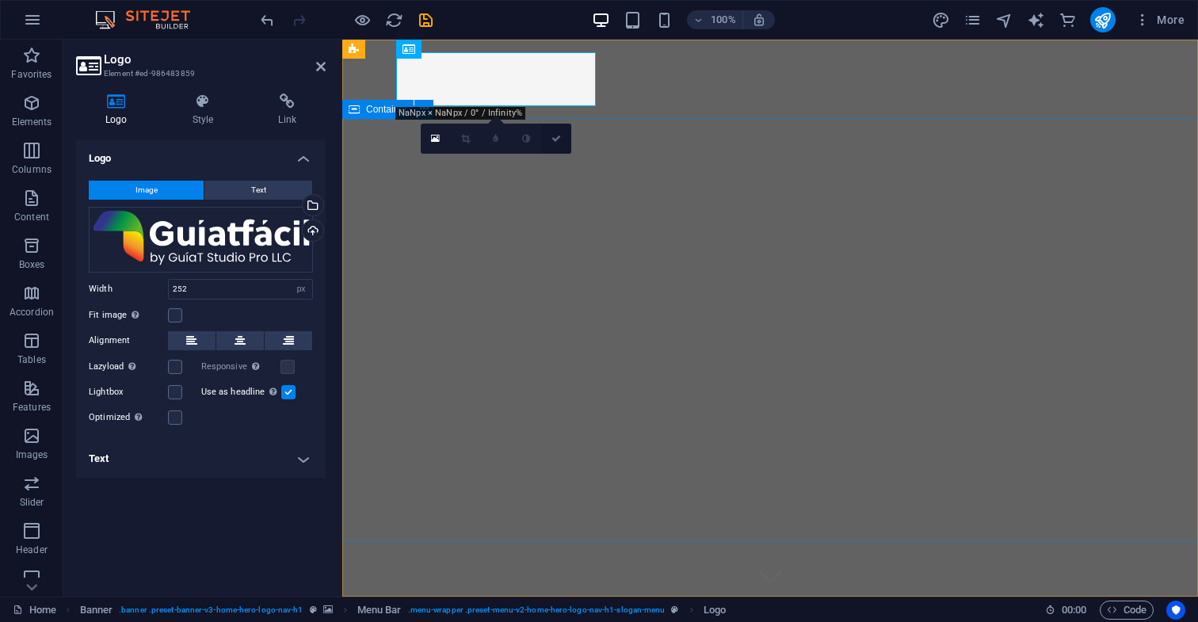
click at [554, 139] on icon at bounding box center [557, 139] width 10 height 10
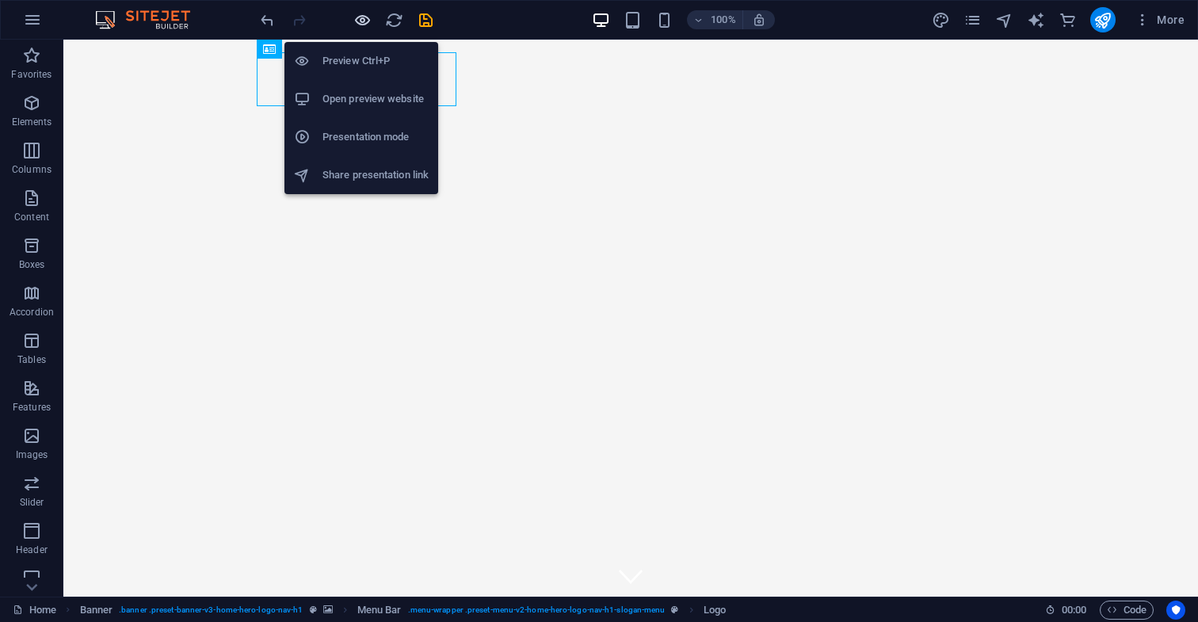
click at [362, 21] on icon "button" at bounding box center [362, 20] width 18 height 18
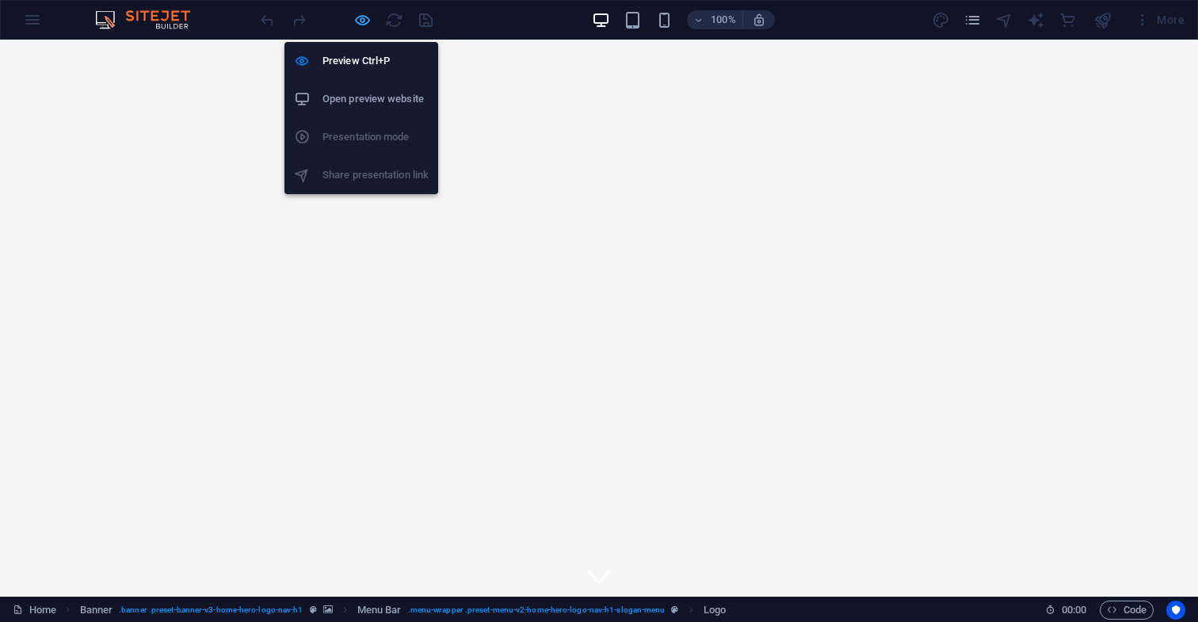
click at [363, 21] on icon "button" at bounding box center [362, 20] width 18 height 18
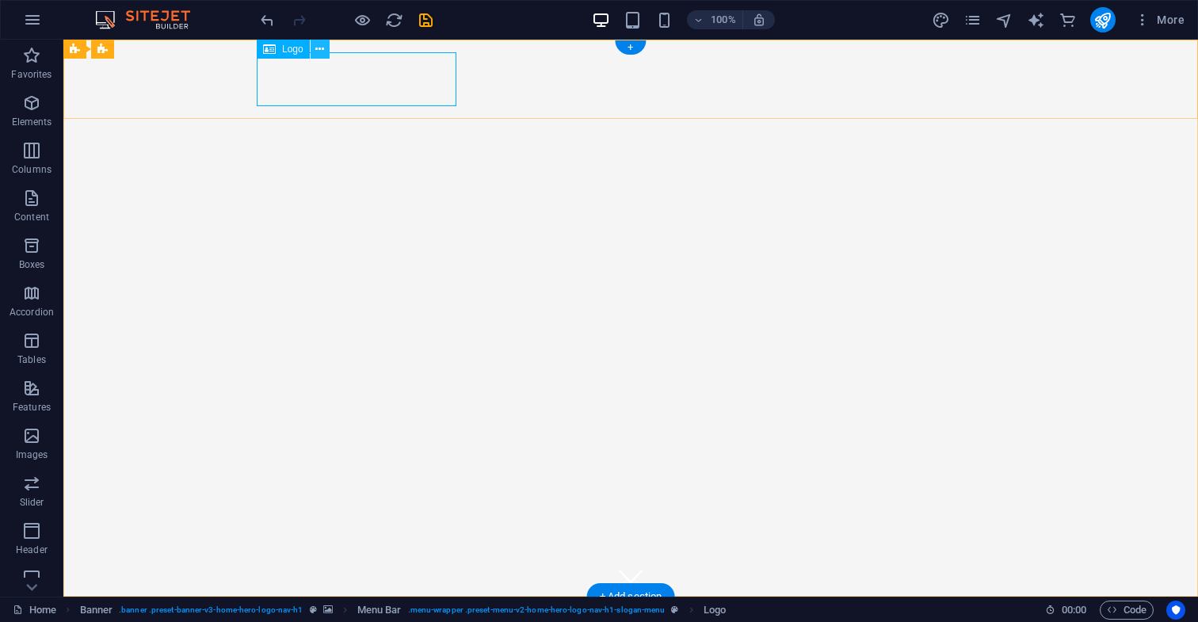
click at [319, 51] on icon at bounding box center [319, 49] width 9 height 17
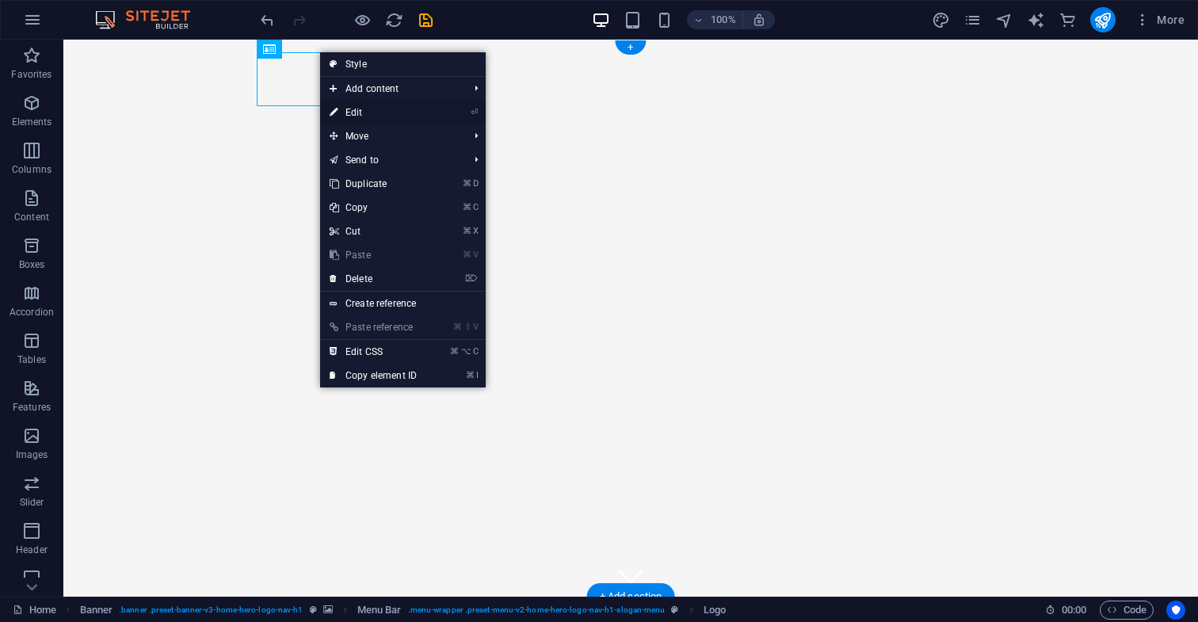
click at [363, 114] on link "⏎ Edit" at bounding box center [373, 113] width 106 height 24
select select "px"
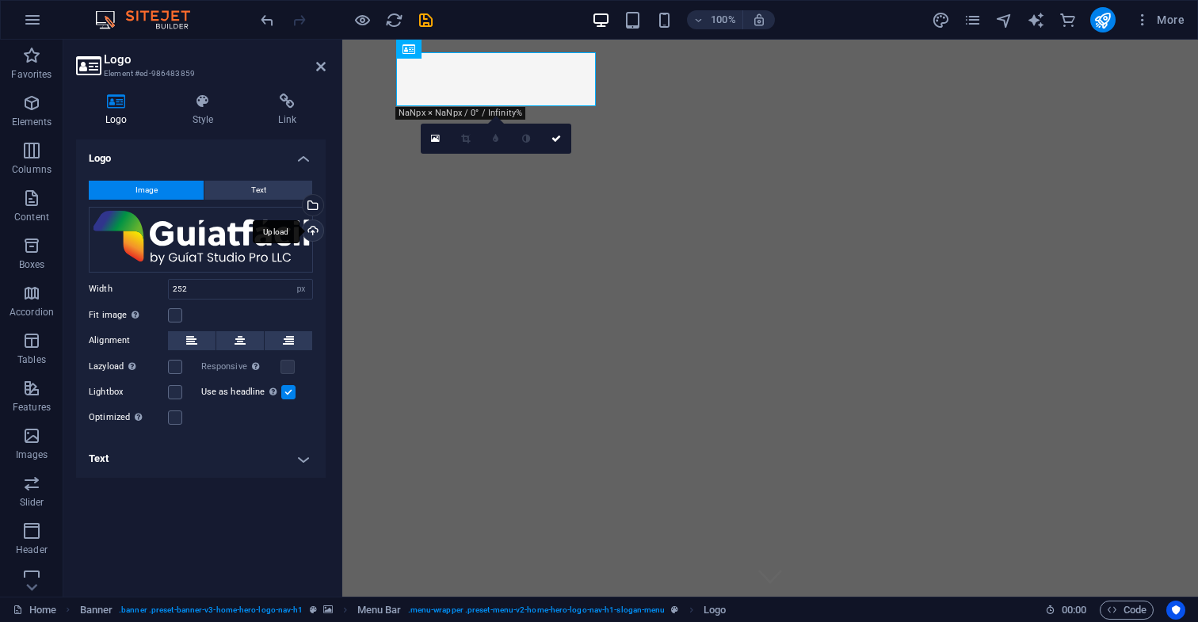
click at [314, 230] on div "Upload" at bounding box center [312, 232] width 24 height 24
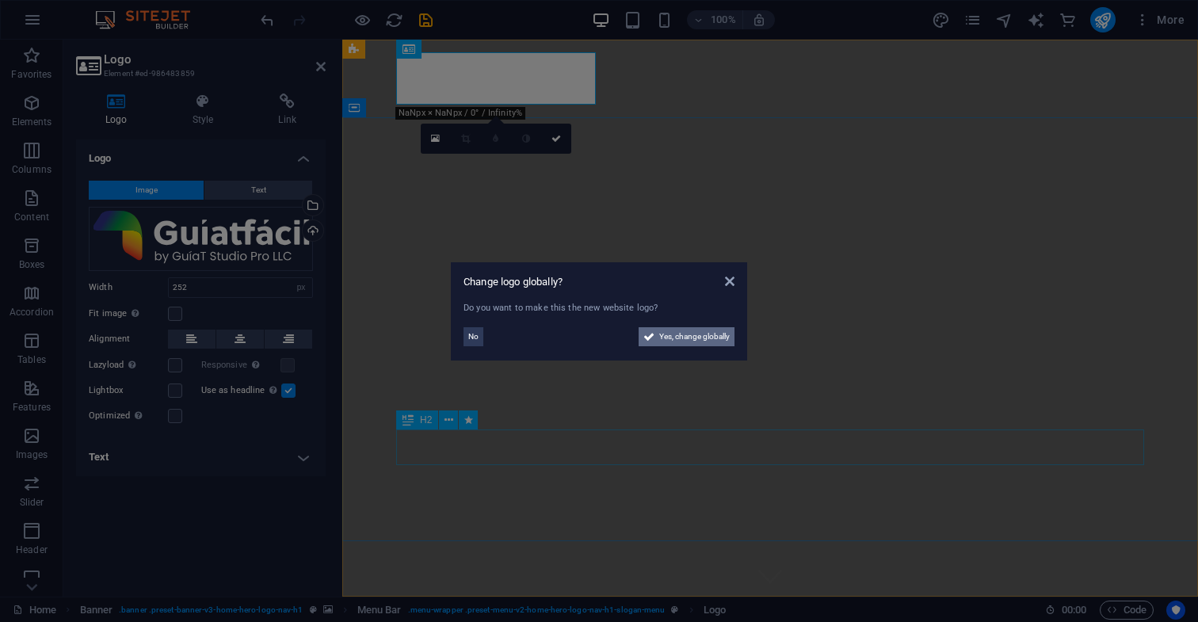
click at [709, 335] on span "Yes, change globally" at bounding box center [694, 336] width 71 height 19
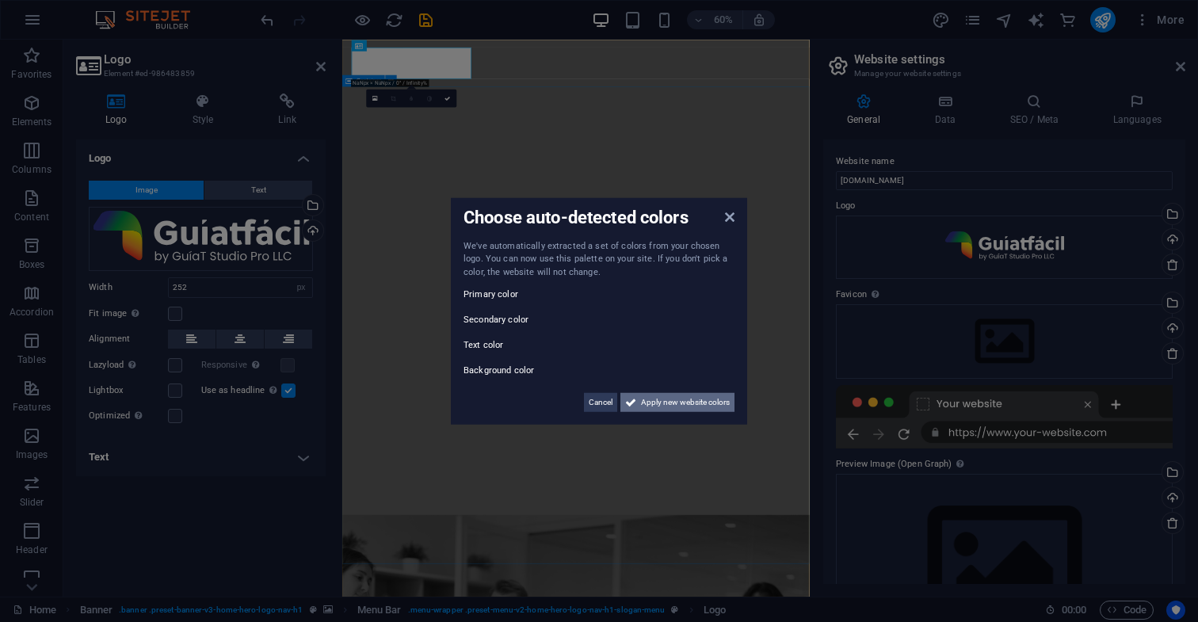
click at [701, 401] on span "Apply new website colors" at bounding box center [685, 402] width 89 height 19
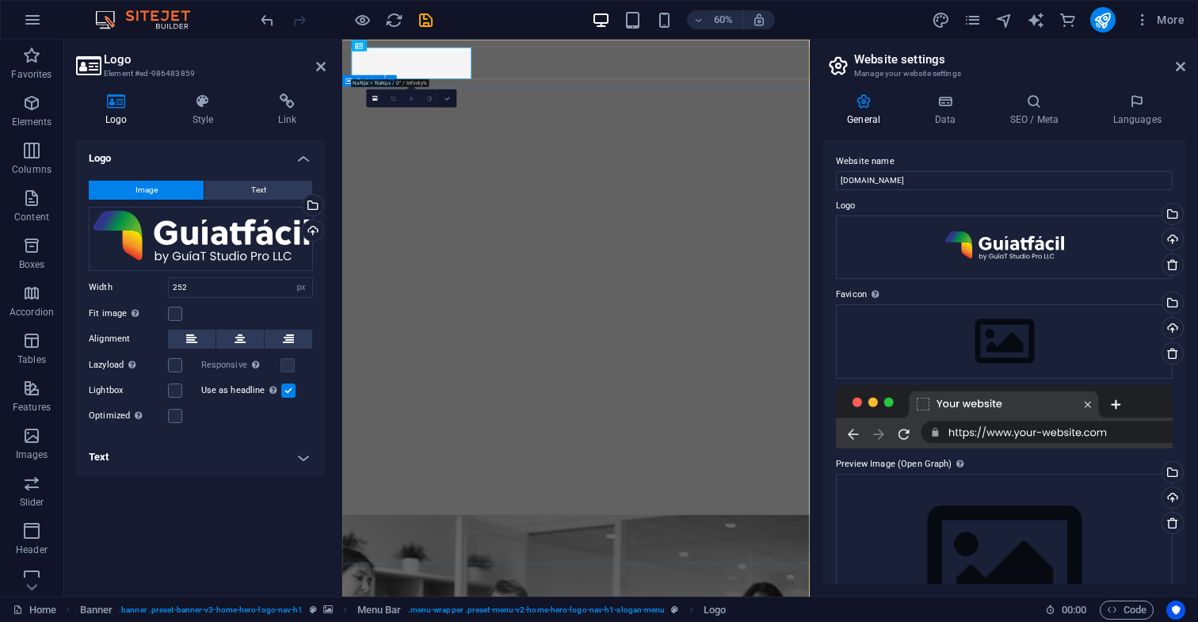
click at [448, 99] on icon at bounding box center [448, 98] width 6 height 6
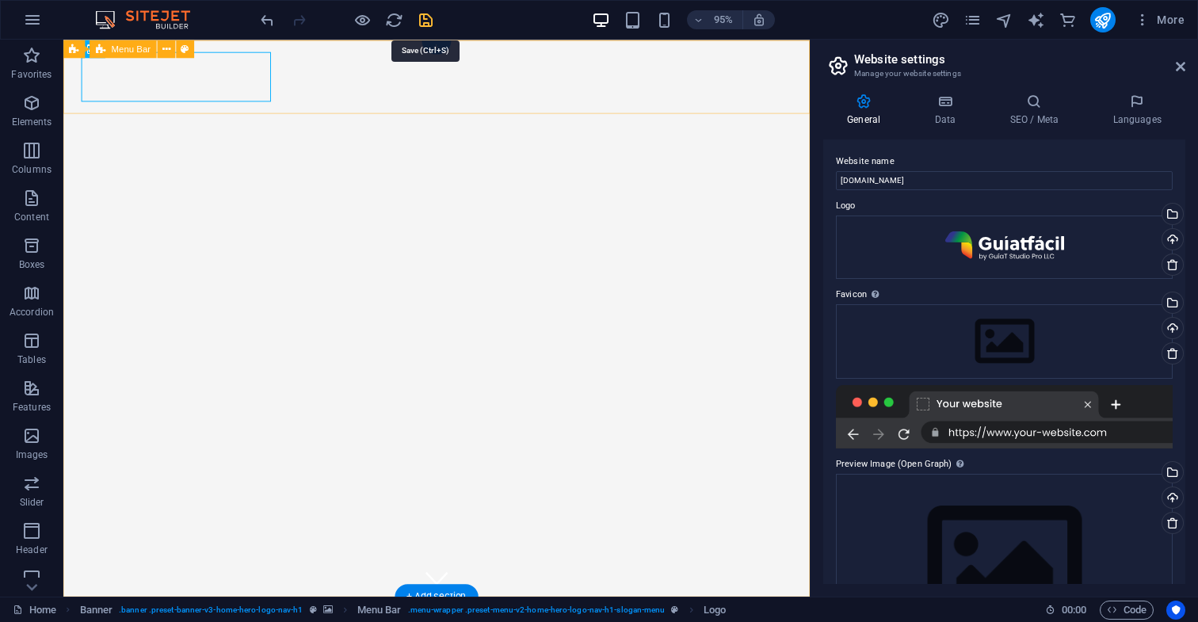
click at [426, 21] on icon "save" at bounding box center [426, 20] width 18 height 18
checkbox input "false"
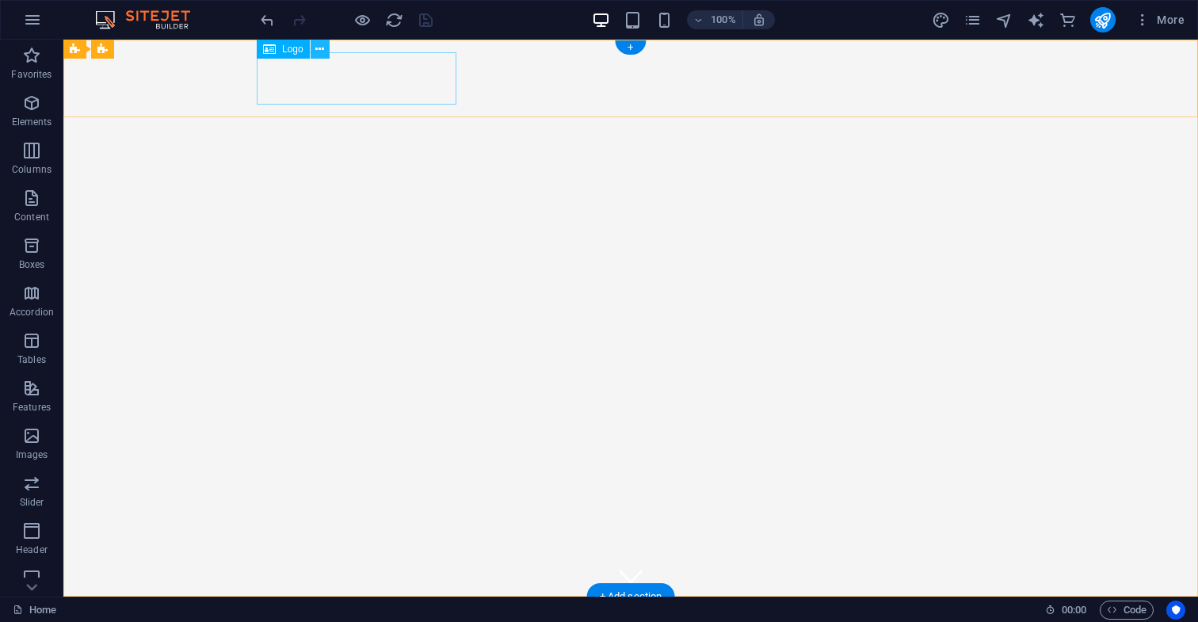
click at [317, 48] on icon at bounding box center [319, 49] width 9 height 17
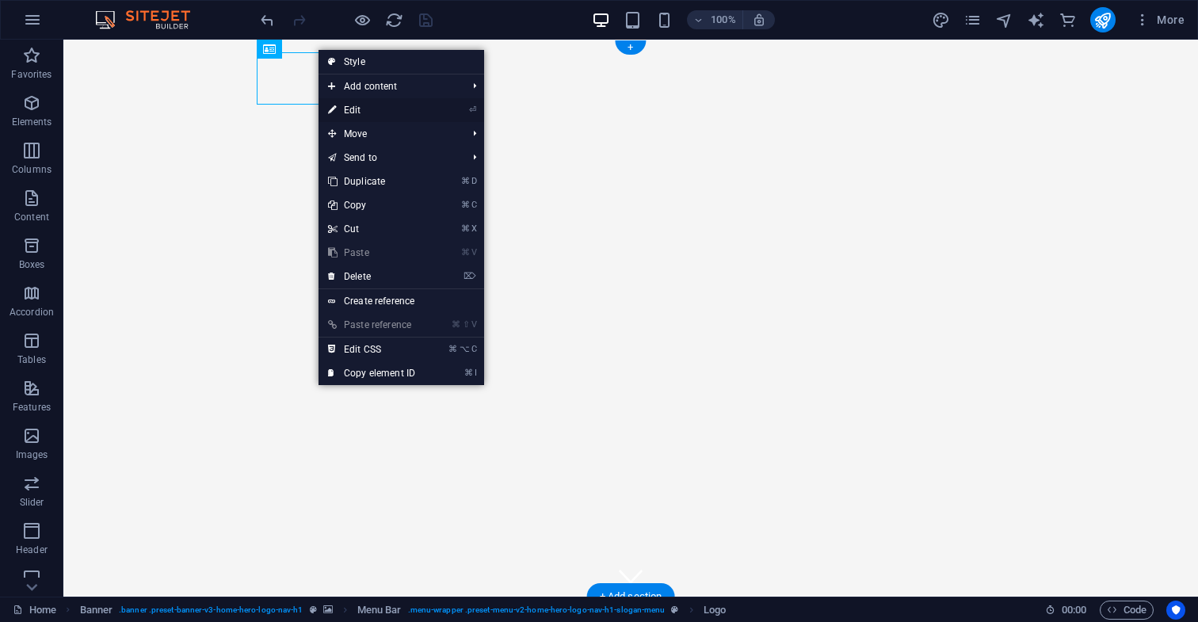
click at [359, 110] on link "⏎ Edit" at bounding box center [372, 110] width 106 height 24
select select "px"
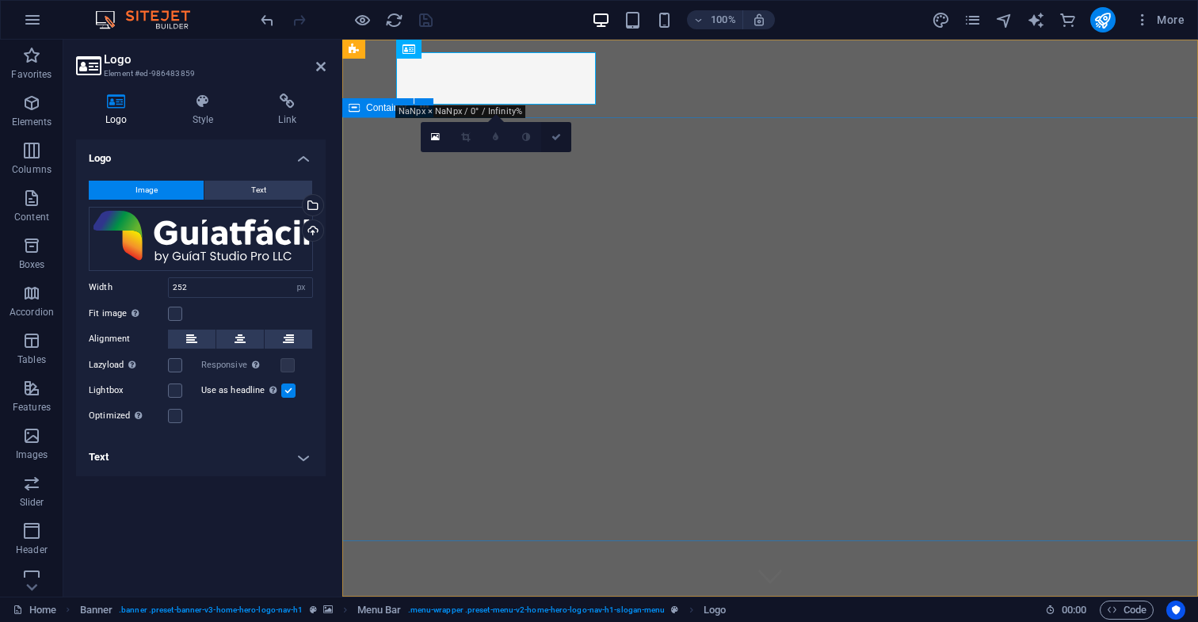
click at [556, 139] on icon at bounding box center [557, 137] width 10 height 10
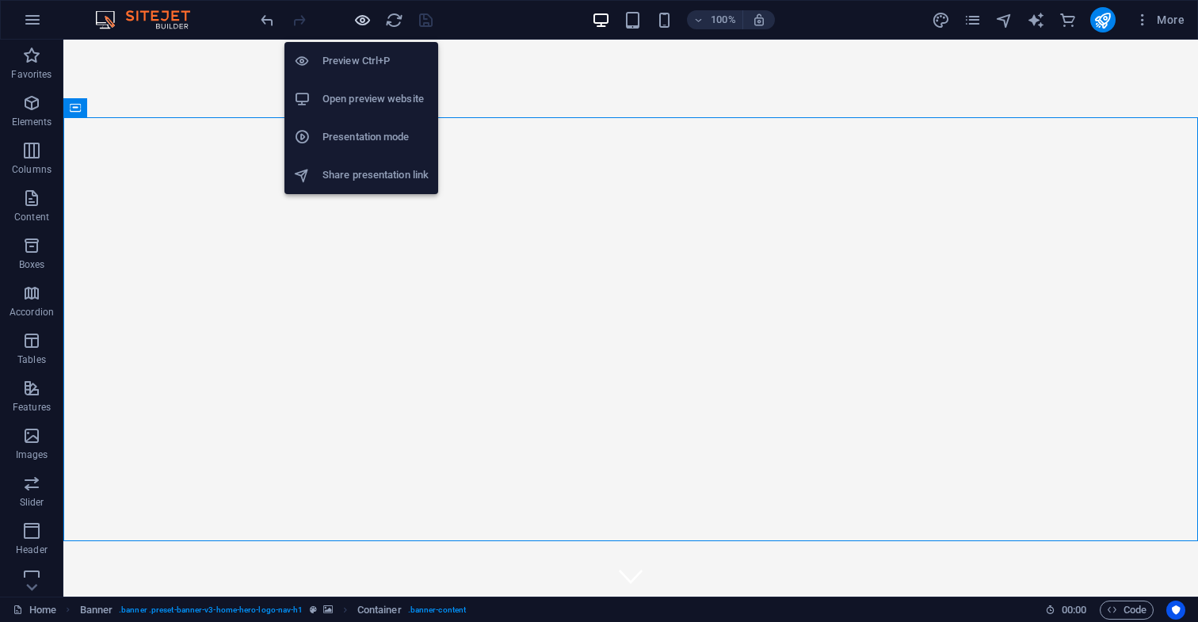
click at [359, 19] on icon "button" at bounding box center [362, 20] width 18 height 18
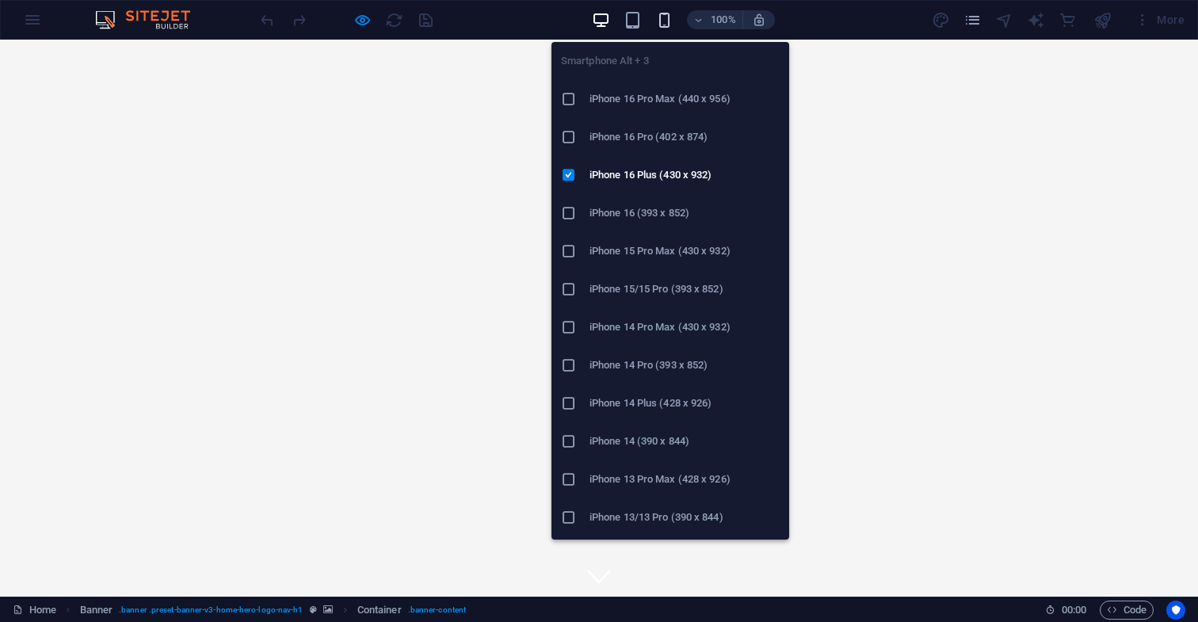
click at [665, 20] on icon "button" at bounding box center [664, 20] width 18 height 18
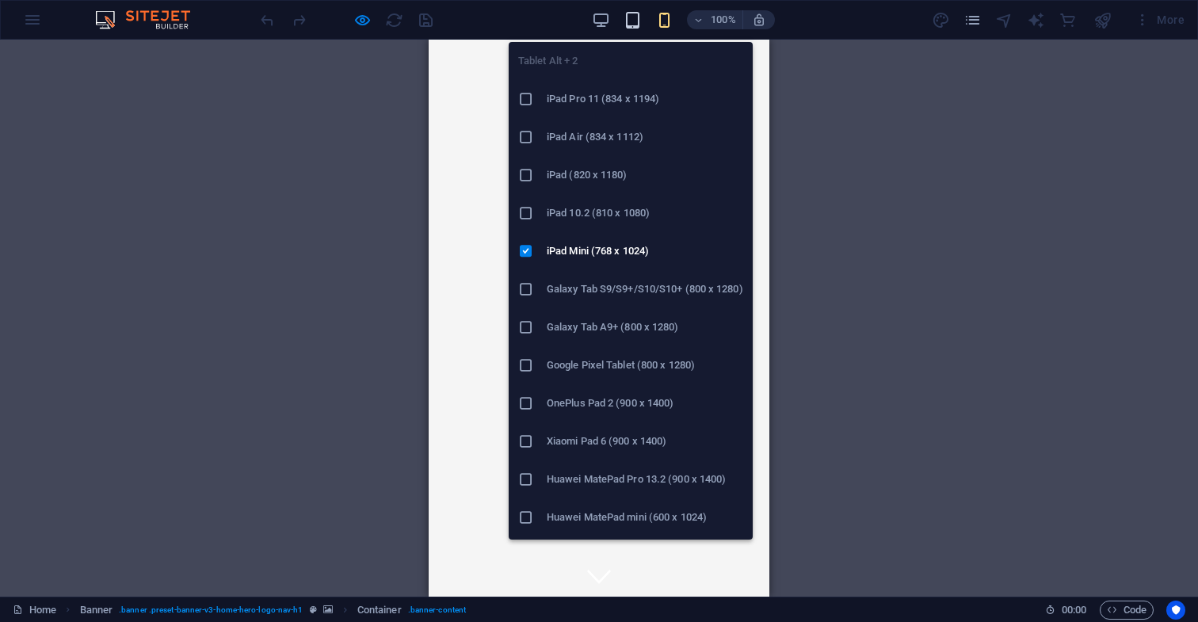
click at [638, 25] on icon "button" at bounding box center [633, 20] width 18 height 18
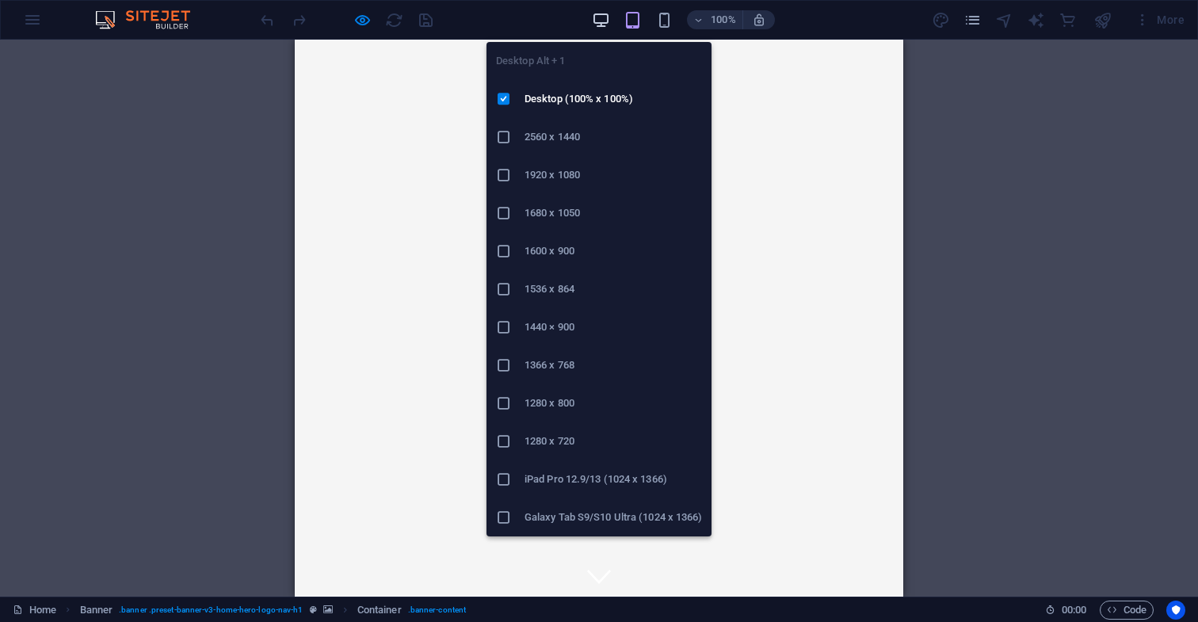
click at [604, 22] on icon "button" at bounding box center [601, 20] width 18 height 18
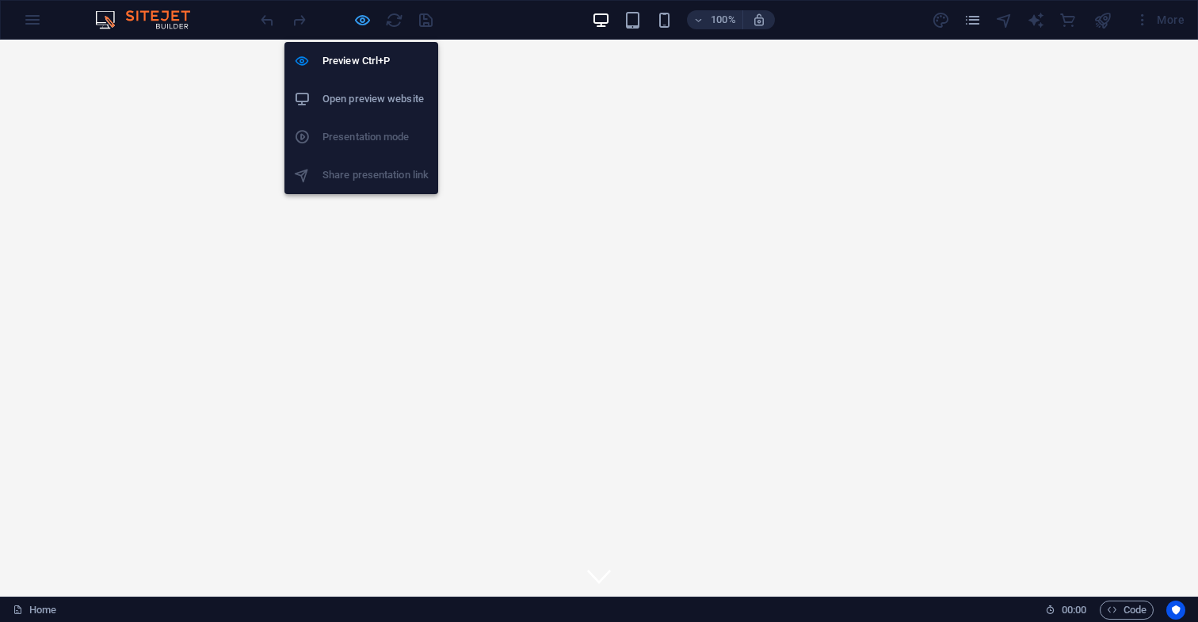
drag, startPoint x: 363, startPoint y: 18, endPoint x: 368, endPoint y: 25, distance: 9.0
click at [363, 18] on icon "button" at bounding box center [362, 20] width 18 height 18
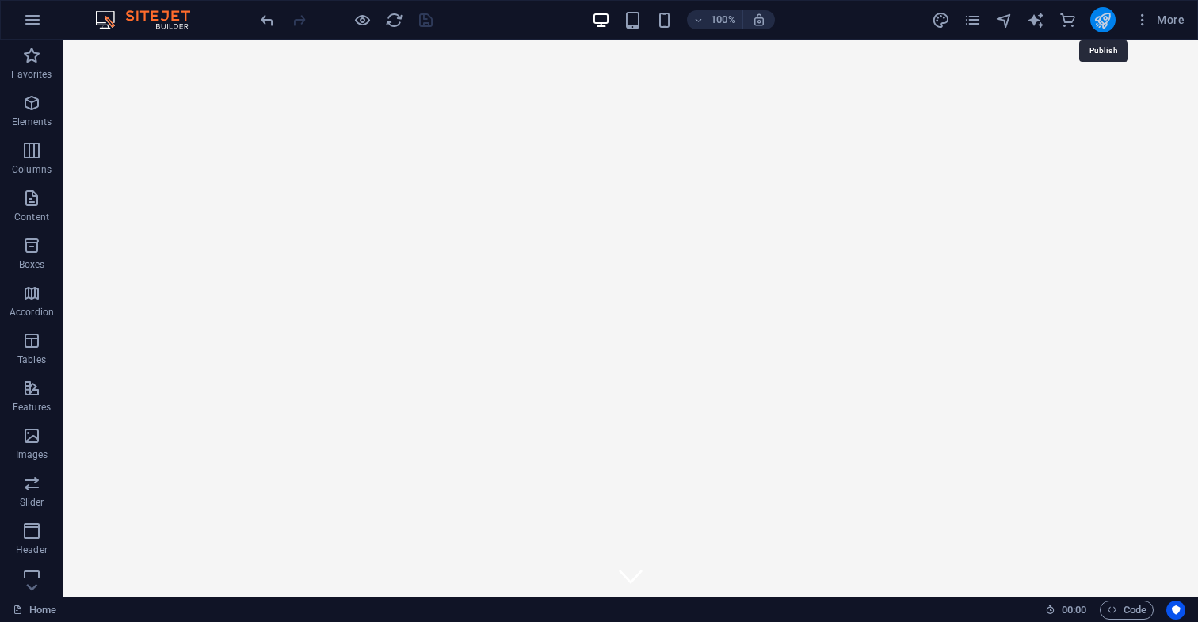
click at [1100, 20] on icon "publish" at bounding box center [1103, 20] width 18 height 18
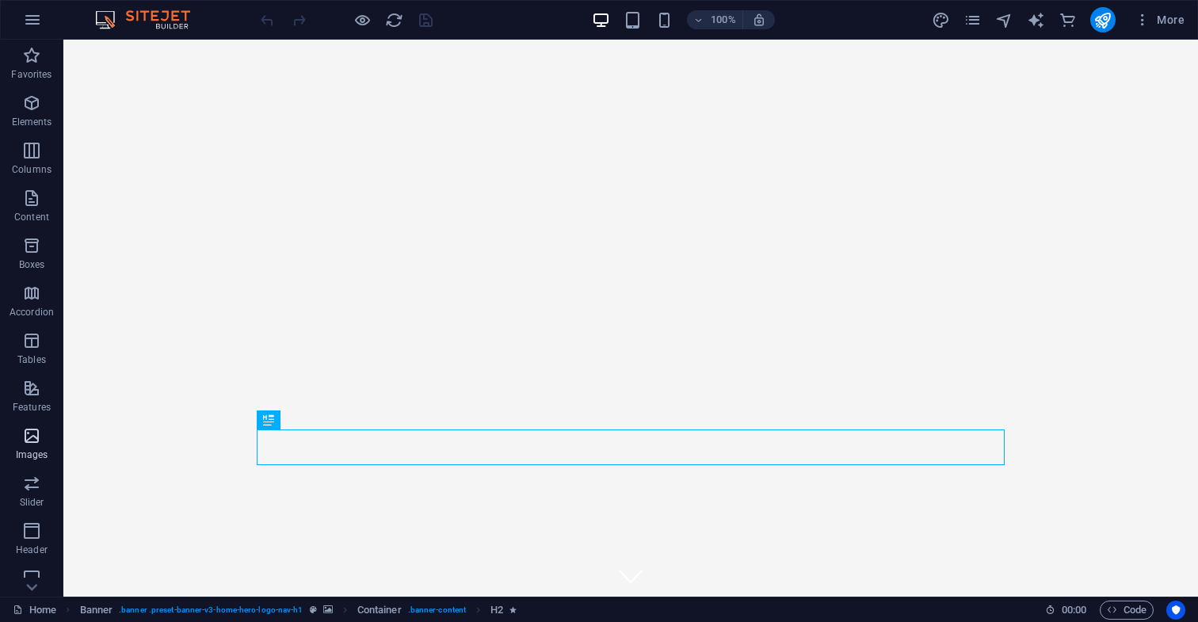
click at [33, 440] on icon "button" at bounding box center [31, 435] width 19 height 19
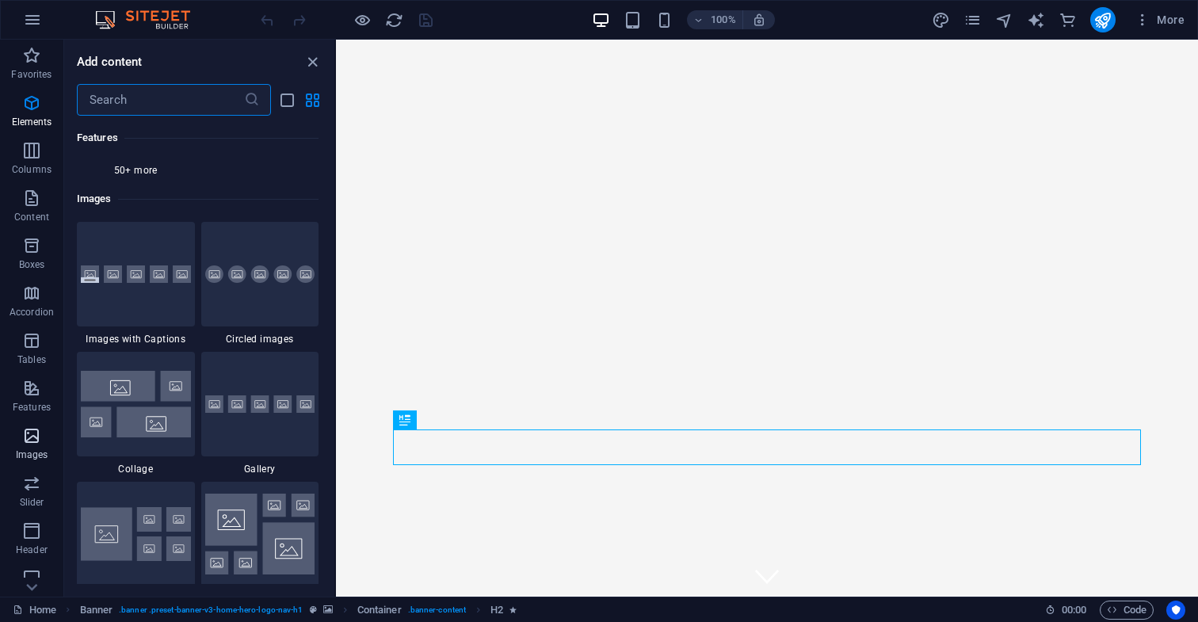
scroll to position [8035, 0]
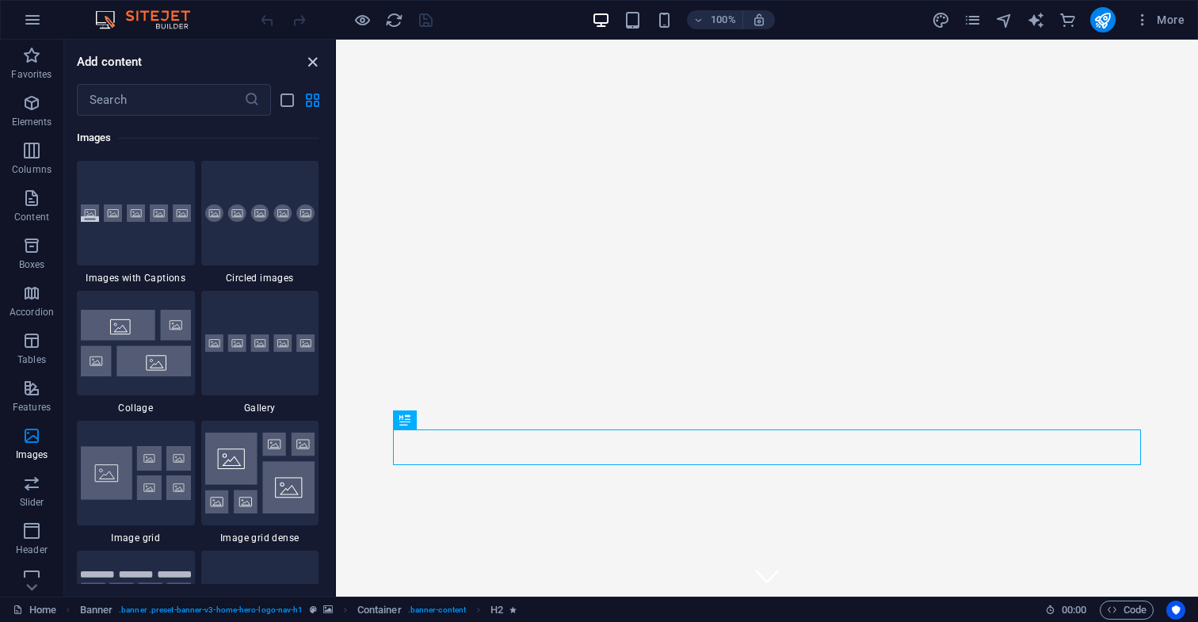
click at [312, 62] on icon "close panel" at bounding box center [313, 62] width 18 height 18
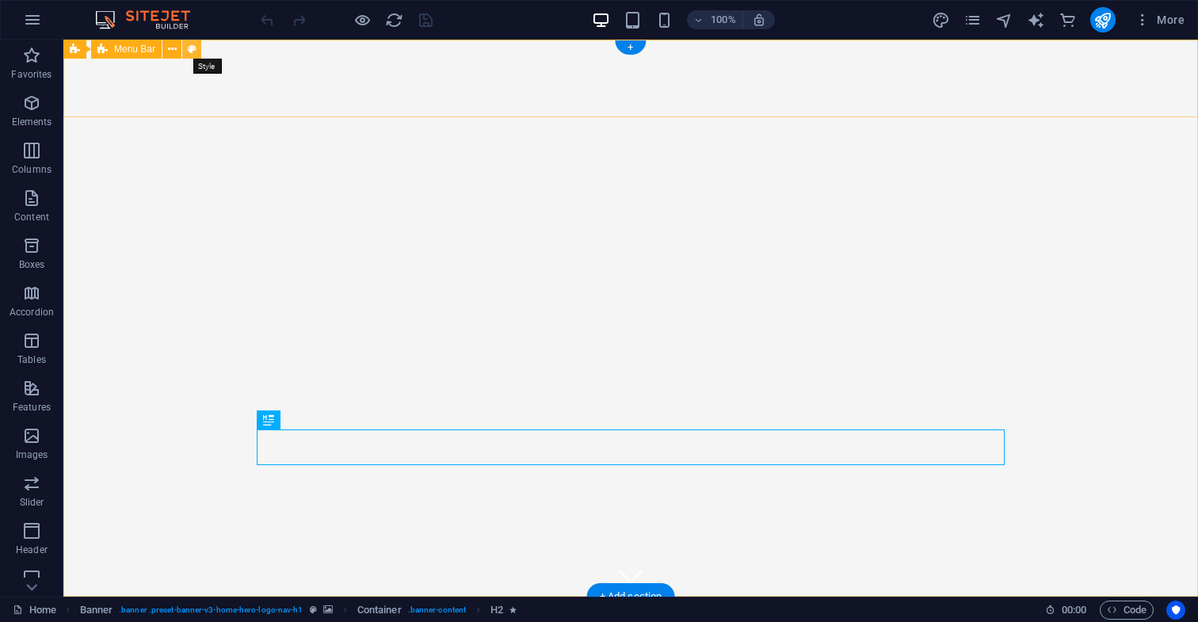
click at [192, 52] on icon at bounding box center [192, 49] width 9 height 17
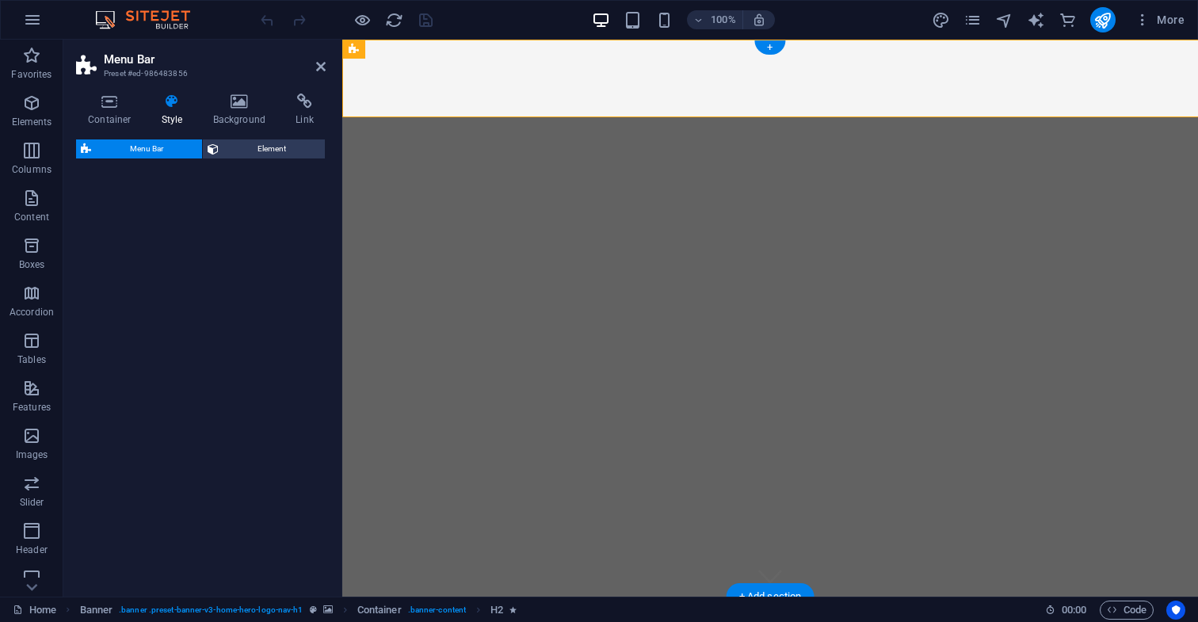
select select "rem"
select select "preset-menu-v2-home-hero-logo-nav-h1-slogan-menu"
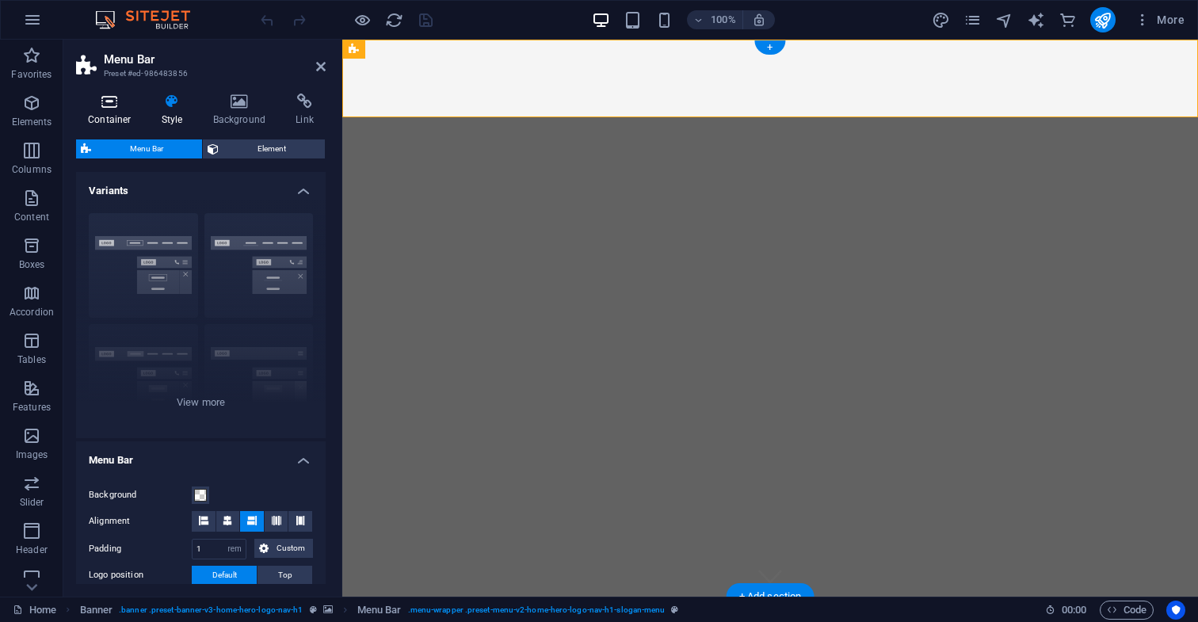
click at [110, 105] on icon at bounding box center [109, 102] width 67 height 16
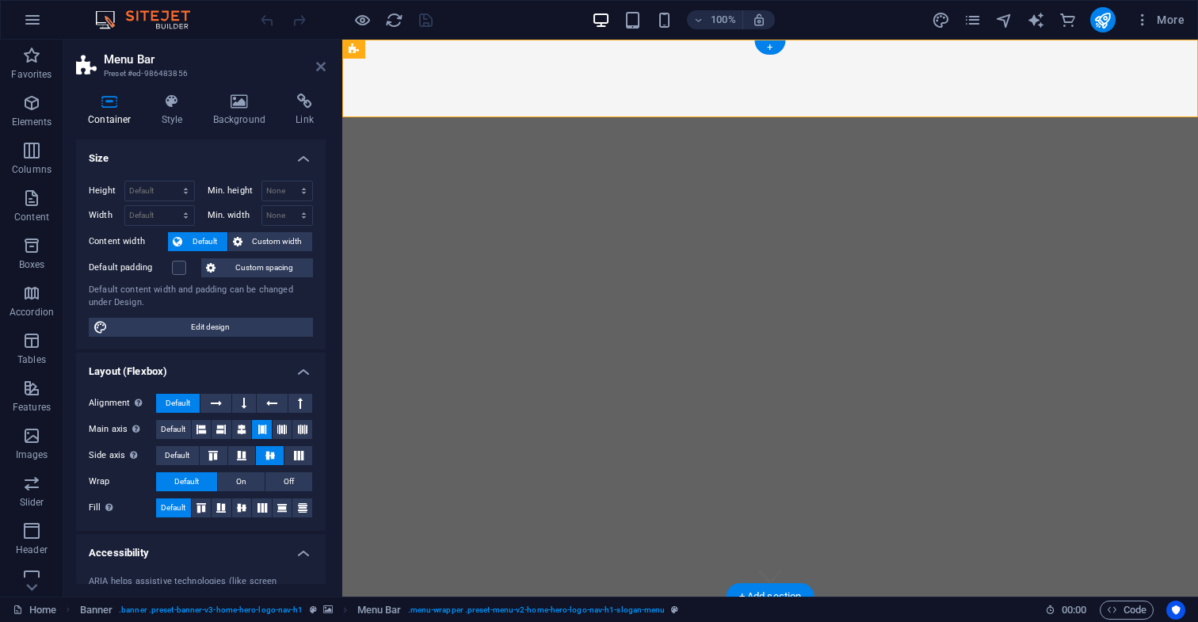
click at [321, 67] on icon at bounding box center [321, 66] width 10 height 13
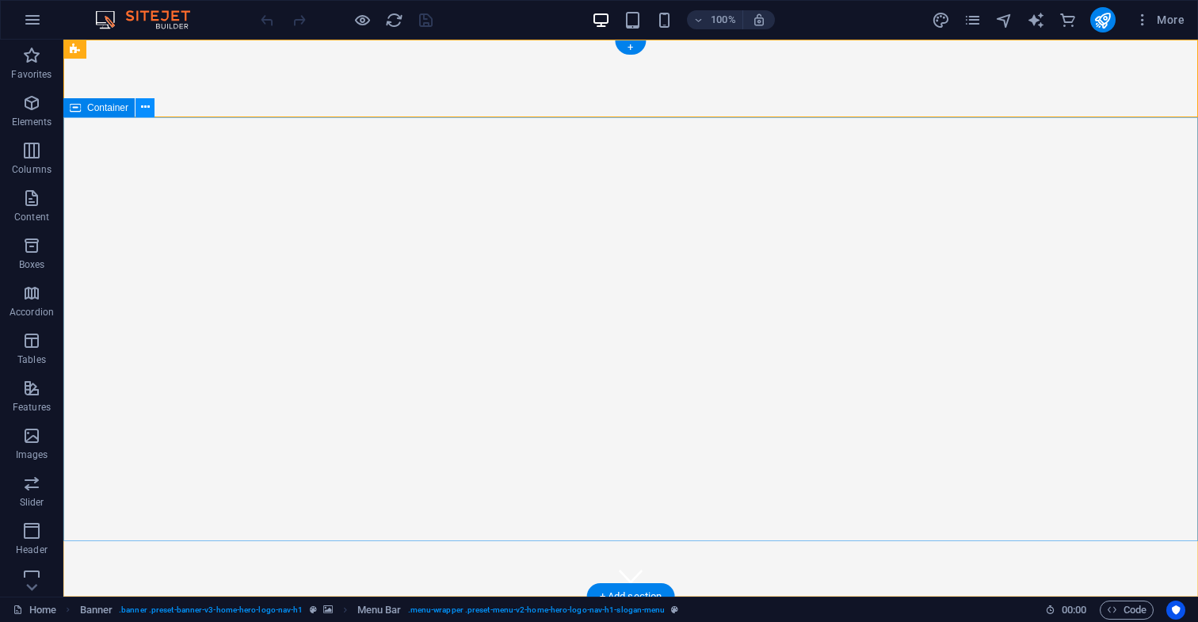
click at [145, 108] on icon at bounding box center [145, 107] width 9 height 17
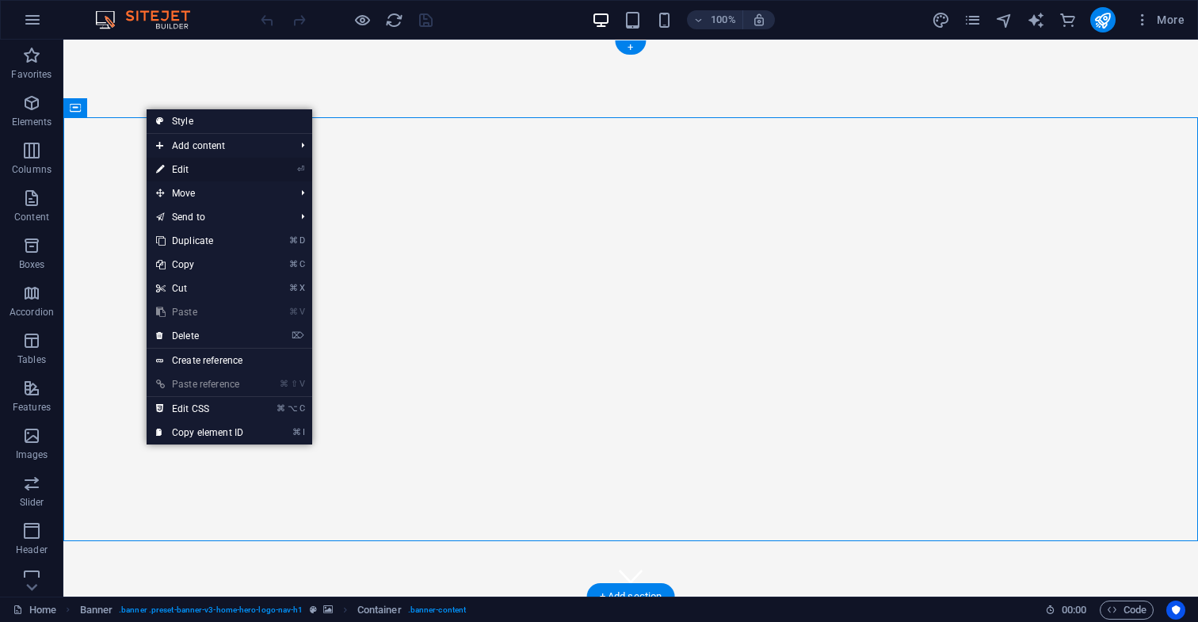
click at [186, 170] on link "⏎ Edit" at bounding box center [200, 170] width 106 height 24
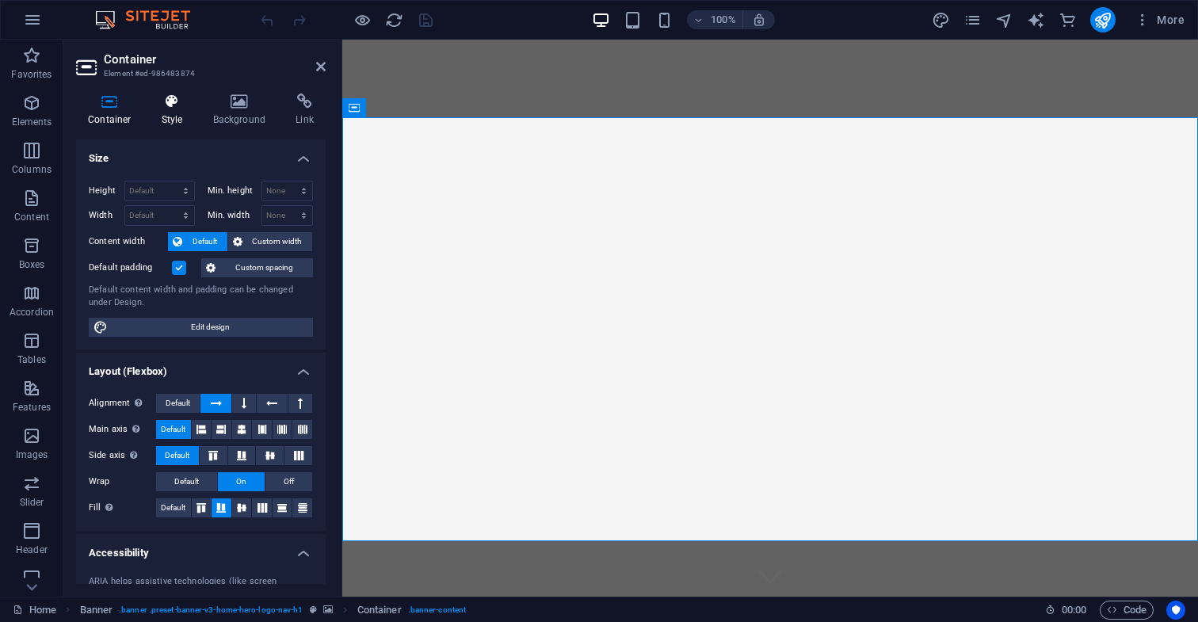
scroll to position [1, 0]
click at [170, 101] on icon at bounding box center [172, 102] width 45 height 16
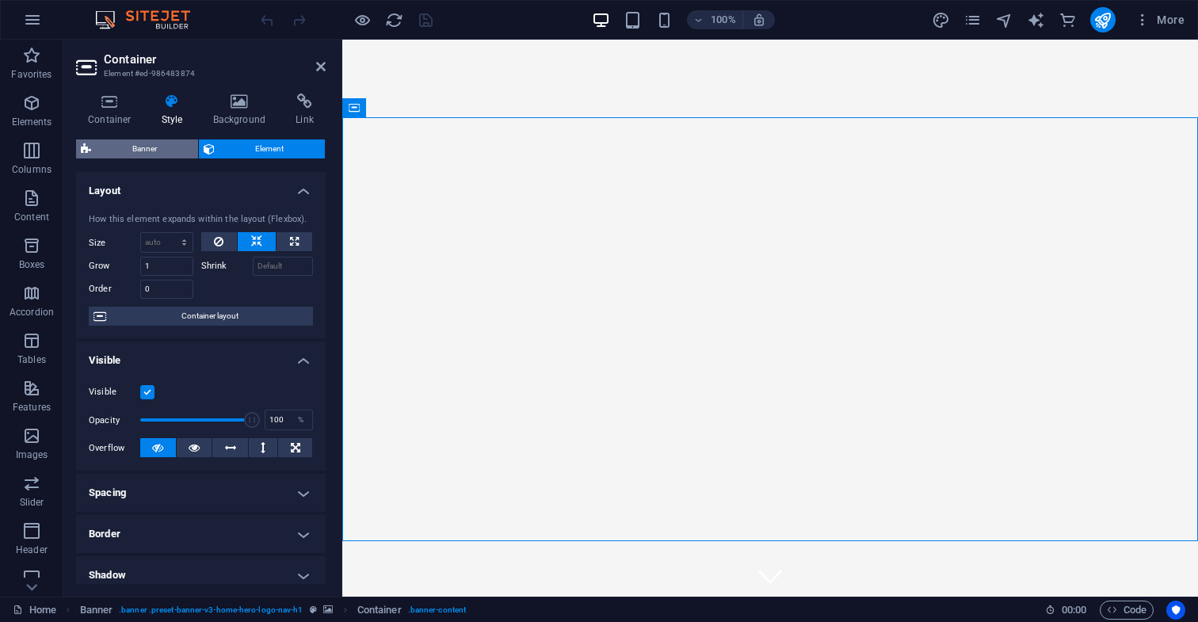
click at [152, 146] on span "Banner" at bounding box center [144, 148] width 97 height 19
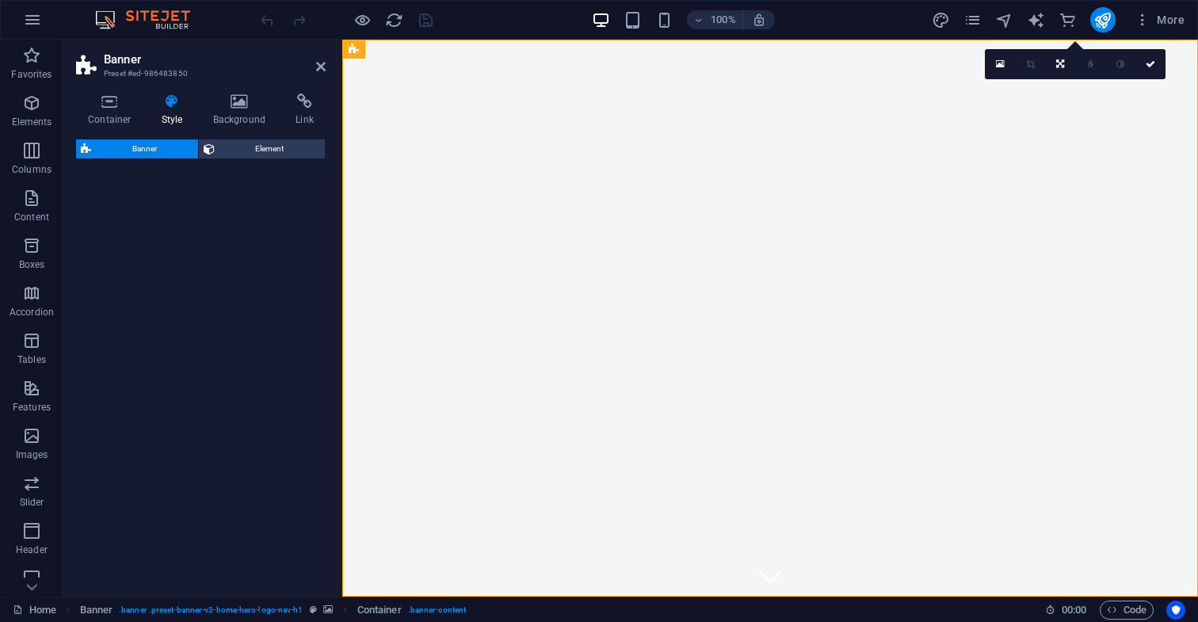
select select "preset-banner-v3-home-hero-logo-nav-h1"
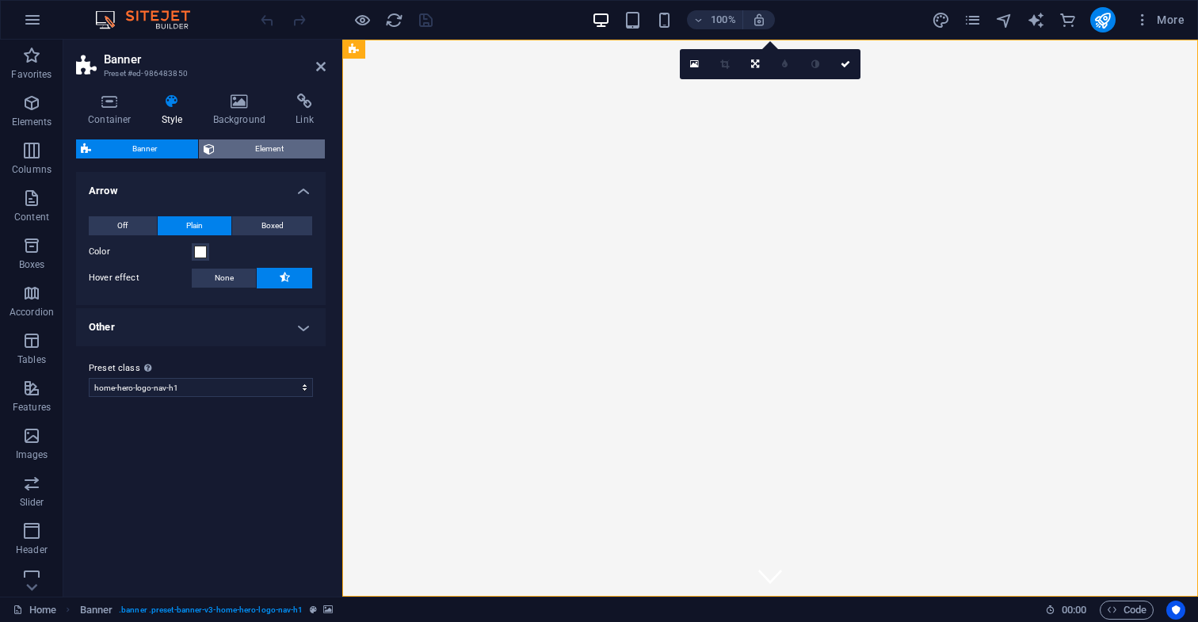
click at [263, 147] on span "Element" at bounding box center [270, 148] width 101 height 19
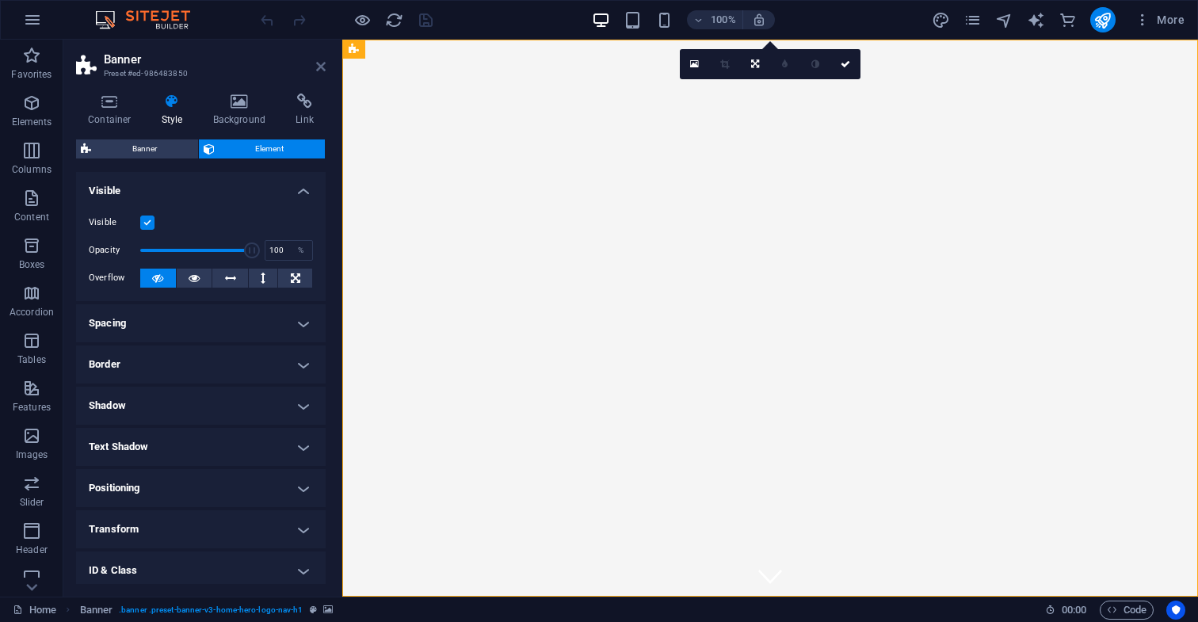
click at [319, 67] on icon at bounding box center [321, 66] width 10 height 13
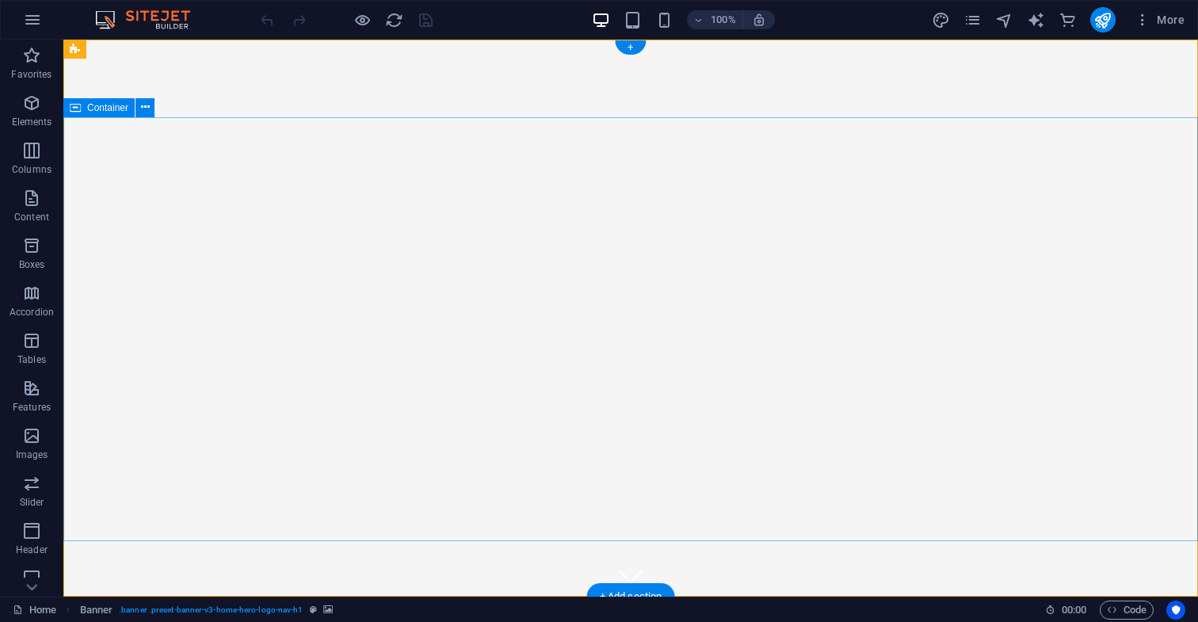
scroll to position [0, 0]
click at [145, 109] on icon at bounding box center [145, 107] width 9 height 17
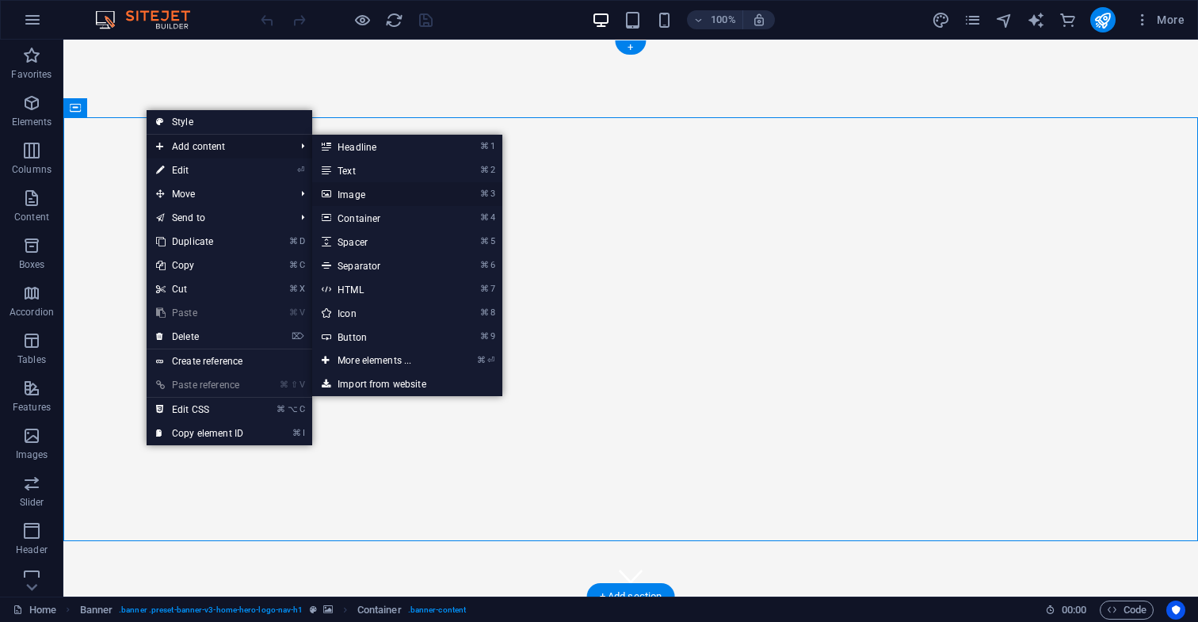
click at [358, 196] on link "⌘ 3 Image" at bounding box center [377, 194] width 131 height 24
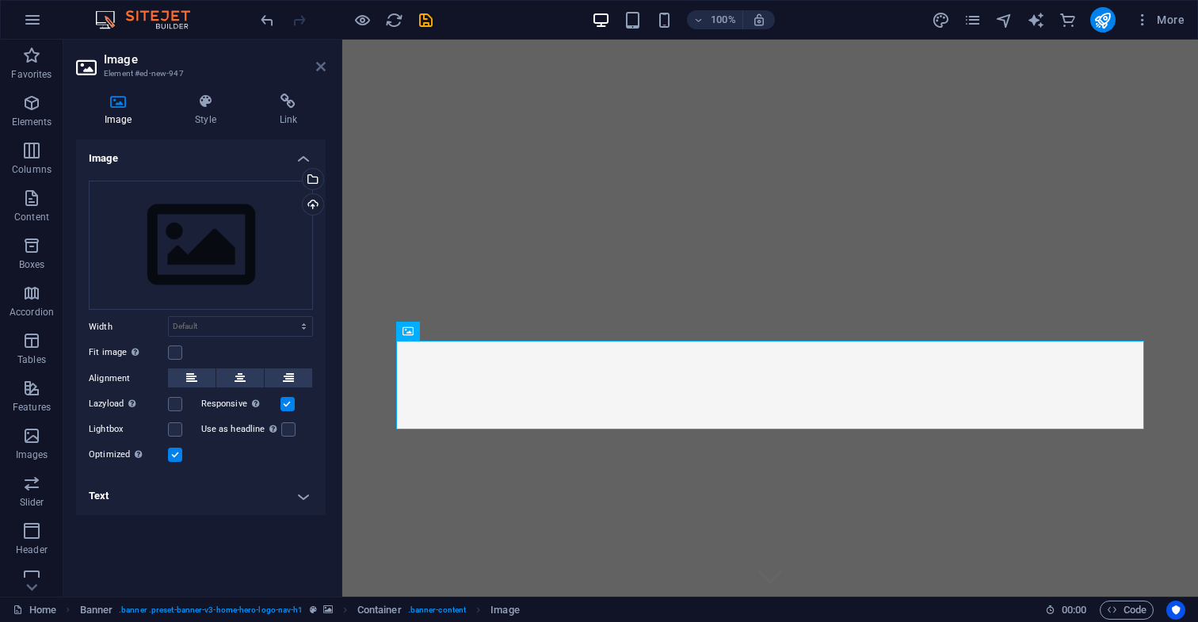
click at [319, 67] on icon at bounding box center [321, 66] width 10 height 13
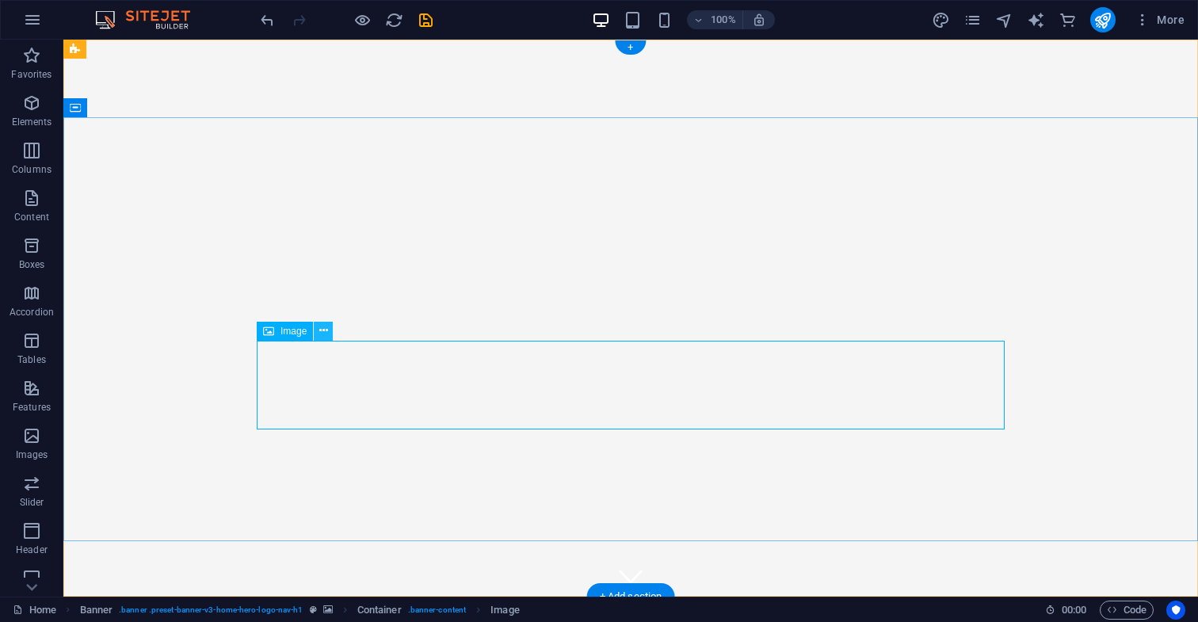
click at [323, 330] on icon at bounding box center [323, 331] width 9 height 17
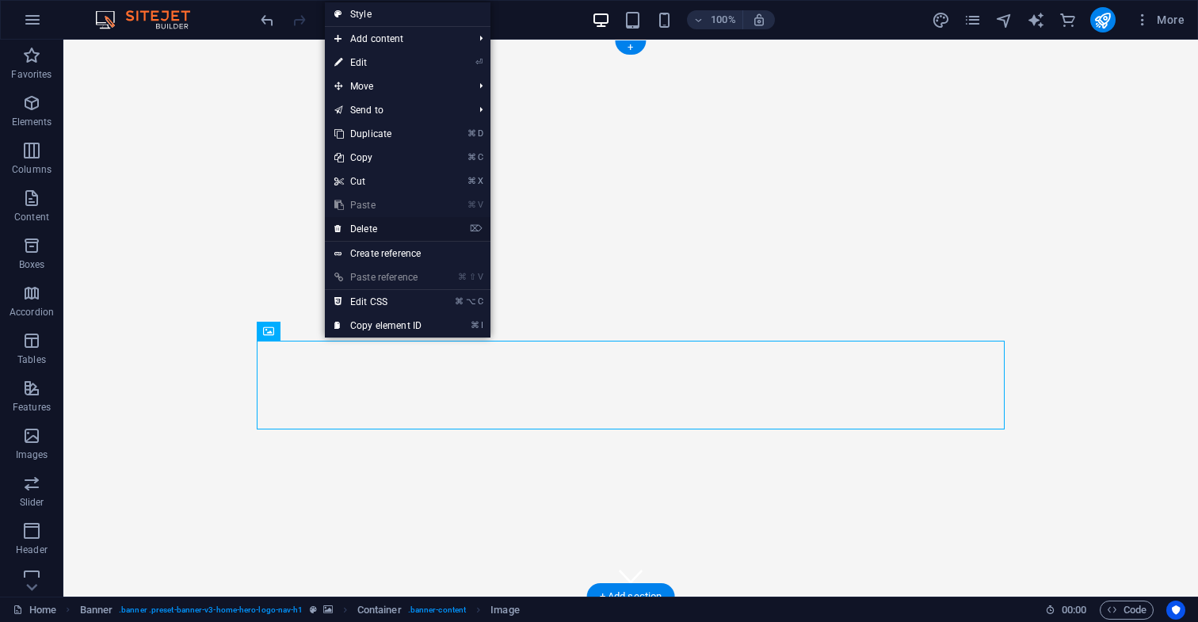
click at [374, 229] on link "⌦ Delete" at bounding box center [378, 229] width 106 height 24
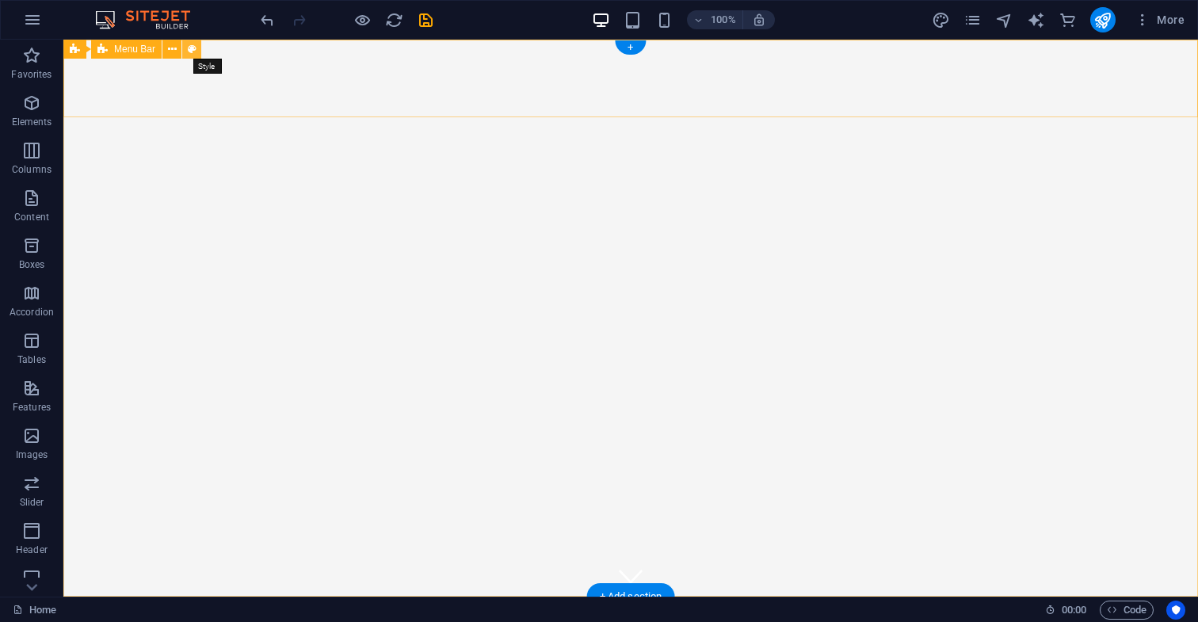
click at [191, 49] on icon at bounding box center [192, 49] width 9 height 17
select select "rem"
select select "preset-menu-v2-home-hero-logo-nav-h1-slogan-menu"
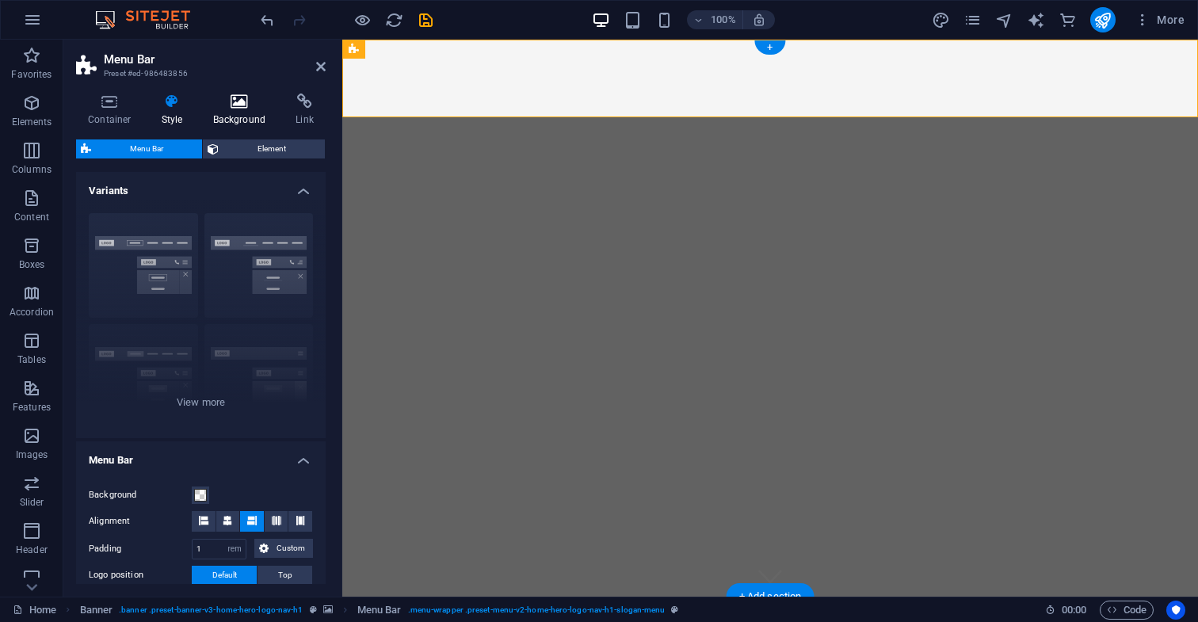
click at [239, 105] on icon at bounding box center [239, 102] width 77 height 16
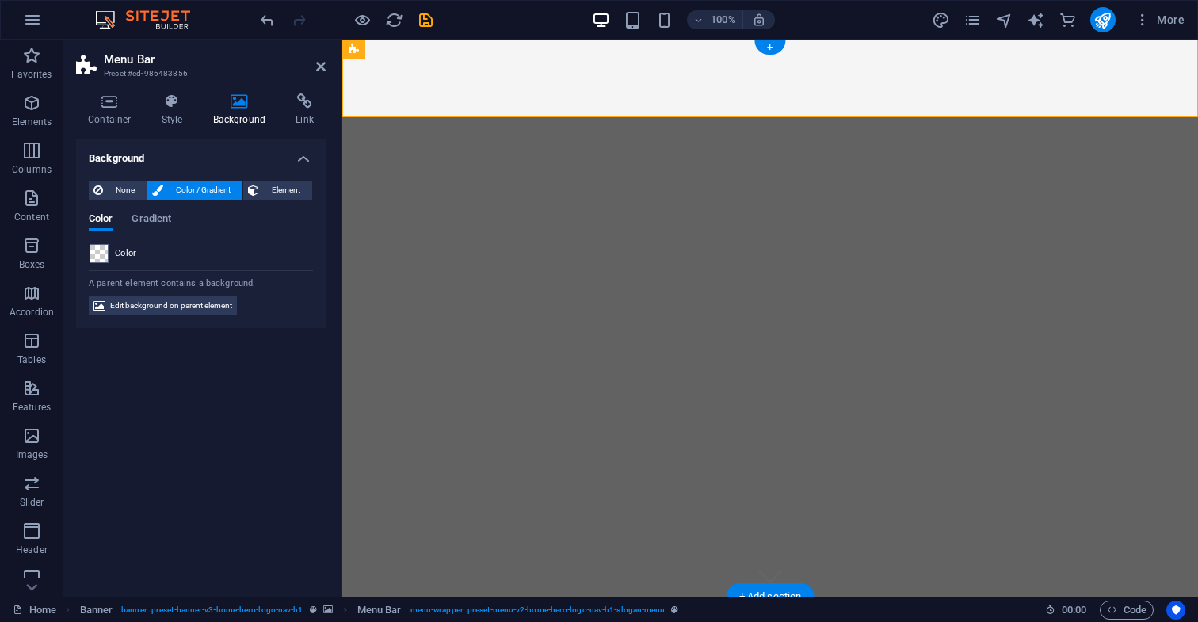
click at [126, 254] on span "Color" at bounding box center [126, 253] width 22 height 13
click at [101, 254] on span at bounding box center [98, 253] width 17 height 17
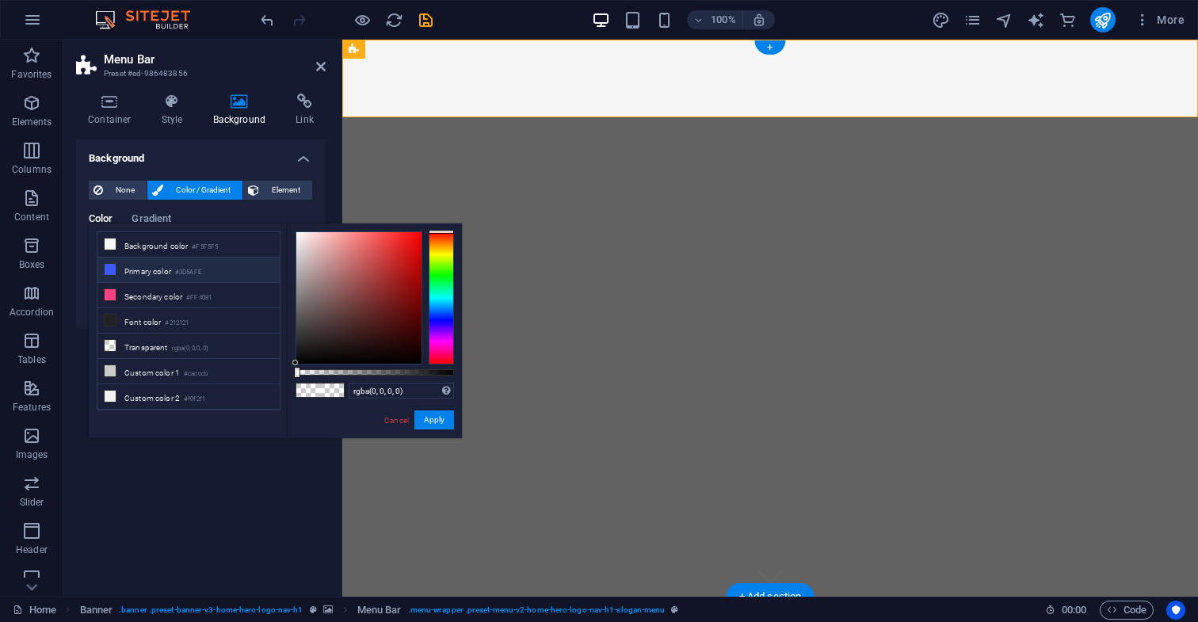
click at [115, 270] on icon at bounding box center [110, 269] width 11 height 11
type input "#3d5afe"
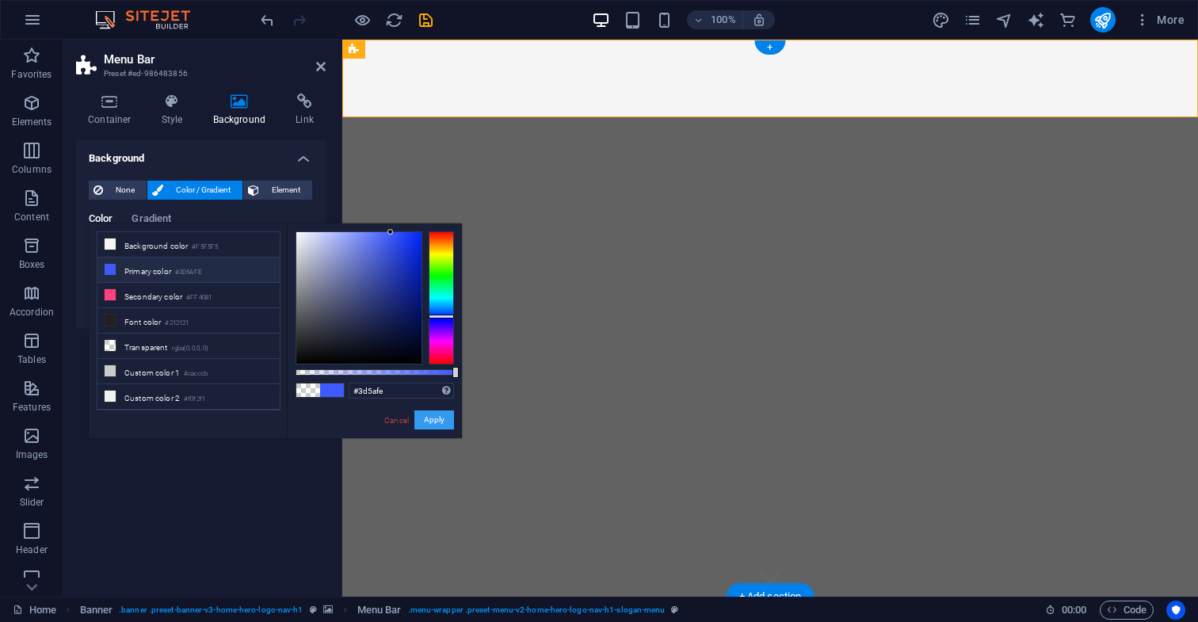
click at [432, 422] on button "Apply" at bounding box center [434, 419] width 40 height 19
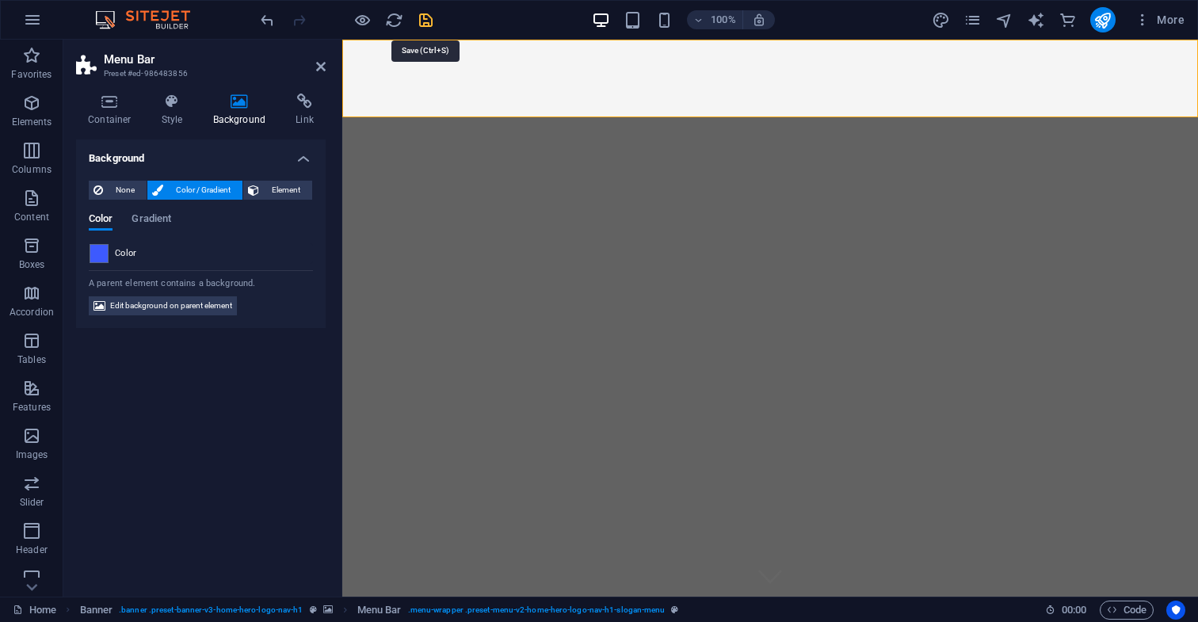
click at [426, 18] on icon "save" at bounding box center [426, 20] width 18 height 18
checkbox input "false"
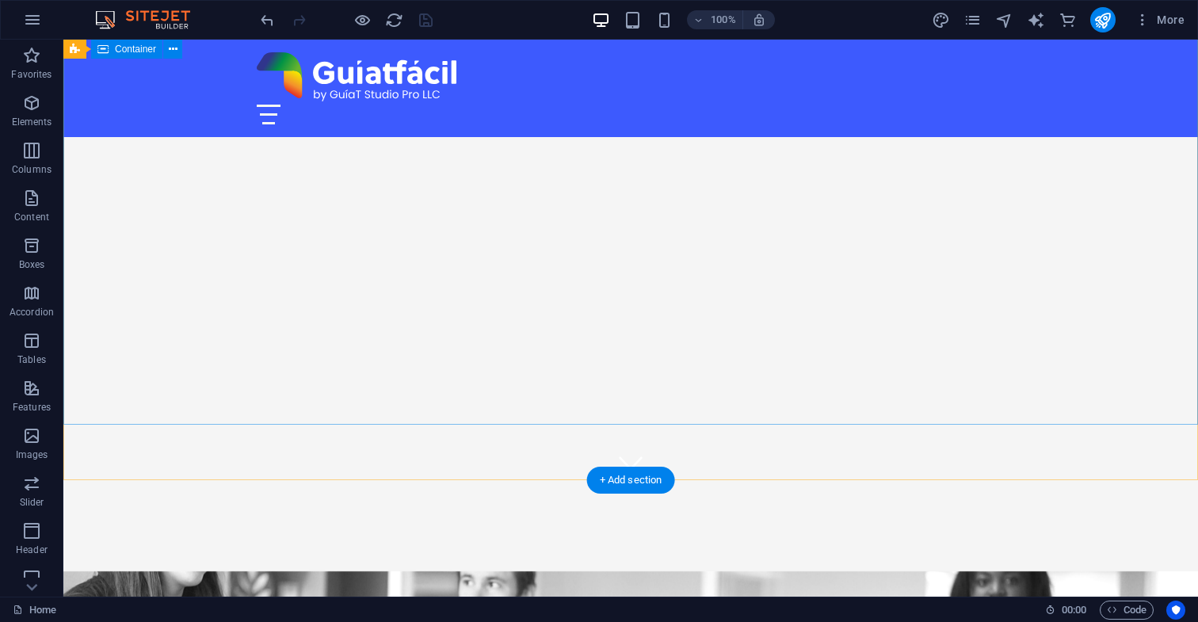
scroll to position [111, 0]
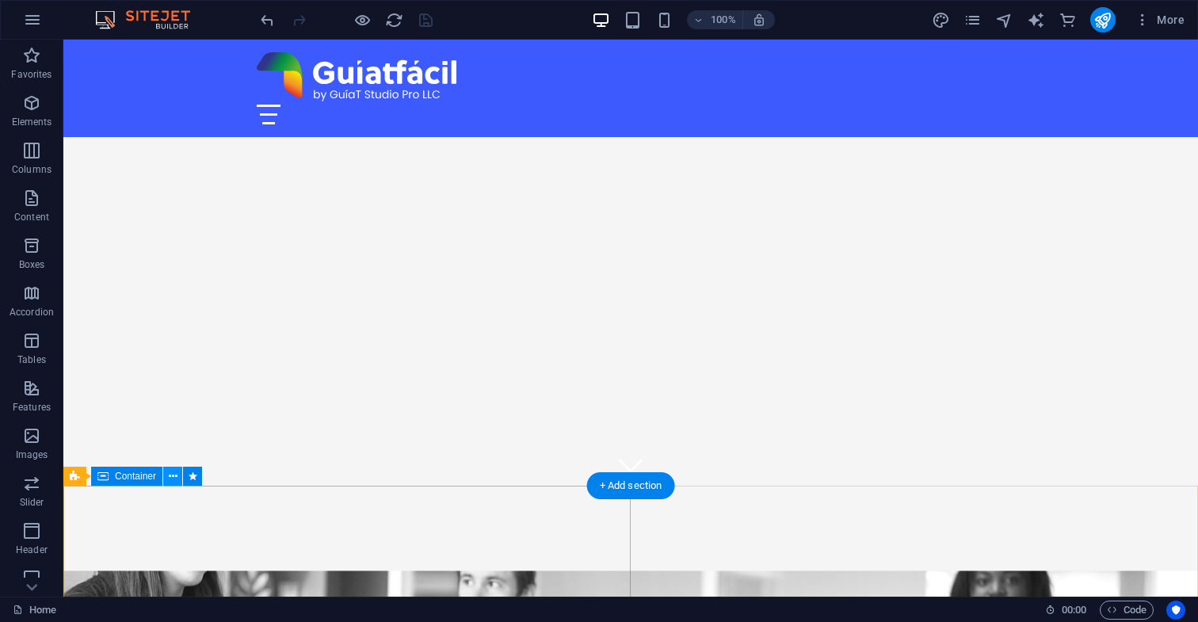
click at [172, 476] on icon at bounding box center [173, 476] width 9 height 17
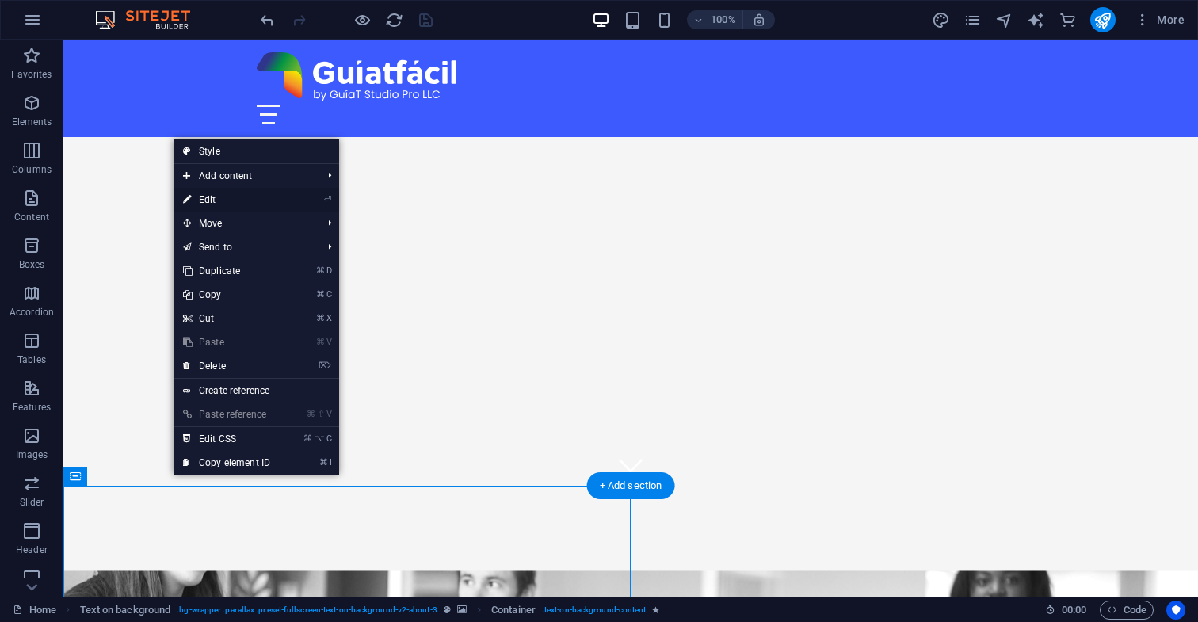
click at [212, 200] on link "⏎ Edit" at bounding box center [227, 200] width 106 height 24
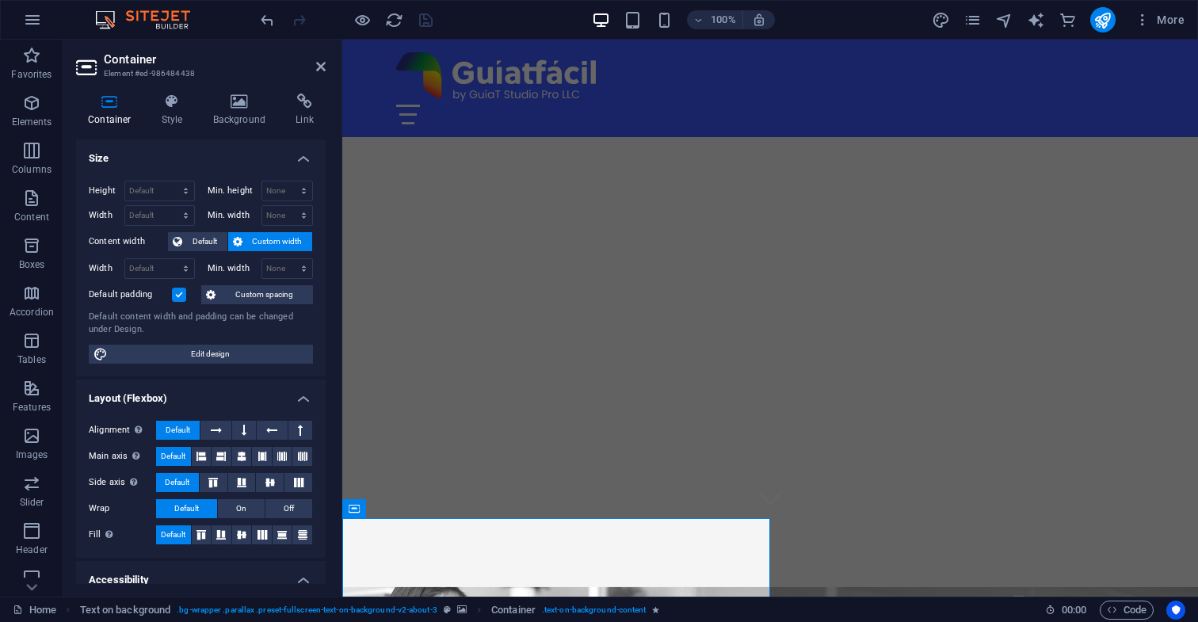
scroll to position [0, 0]
click at [237, 103] on icon at bounding box center [239, 102] width 77 height 16
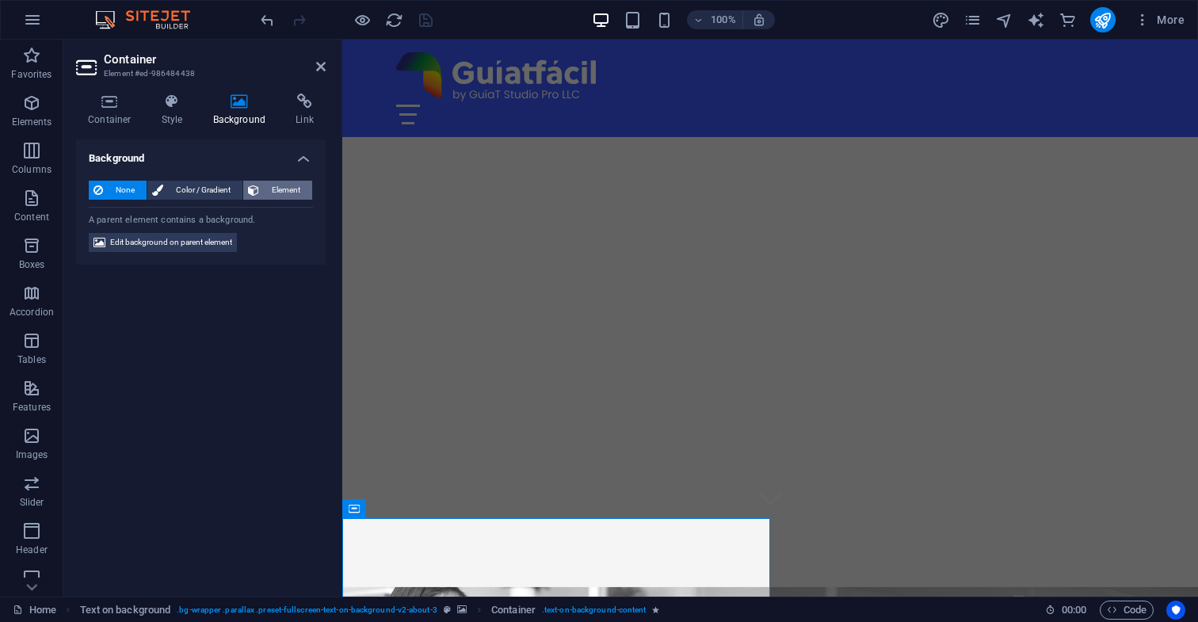
click at [290, 189] on span "Element" at bounding box center [286, 190] width 44 height 19
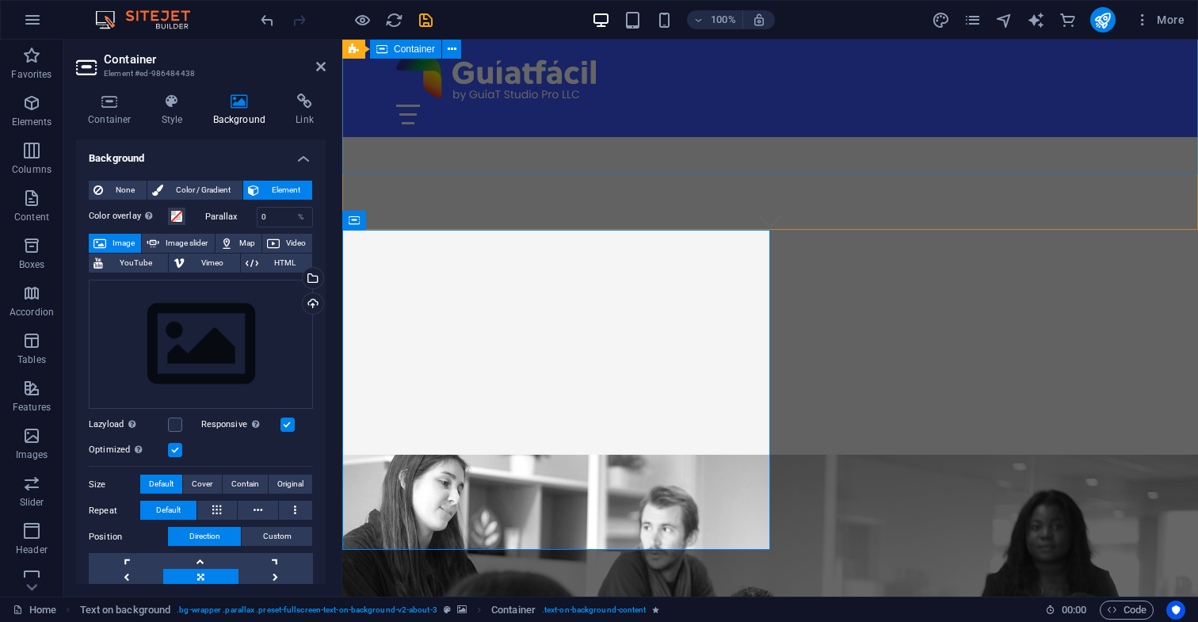
scroll to position [368, 0]
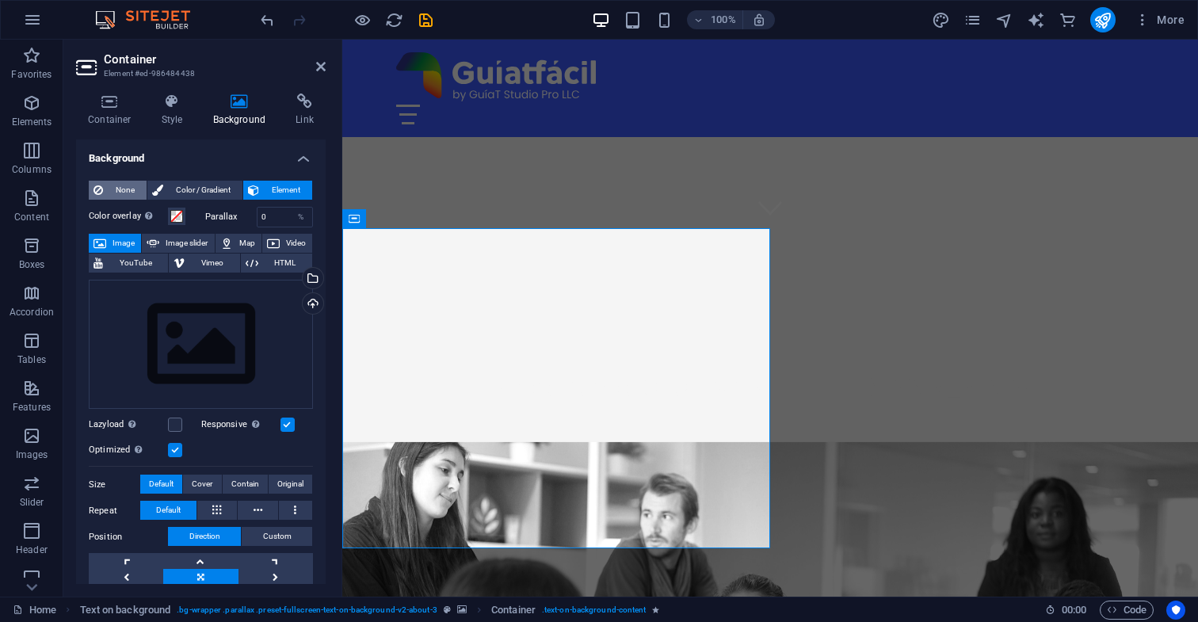
click at [120, 189] on span "None" at bounding box center [125, 190] width 34 height 19
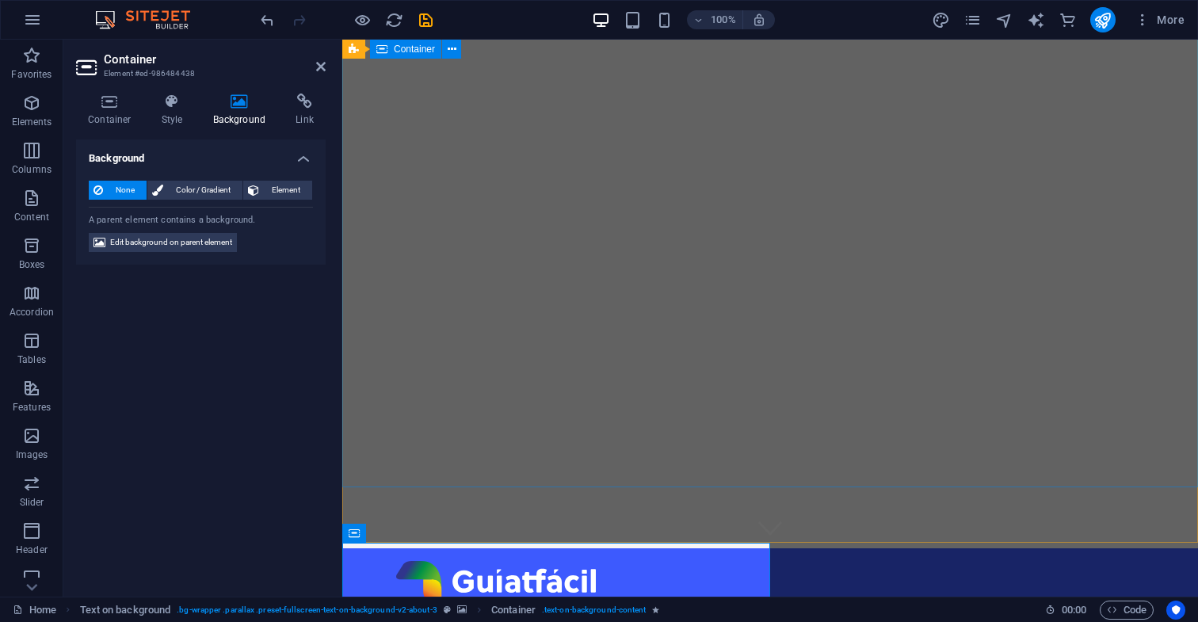
scroll to position [36, 0]
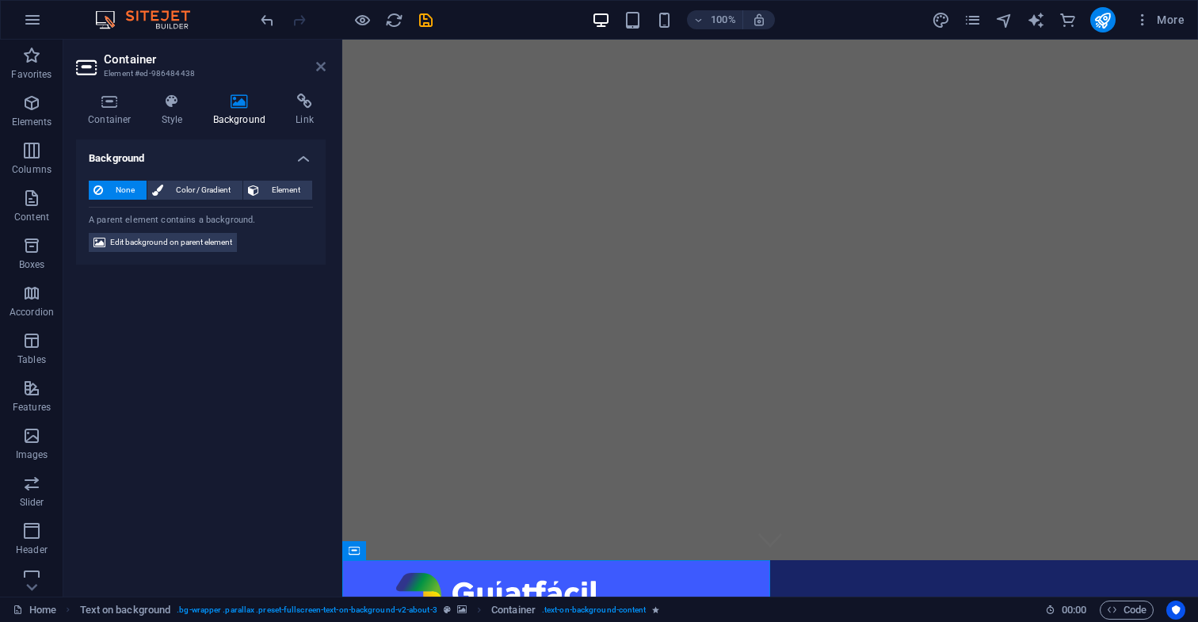
click at [320, 67] on icon at bounding box center [321, 66] width 10 height 13
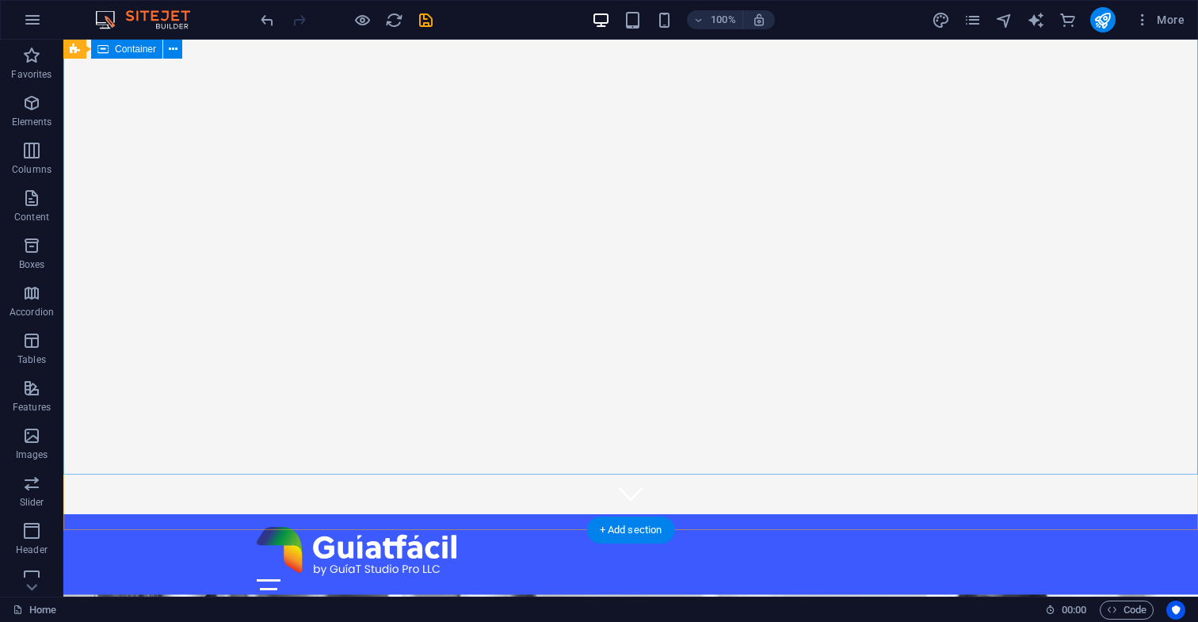
scroll to position [0, 0]
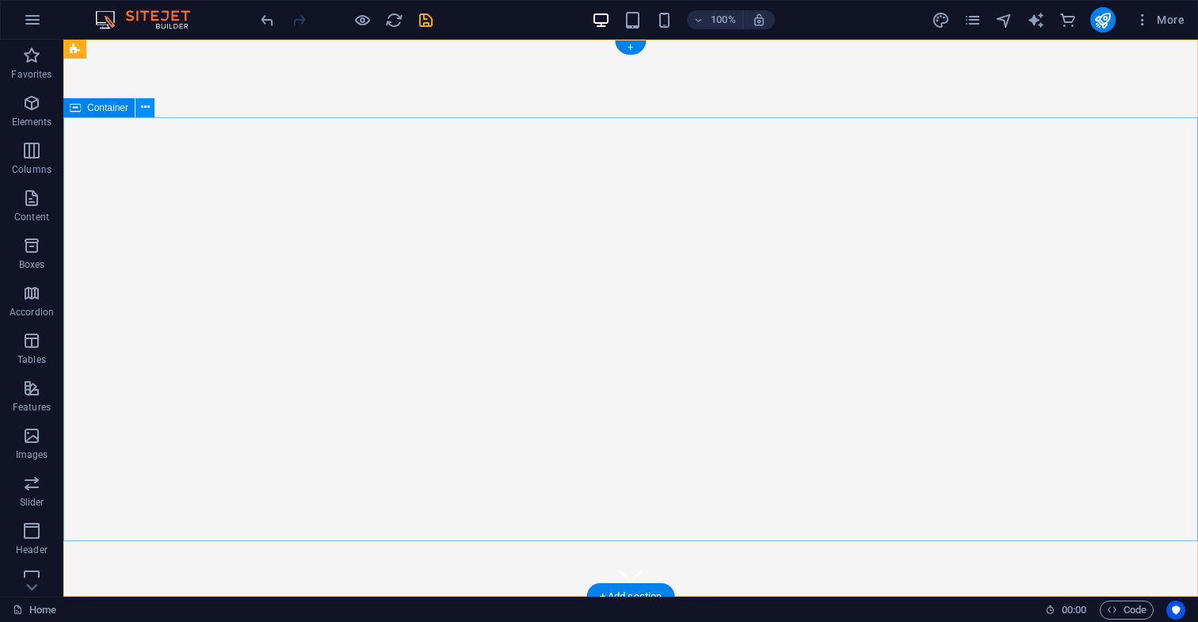
click at [144, 109] on icon at bounding box center [145, 107] width 9 height 17
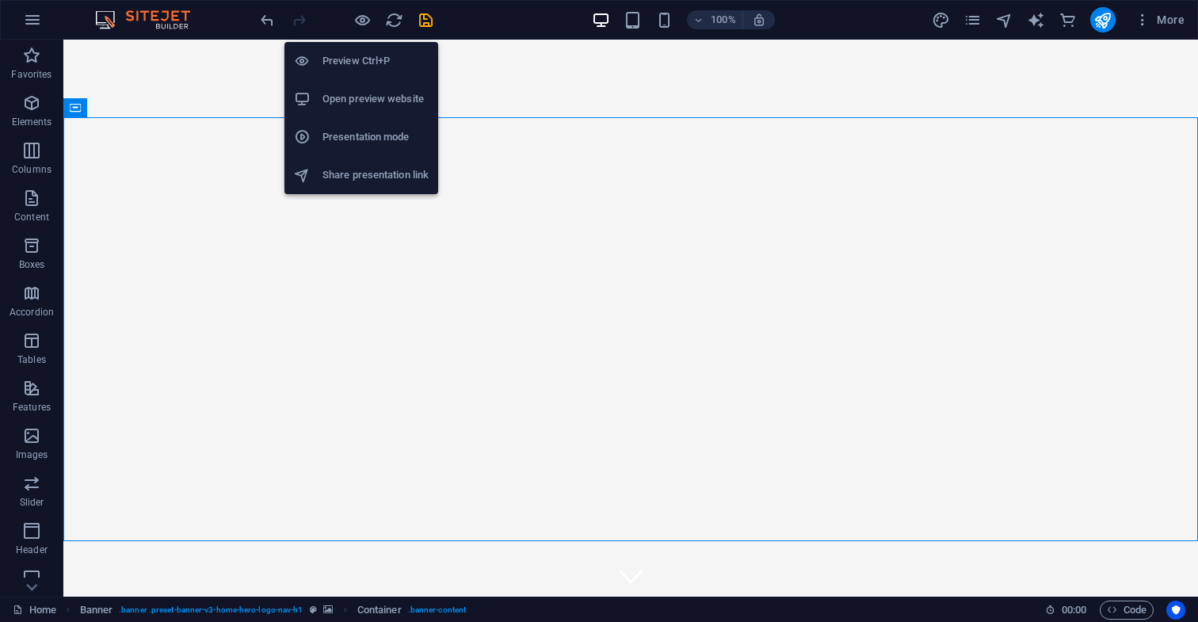
click at [413, 140] on h6 "Presentation mode" at bounding box center [376, 137] width 106 height 19
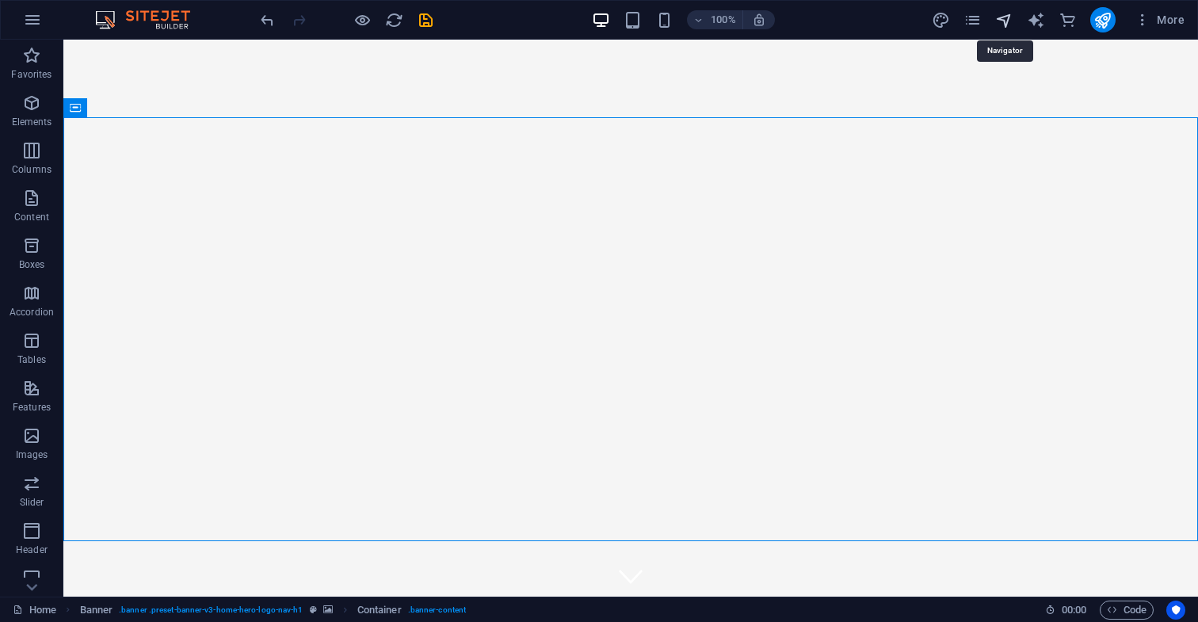
click at [1003, 20] on icon "navigator" at bounding box center [1004, 20] width 18 height 18
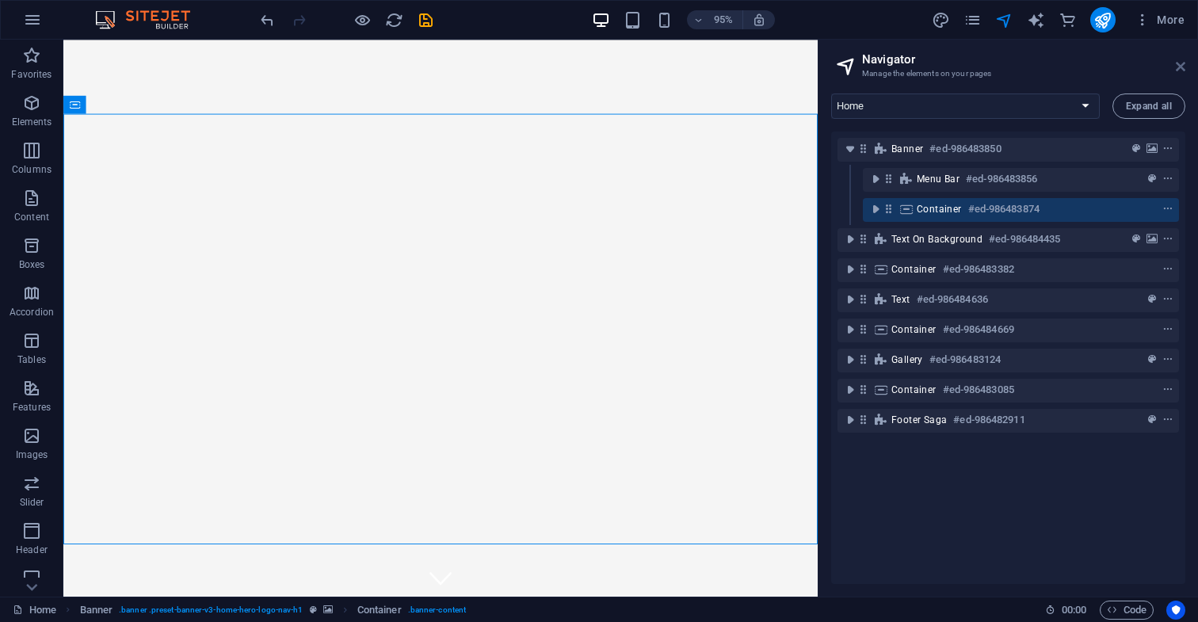
click at [1179, 67] on icon at bounding box center [1181, 66] width 10 height 13
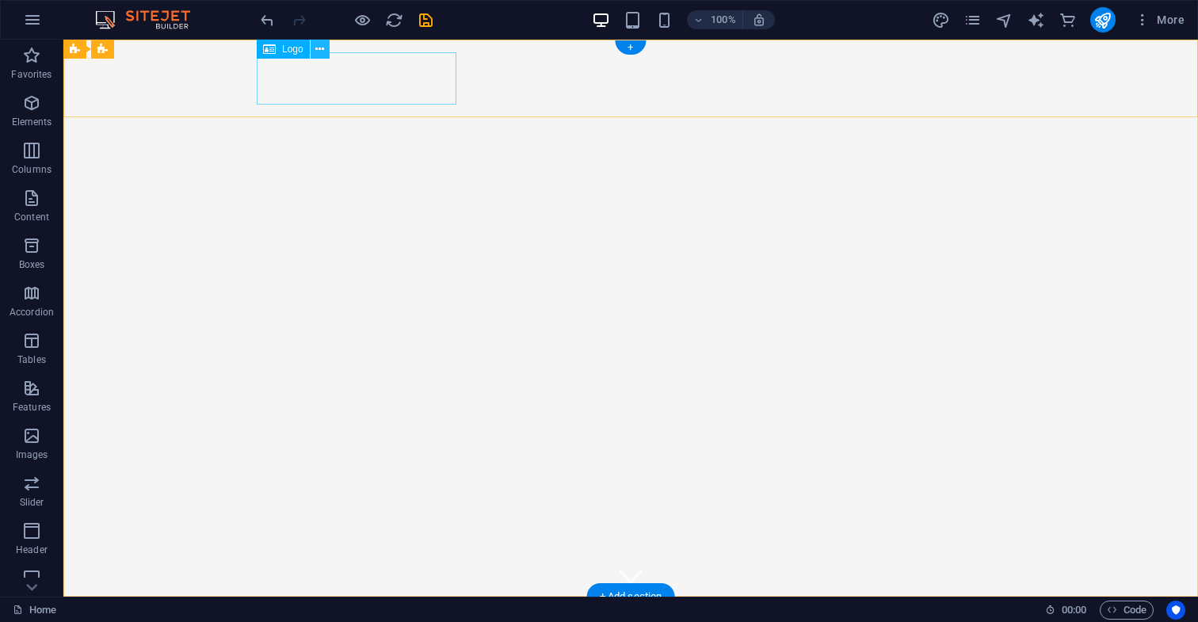
click at [319, 51] on icon at bounding box center [319, 49] width 9 height 17
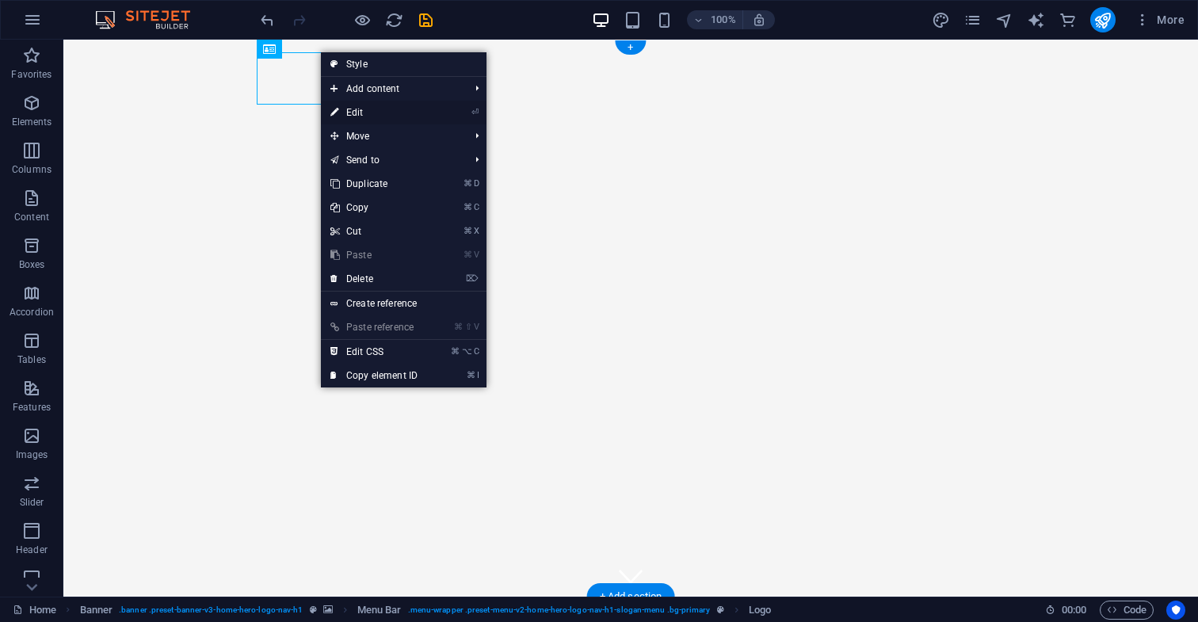
click at [366, 113] on link "⏎ Edit" at bounding box center [374, 113] width 106 height 24
select select "px"
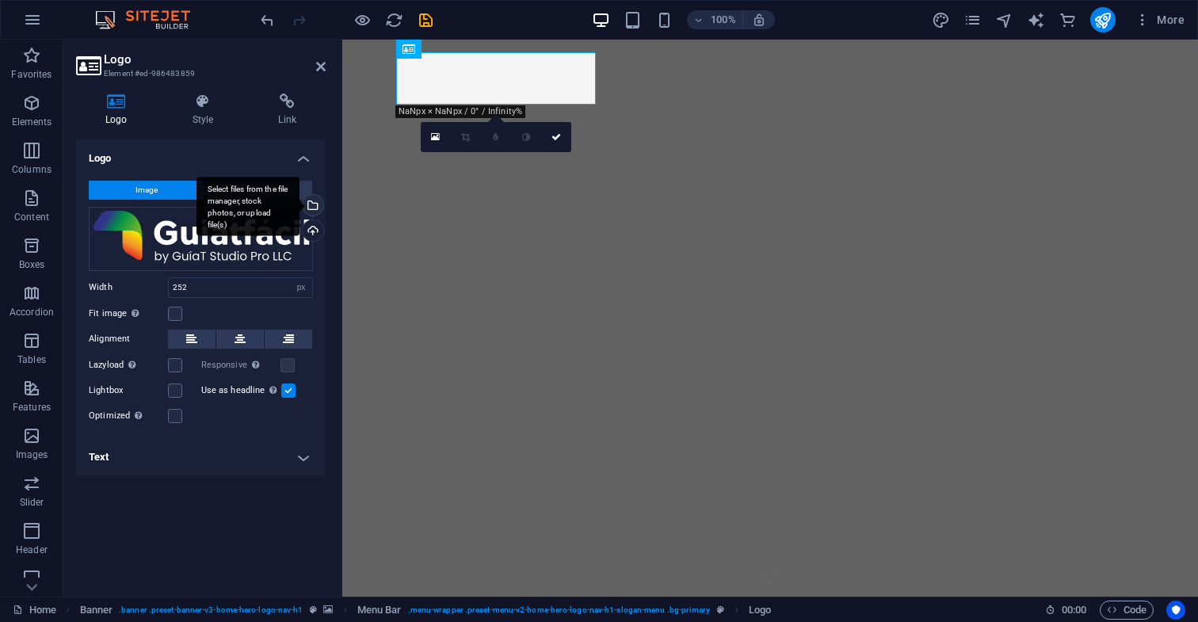
click at [314, 204] on div "Select files from the file manager, stock photos, or upload file(s)" at bounding box center [312, 207] width 24 height 24
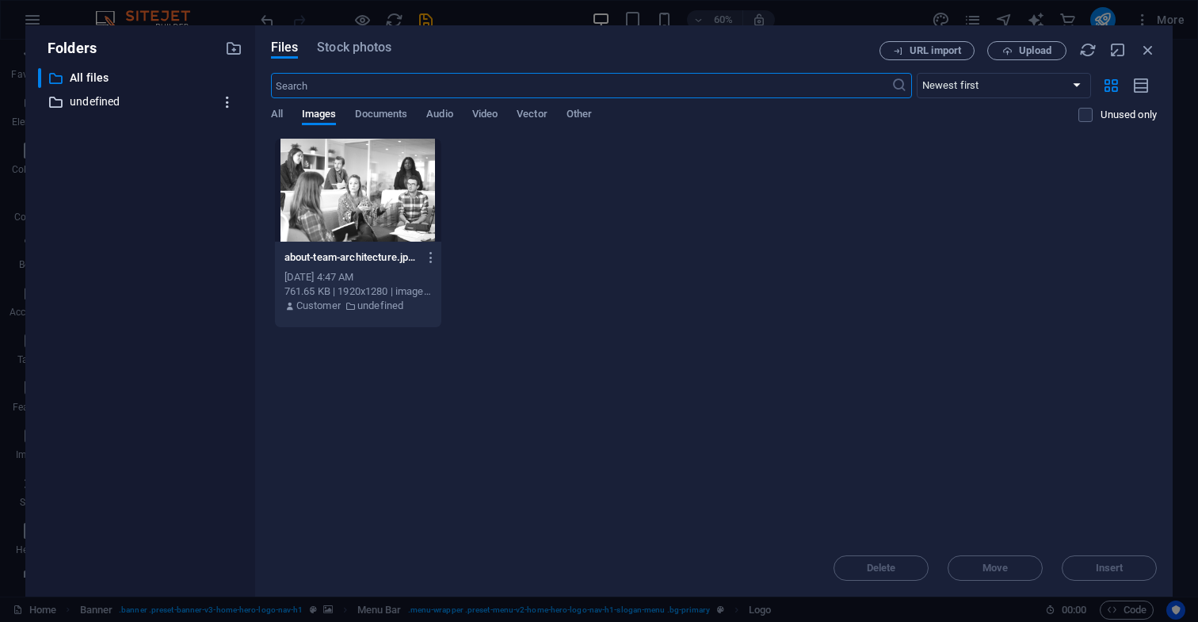
click at [228, 104] on icon "button" at bounding box center [228, 102] width 17 height 16
click at [247, 180] on h6 "Download" at bounding box center [241, 181] width 45 height 19
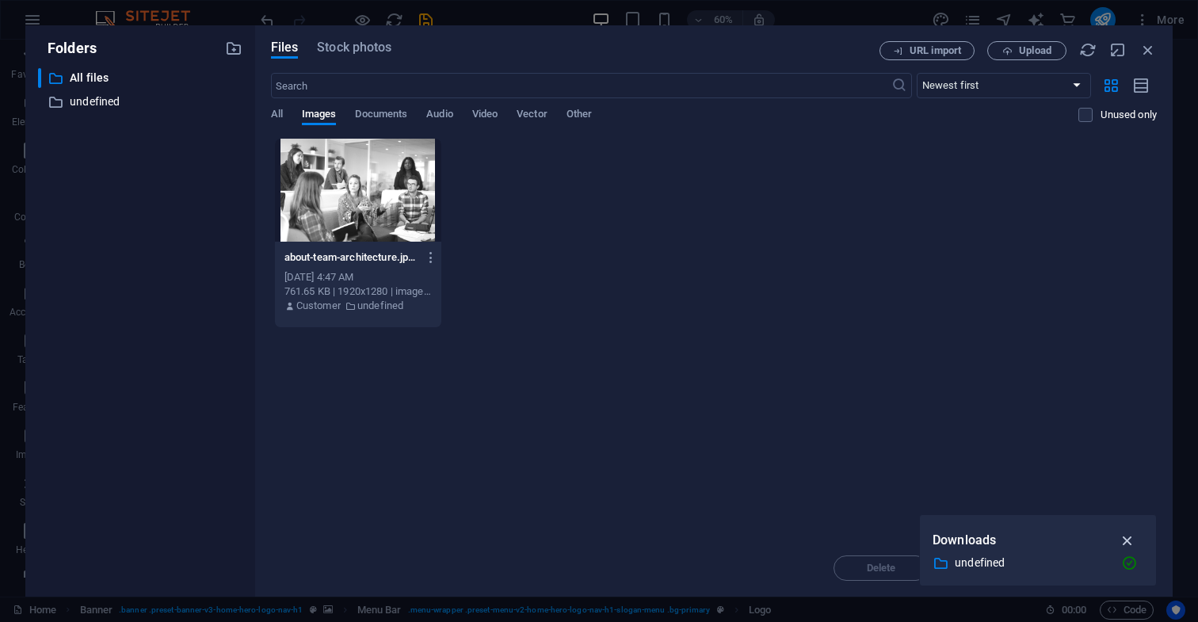
click at [1128, 540] on icon "button" at bounding box center [1128, 540] width 18 height 17
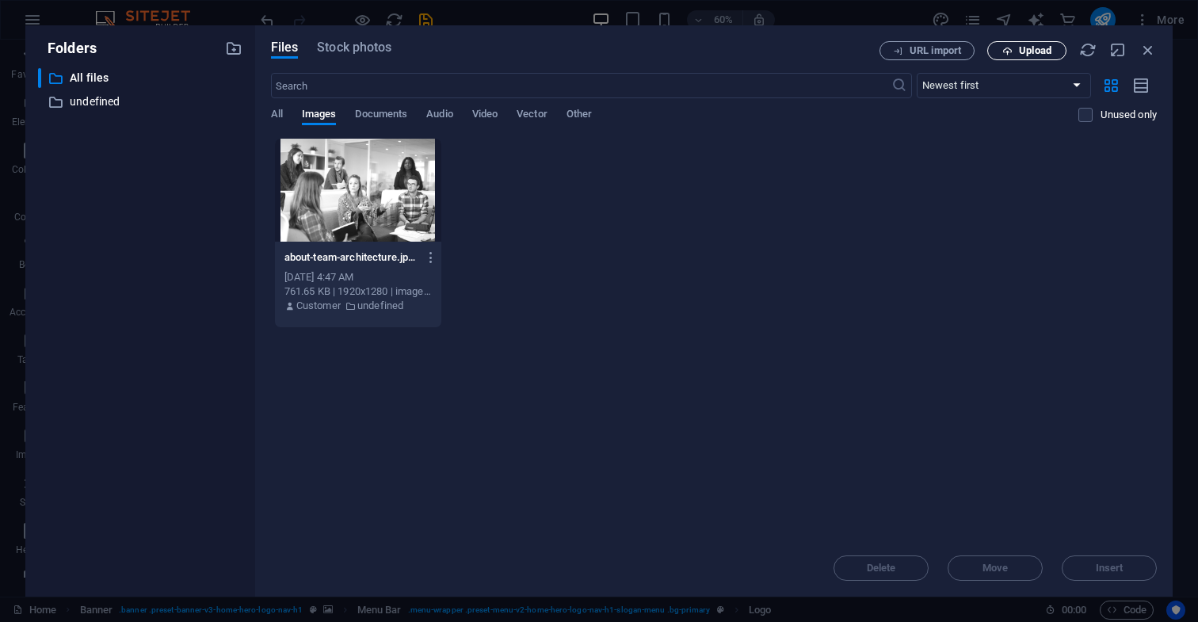
click at [1035, 49] on span "Upload" at bounding box center [1035, 51] width 32 height 10
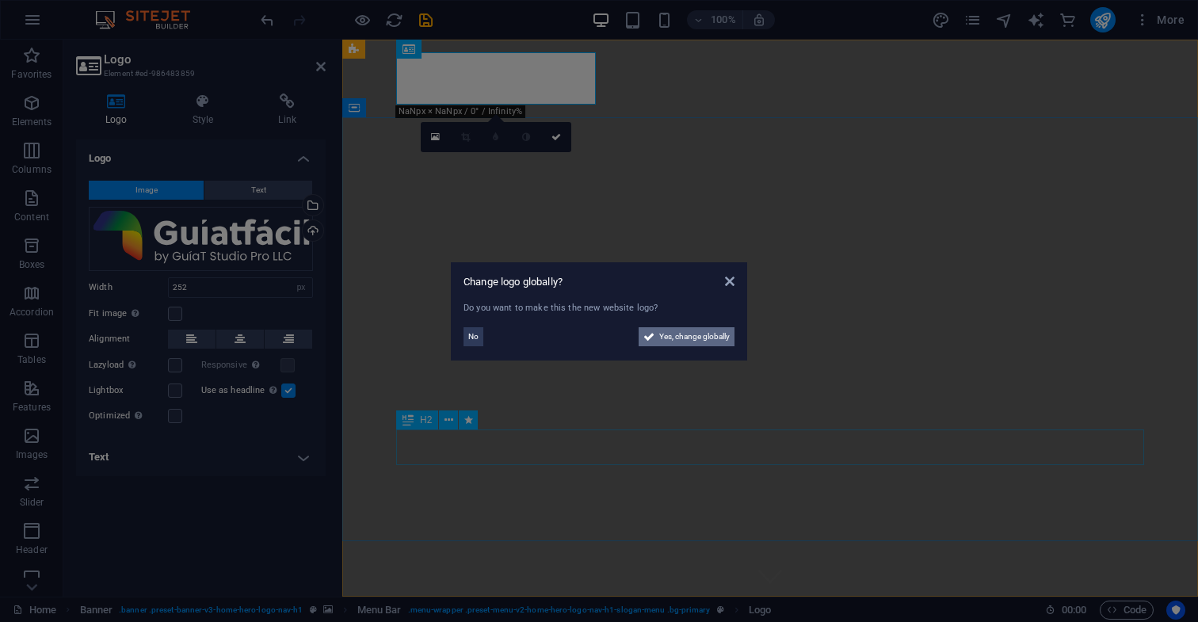
click at [694, 336] on span "Yes, change globally" at bounding box center [694, 336] width 71 height 19
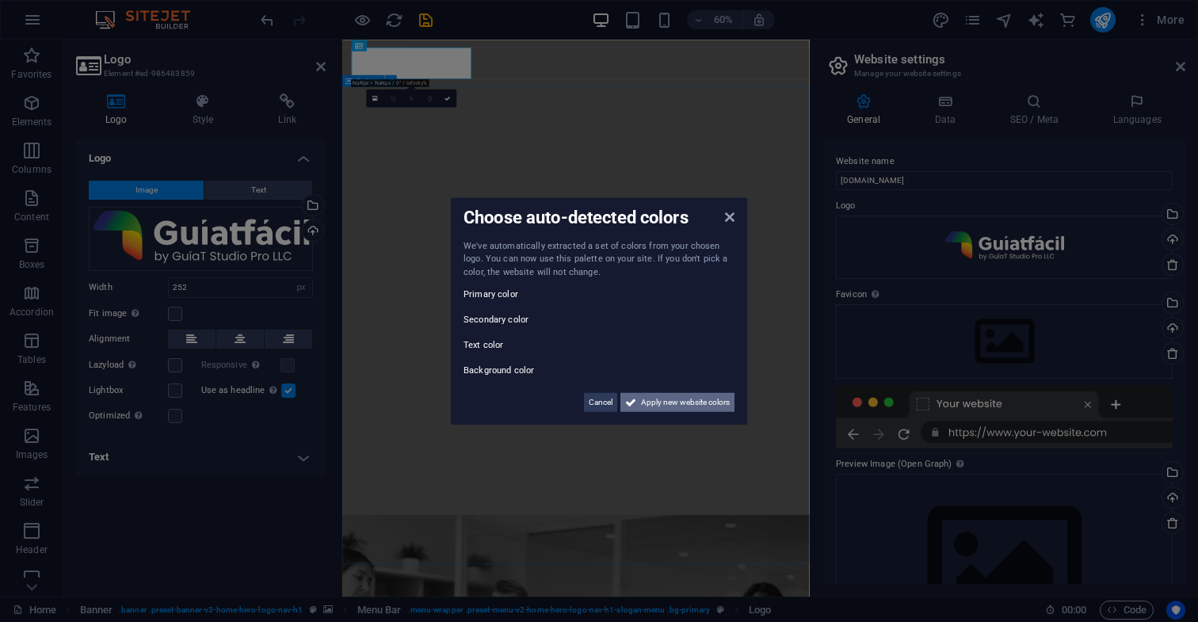
click at [674, 400] on span "Apply new website colors" at bounding box center [685, 402] width 89 height 19
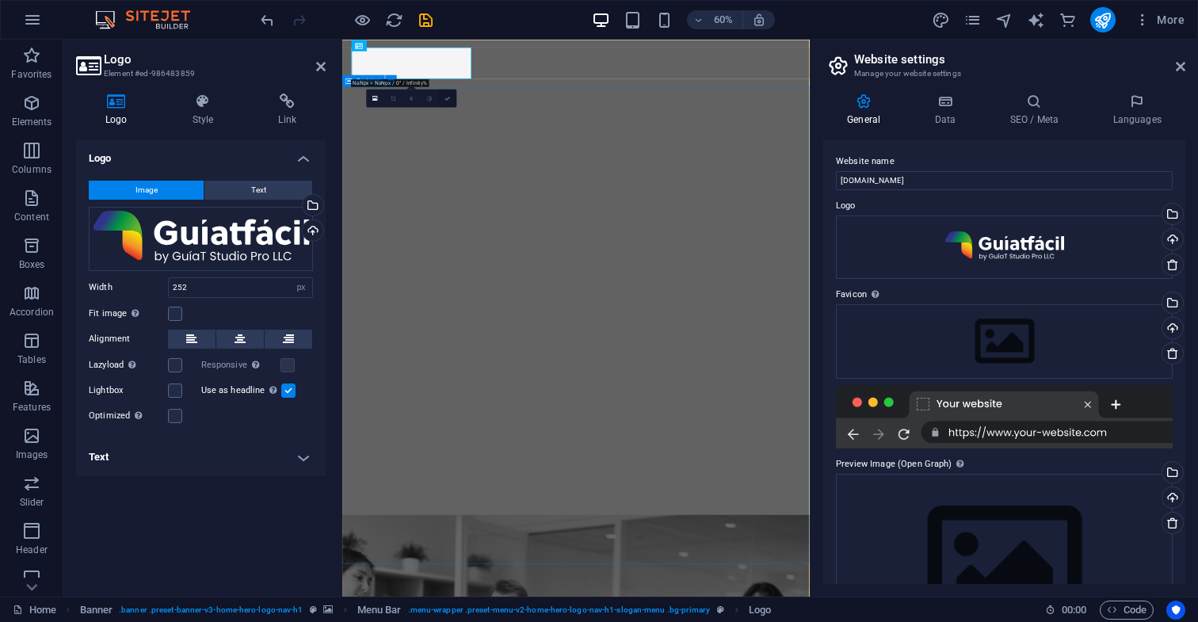
click at [449, 99] on icon at bounding box center [448, 98] width 6 height 6
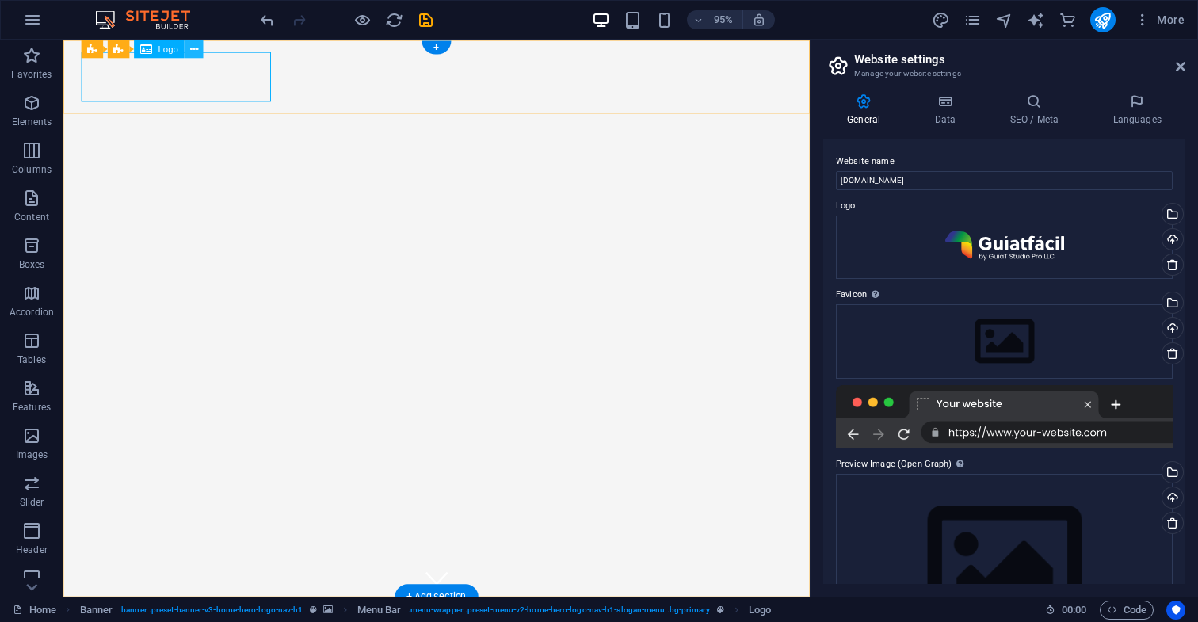
click at [195, 48] on icon at bounding box center [194, 48] width 8 height 16
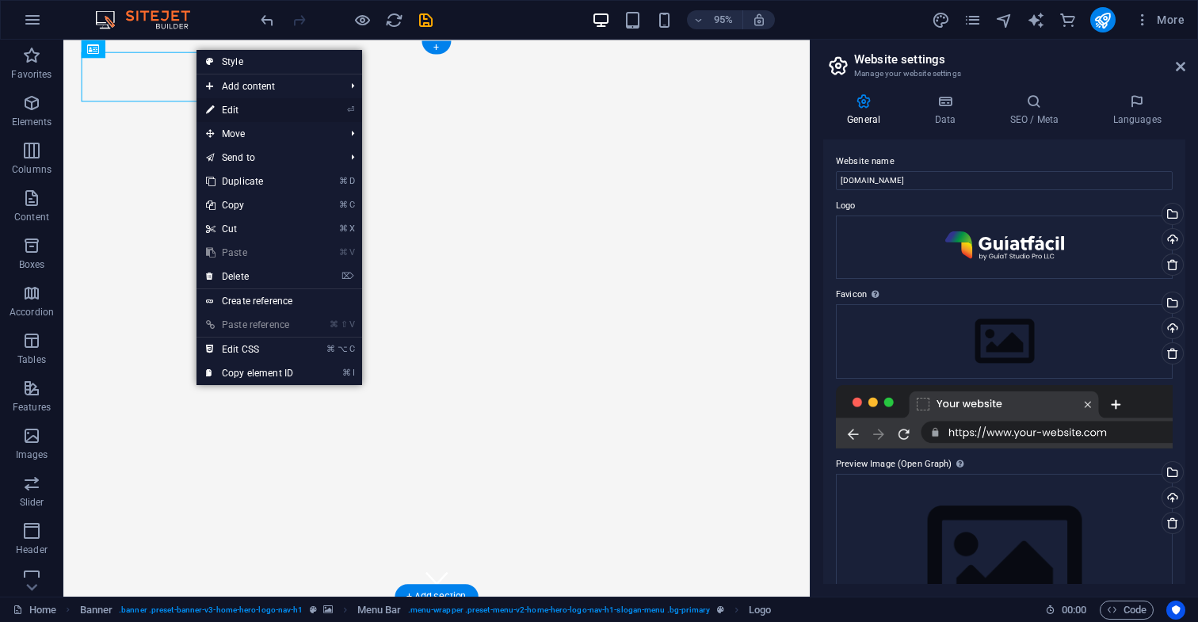
click at [236, 111] on link "⏎ Edit" at bounding box center [250, 110] width 106 height 24
select select "px"
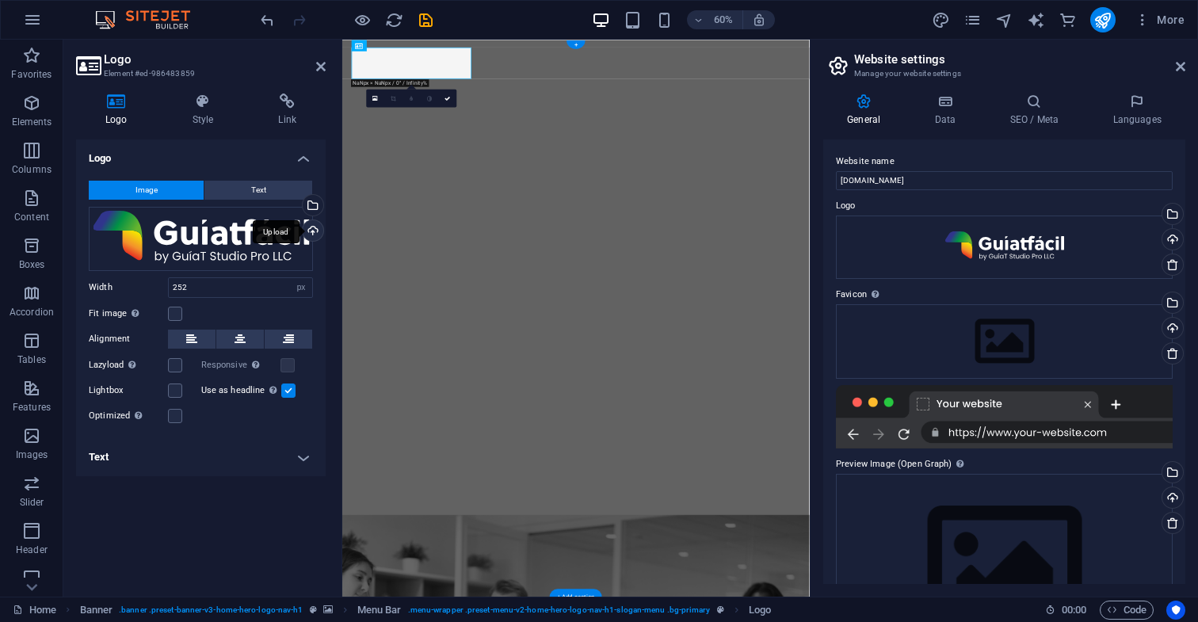
click at [313, 231] on div "Upload" at bounding box center [312, 232] width 24 height 24
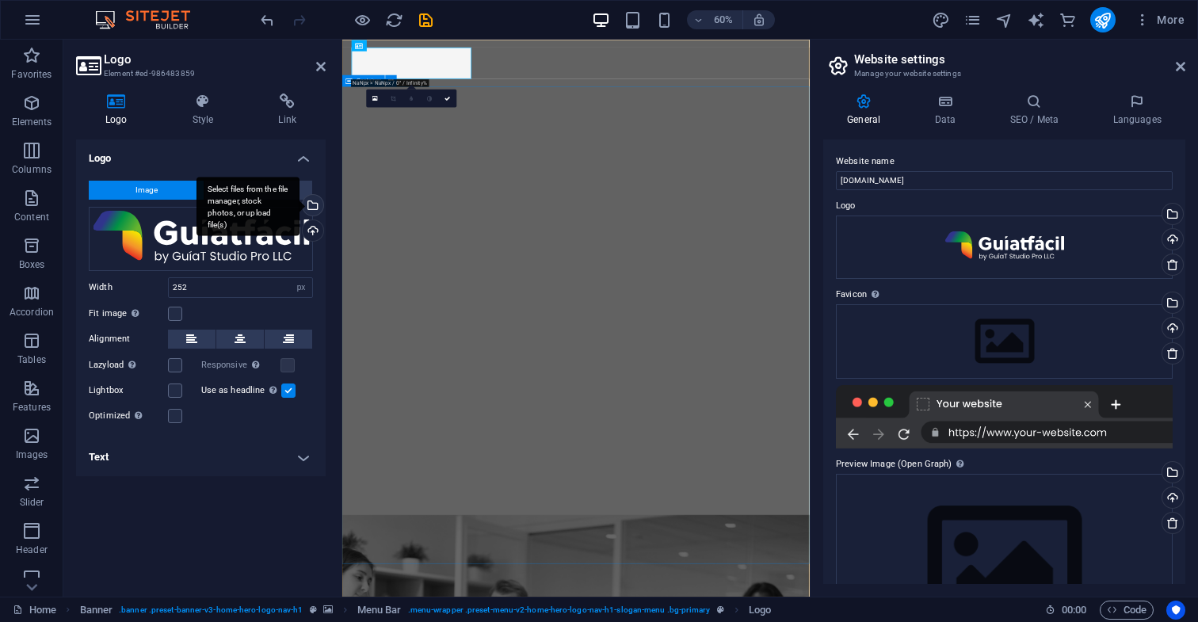
click at [314, 204] on div "Select files from the file manager, stock photos, or upload file(s)" at bounding box center [312, 207] width 24 height 24
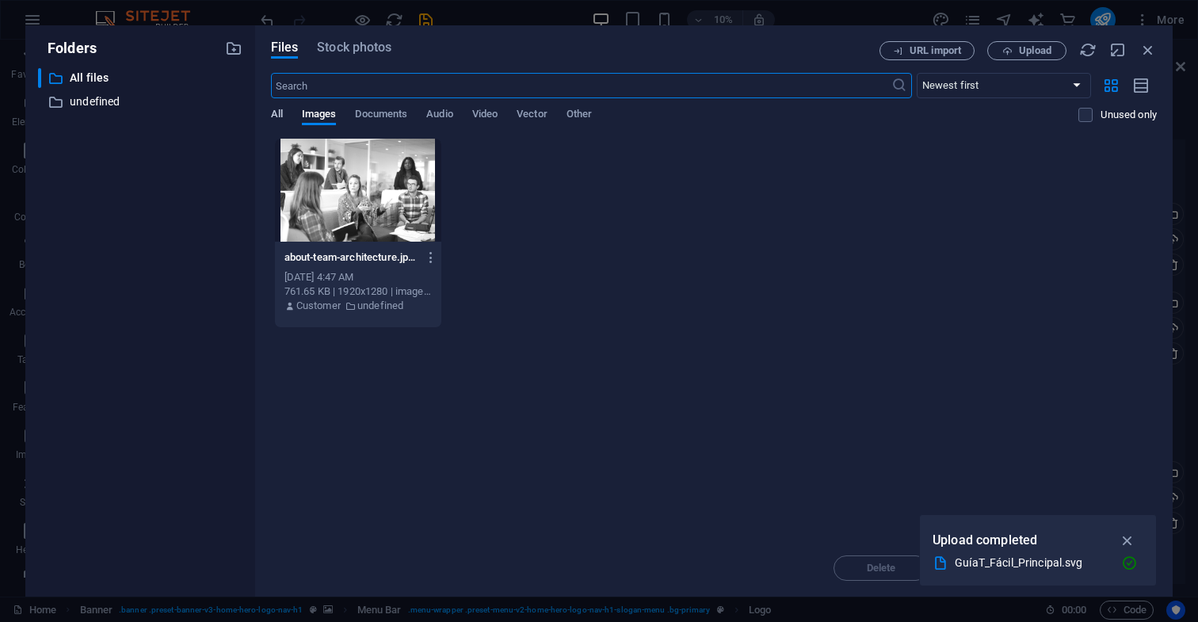
click at [281, 113] on span "All" at bounding box center [277, 116] width 12 height 22
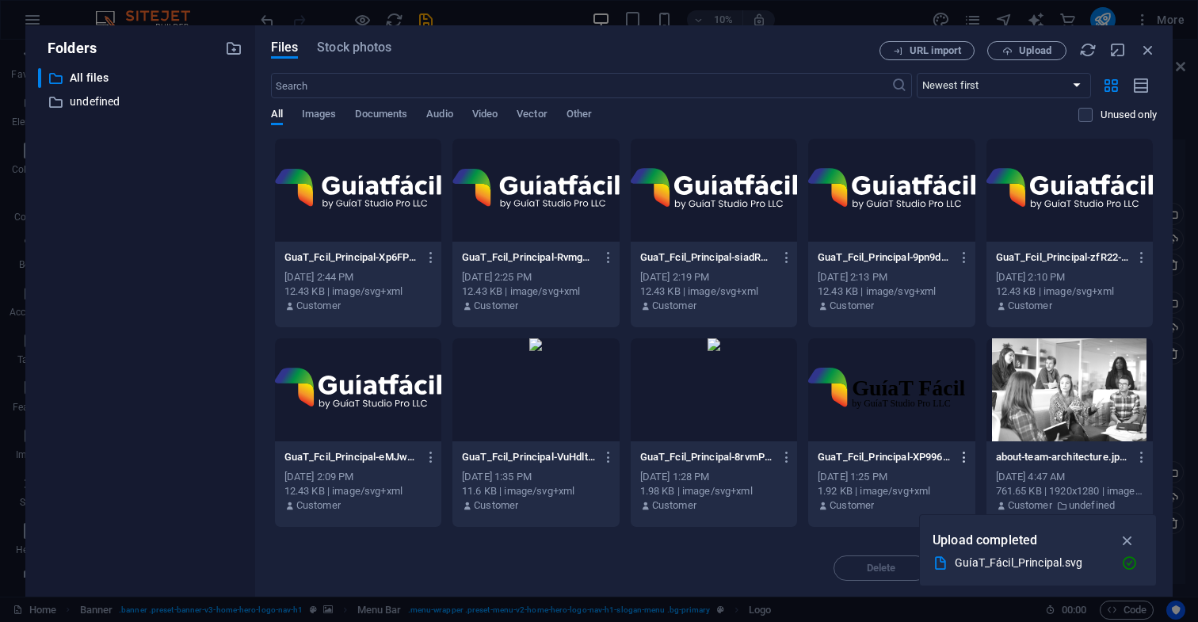
click at [965, 458] on icon "button" at bounding box center [964, 457] width 15 height 14
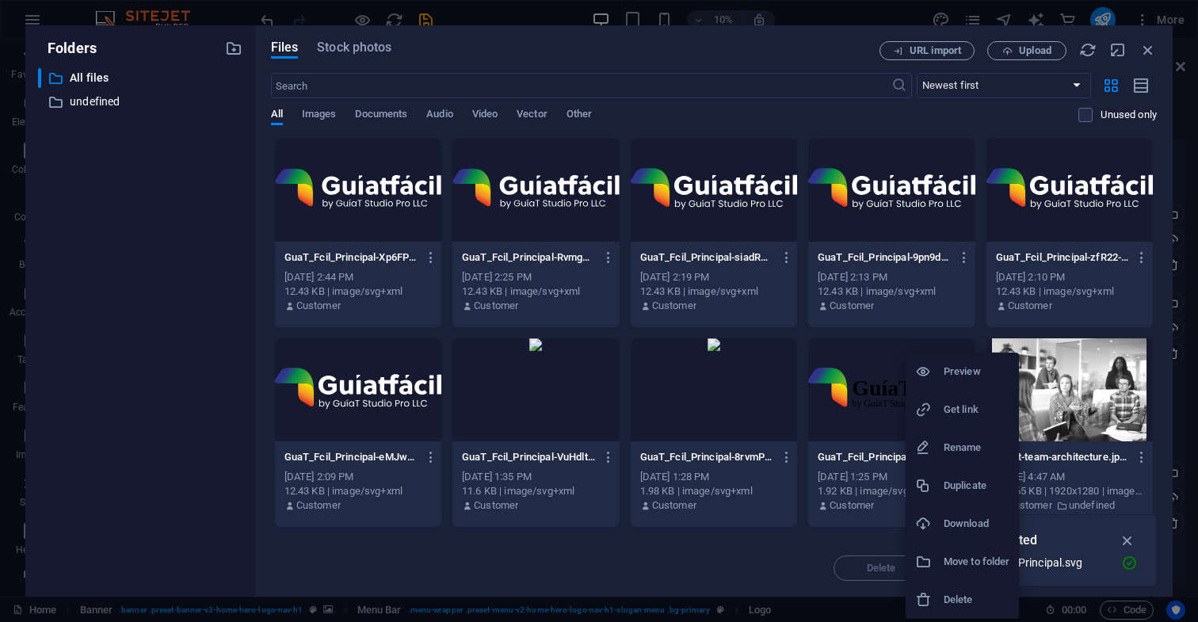
click at [960, 598] on h6 "Delete" at bounding box center [977, 599] width 66 height 19
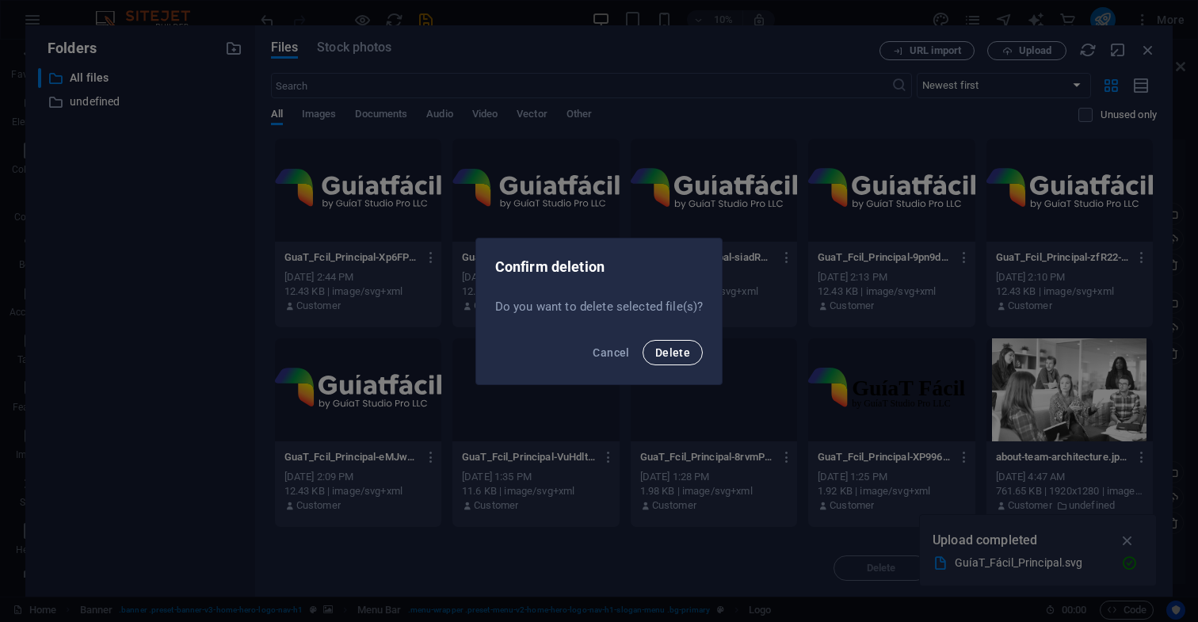
click at [681, 354] on span "Delete" at bounding box center [672, 352] width 35 height 13
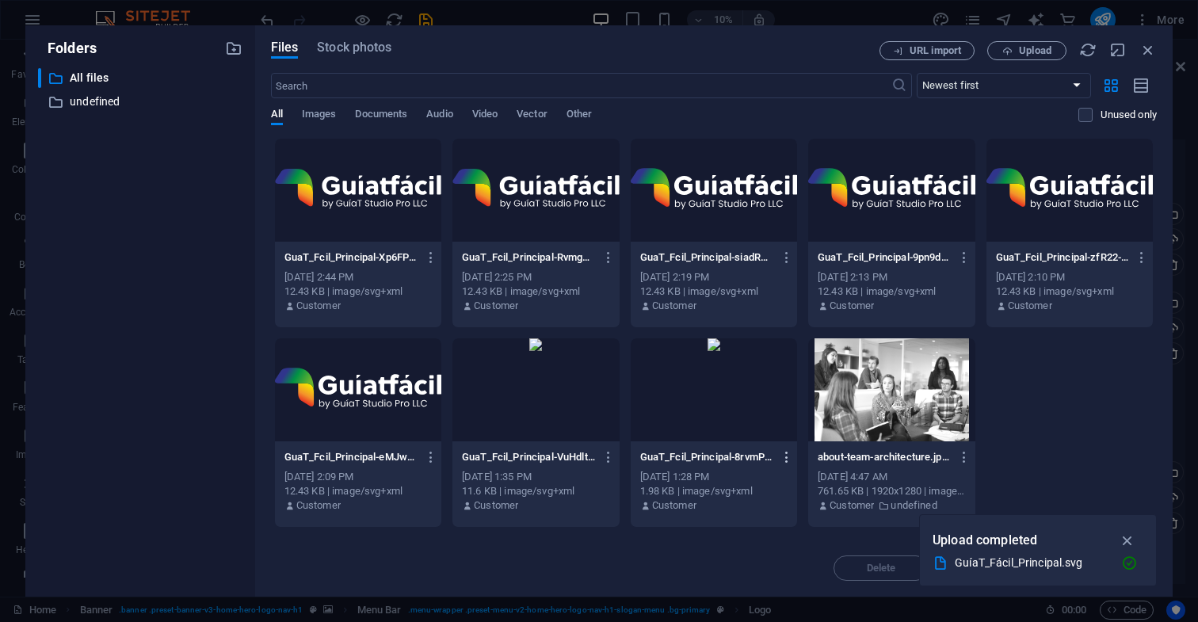
click at [787, 459] on icon "button" at bounding box center [787, 457] width 15 height 14
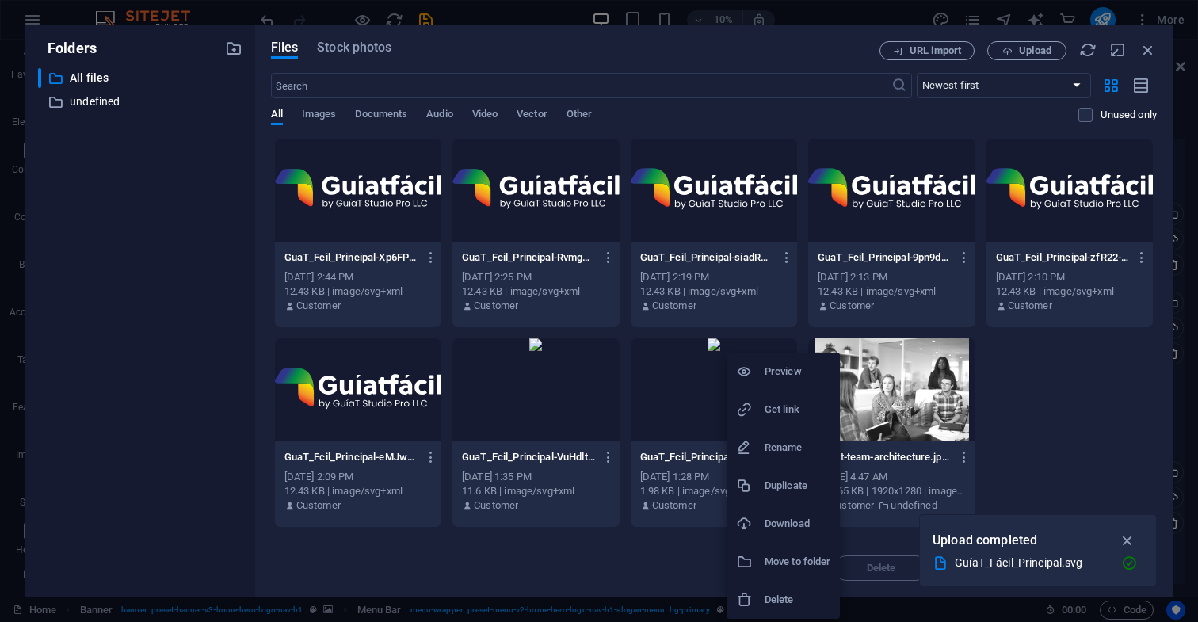
click at [792, 603] on h6 "Delete" at bounding box center [798, 599] width 66 height 19
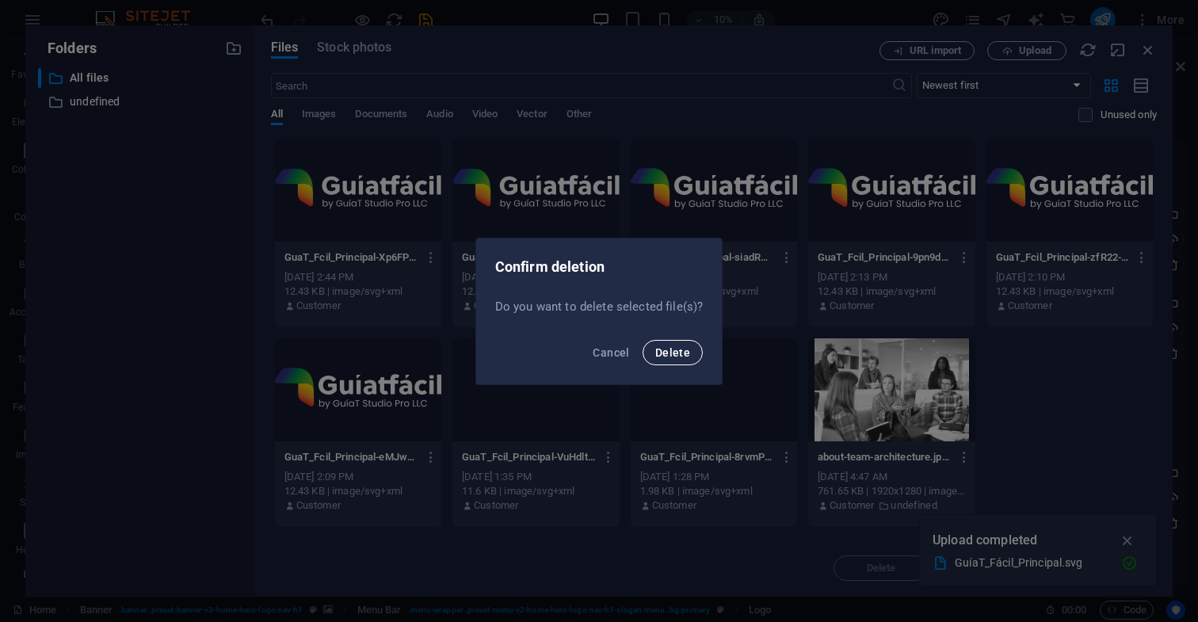
drag, startPoint x: 679, startPoint y: 354, endPoint x: 681, endPoint y: 364, distance: 9.6
click at [679, 353] on span "Delete" at bounding box center [672, 352] width 35 height 13
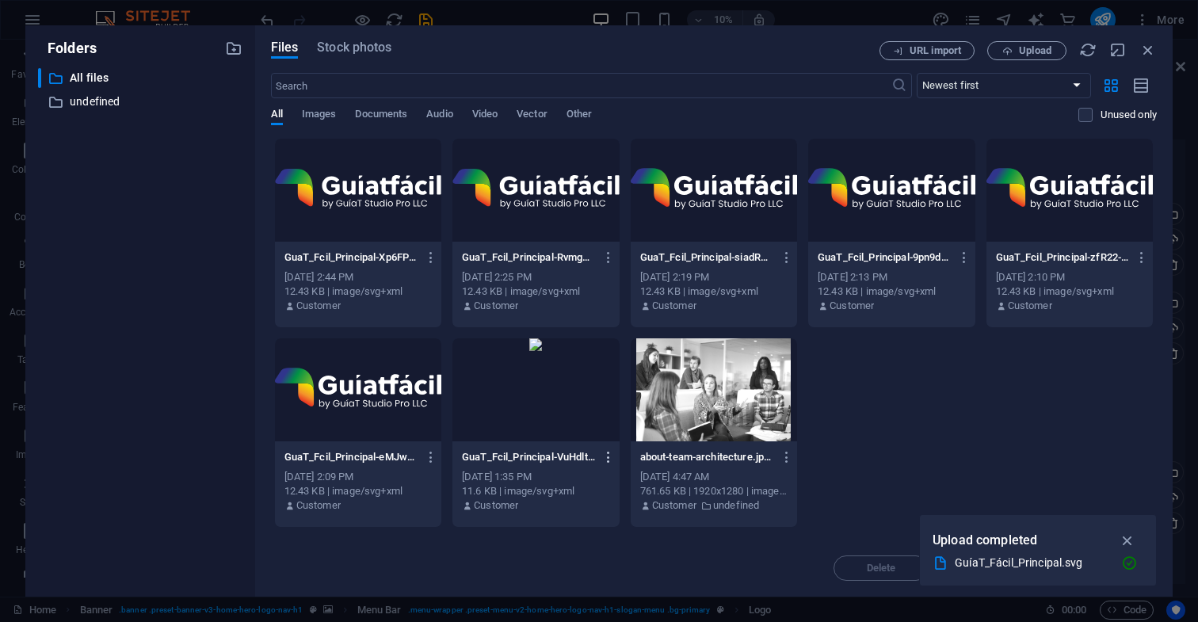
click at [607, 459] on icon "button" at bounding box center [608, 457] width 15 height 14
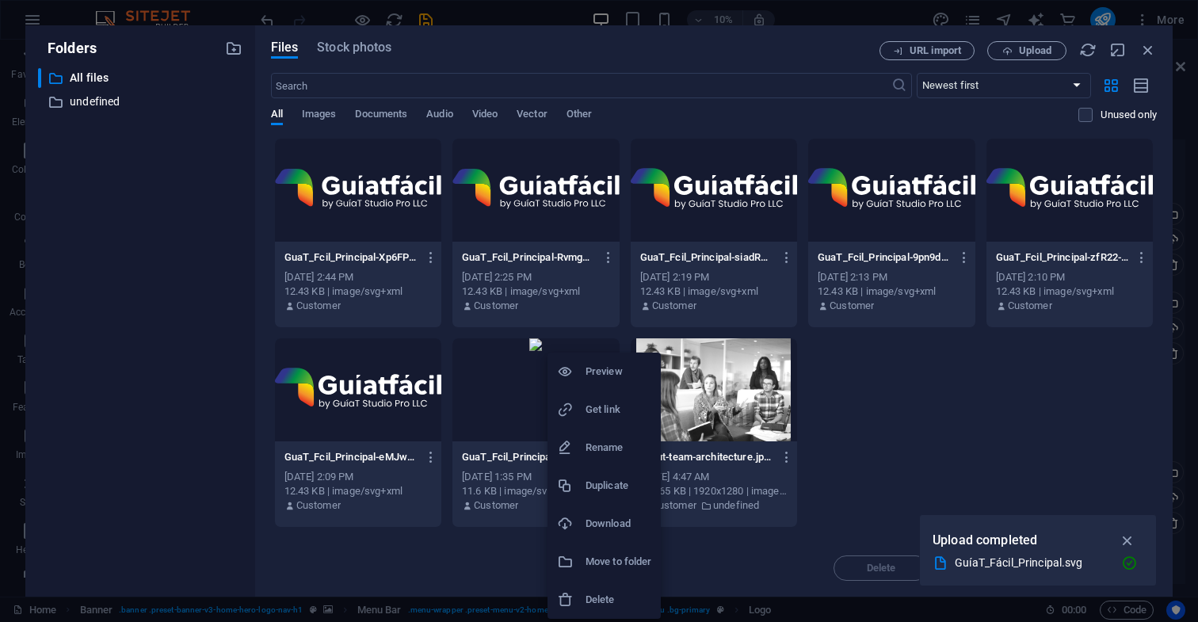
click at [605, 598] on h6 "Delete" at bounding box center [619, 599] width 66 height 19
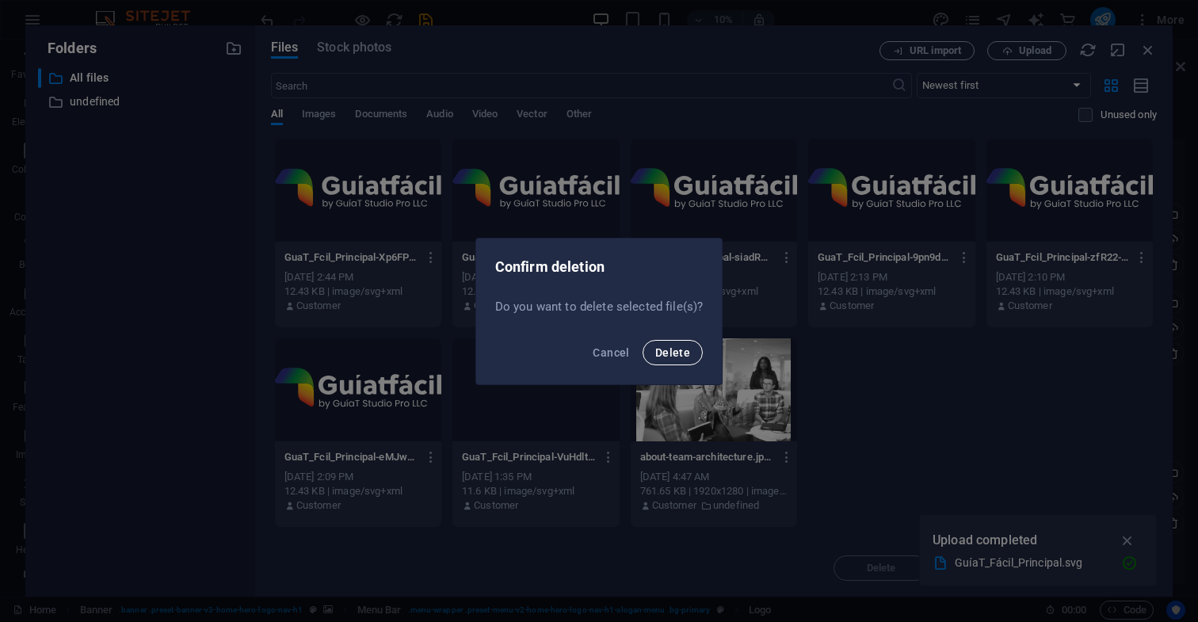
click at [677, 355] on span "Delete" at bounding box center [672, 352] width 35 height 13
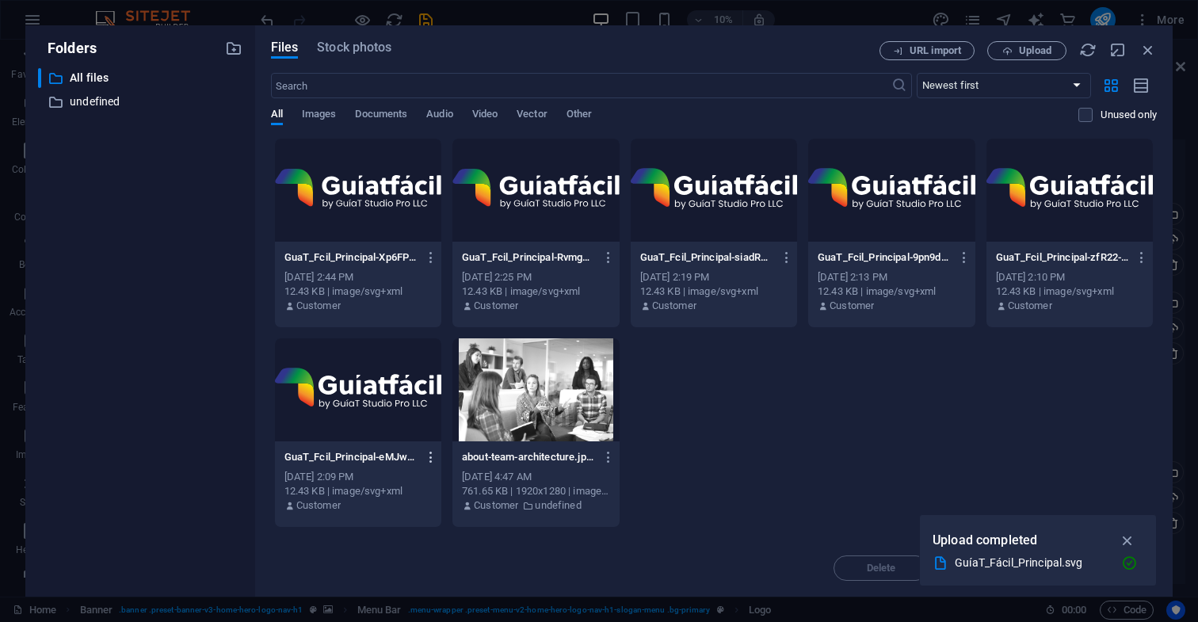
click at [429, 458] on icon "button" at bounding box center [431, 457] width 15 height 14
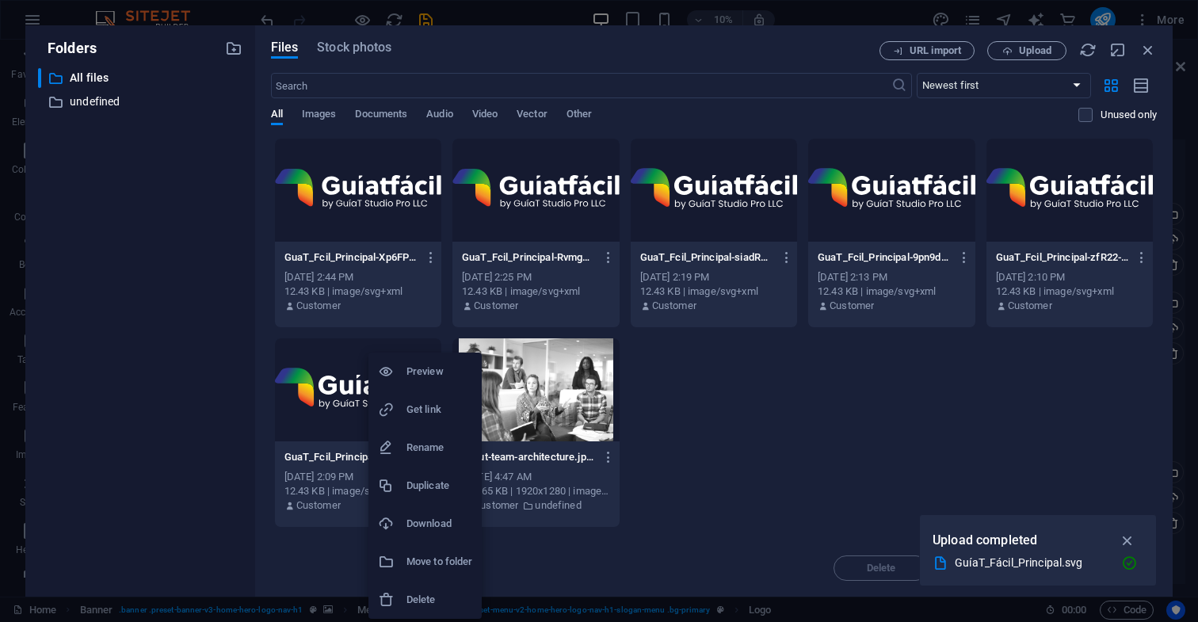
click at [436, 598] on h6 "Delete" at bounding box center [440, 599] width 66 height 19
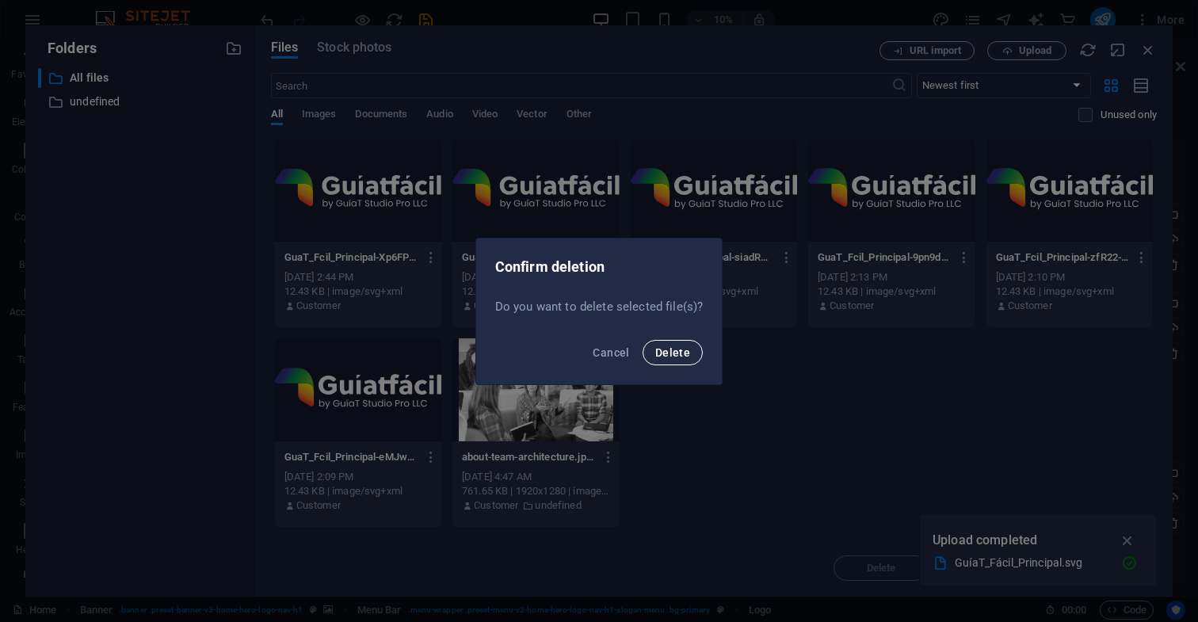
click at [678, 353] on span "Delete" at bounding box center [672, 352] width 35 height 13
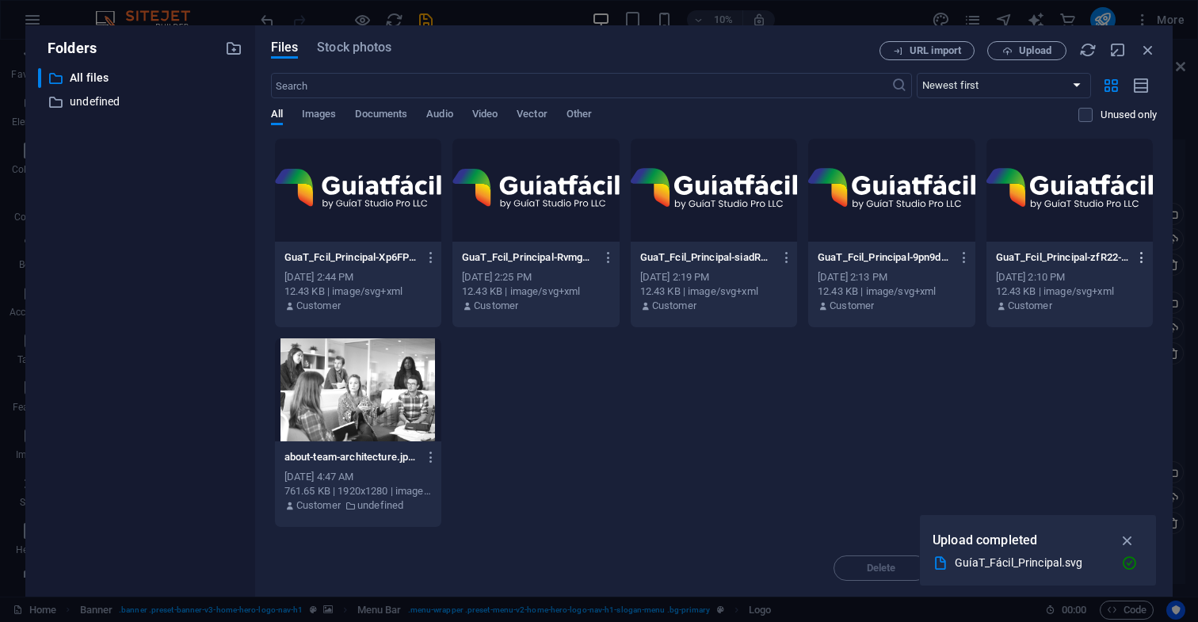
click at [1145, 258] on icon "button" at bounding box center [1142, 257] width 15 height 14
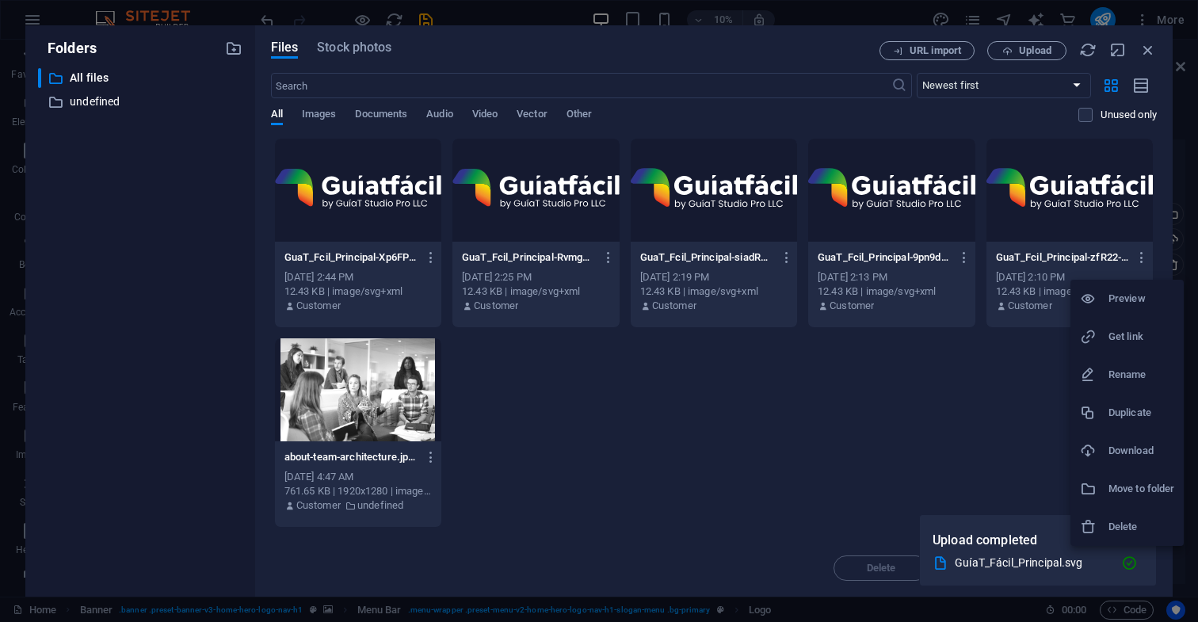
click at [1126, 526] on h6 "Delete" at bounding box center [1142, 526] width 66 height 19
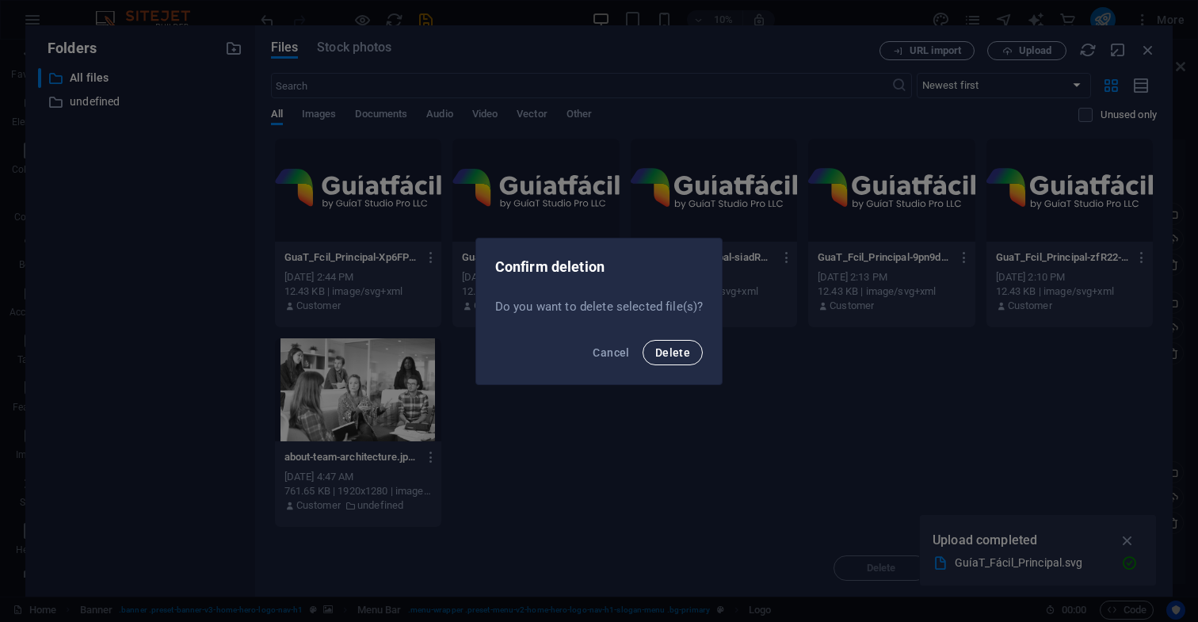
click at [682, 352] on span "Delete" at bounding box center [672, 352] width 35 height 13
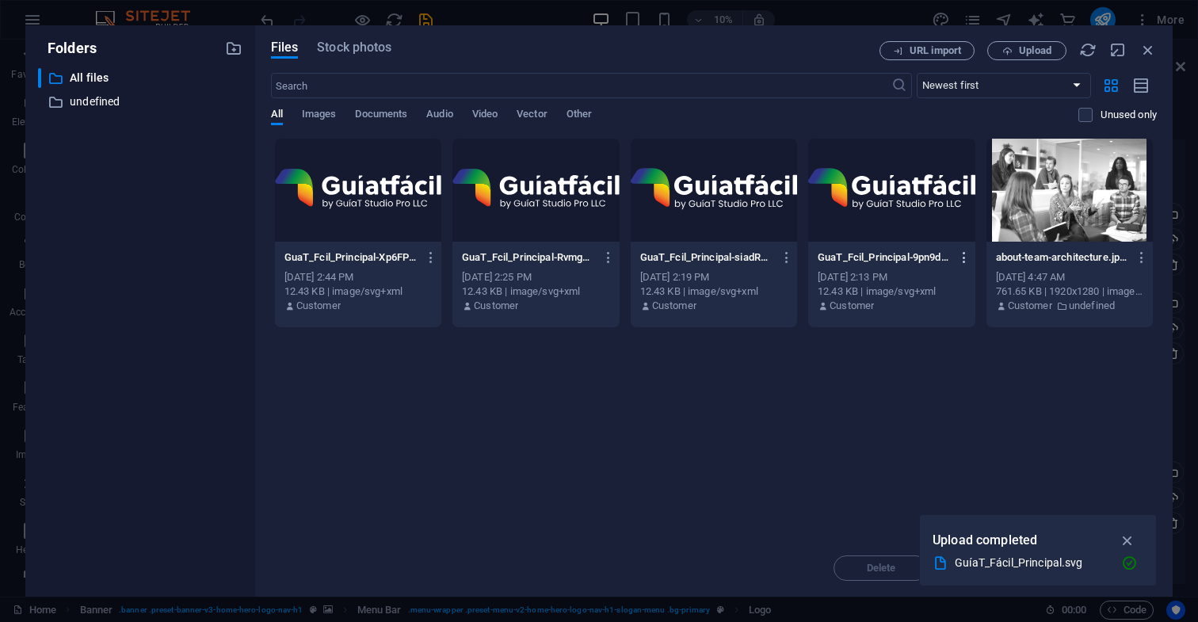
click at [965, 256] on icon "button" at bounding box center [964, 257] width 15 height 14
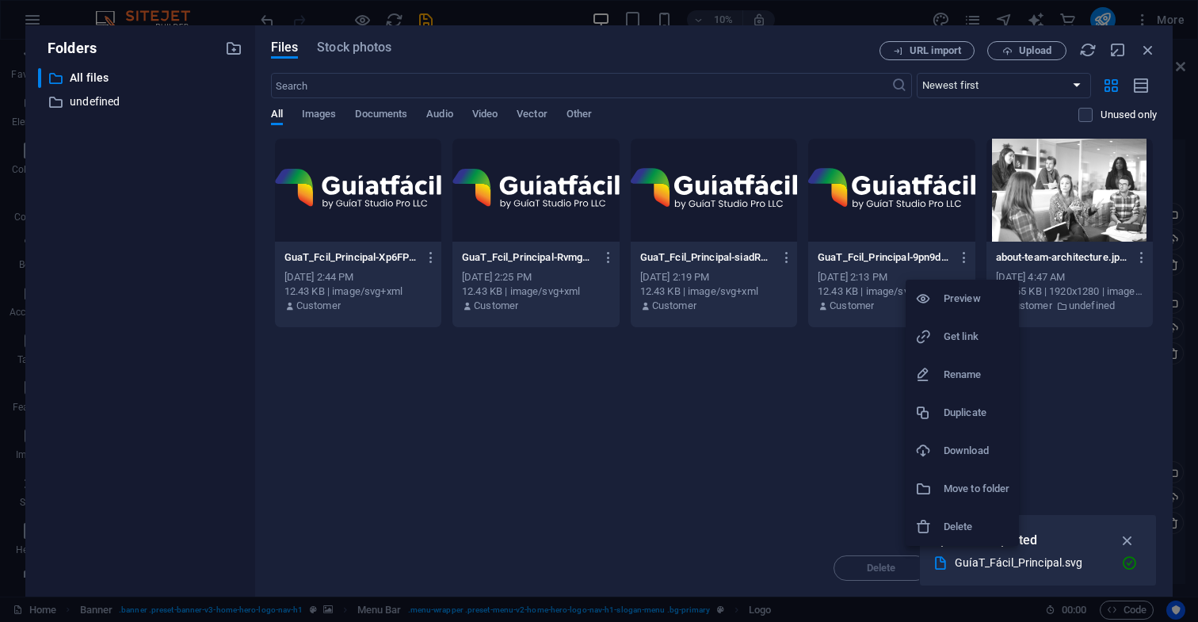
click at [966, 526] on h6 "Delete" at bounding box center [977, 526] width 66 height 19
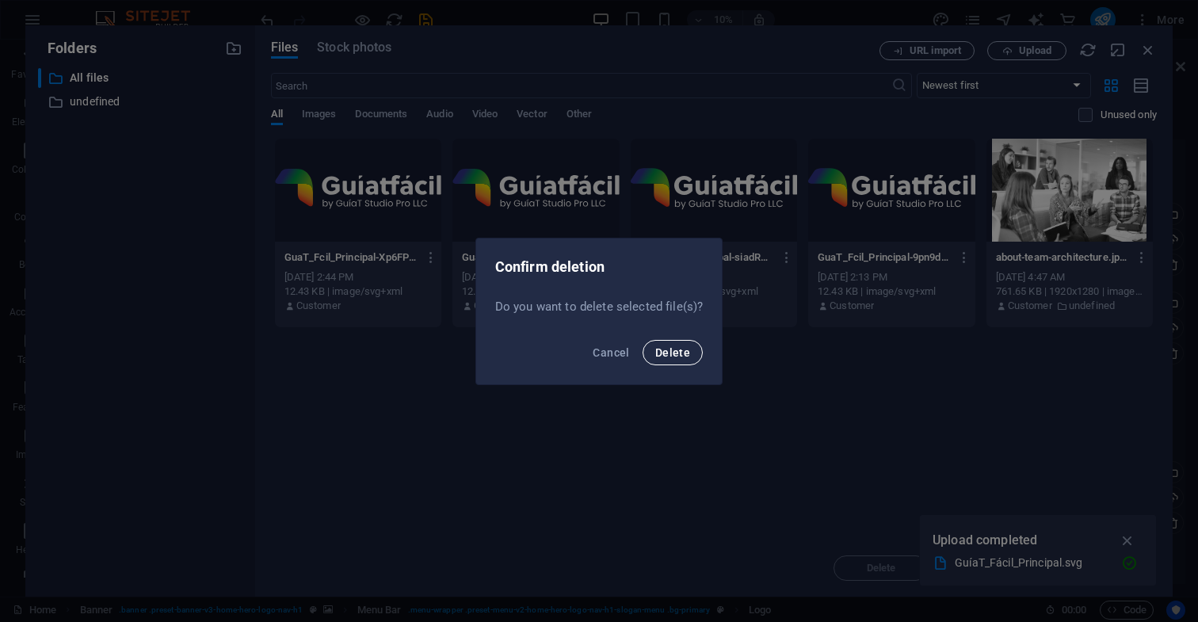
click at [676, 356] on span "Delete" at bounding box center [672, 352] width 35 height 13
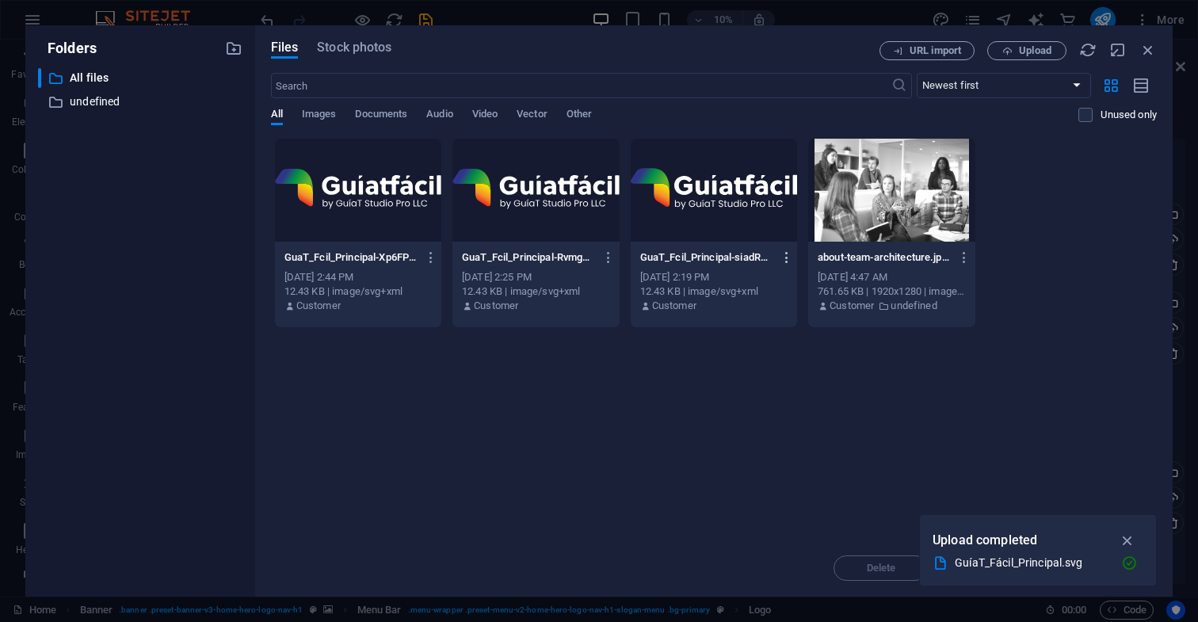
click at [785, 258] on icon "button" at bounding box center [787, 257] width 15 height 14
click at [781, 525] on h6 "Delete" at bounding box center [798, 526] width 66 height 19
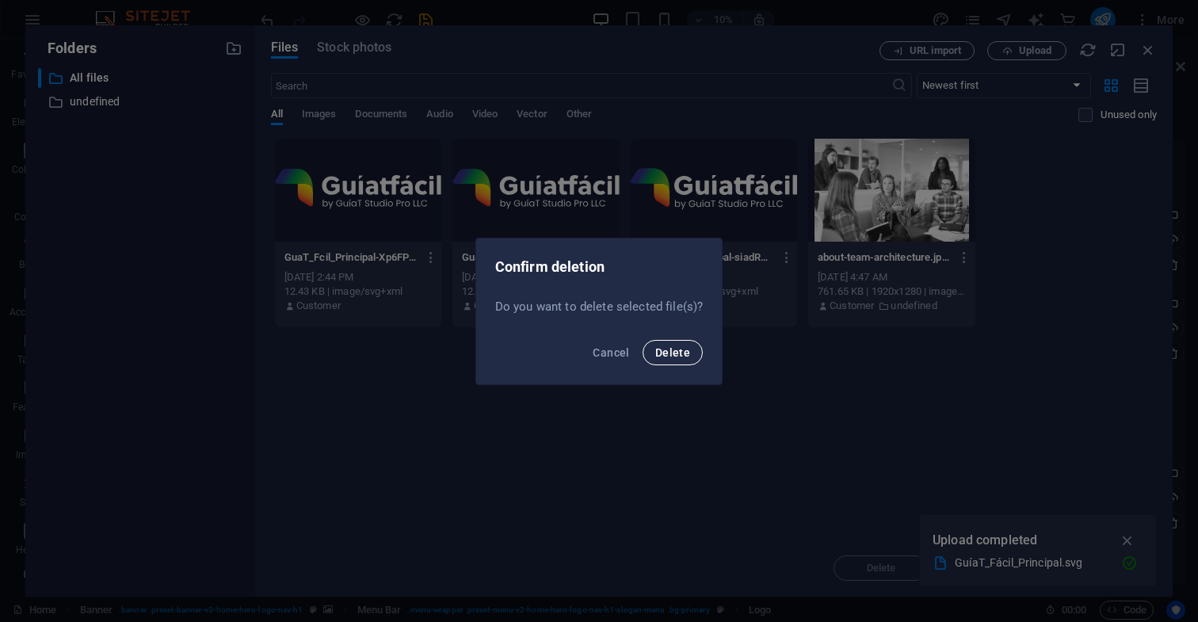
click at [682, 357] on span "Delete" at bounding box center [672, 352] width 35 height 13
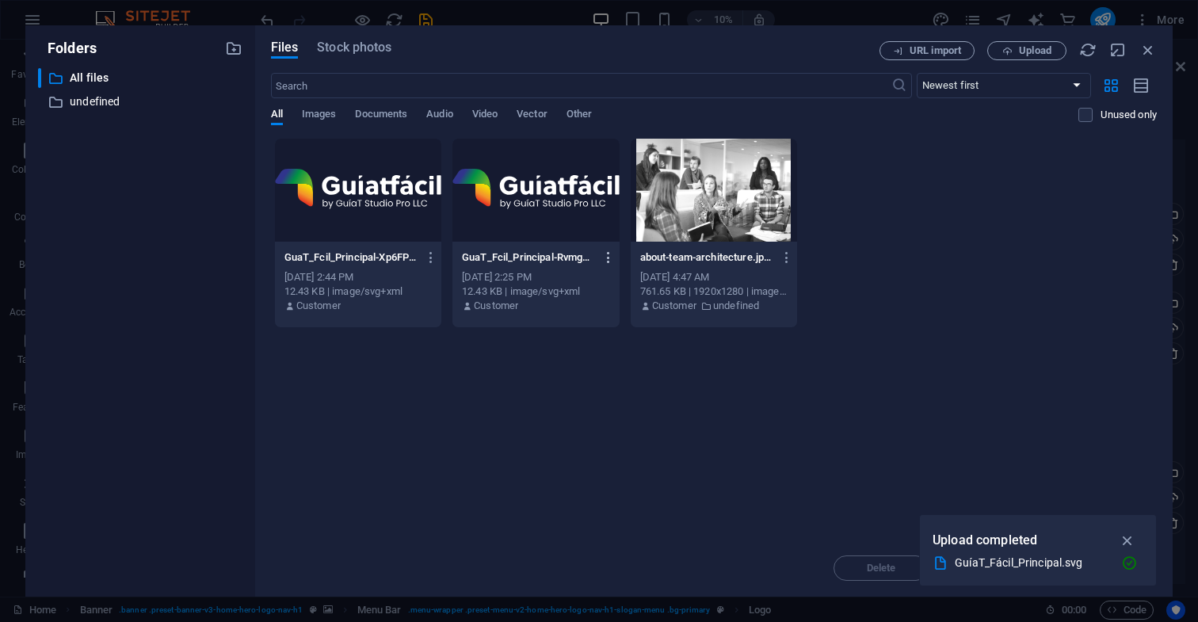
click at [606, 258] on icon "button" at bounding box center [608, 257] width 15 height 14
click at [607, 528] on h6 "Delete" at bounding box center [619, 526] width 66 height 19
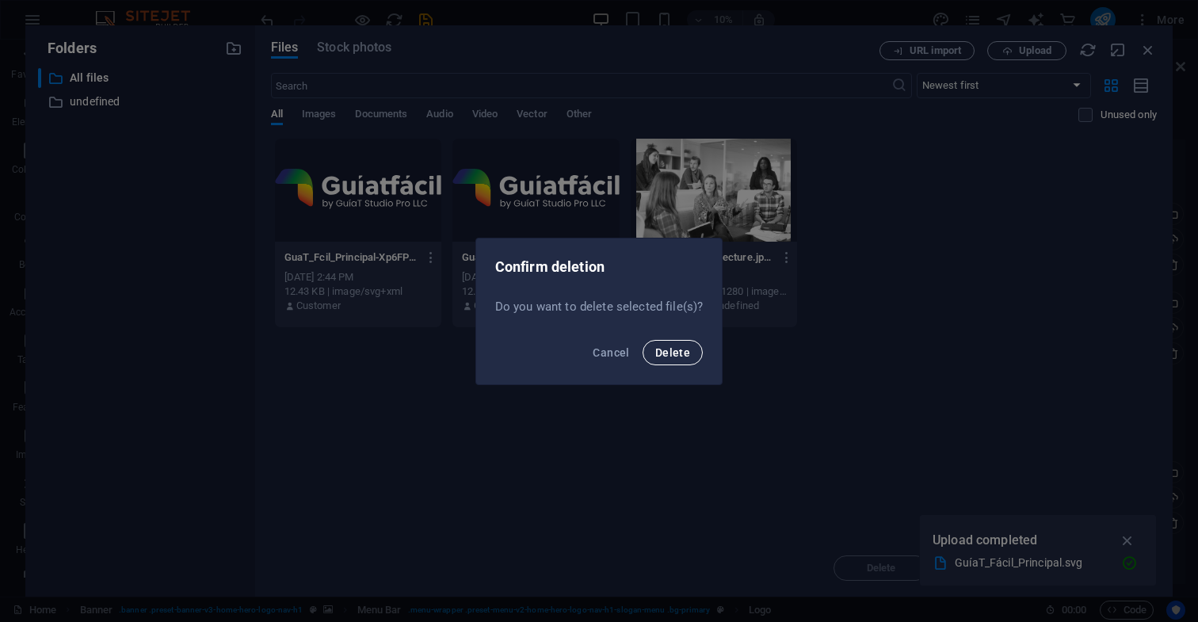
click at [681, 350] on span "Delete" at bounding box center [672, 352] width 35 height 13
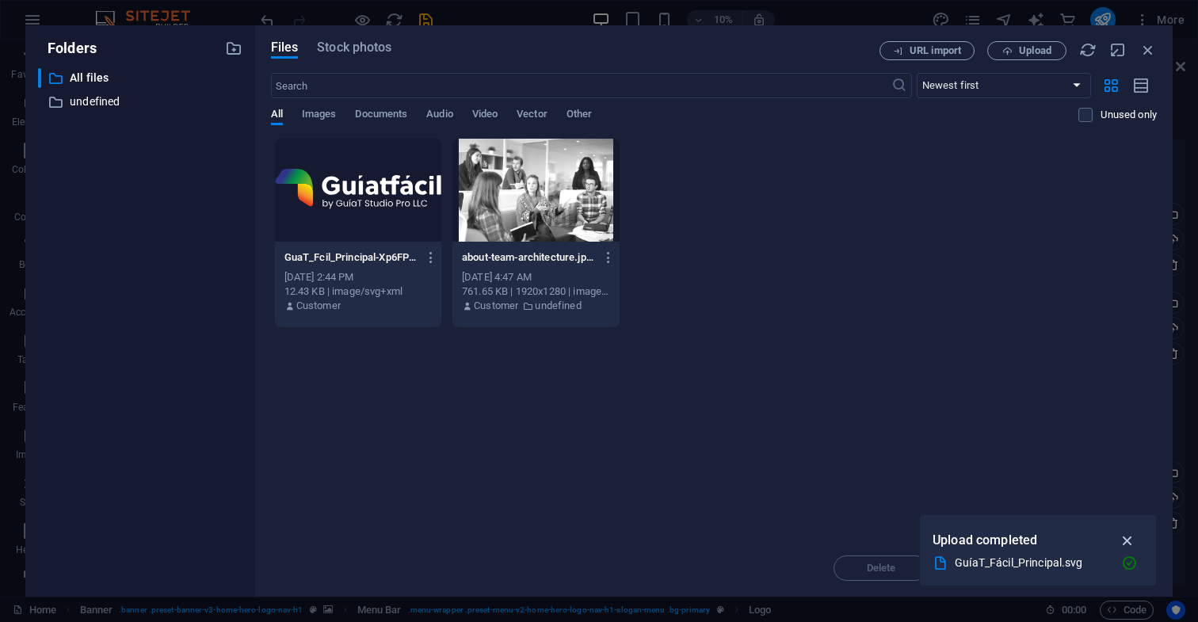
click at [1127, 539] on icon "button" at bounding box center [1128, 540] width 18 height 17
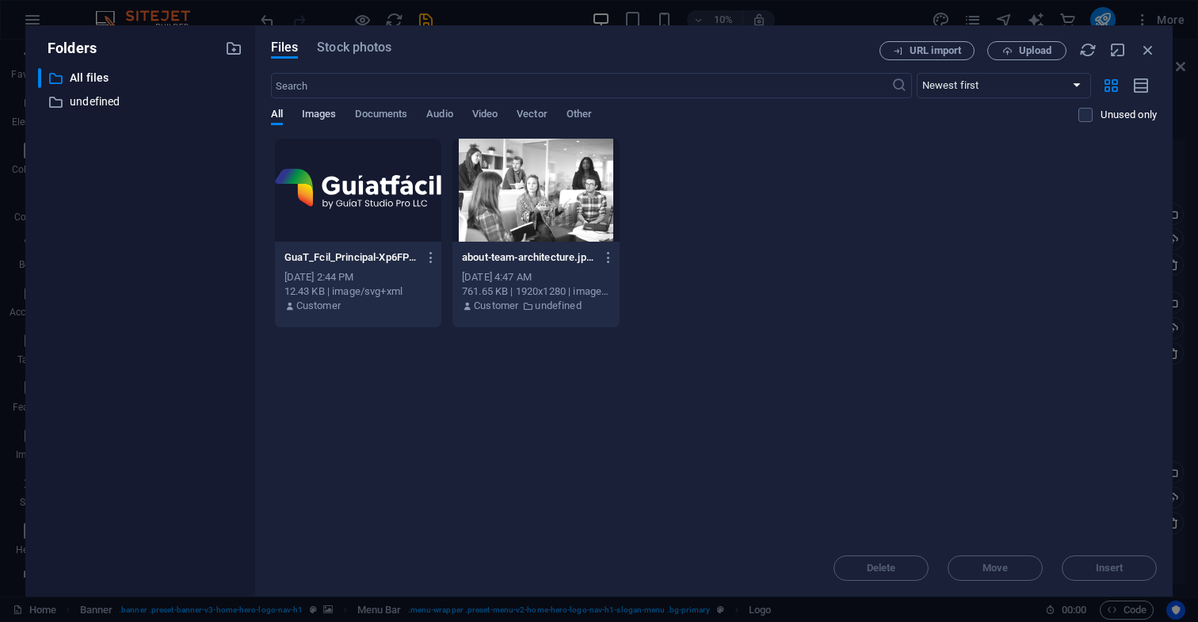
click at [318, 113] on span "Images" at bounding box center [319, 116] width 35 height 22
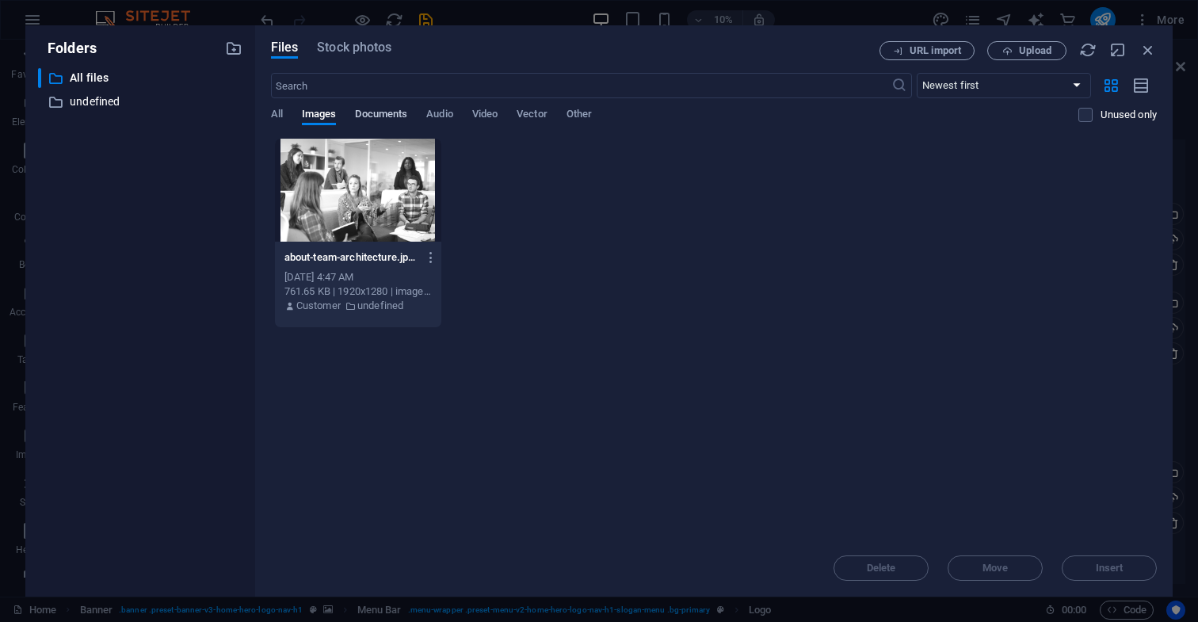
click at [386, 116] on span "Documents" at bounding box center [381, 116] width 52 height 22
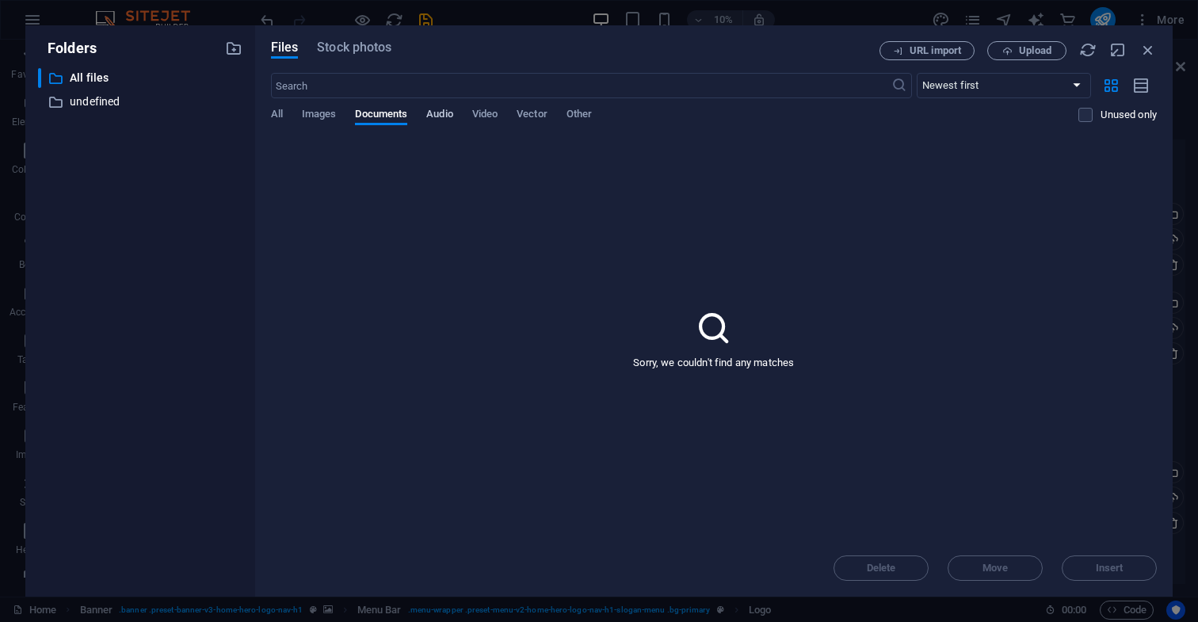
click at [445, 115] on span "Audio" at bounding box center [439, 116] width 26 height 22
click at [487, 116] on span "Video" at bounding box center [484, 116] width 25 height 22
drag, startPoint x: 538, startPoint y: 116, endPoint x: 556, endPoint y: 117, distance: 18.2
click at [538, 116] on span "Vector" at bounding box center [532, 116] width 31 height 22
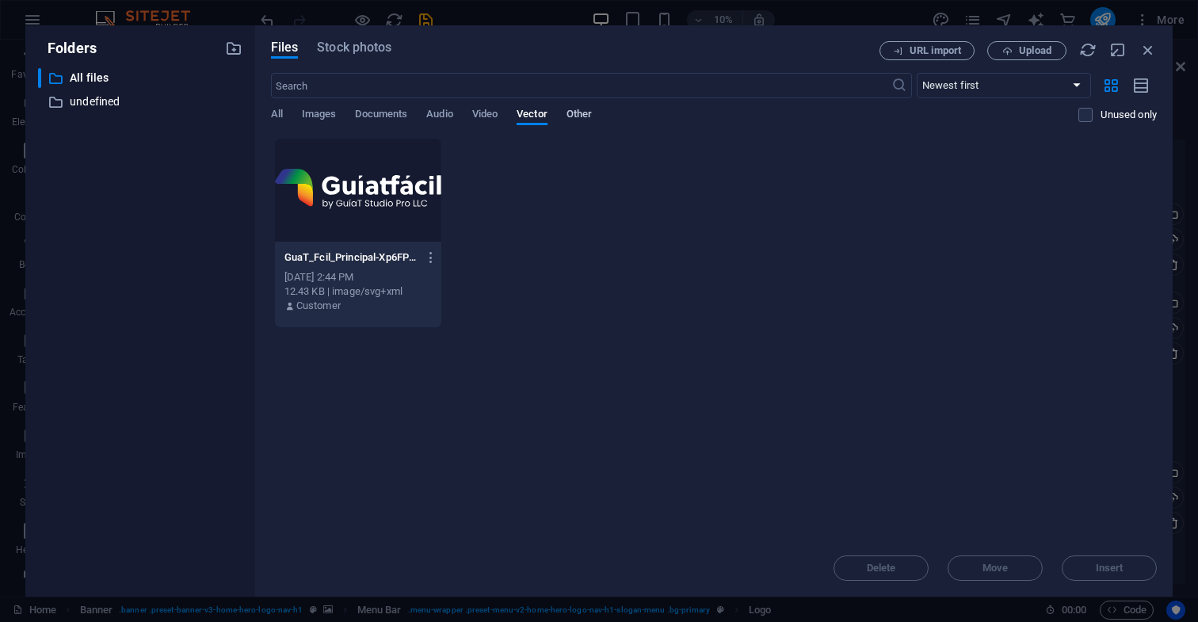
click at [582, 115] on span "Other" at bounding box center [579, 116] width 25 height 22
click at [538, 115] on span "Vector" at bounding box center [532, 116] width 31 height 22
click at [1146, 50] on icon "button" at bounding box center [1148, 49] width 17 height 17
